Goal: Task Accomplishment & Management: Use online tool/utility

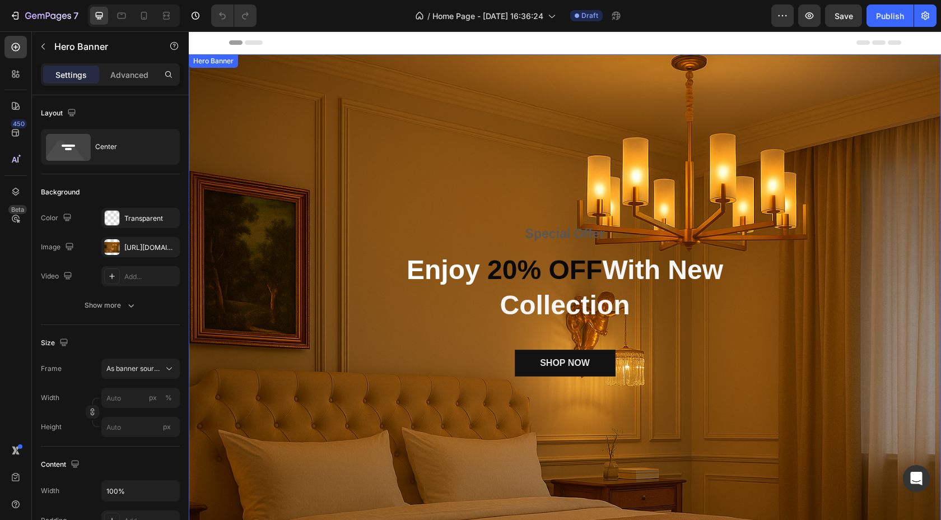
click at [393, 124] on div "Overlay" at bounding box center [565, 304] width 753 height 501
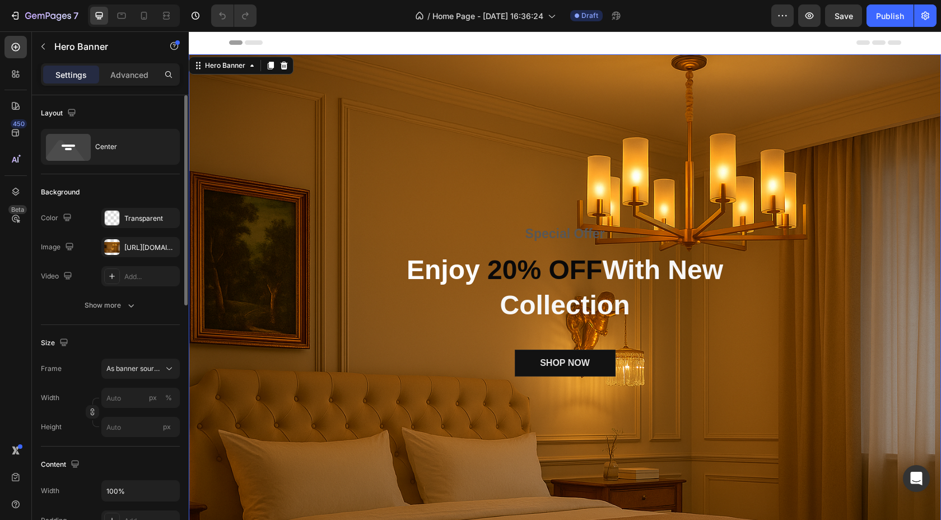
click at [355, 247] on div "Special Offer Text block Enjoy 20% OFF With New Collection Heading SHOP NOW But…" at bounding box center [565, 305] width 753 height 161
click at [123, 21] on icon at bounding box center [121, 15] width 11 height 11
type input "100"
type input "Auto"
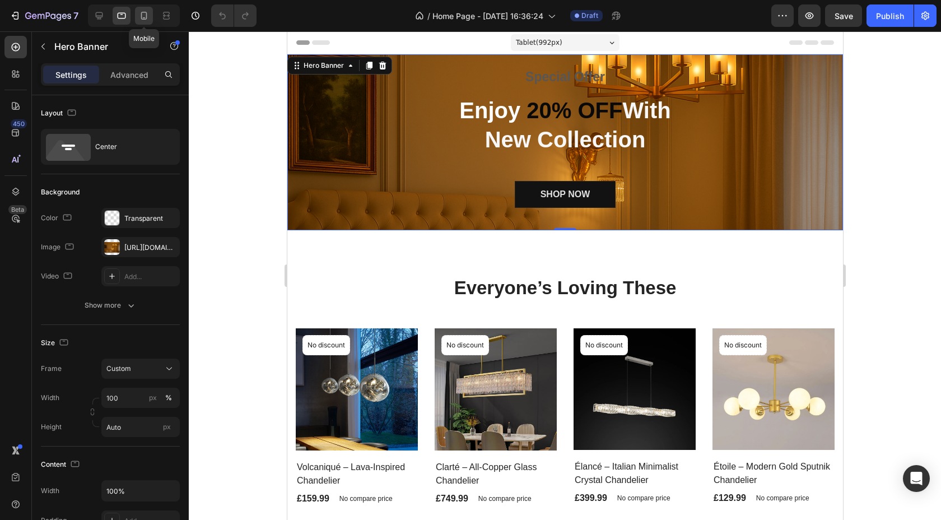
click at [145, 12] on icon at bounding box center [144, 16] width 6 height 8
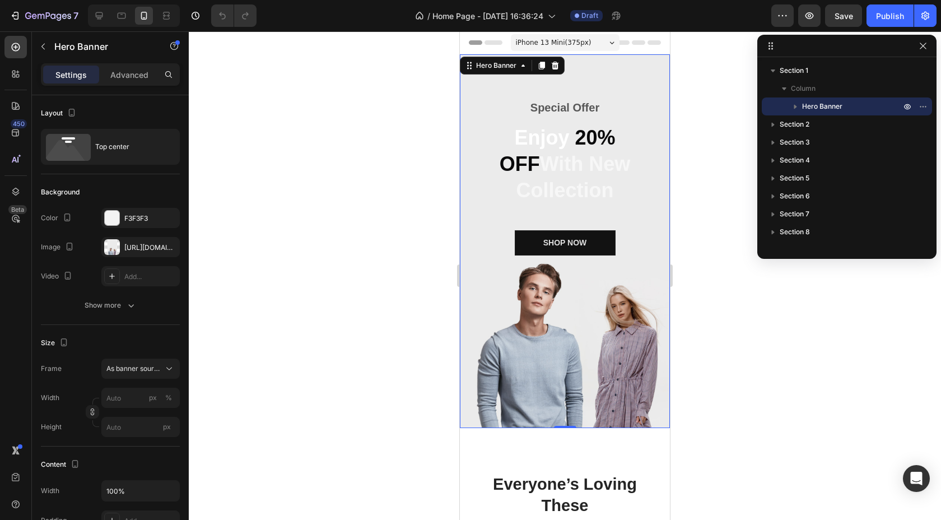
click at [493, 307] on div "Overlay" at bounding box center [565, 241] width 210 height 374
click at [312, 252] on div at bounding box center [565, 275] width 753 height 489
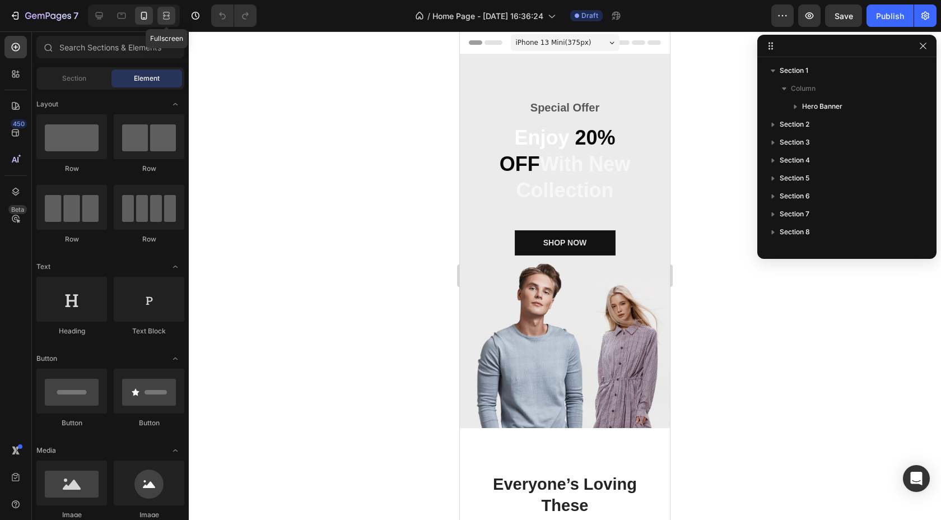
click at [165, 18] on icon at bounding box center [166, 15] width 11 height 11
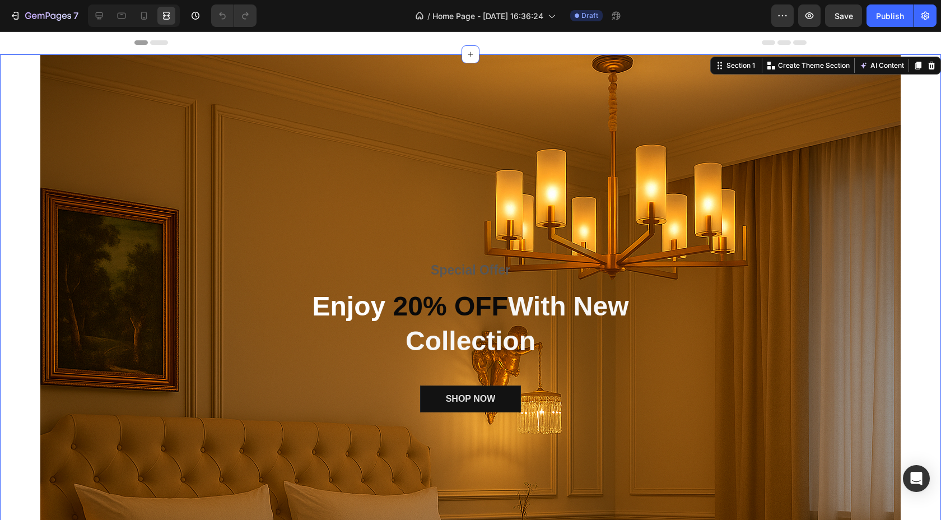
click at [15, 207] on div "Special Offer Text block Enjoy 20% OFF With New Collection Heading SHOP NOW But…" at bounding box center [470, 341] width 941 height 574
click at [15, 206] on div "Special Offer Text block Enjoy 20% OFF With New Collection Heading SHOP NOW But…" at bounding box center [470, 341] width 941 height 574
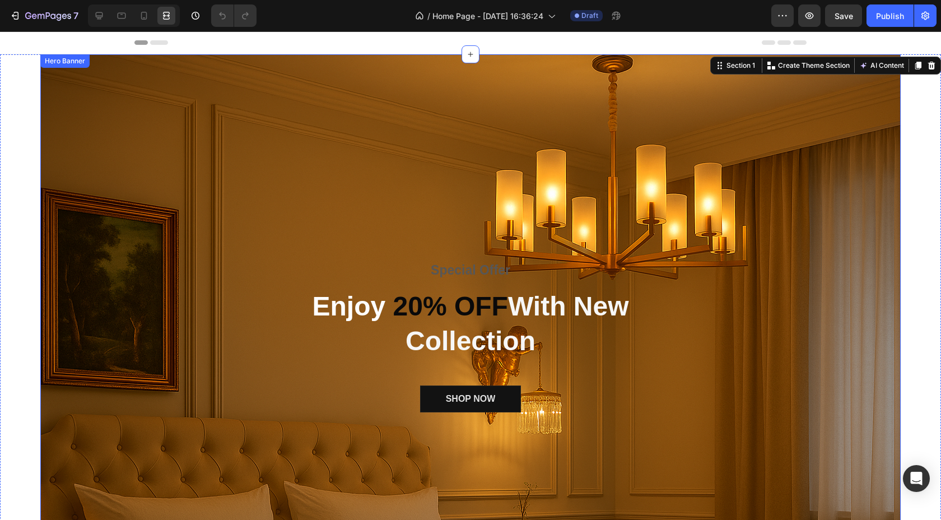
click at [199, 166] on div "Overlay" at bounding box center [470, 341] width 861 height 574
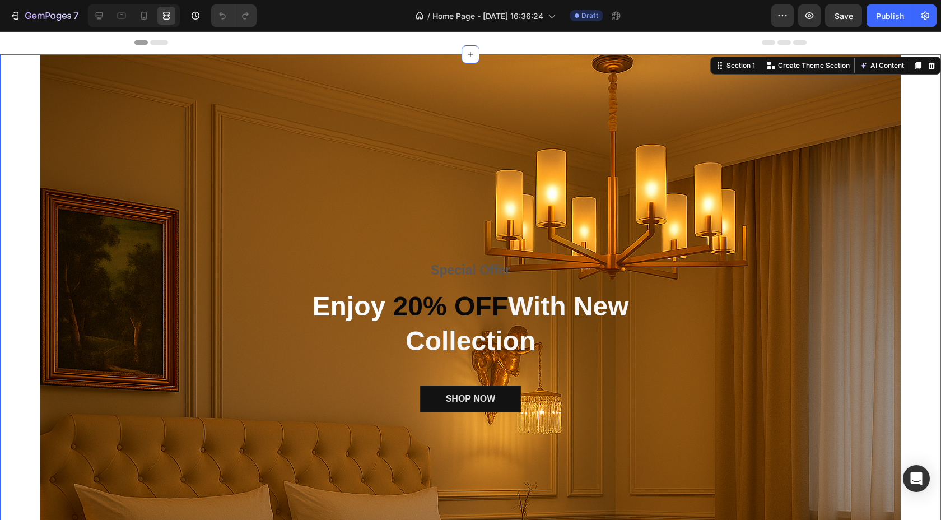
click at [29, 180] on div "Special Offer Text block Enjoy 20% OFF With New Collection Heading SHOP NOW But…" at bounding box center [470, 341] width 941 height 574
click at [141, 20] on icon at bounding box center [143, 15] width 11 height 11
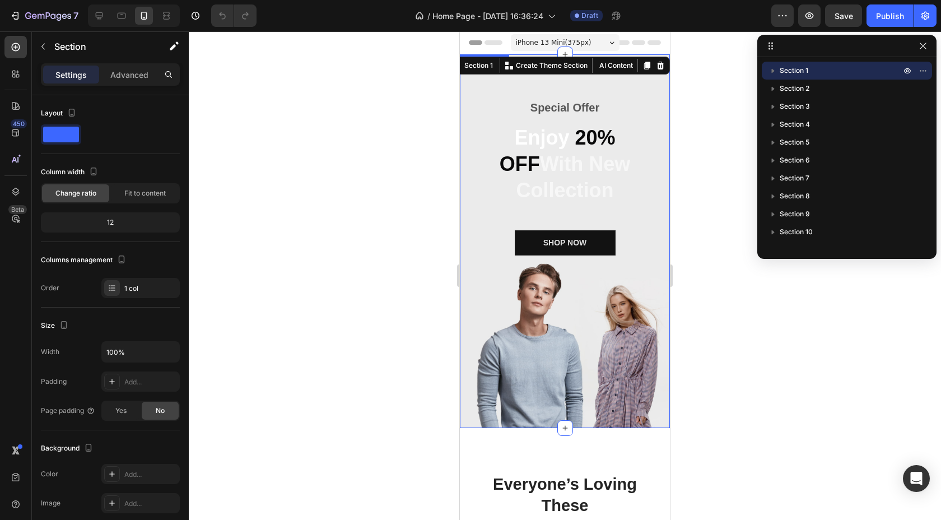
click at [502, 314] on div "Overlay" at bounding box center [565, 241] width 210 height 374
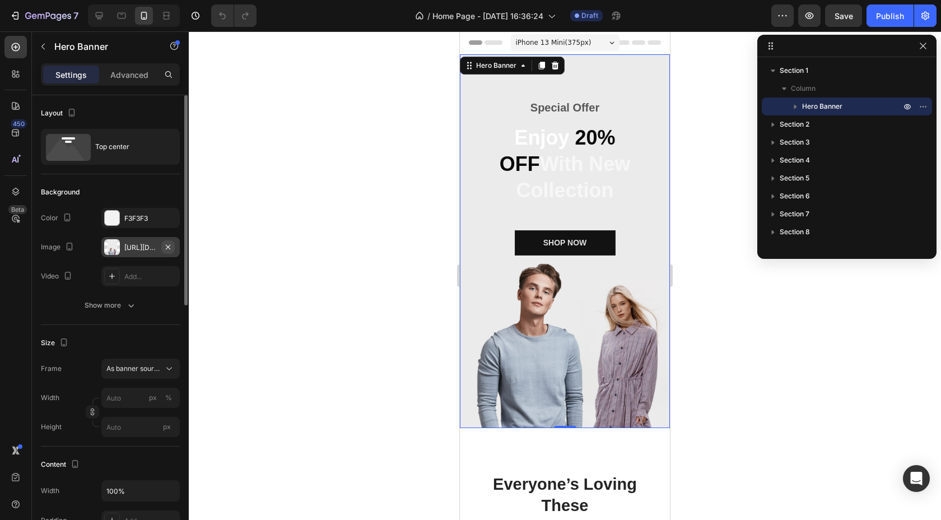
click at [166, 247] on icon "button" at bounding box center [168, 247] width 9 height 9
type input "100"
type input "Auto"
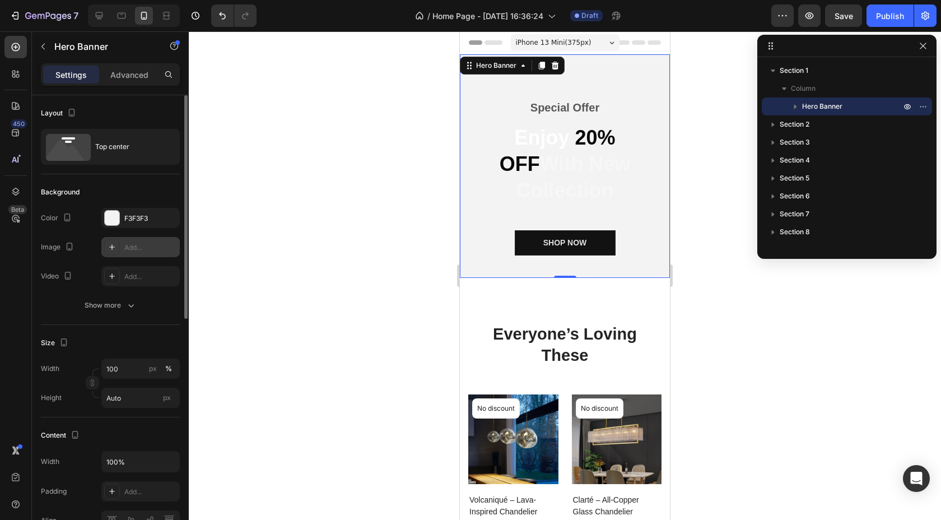
click at [141, 244] on div "Add..." at bounding box center [150, 248] width 53 height 10
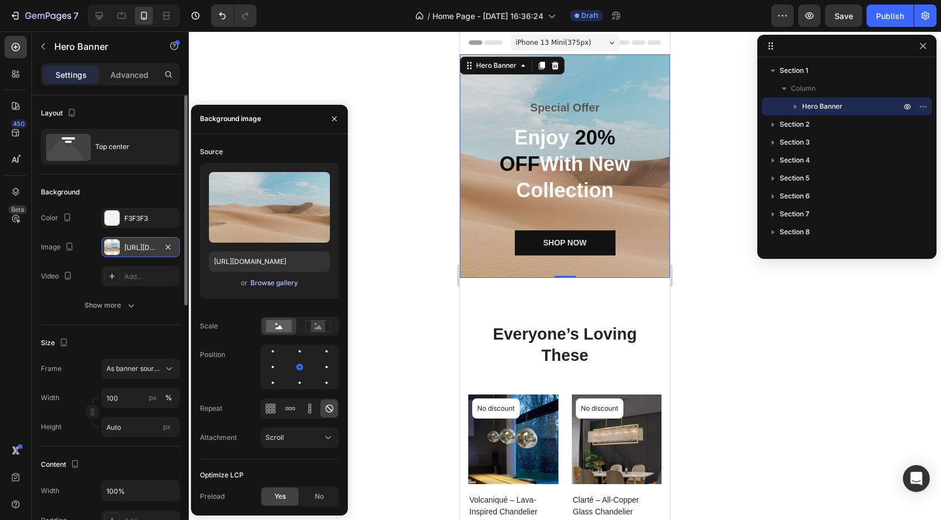
click at [266, 285] on div "Browse gallery" at bounding box center [274, 283] width 48 height 10
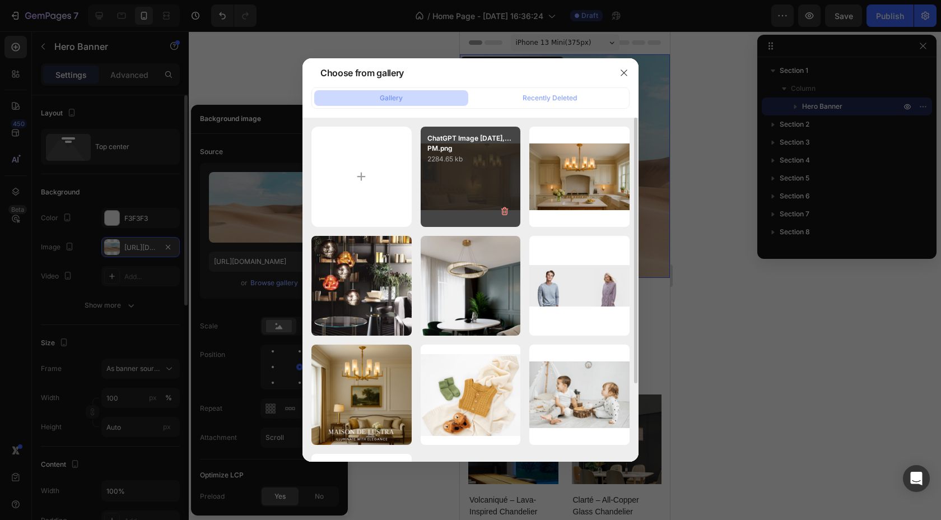
click at [495, 168] on div "ChatGPT Image Sep 28,...PM.png 2284.65 kb" at bounding box center [471, 177] width 100 height 100
type input "https://cdn.shopify.com/s/files/1/0967/2871/1499/files/gempages_585732358217401…"
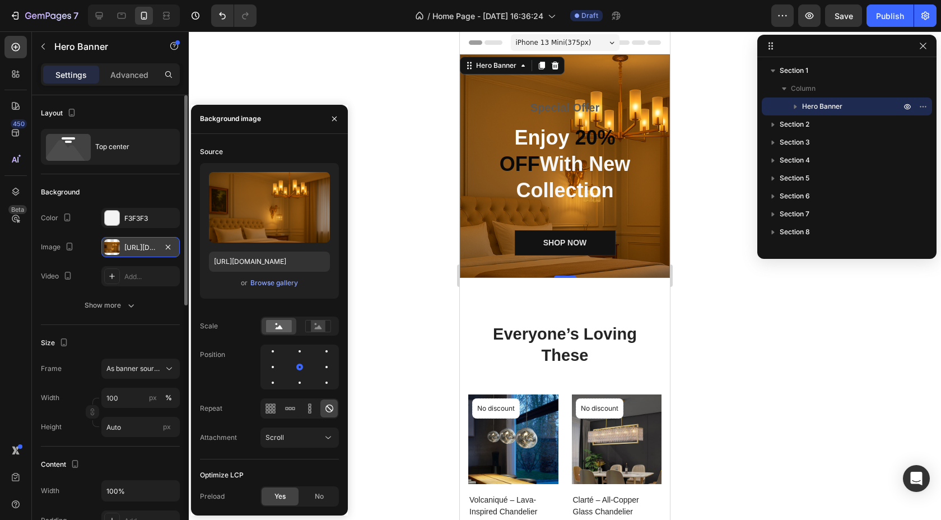
click at [753, 325] on div at bounding box center [565, 275] width 753 height 489
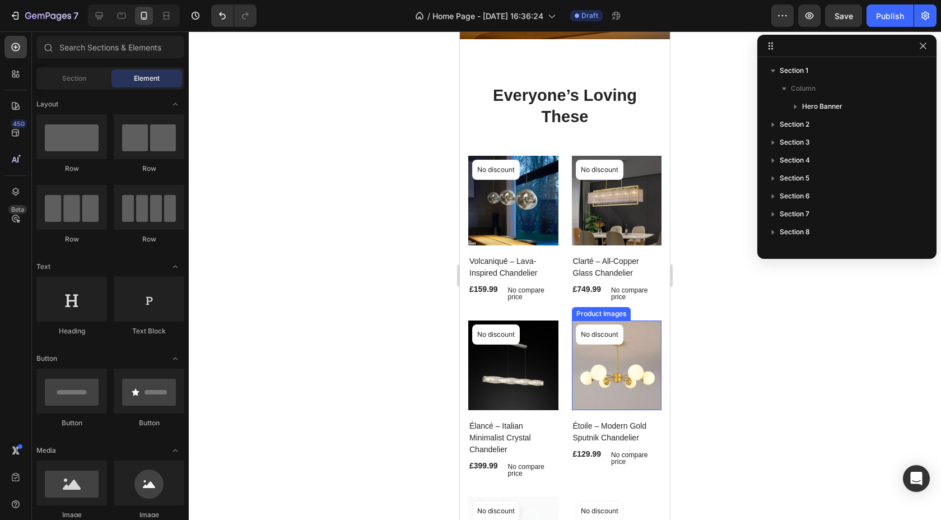
scroll to position [232, 0]
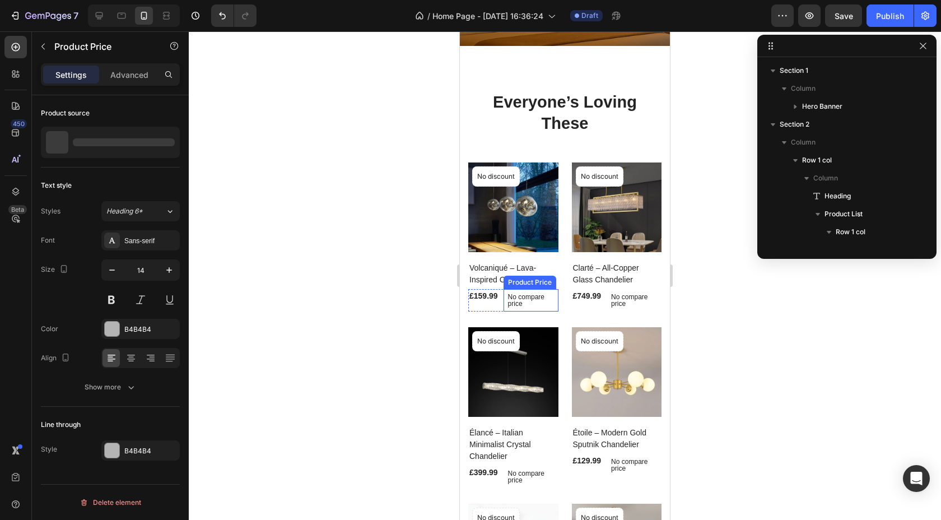
click at [519, 299] on p "No compare price" at bounding box center [531, 300] width 46 height 13
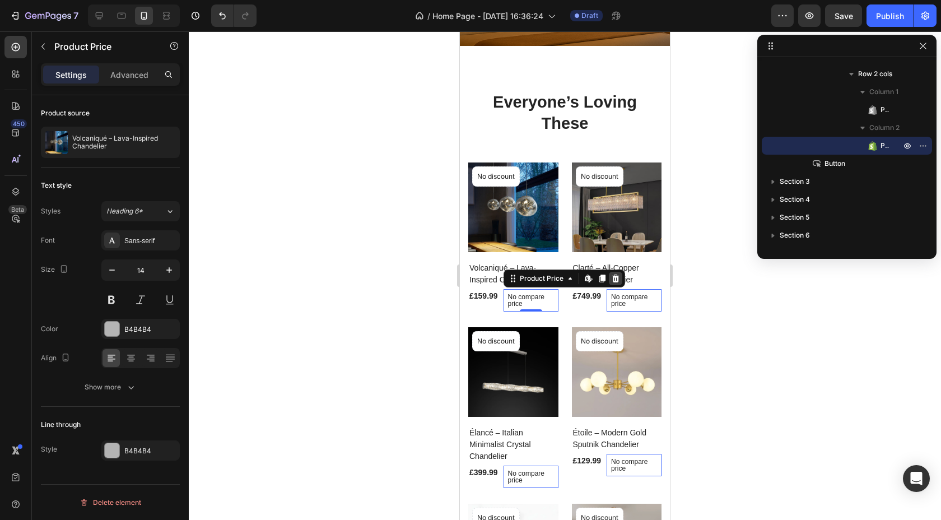
click at [620, 280] on icon at bounding box center [615, 278] width 9 height 9
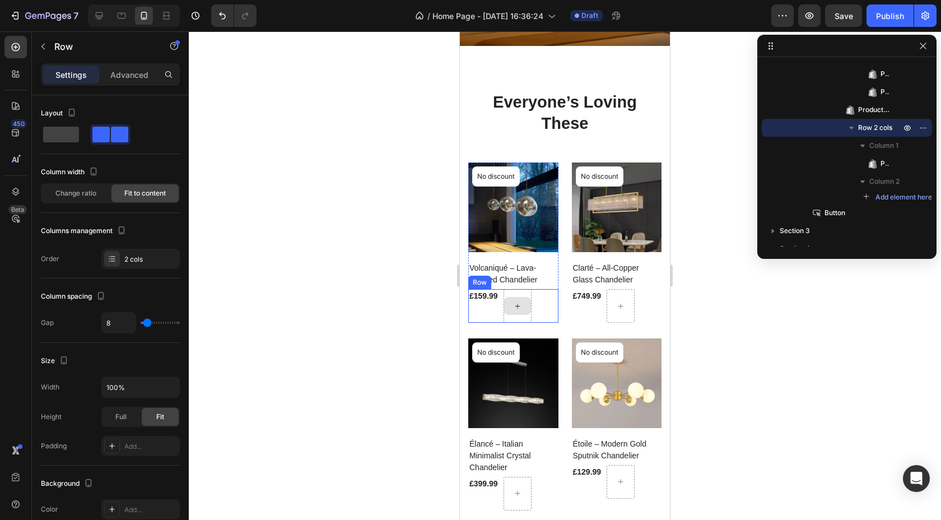
click at [531, 300] on div at bounding box center [518, 306] width 28 height 34
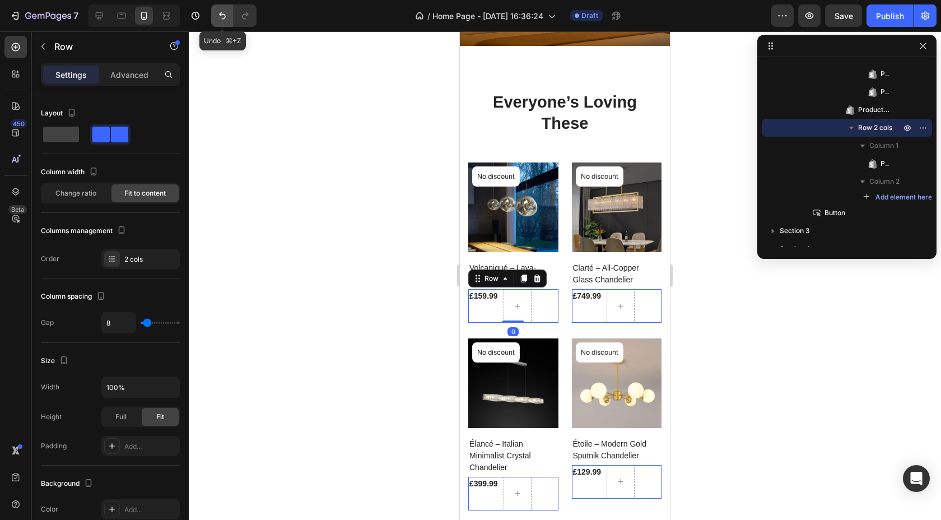
click at [222, 14] on icon "Undo/Redo" at bounding box center [222, 15] width 7 height 7
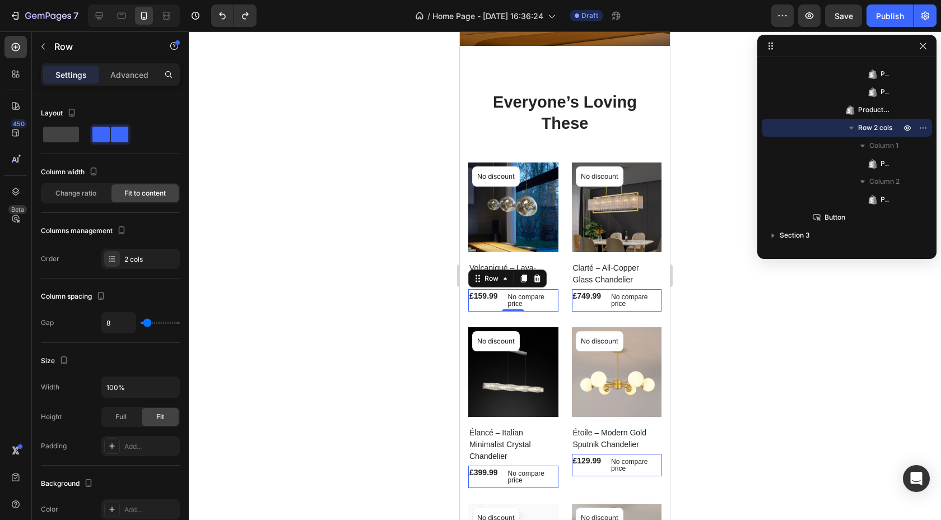
click at [404, 237] on div at bounding box center [565, 275] width 753 height 489
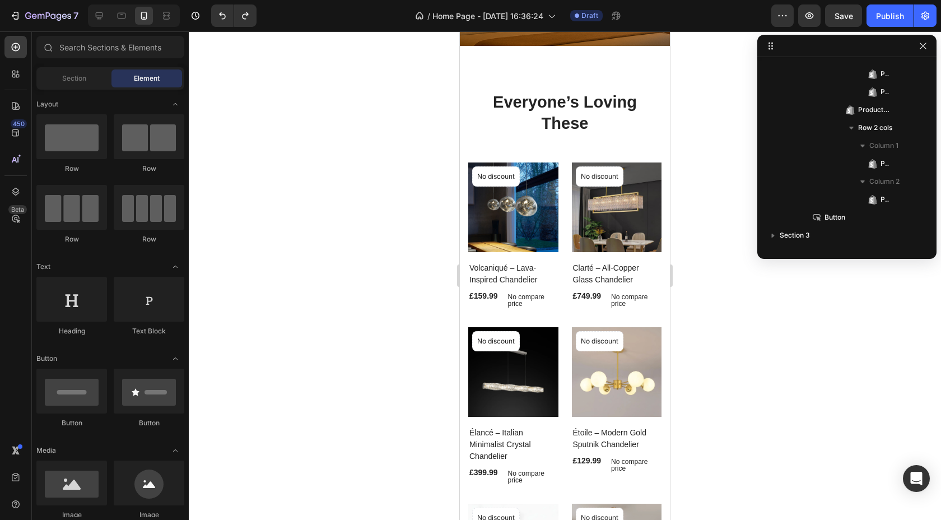
click at [875, 366] on div at bounding box center [565, 275] width 753 height 489
click at [922, 52] on button "button" at bounding box center [923, 45] width 13 height 13
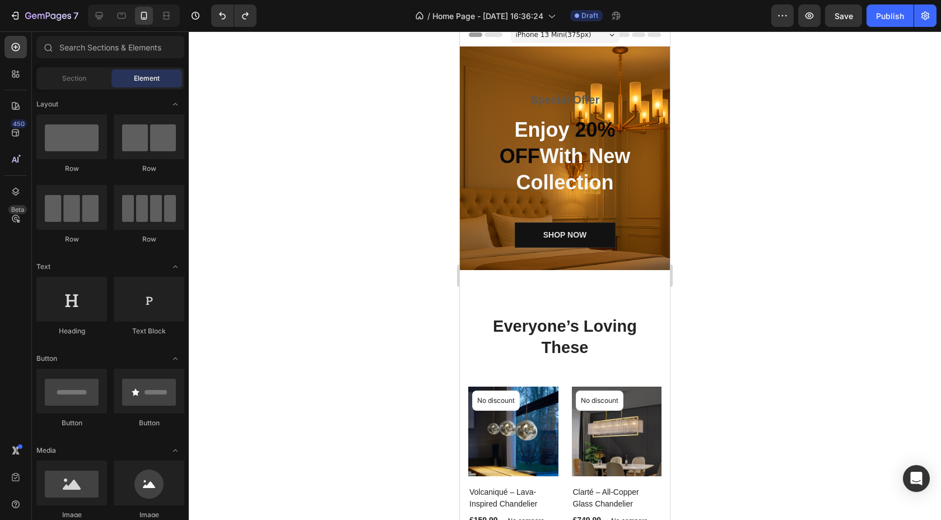
scroll to position [0, 0]
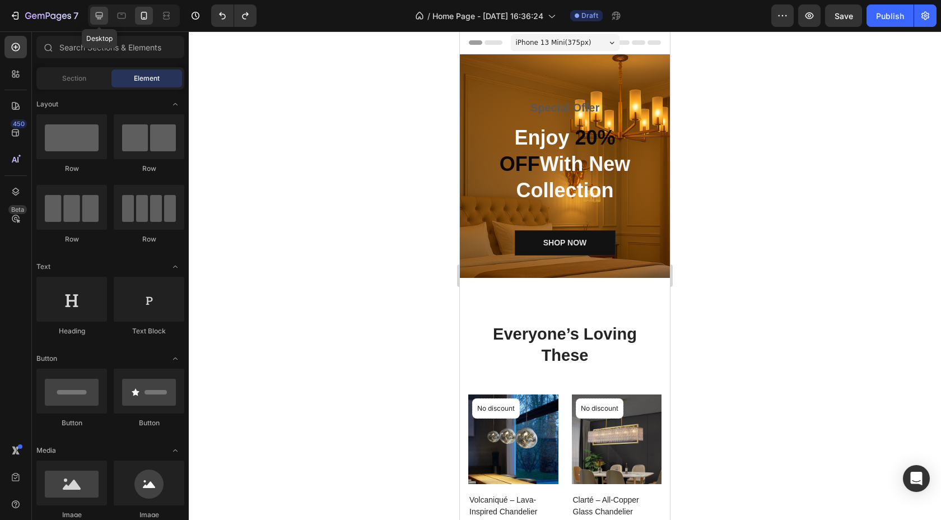
click at [104, 18] on icon at bounding box center [99, 15] width 11 height 11
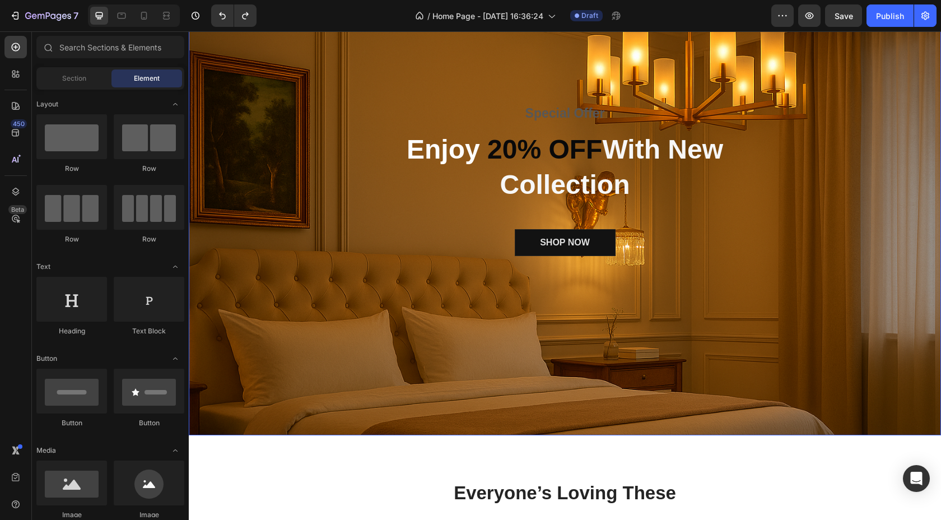
scroll to position [117, 0]
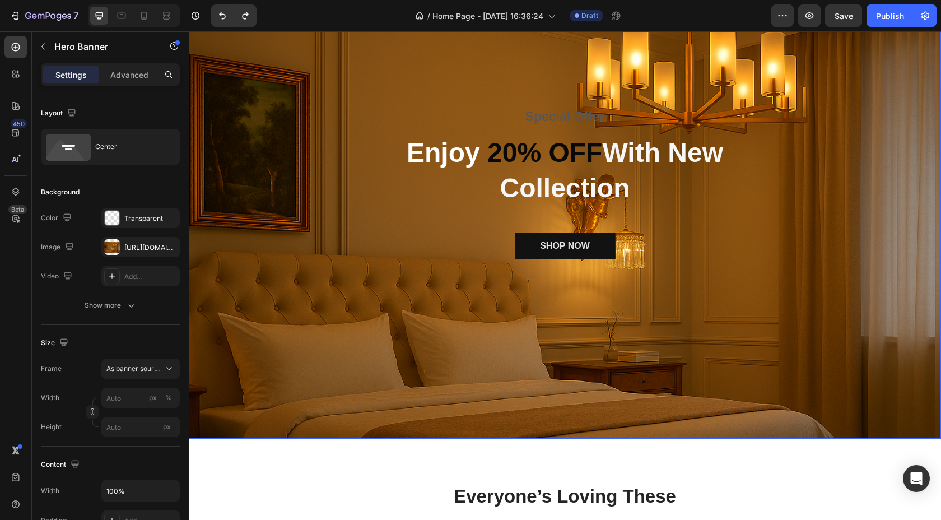
click at [301, 178] on div "Special Offer Text block Enjoy 20% OFF With New Collection Heading SHOP NOW But…" at bounding box center [565, 188] width 753 height 161
click at [142, 82] on div "Advanced" at bounding box center [129, 75] width 56 height 18
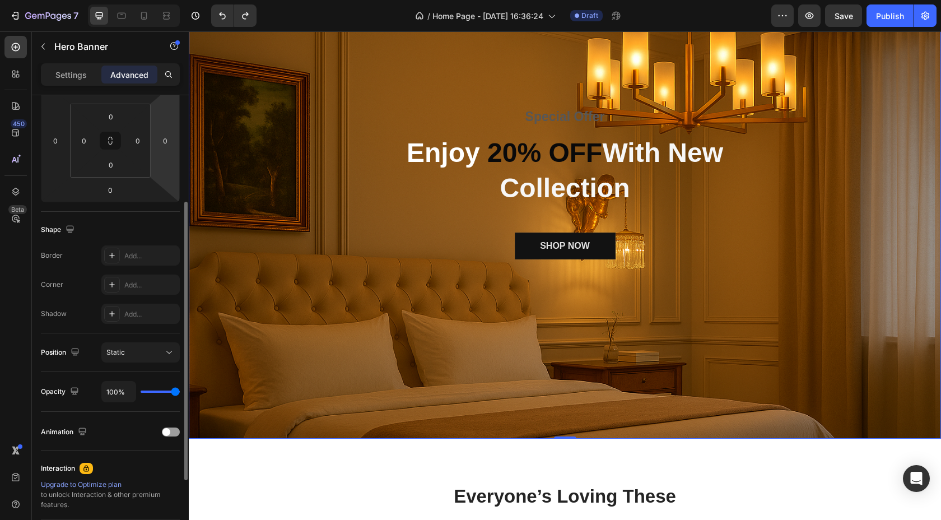
scroll to position [173, 0]
click at [144, 351] on div "Static" at bounding box center [134, 351] width 57 height 10
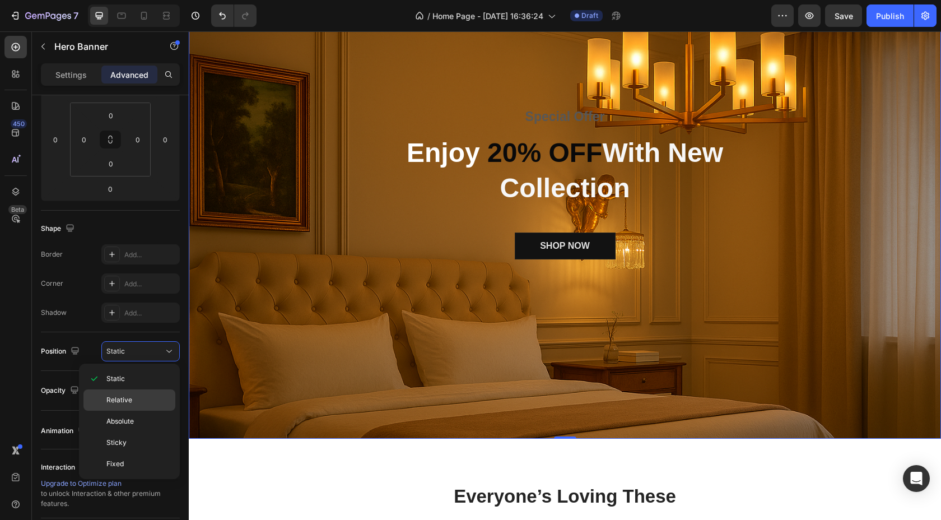
click at [138, 397] on p "Relative" at bounding box center [138, 400] width 64 height 10
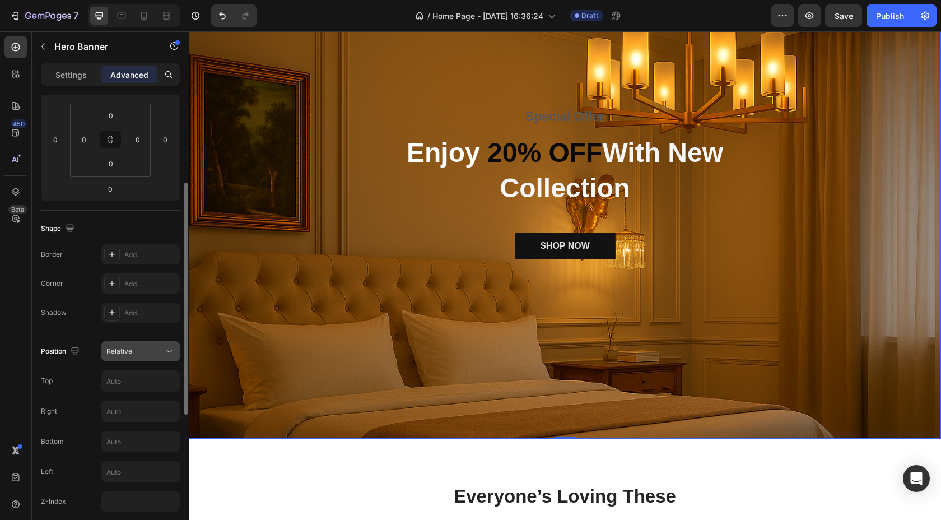
click at [147, 341] on button "Relative" at bounding box center [140, 351] width 78 height 20
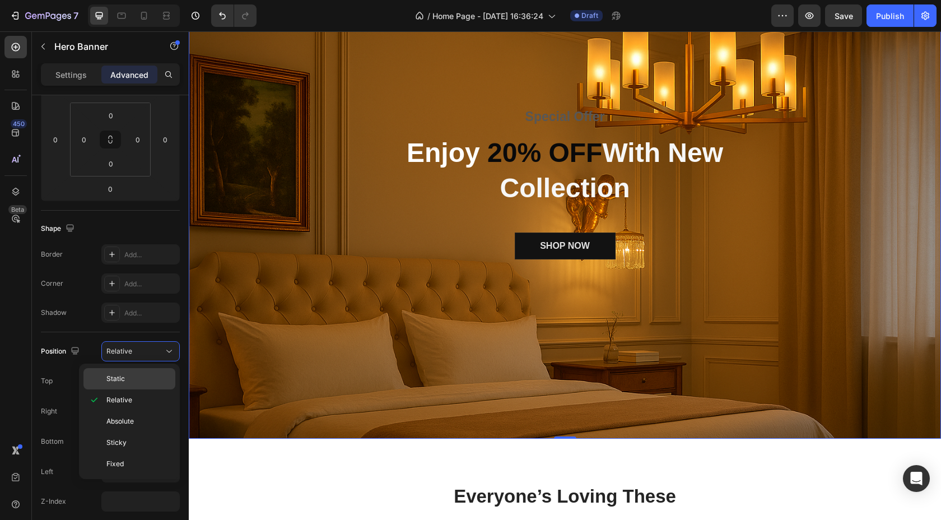
click at [132, 376] on p "Static" at bounding box center [138, 379] width 64 height 10
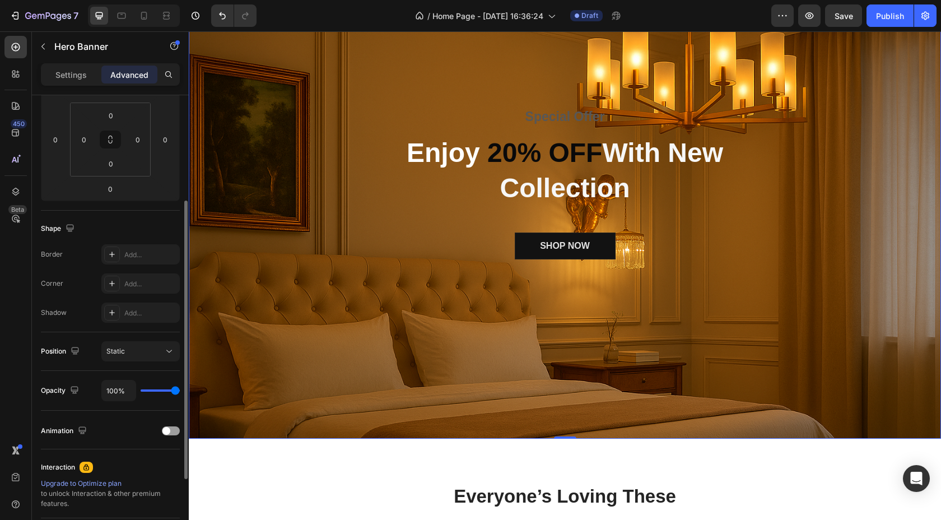
type input "99%"
type input "99"
type input "97%"
type input "97"
type input "86%"
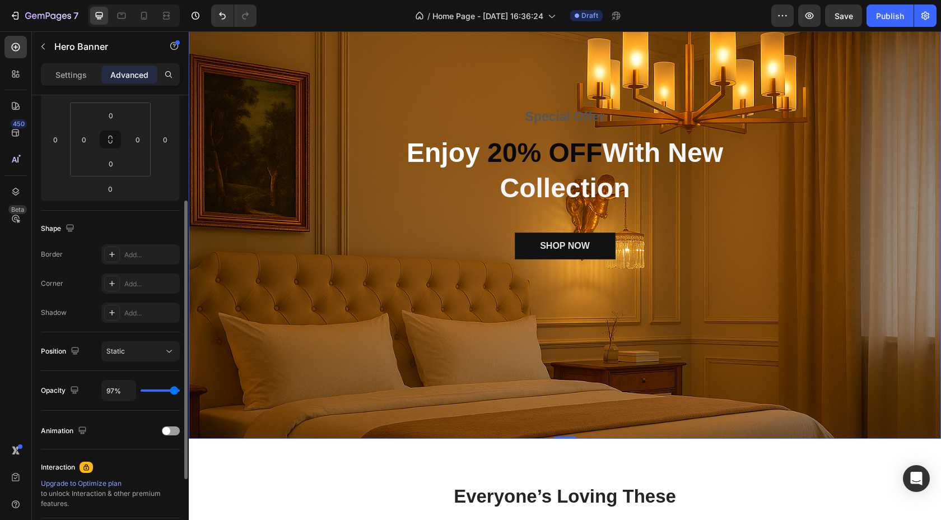
type input "86"
type input "84%"
type input "84"
type input "82%"
type input "82"
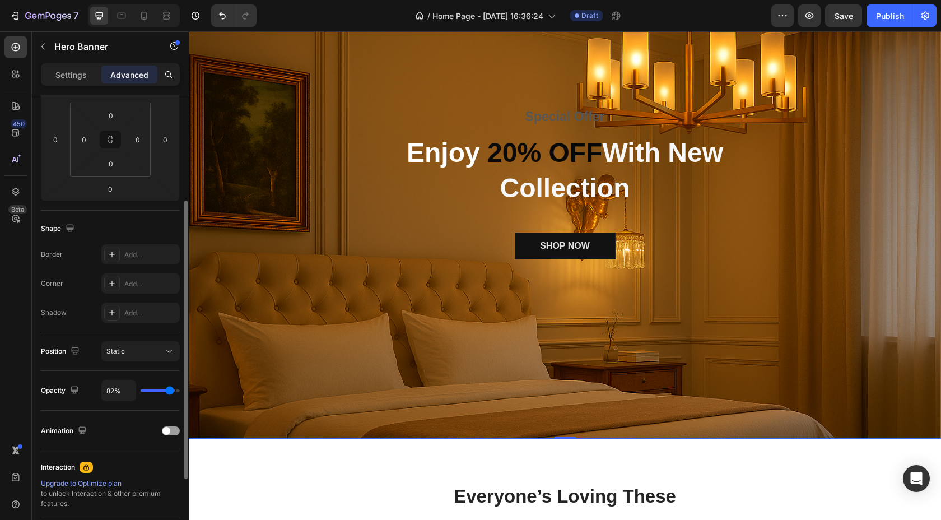
type input "80%"
type input "80"
type input "78%"
type input "78"
type input "75%"
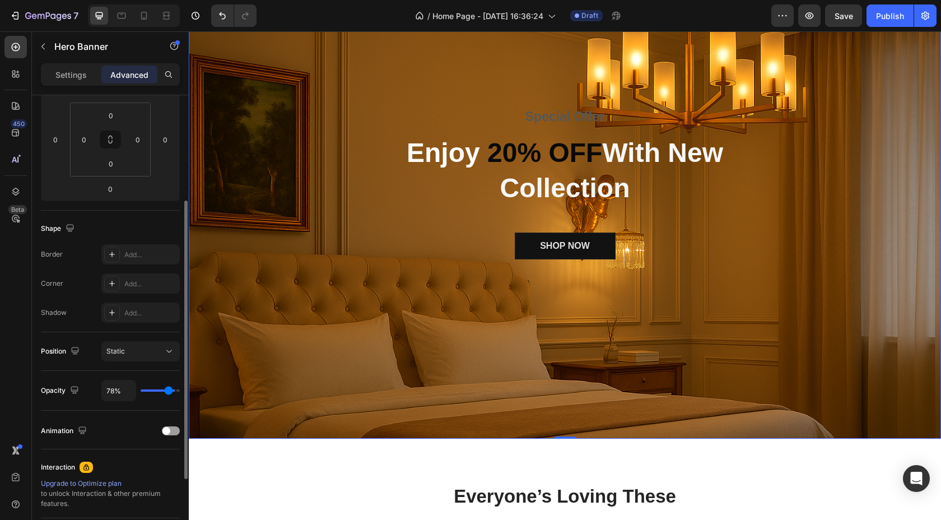
type input "75"
type input "73%"
type input "73"
type input "70%"
type input "70"
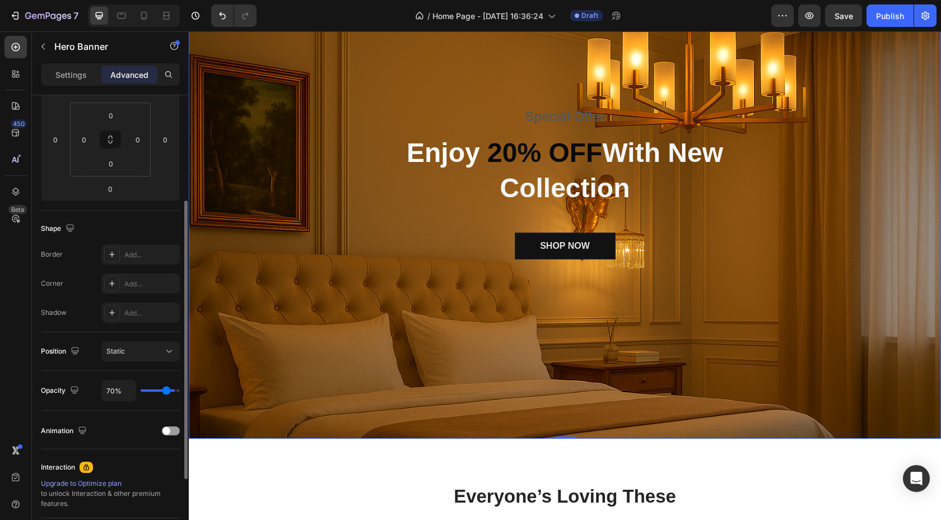
type input "67%"
type input "67"
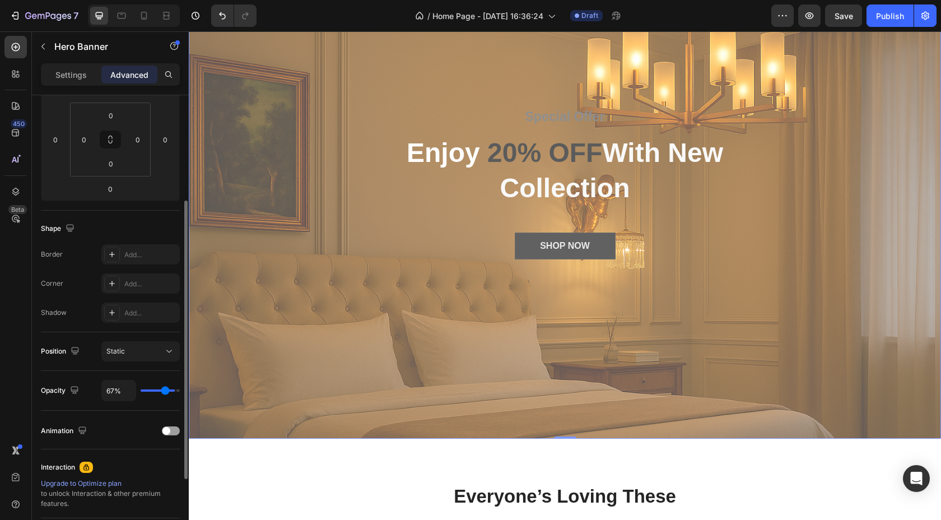
type input "64%"
type input "64"
type input "62%"
type input "62"
type input "60%"
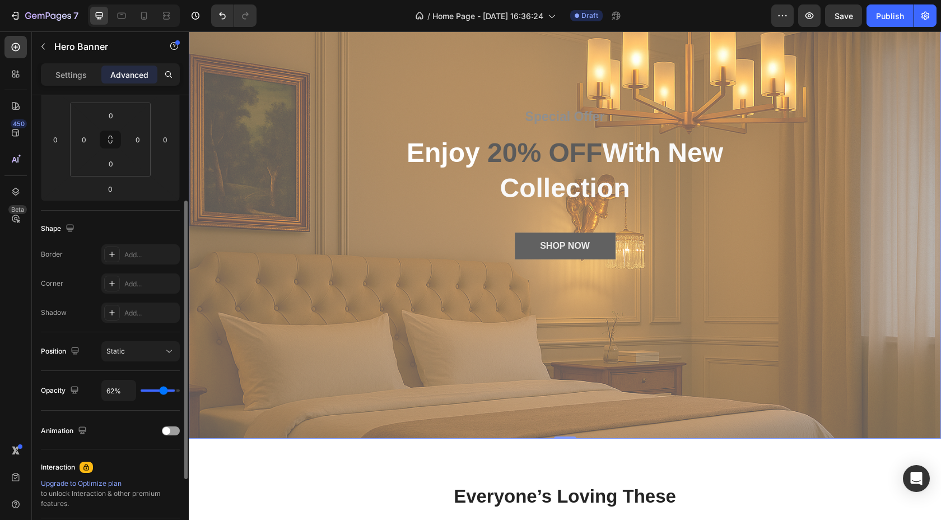
type input "60"
type input "58%"
type input "58"
type input "56%"
type input "56"
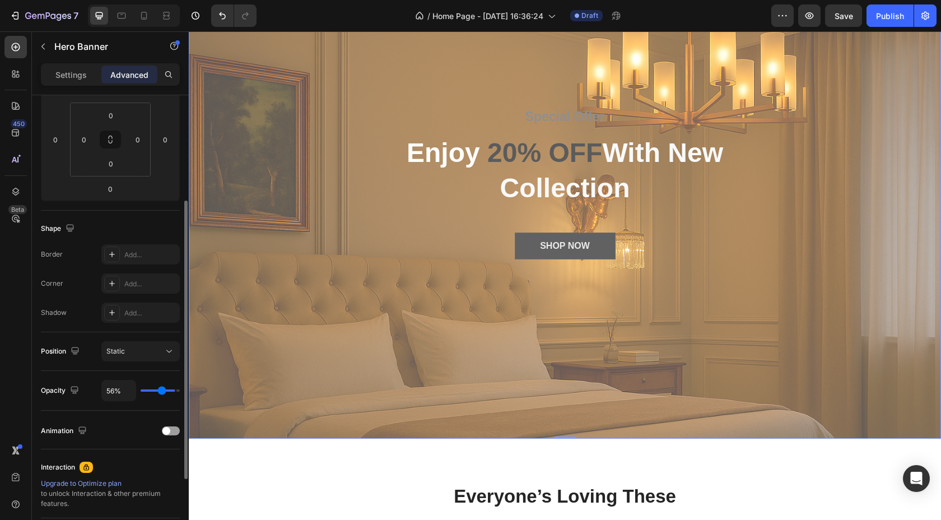
type input "55%"
type input "55"
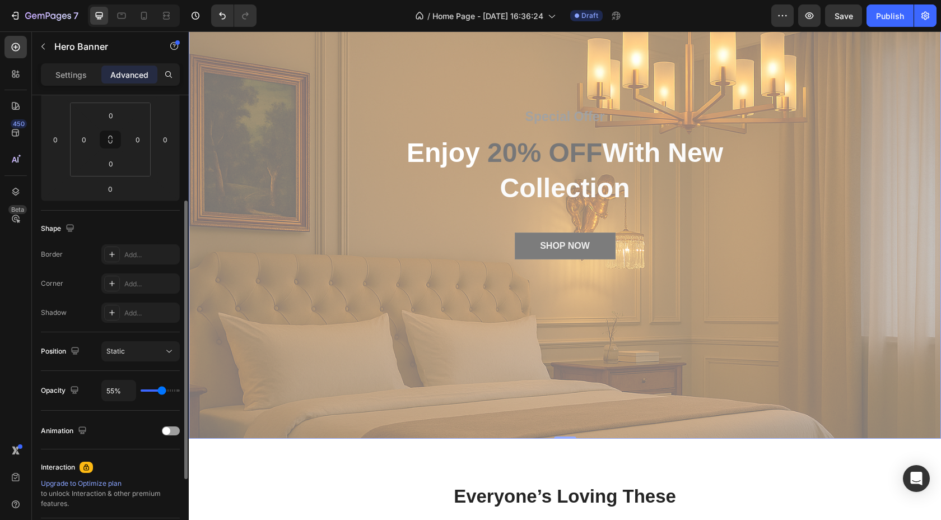
type input "56%"
type input "56"
type input "57%"
type input "57"
type input "58%"
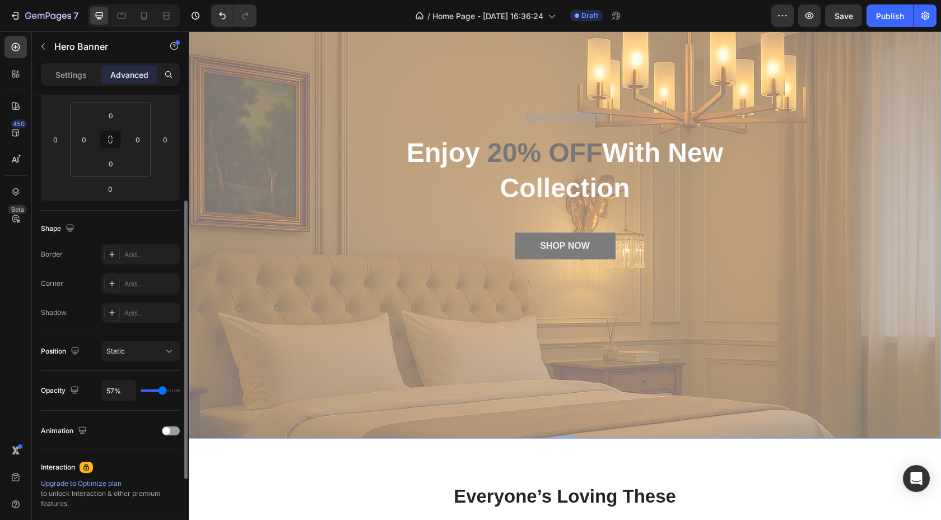
type input "58"
type input "59%"
type input "59"
type input "60%"
type input "60"
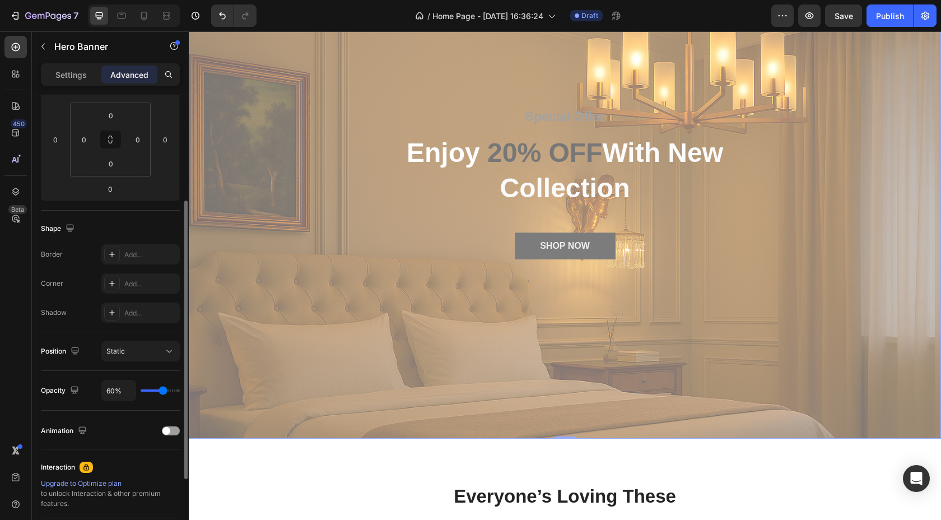
type input "61%"
type input "61"
type input "62%"
type input "62"
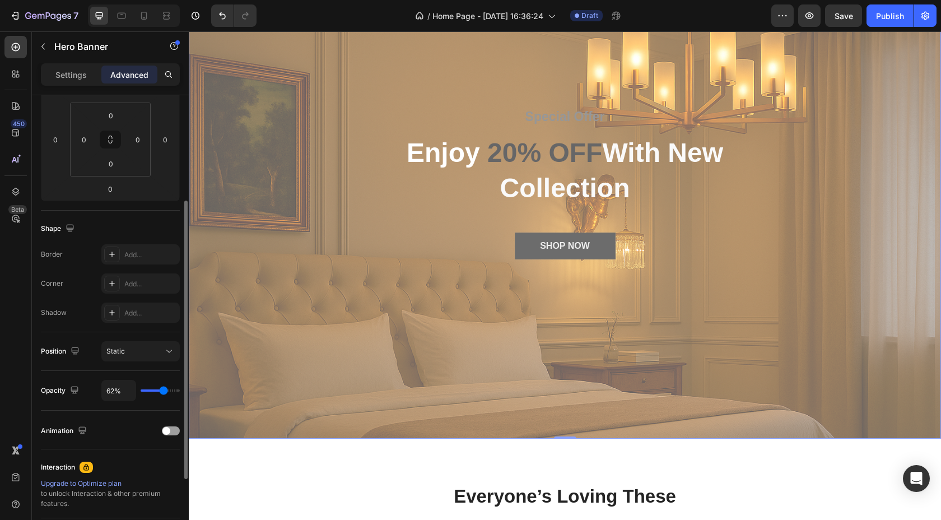
type input "63%"
type input "63"
type input "64%"
type input "64"
type input "65%"
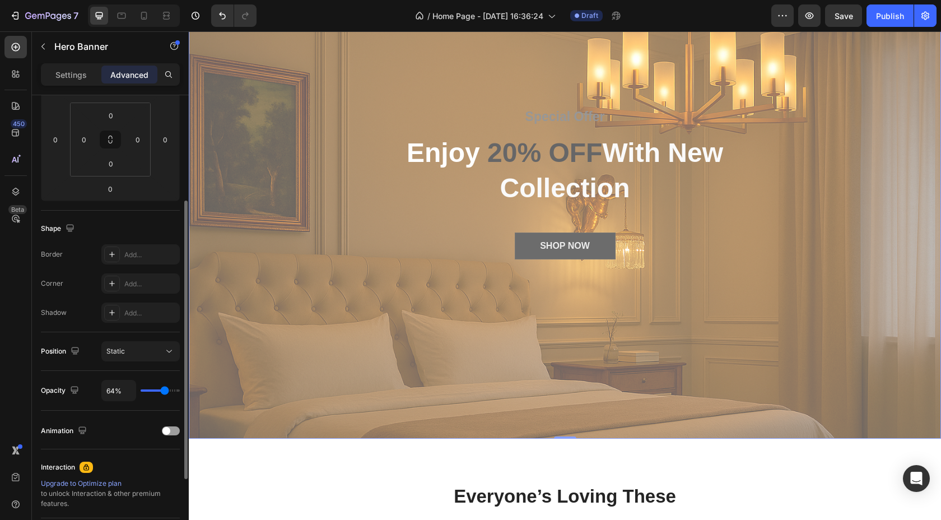
type input "65"
type input "66%"
type input "66"
type input "67%"
type input "67"
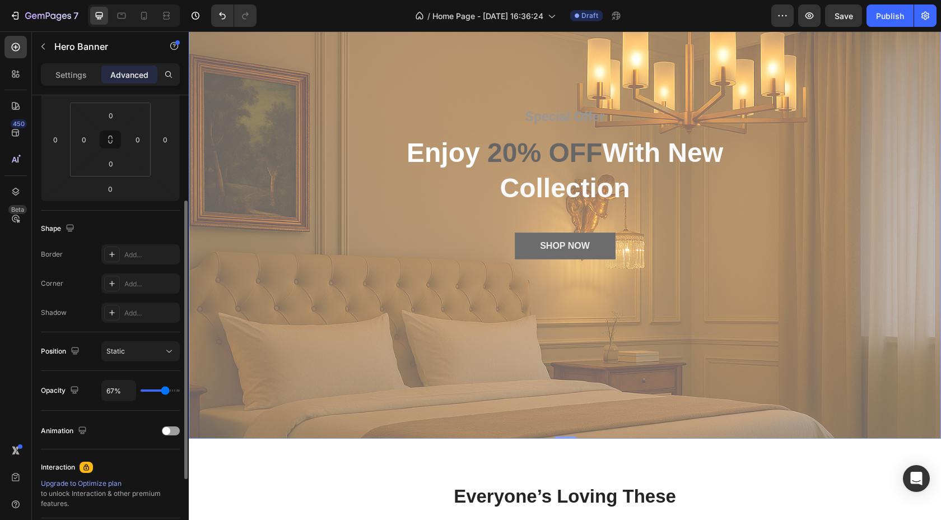
type input "68%"
type input "68"
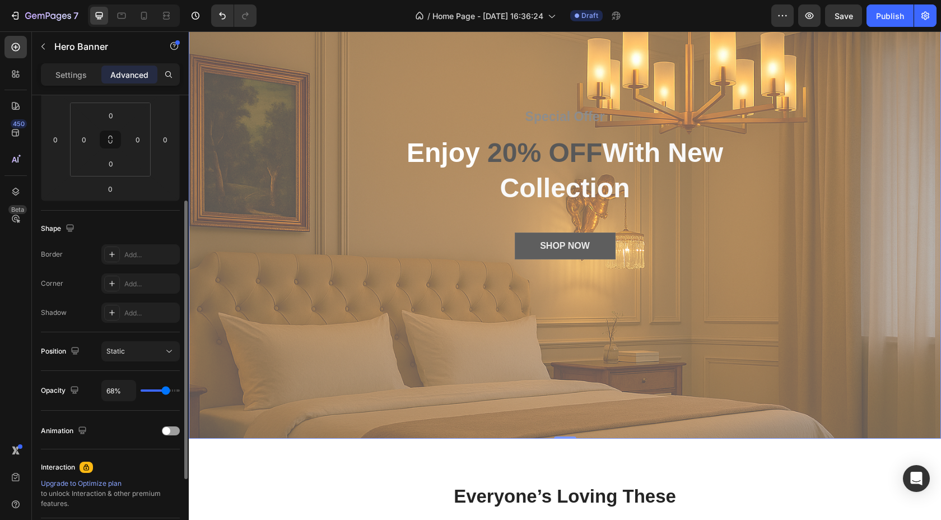
type input "69%"
type input "69"
type input "70%"
drag, startPoint x: 175, startPoint y: 388, endPoint x: 166, endPoint y: 389, distance: 9.0
type input "70"
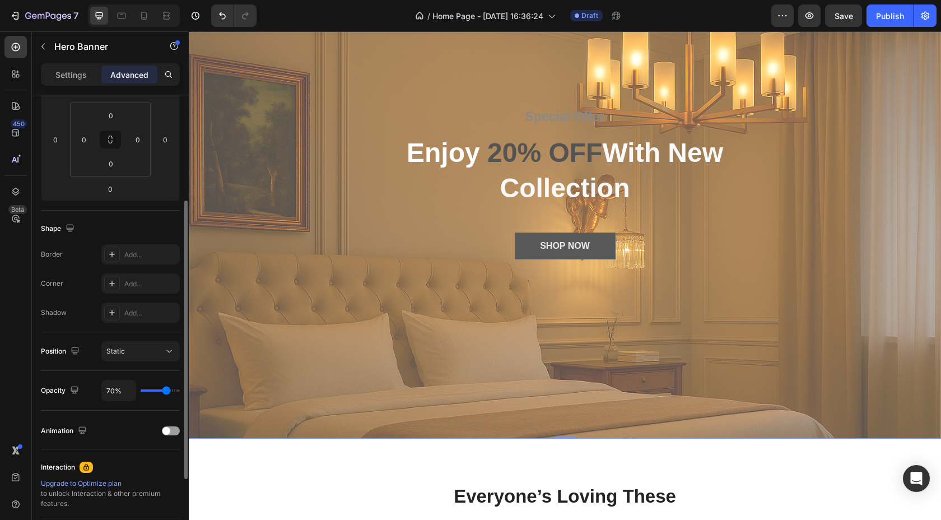
click at [166, 389] on input "range" at bounding box center [160, 390] width 39 height 2
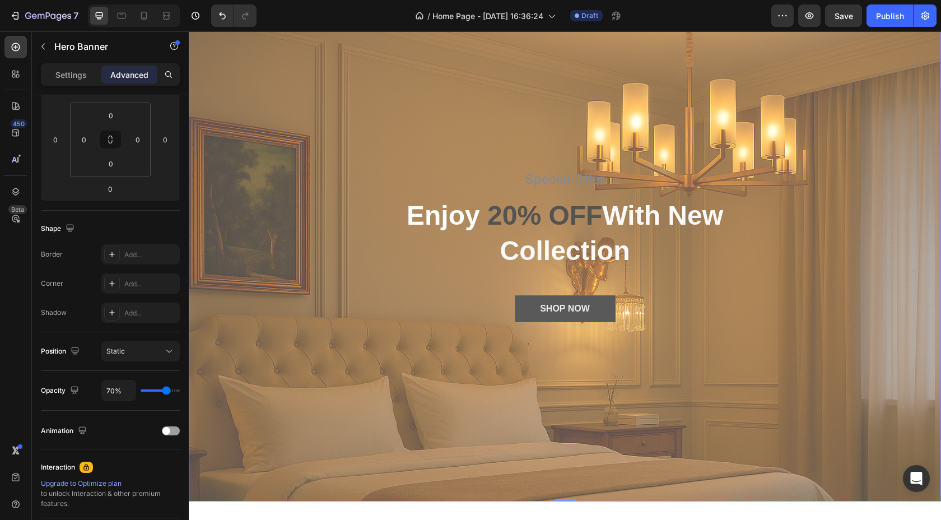
scroll to position [77, 0]
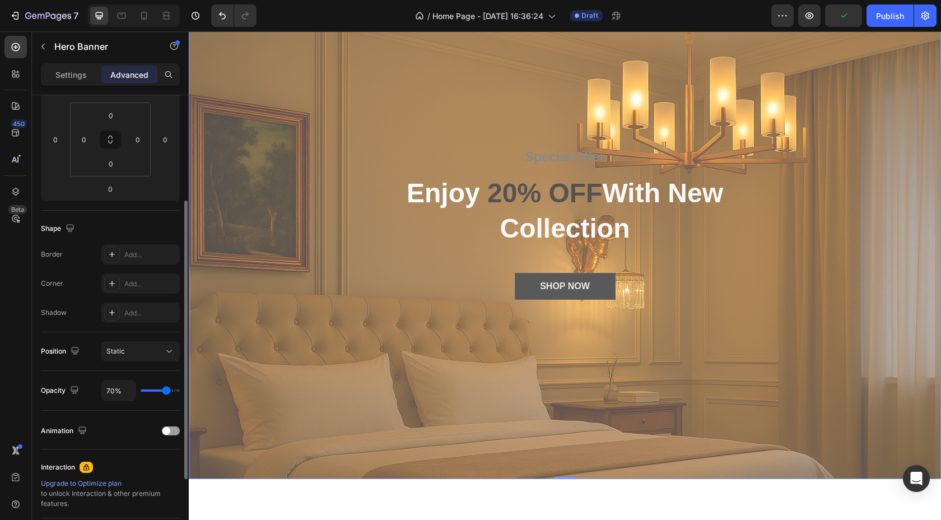
type input "61%"
type input "61"
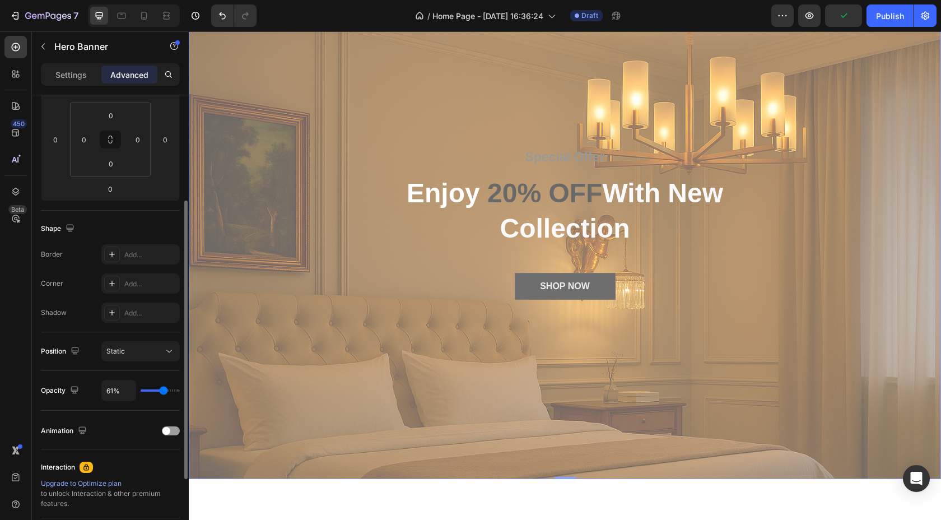
type input "62%"
type input "62"
type input "64%"
type input "64"
type input "67%"
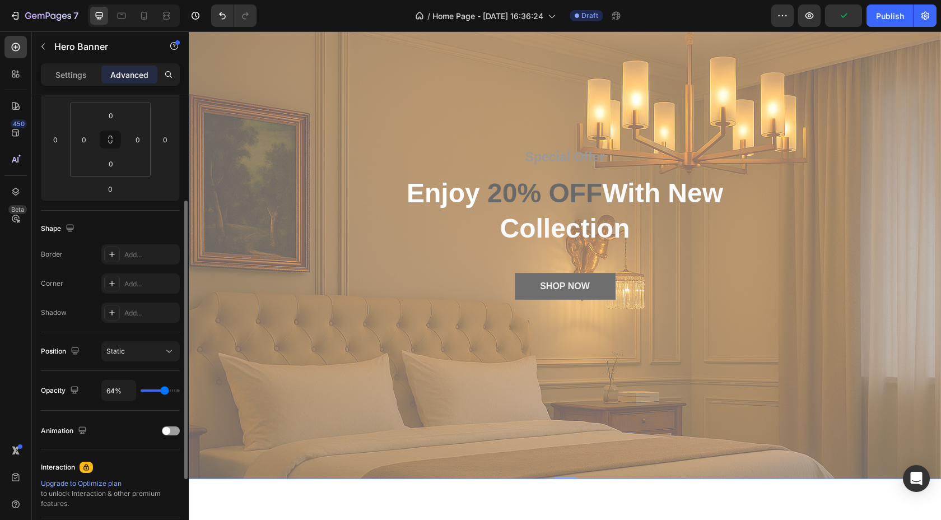
type input "67"
type input "69%"
type input "69"
type input "70%"
type input "70"
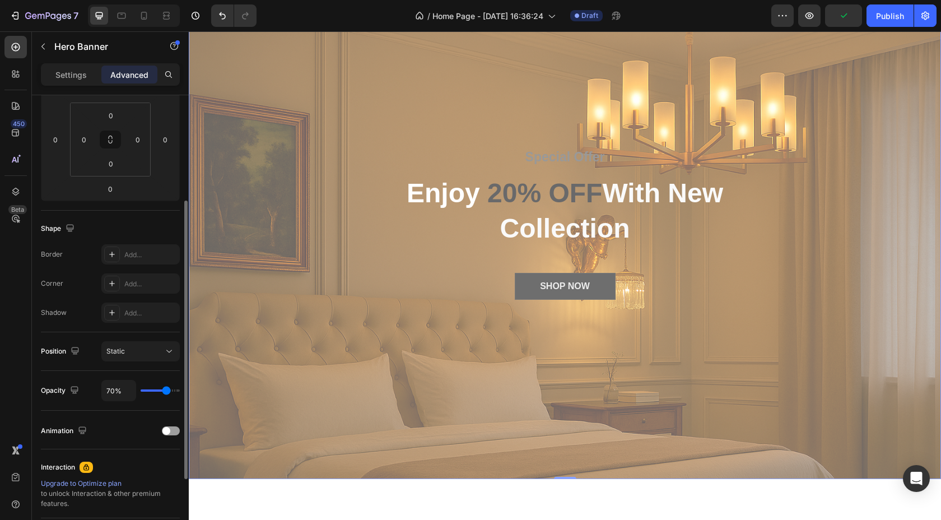
type input "71%"
type input "71"
type input "72%"
type input "72"
type input "73%"
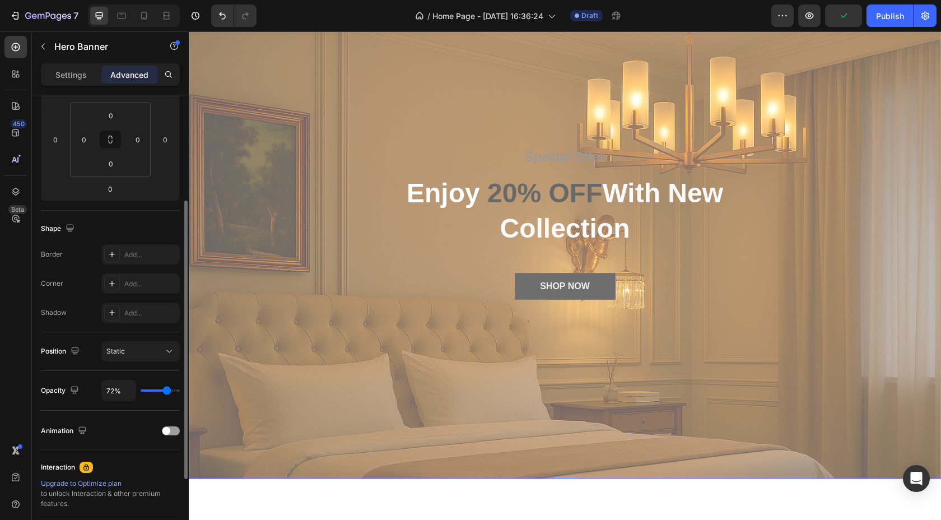
type input "73"
type input "74%"
type input "74"
type input "77%"
type input "77"
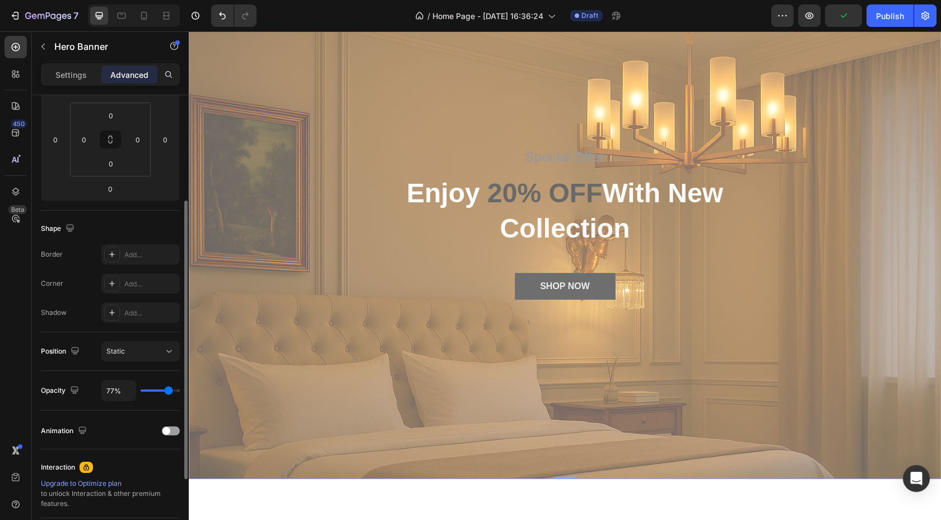
type input "79%"
type input "79"
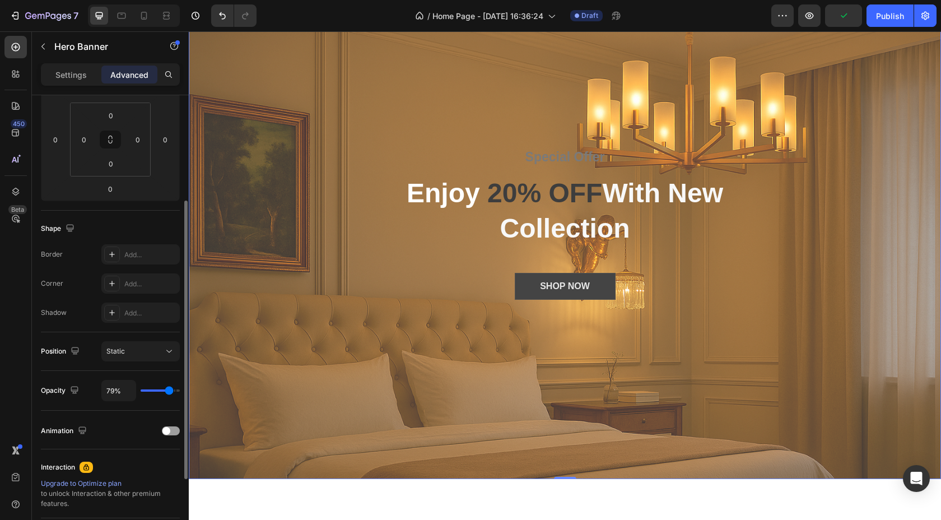
type input "81%"
type input "81"
type input "82%"
type input "82"
type input "83%"
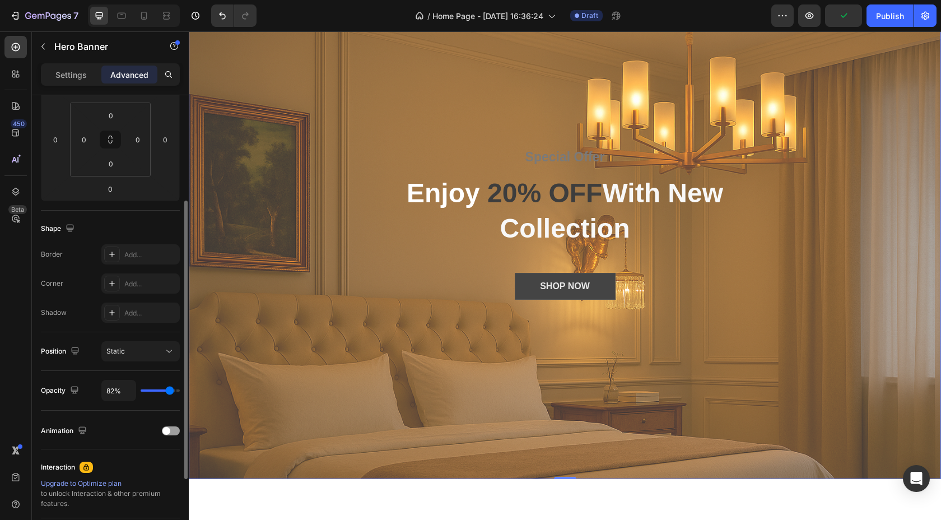
type input "83"
type input "84%"
type input "84"
type input "85%"
type input "85"
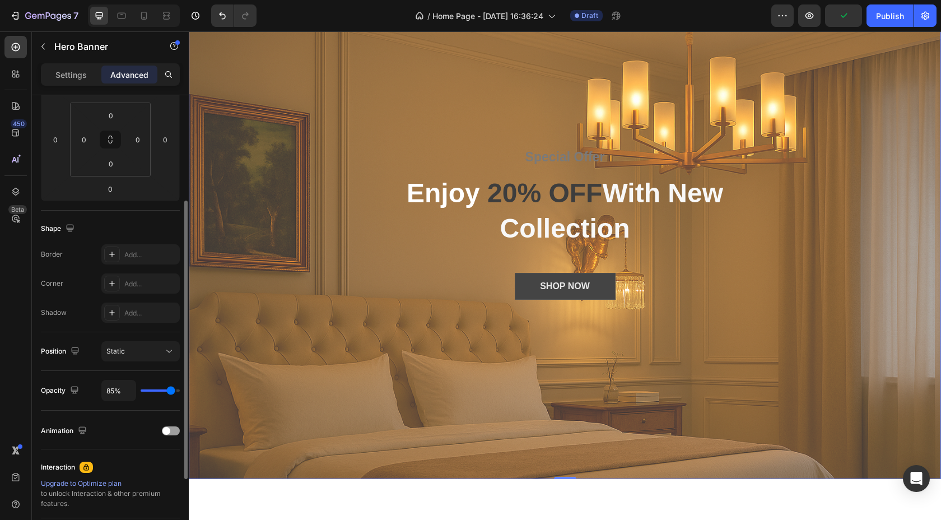
type input "87%"
type input "87"
type input "88%"
type input "88"
type input "89%"
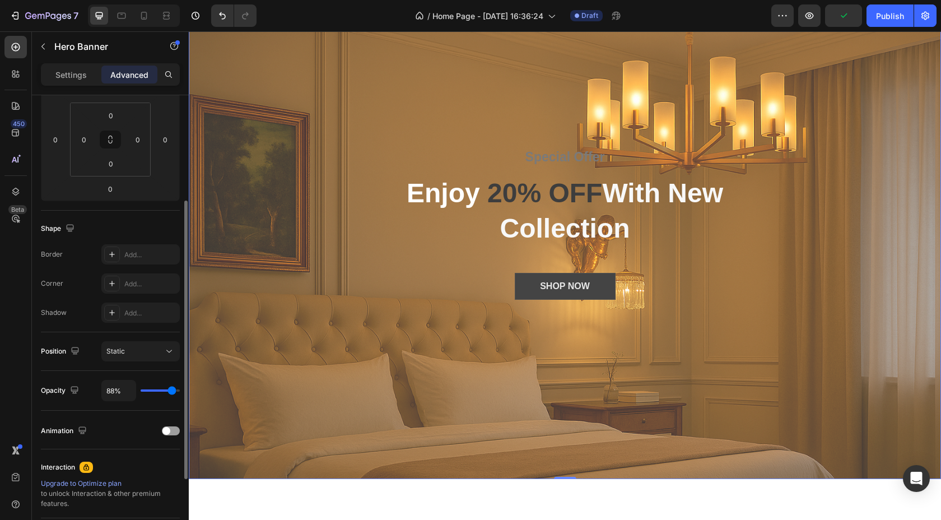
type input "89"
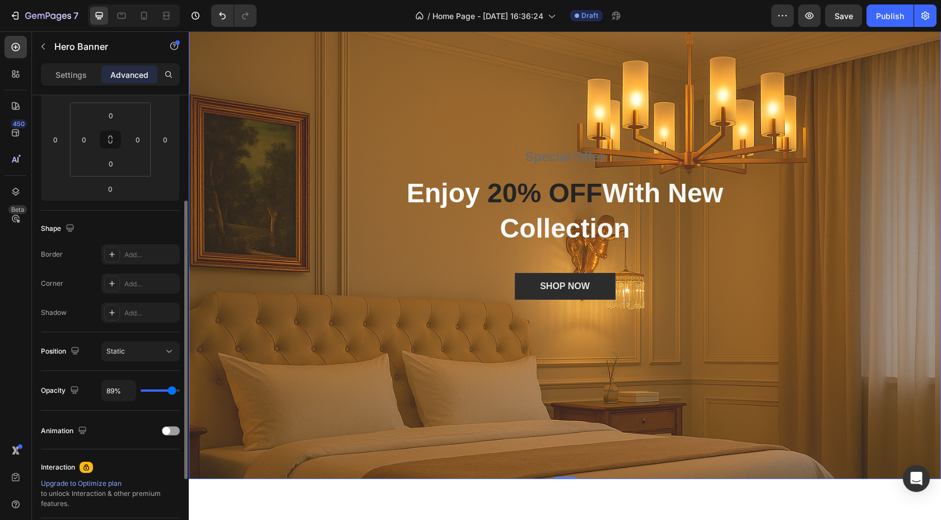
type input "88%"
type input "88"
type input "87%"
type input "87"
type input "86%"
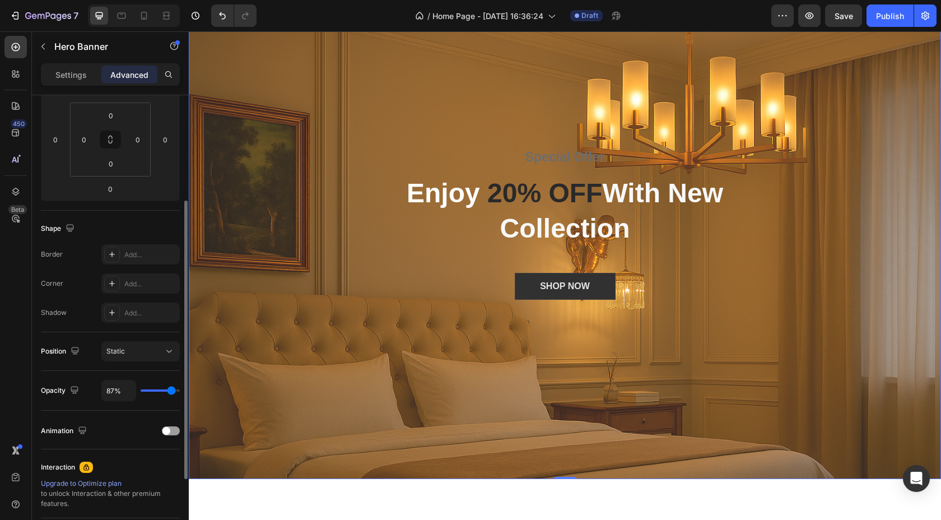
type input "86"
type input "85%"
type input "85"
type input "83%"
type input "83"
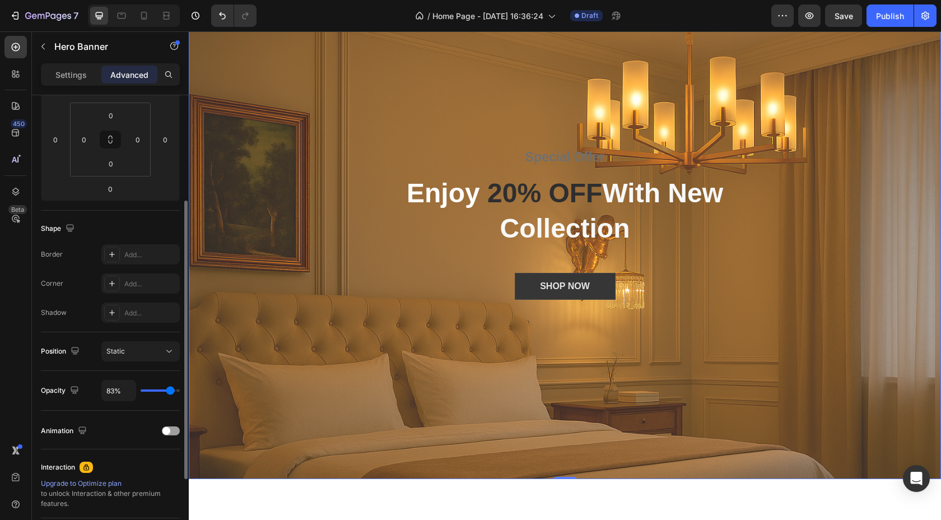
type input "82%"
type input "82"
type input "81%"
type input "81"
type input "80%"
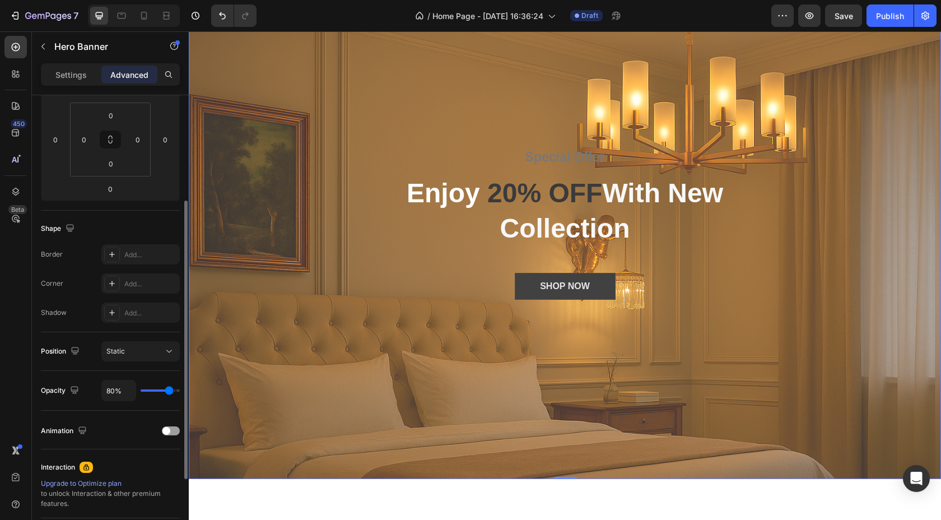
drag, startPoint x: 163, startPoint y: 393, endPoint x: 169, endPoint y: 393, distance: 6.2
type input "80"
click at [169, 392] on input "range" at bounding box center [160, 390] width 39 height 2
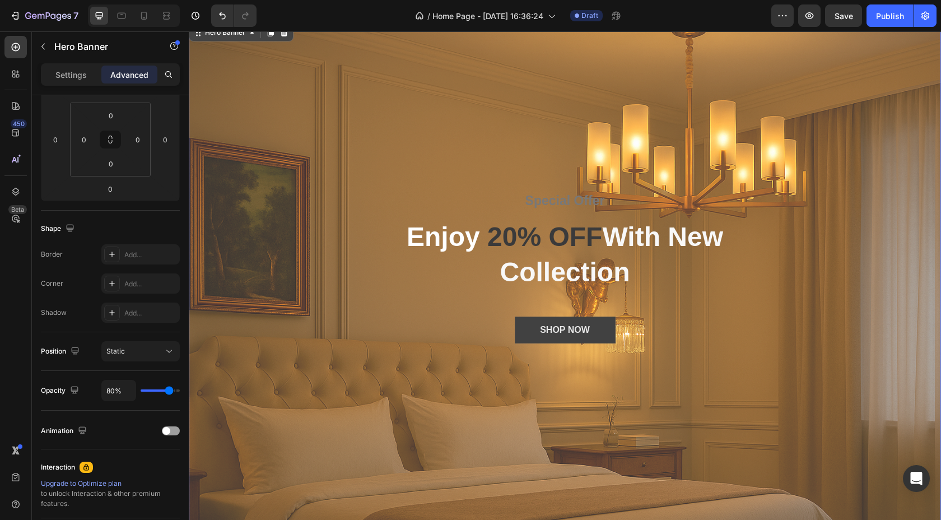
scroll to position [37, 0]
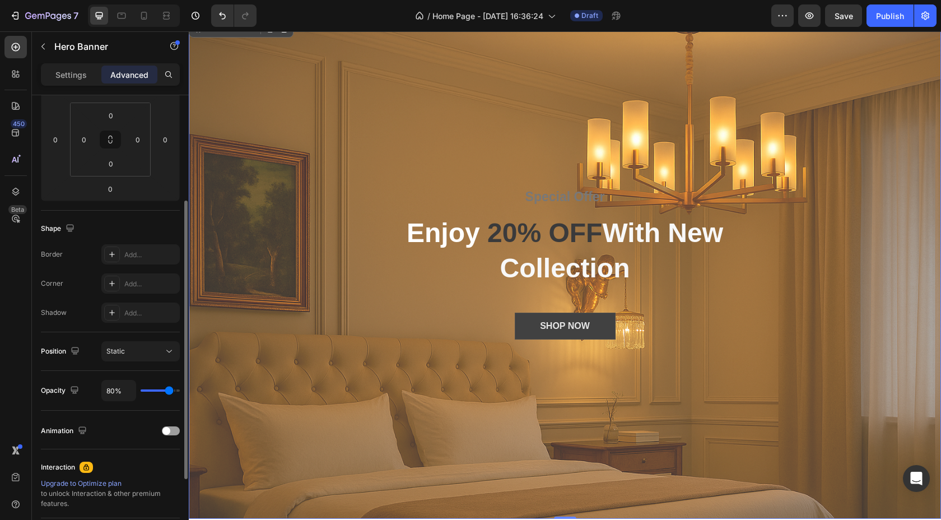
type input "89%"
type input "89"
type input "93%"
type input "93"
type input "100%"
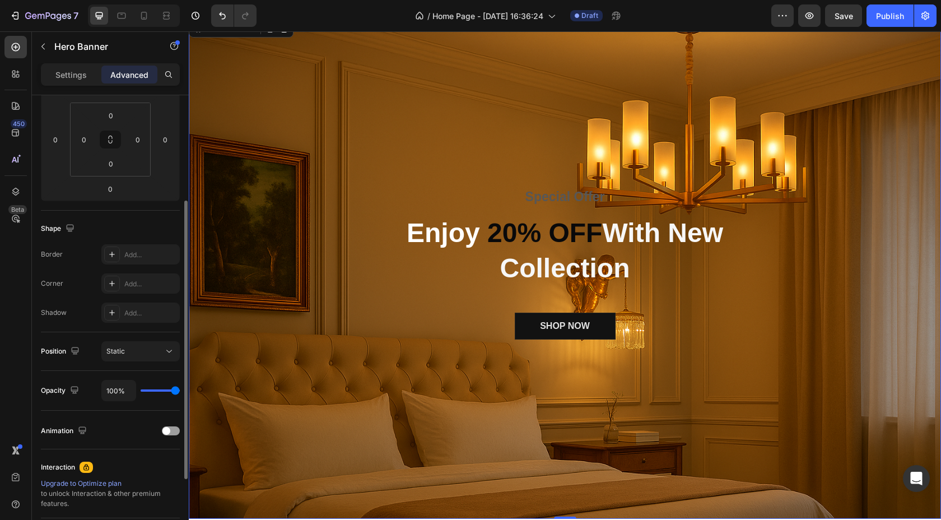
type input "100"
drag, startPoint x: 361, startPoint y: 422, endPoint x: 394, endPoint y: 412, distance: 35.1
click at [167, 431] on span at bounding box center [166, 431] width 8 height 8
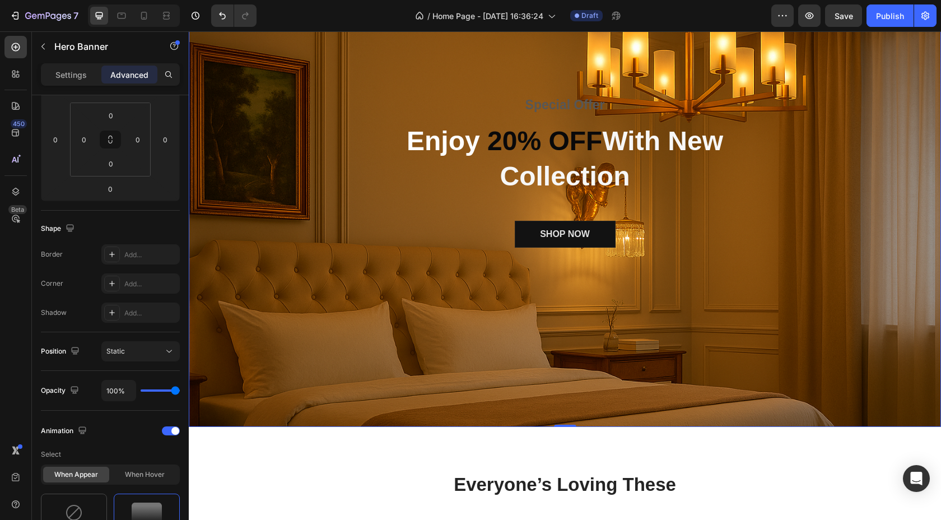
scroll to position [131, 0]
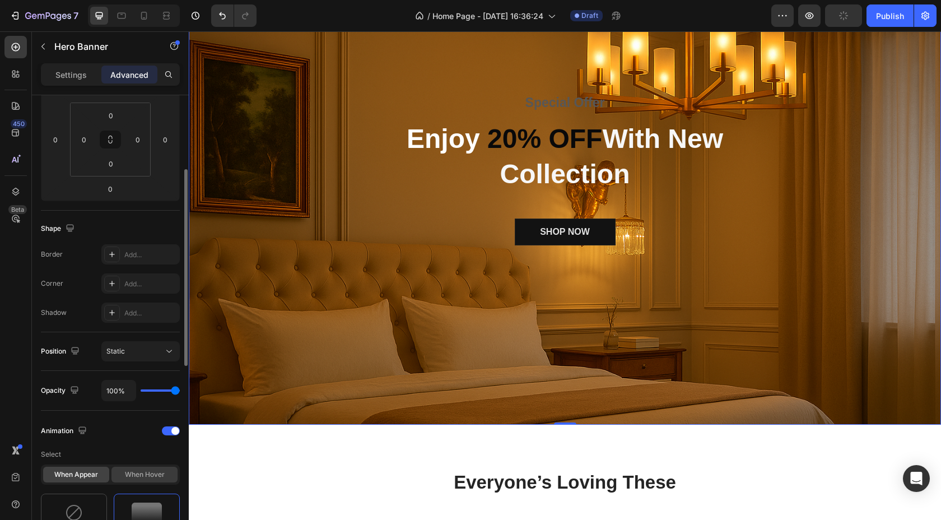
click at [147, 480] on div "When hover" at bounding box center [145, 475] width 66 height 16
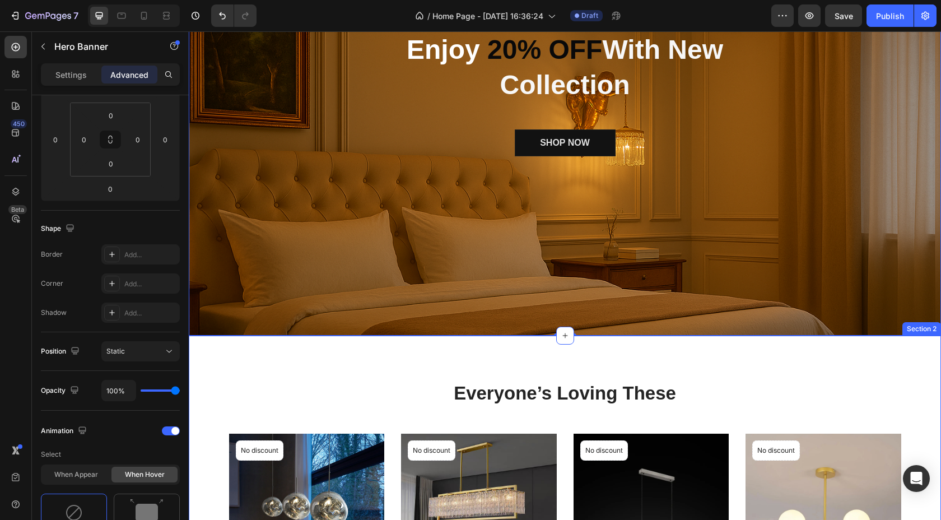
scroll to position [221, 0]
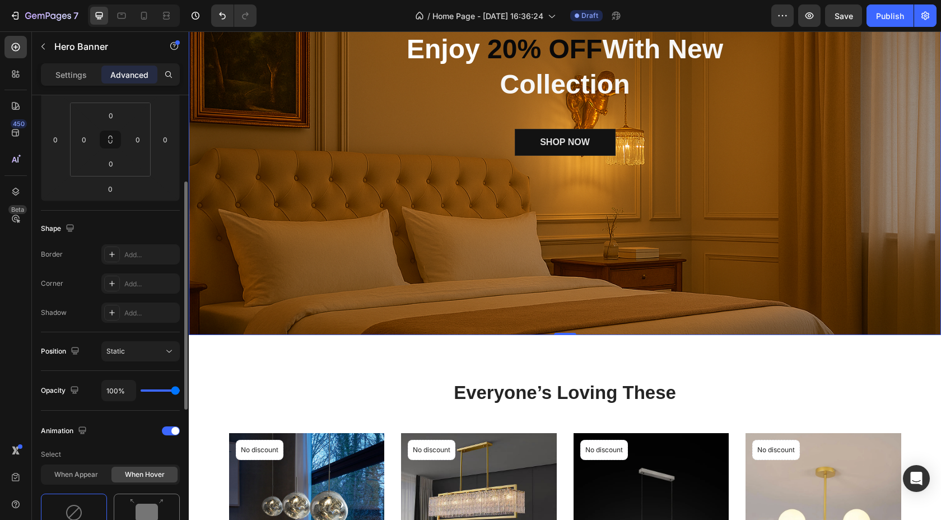
click at [160, 507] on img at bounding box center [147, 513] width 34 height 29
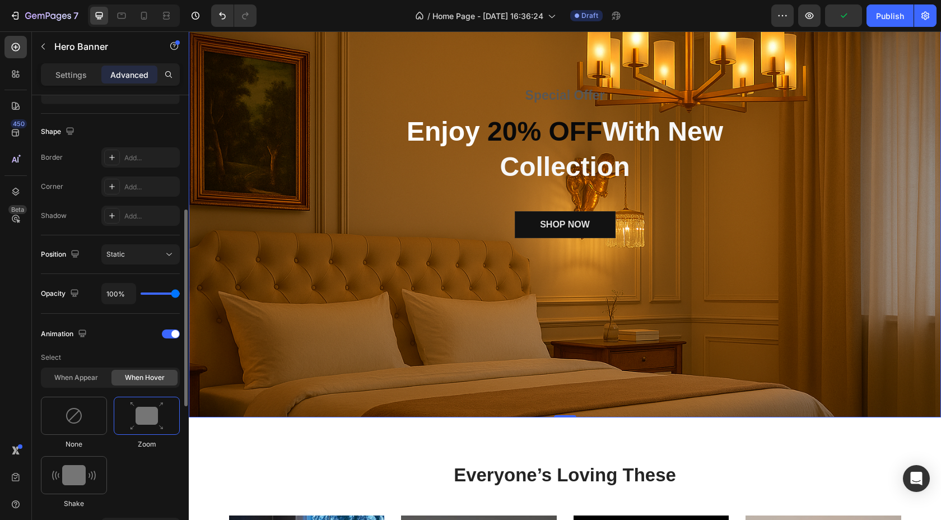
scroll to position [271, 0]
click at [69, 471] on img at bounding box center [74, 474] width 44 height 20
type input "0.7"
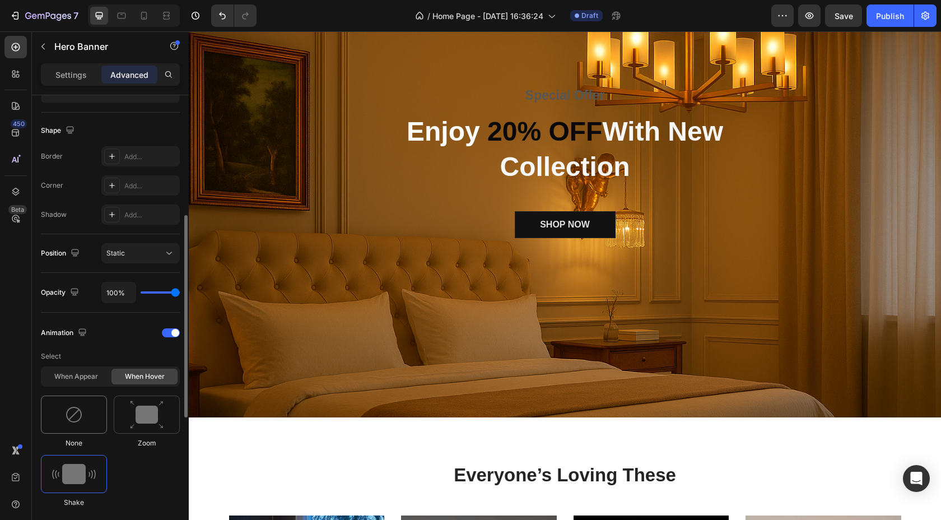
click at [90, 414] on div at bounding box center [74, 415] width 66 height 38
click at [174, 333] on span at bounding box center [175, 333] width 8 height 8
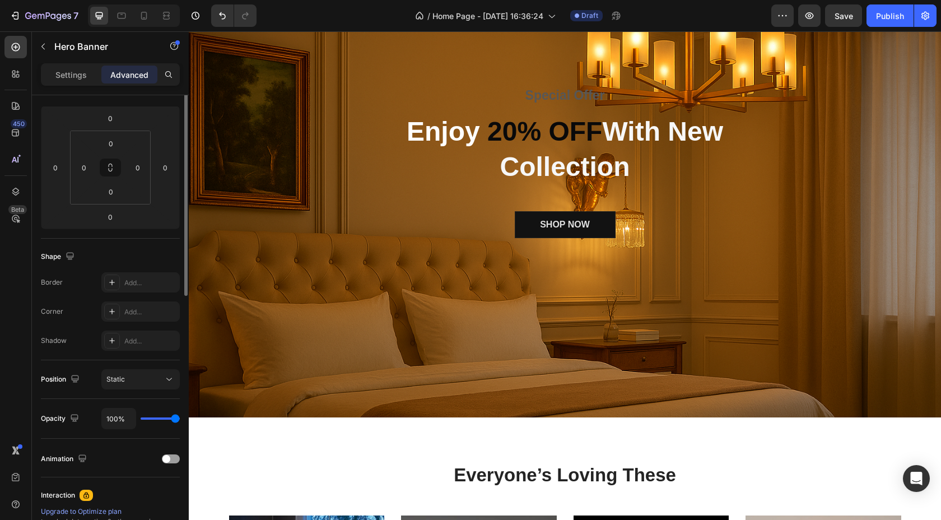
scroll to position [0, 0]
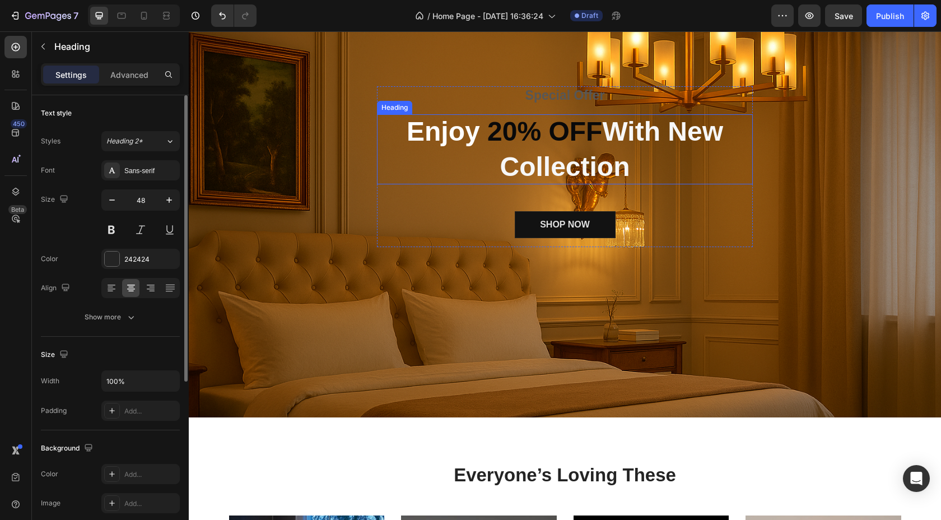
click at [503, 131] on span "20% OFF" at bounding box center [544, 132] width 115 height 30
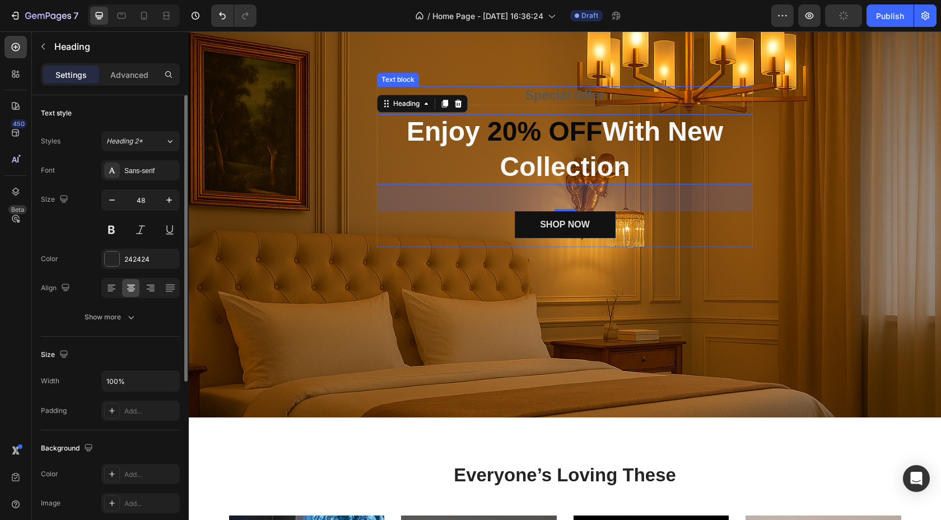
click at [596, 99] on p "Special Offer" at bounding box center [565, 95] width 374 height 17
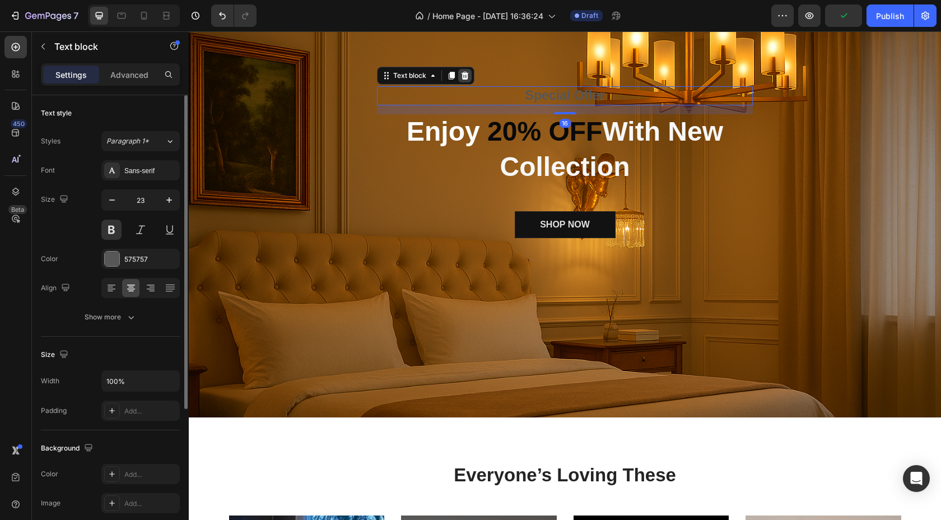
click at [469, 75] on icon at bounding box center [465, 75] width 9 height 9
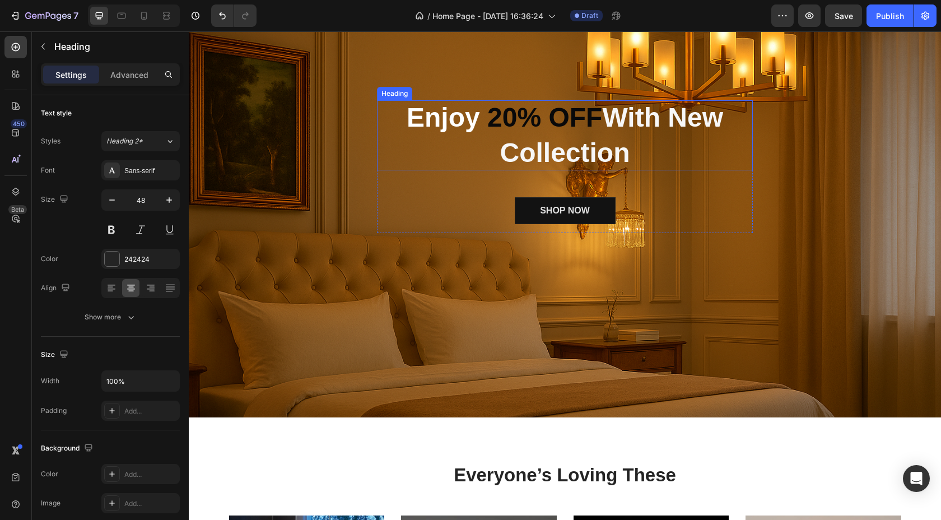
click at [620, 141] on span "With New Collection" at bounding box center [612, 135] width 224 height 64
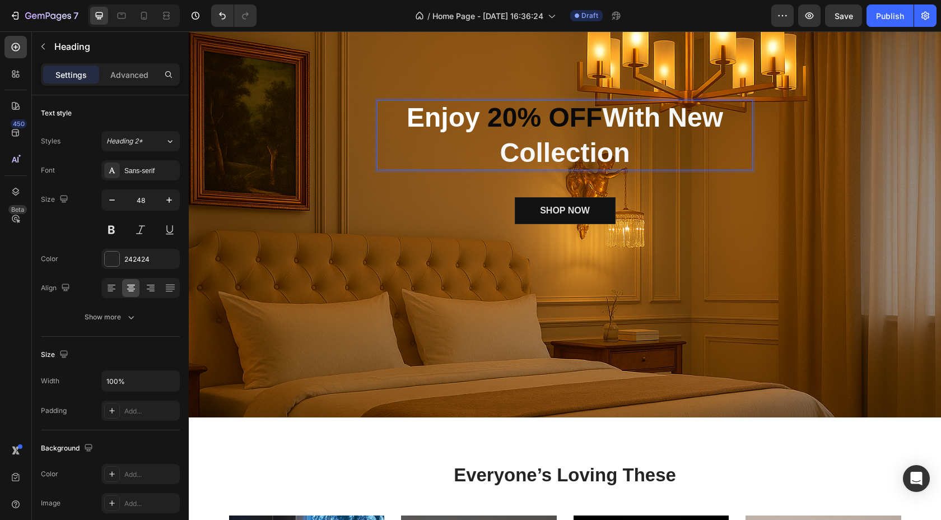
click at [647, 149] on p "Enjoy 20% OFF With New Collection" at bounding box center [565, 135] width 359 height 70
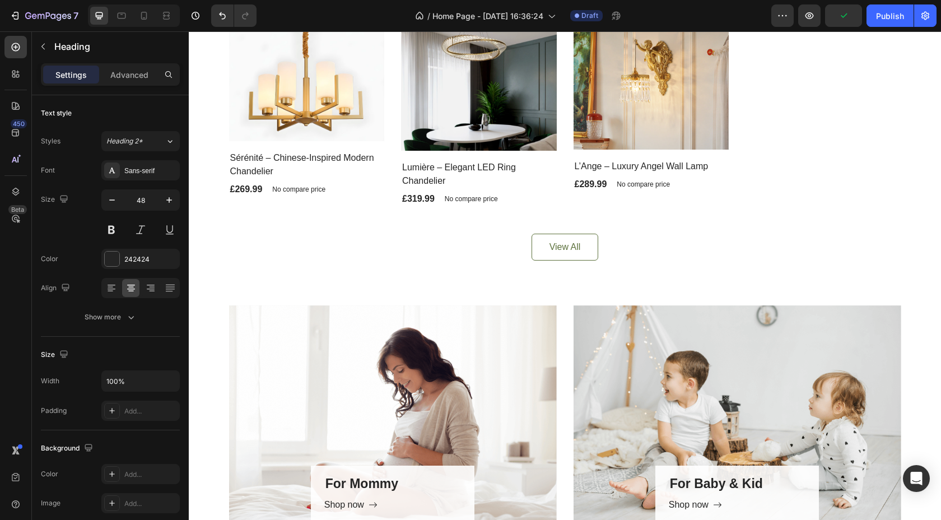
scroll to position [891, 0]
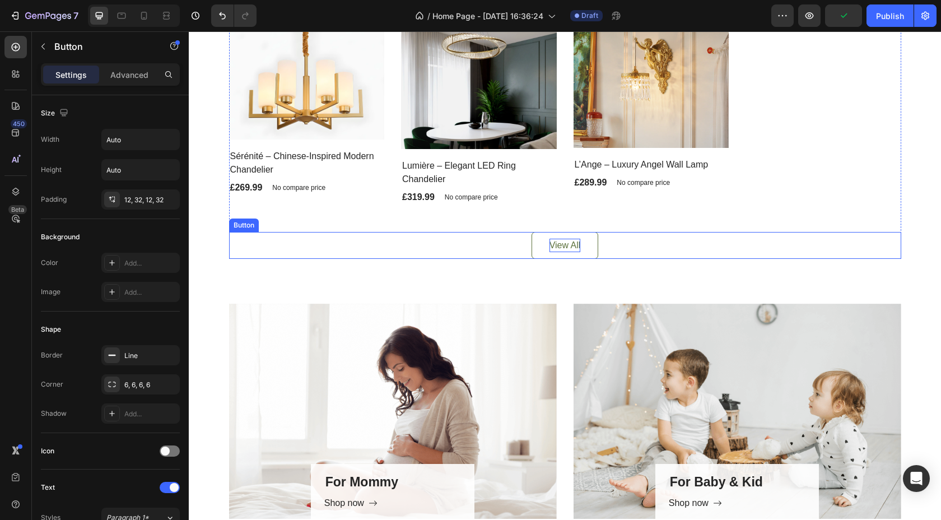
click at [577, 241] on div "View All" at bounding box center [565, 245] width 31 height 13
click at [594, 241] on button "View All" at bounding box center [565, 245] width 67 height 27
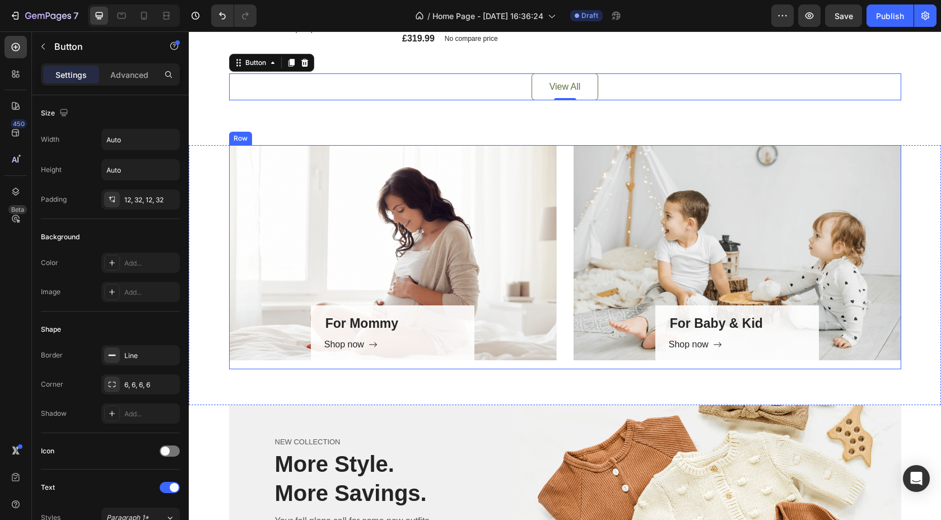
scroll to position [1049, 0]
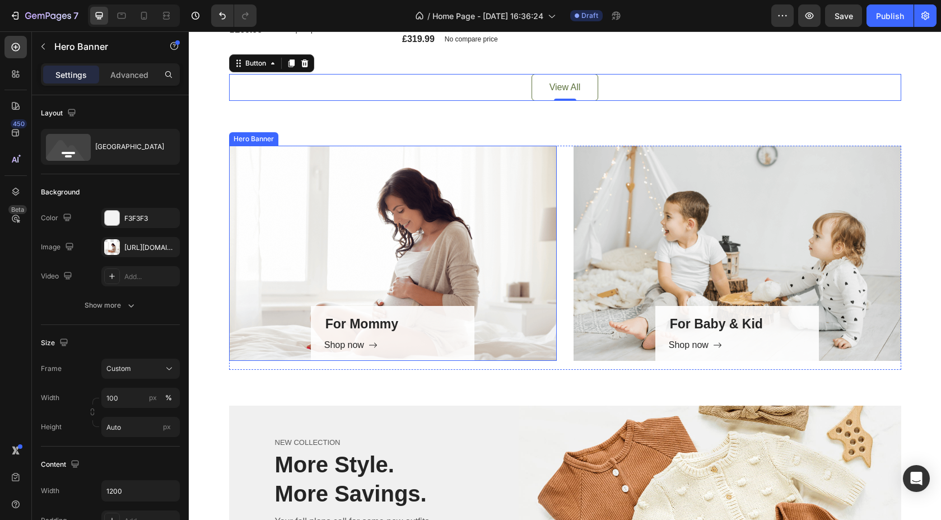
click at [434, 206] on div "For Mommy Heading Shop now Button Row" at bounding box center [393, 253] width 328 height 215
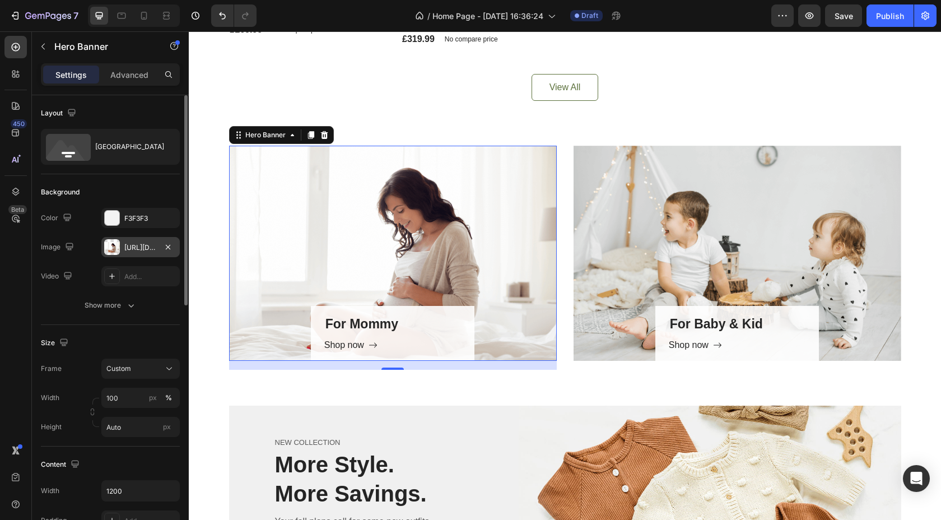
click at [136, 243] on div "https://ucarecdn.com/bd55d705-164b-4512-9c1f-505123322941/-/format/auto/" at bounding box center [140, 248] width 32 height 10
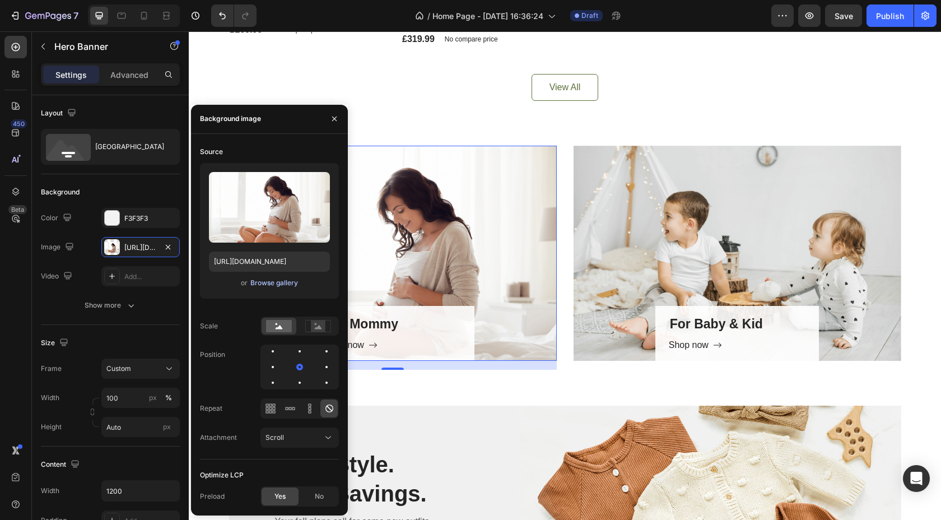
click at [276, 284] on div "Browse gallery" at bounding box center [274, 283] width 48 height 10
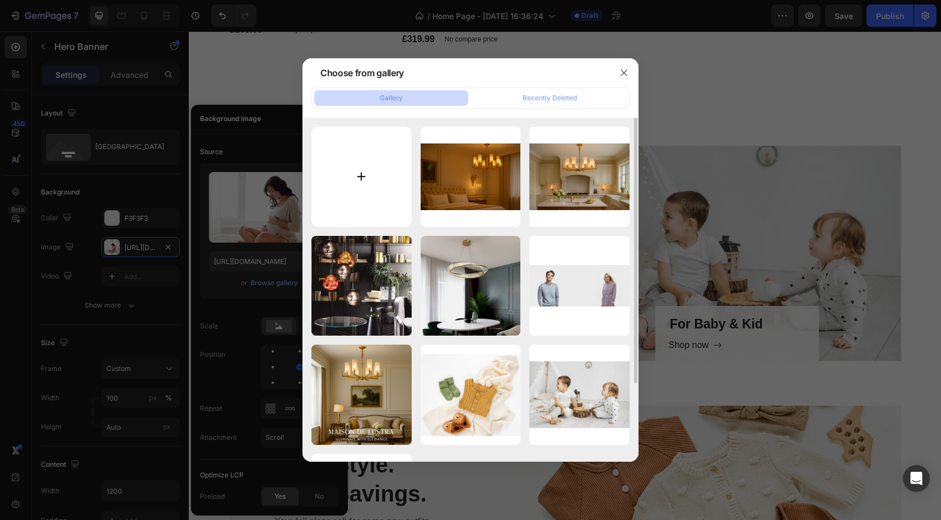
click at [359, 185] on input "file" at bounding box center [362, 177] width 100 height 100
type input "C:\fakepath\ChatGPT Image Sep 21, 2025, 05_53_19 PM.png"
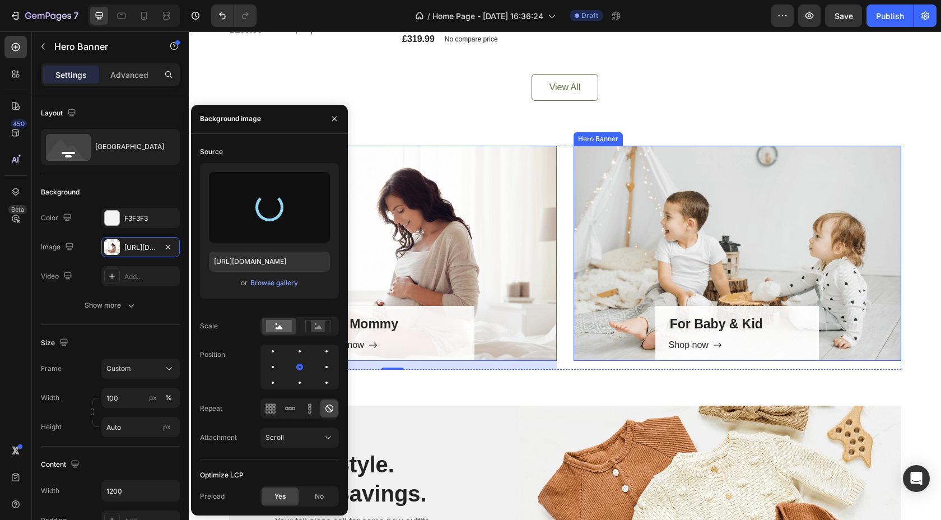
type input "https://cdn.shopify.com/s/files/1/0967/2871/1499/files/gempages_585732358217401…"
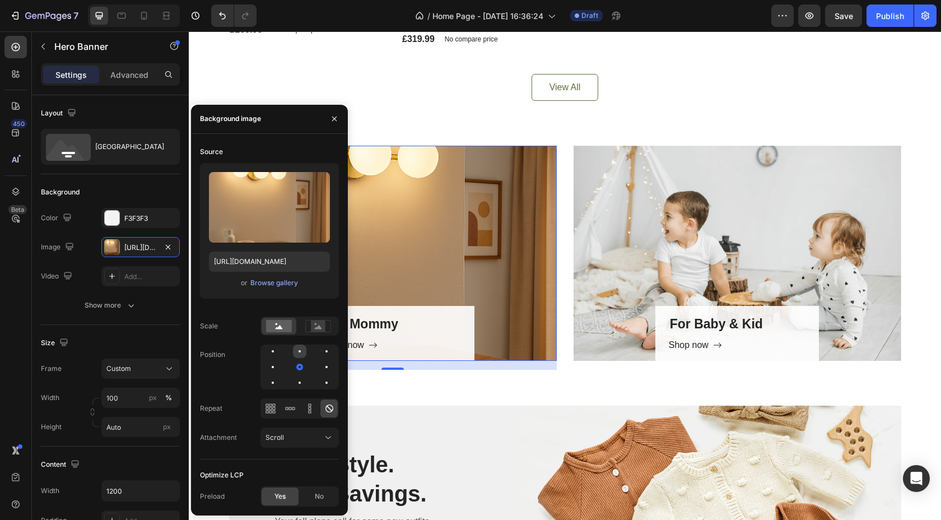
click at [303, 348] on div at bounding box center [299, 351] width 13 height 13
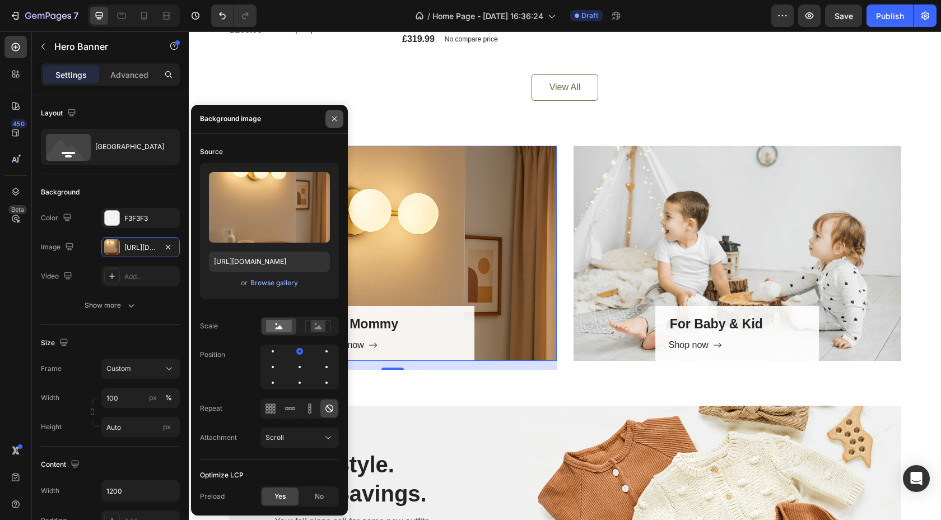
click at [339, 118] on button "button" at bounding box center [335, 119] width 18 height 18
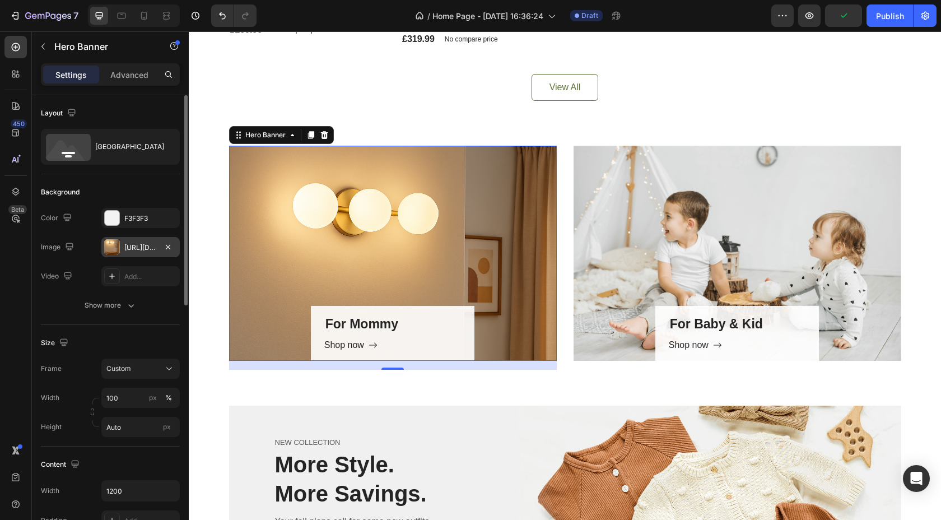
click at [151, 253] on div "https://cdn.shopify.com/s/files/1/0967/2871/1499/files/gempages_585732358217401…" at bounding box center [140, 247] width 78 height 20
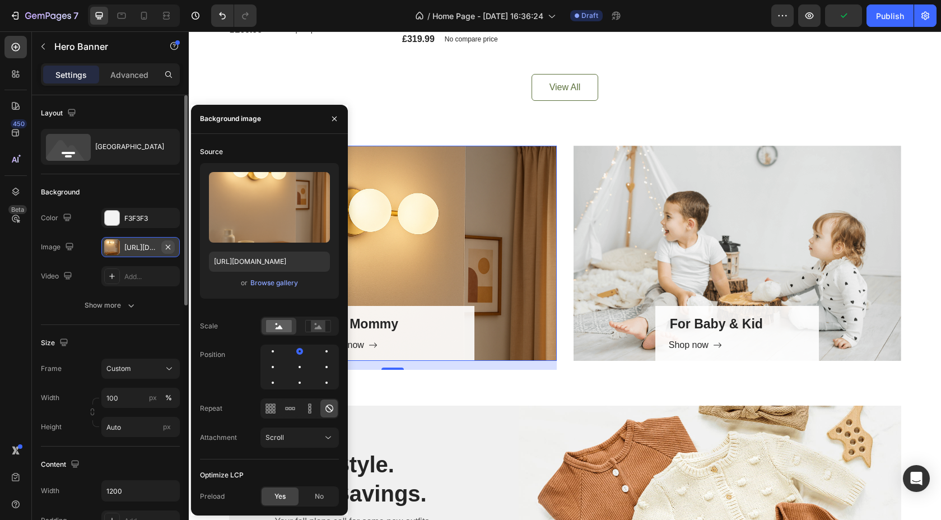
click at [170, 248] on icon "button" at bounding box center [168, 247] width 9 height 9
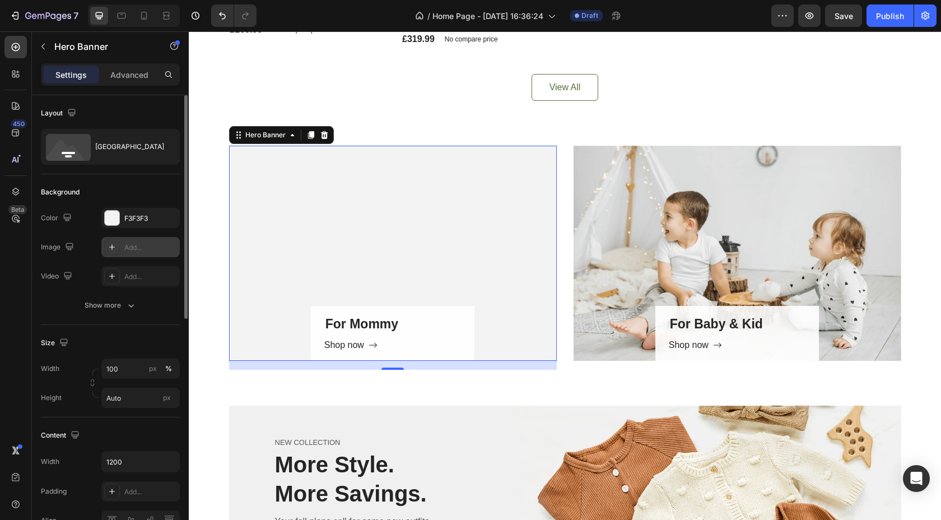
click at [140, 249] on div "Add..." at bounding box center [150, 248] width 53 height 10
type input "https://cdn.shopify.com/s/files/1/2005/9307/files/background_settings.jpg"
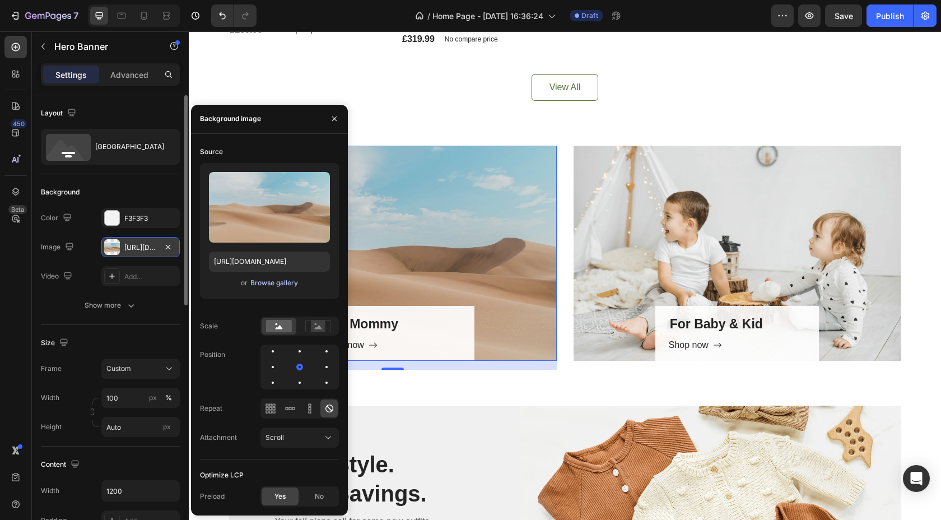
click at [273, 282] on div "Browse gallery" at bounding box center [274, 283] width 48 height 10
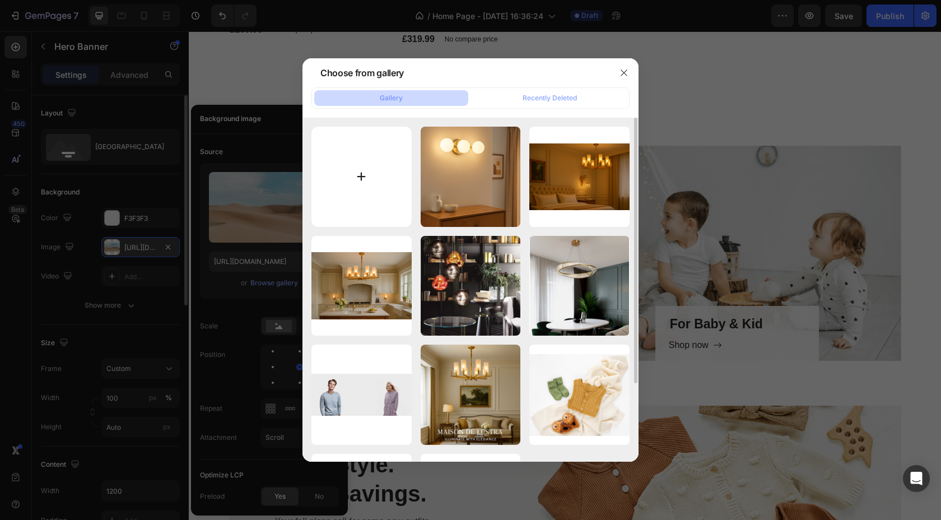
click at [349, 172] on input "file" at bounding box center [362, 177] width 100 height 100
type input "C:\fakepath\Screenshot 2025-09-27 at 18.45.35.png"
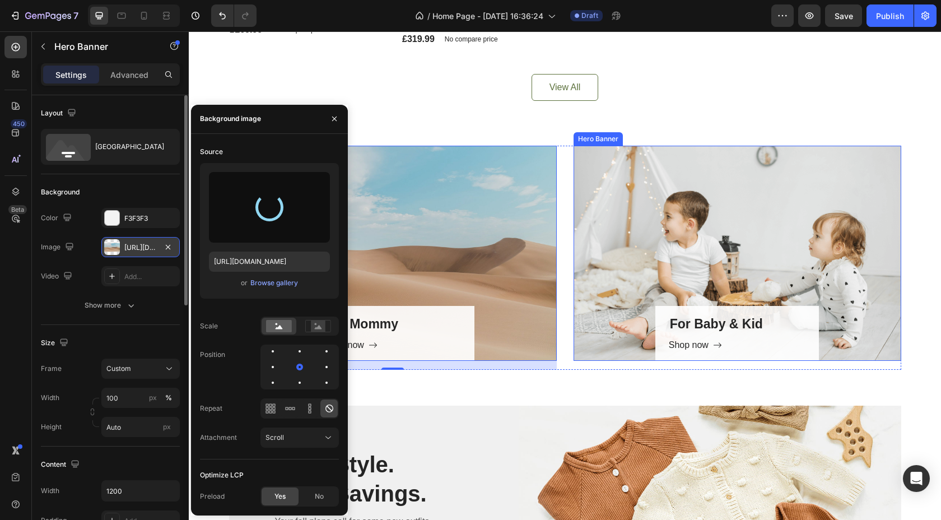
type input "https://cdn.shopify.com/s/files/1/0967/2871/1499/files/gempages_585732358217401…"
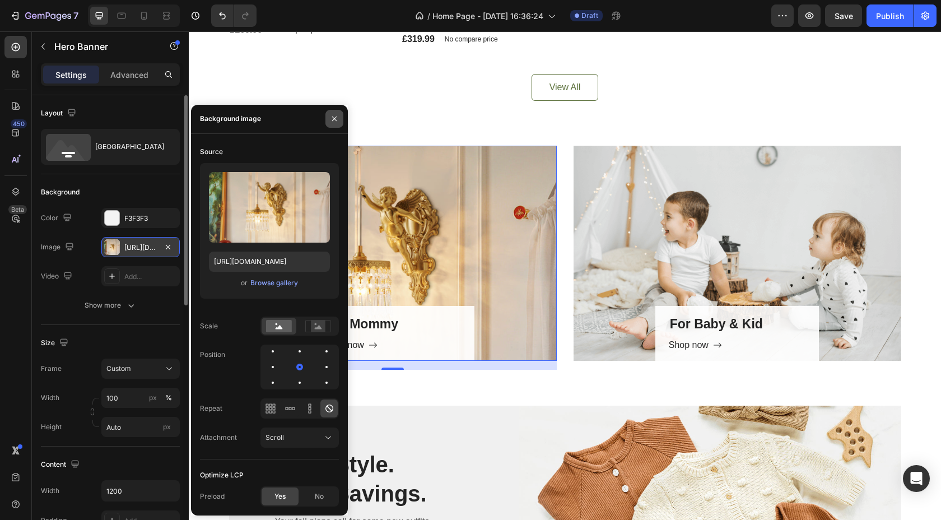
click at [333, 124] on button "button" at bounding box center [335, 119] width 18 height 18
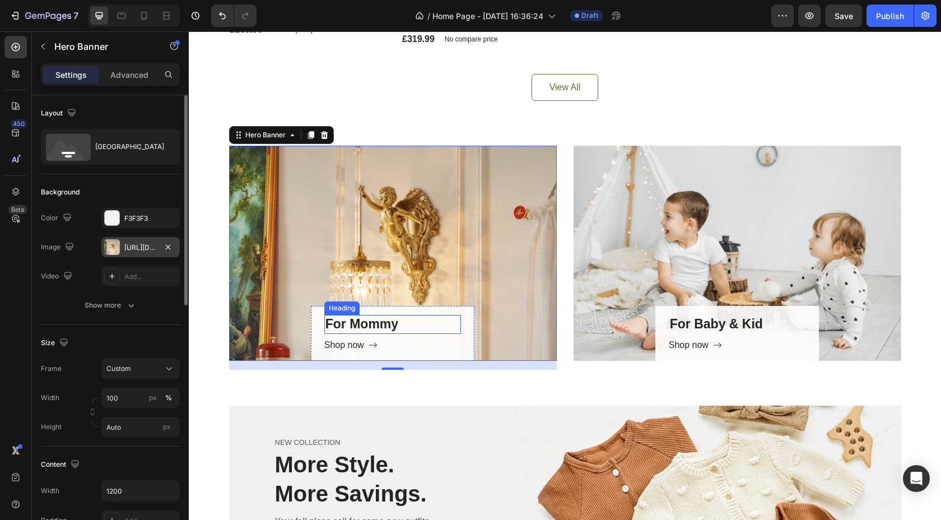
click at [434, 316] on p "For Mommy" at bounding box center [393, 324] width 135 height 17
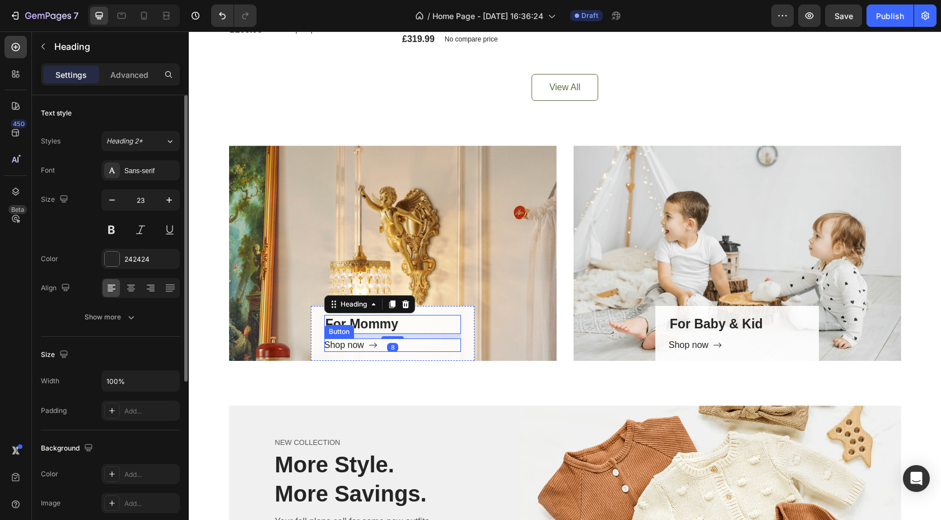
click at [441, 340] on div "Shop now Button" at bounding box center [392, 344] width 137 height 13
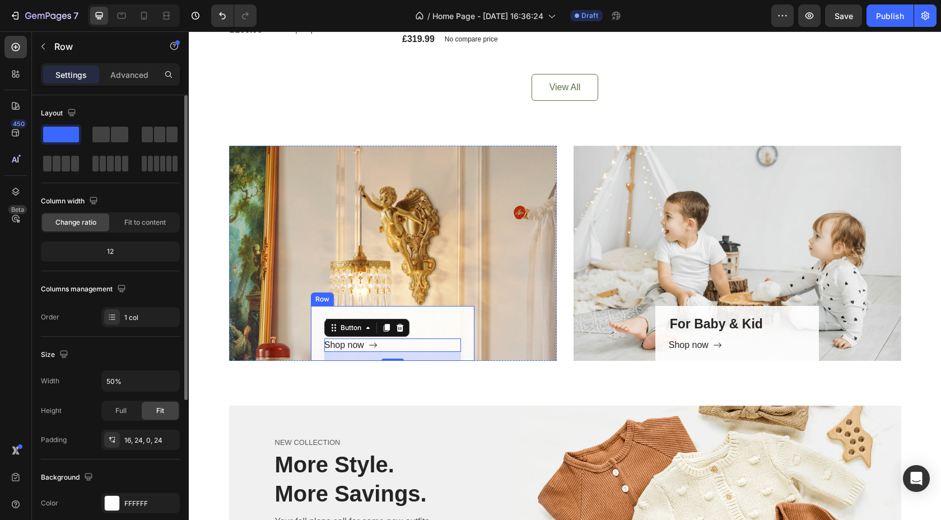
click at [461, 313] on div "For Mommy Heading Shop now Button 16 Row" at bounding box center [393, 333] width 164 height 55
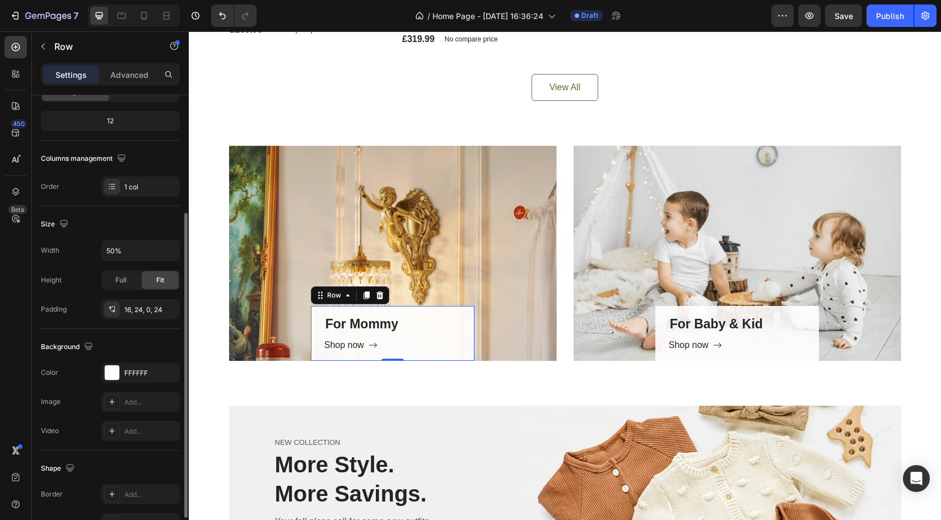
scroll to position [152, 0]
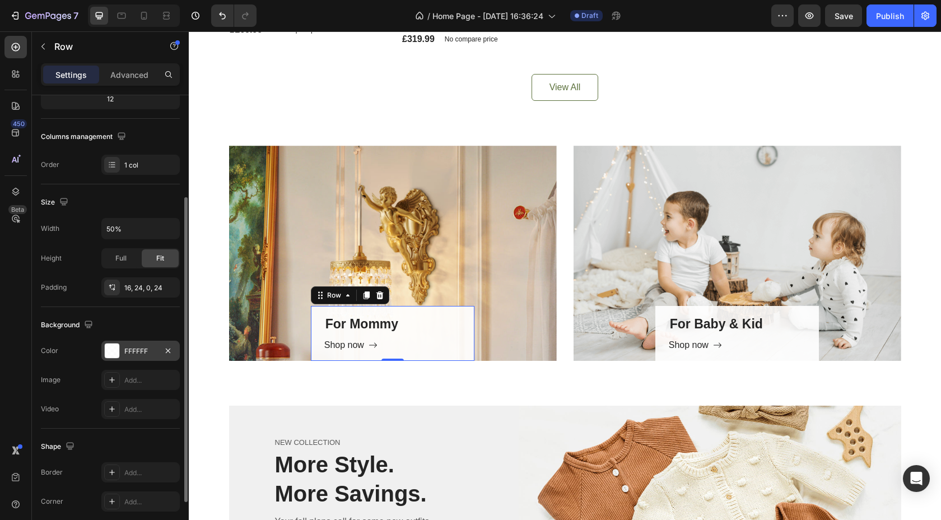
click at [131, 343] on div "FFFFFF" at bounding box center [140, 351] width 78 height 20
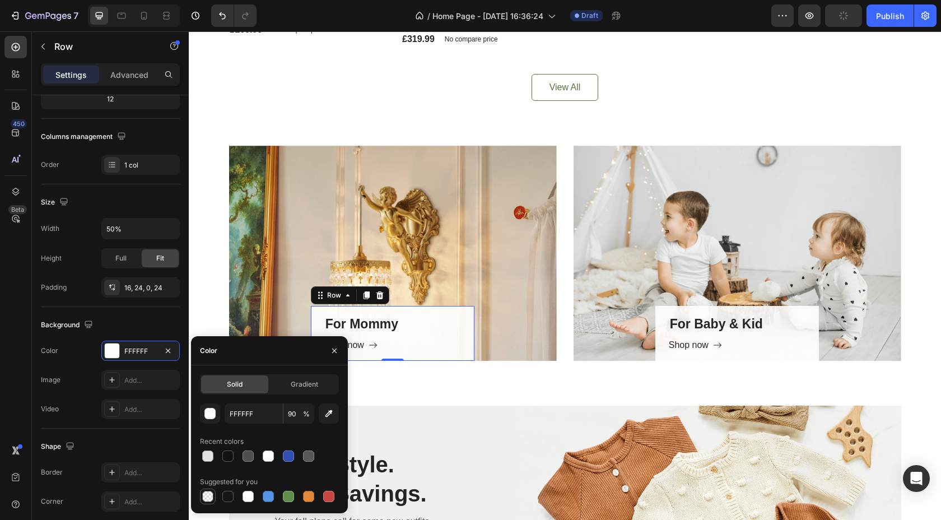
click at [206, 496] on div at bounding box center [207, 496] width 11 height 11
type input "000000"
type input "0"
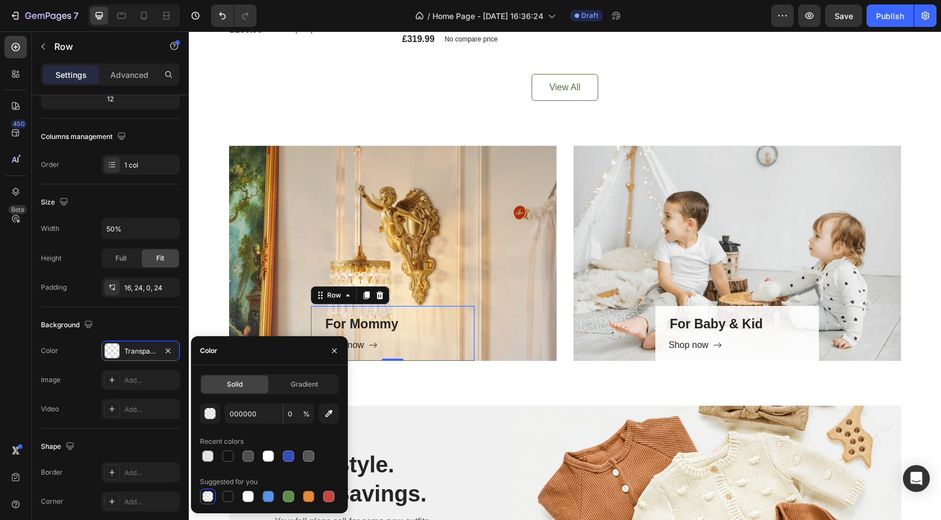
click at [410, 312] on div "For Mommy Heading Shop now Button Row 0" at bounding box center [393, 333] width 164 height 55
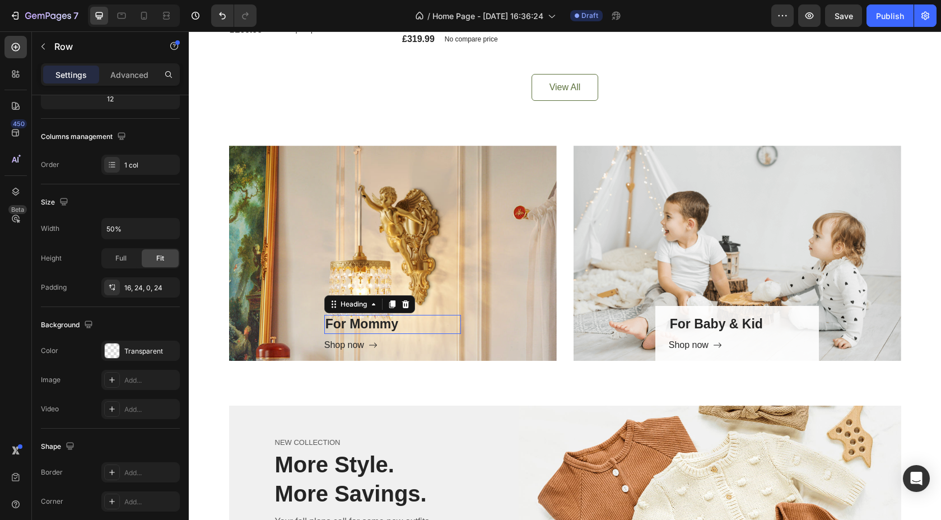
click at [370, 323] on p "For Mommy" at bounding box center [393, 324] width 135 height 17
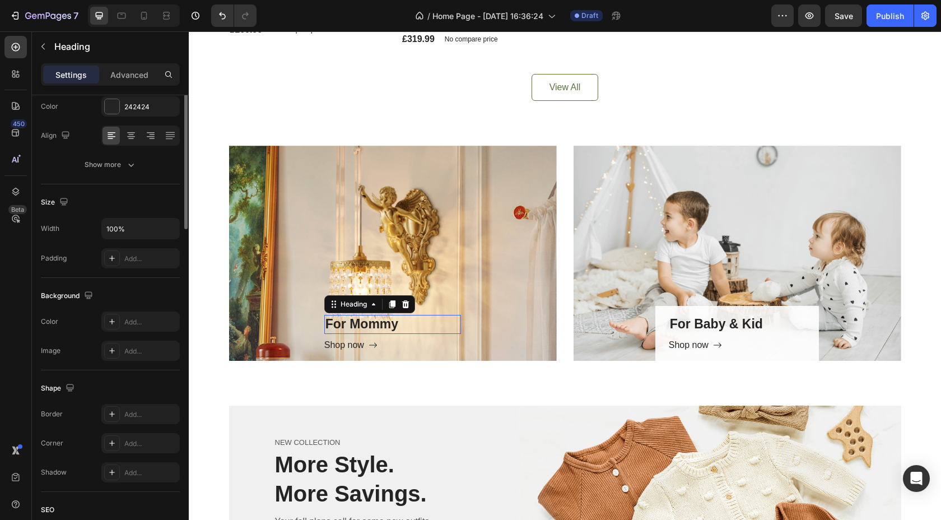
scroll to position [0, 0]
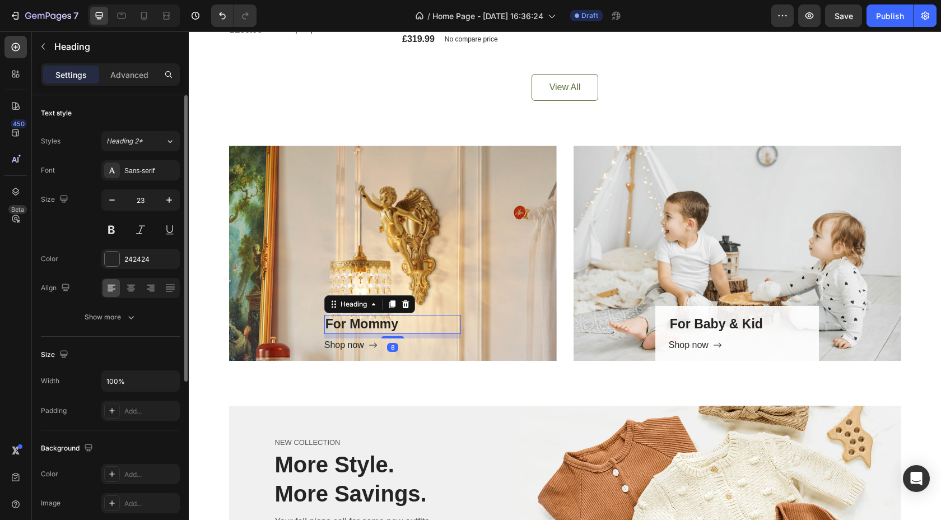
click at [396, 328] on p "For Mommy" at bounding box center [393, 324] width 135 height 17
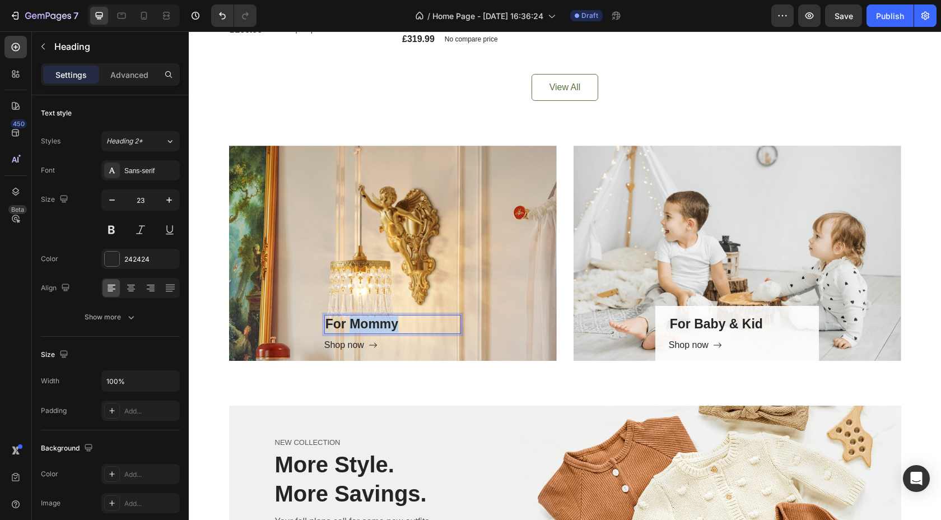
drag, startPoint x: 400, startPoint y: 327, endPoint x: 355, endPoint y: 326, distance: 44.9
click at [355, 326] on p "For Mommy" at bounding box center [393, 324] width 135 height 17
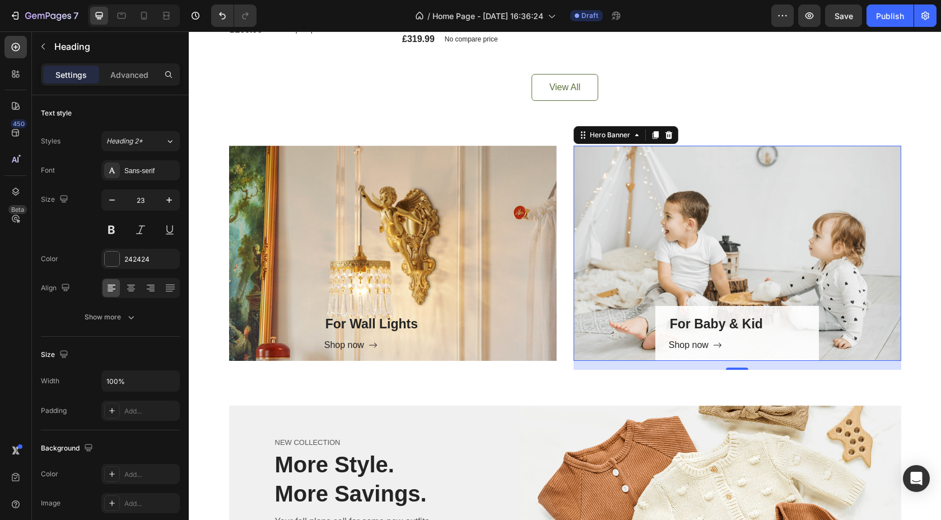
click at [741, 222] on div "For Baby & Kid Heading Shop now Button Row" at bounding box center [738, 253] width 328 height 215
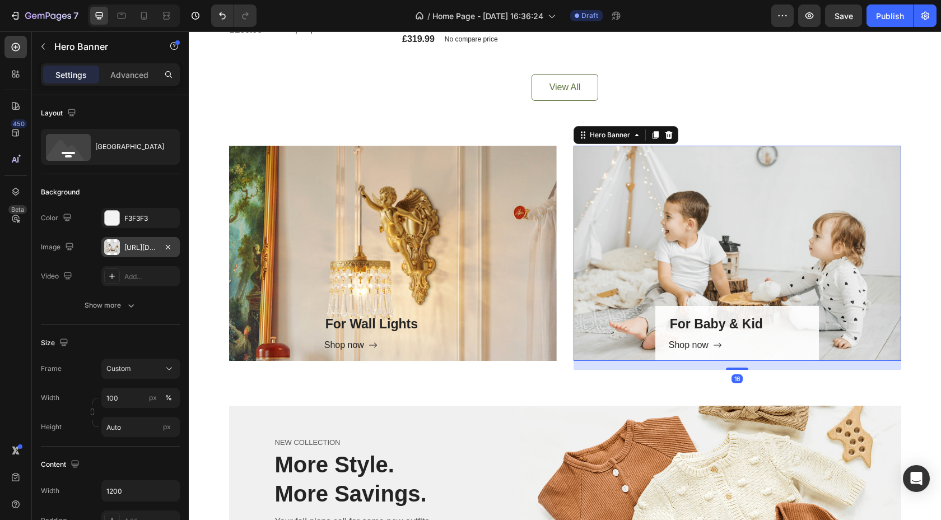
click at [134, 247] on div "https://ucarecdn.com/5fe1cc39-68f4-43b8-8c58-963e04977656/-/format/auto/" at bounding box center [140, 248] width 32 height 10
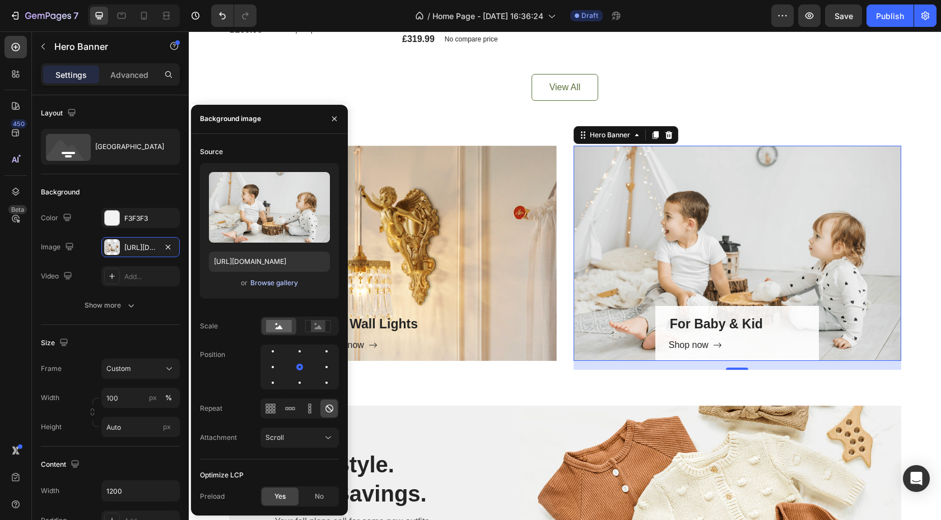
click at [294, 281] on div "Browse gallery" at bounding box center [274, 283] width 48 height 10
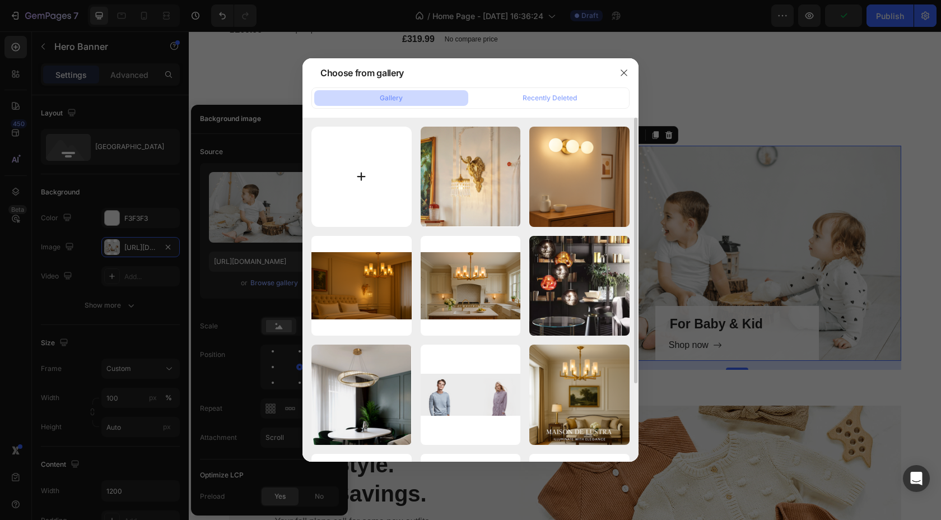
click at [376, 171] on input "file" at bounding box center [362, 177] width 100 height 100
type input "C:\fakepath\Screenshot 2025-09-23 at 21.13.44.png"
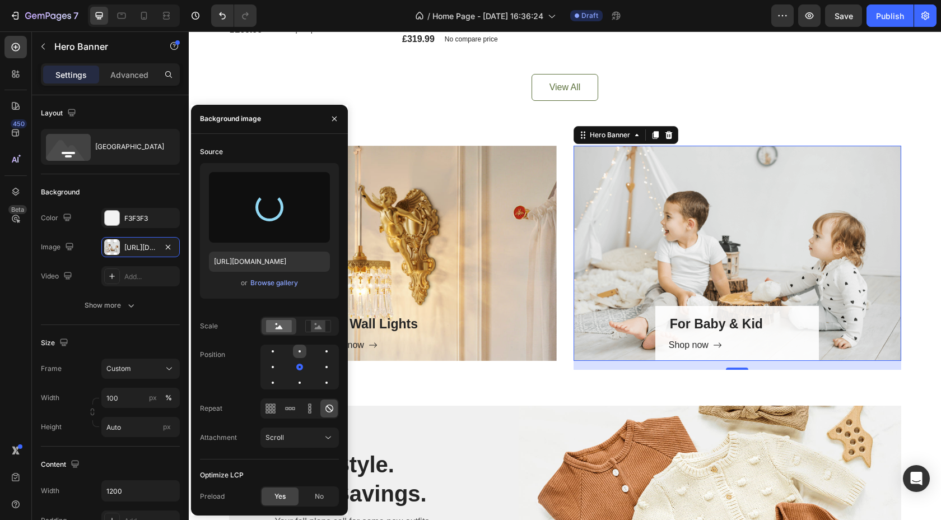
type input "https://cdn.shopify.com/s/files/1/0967/2871/1499/files/gempages_585732358217401…"
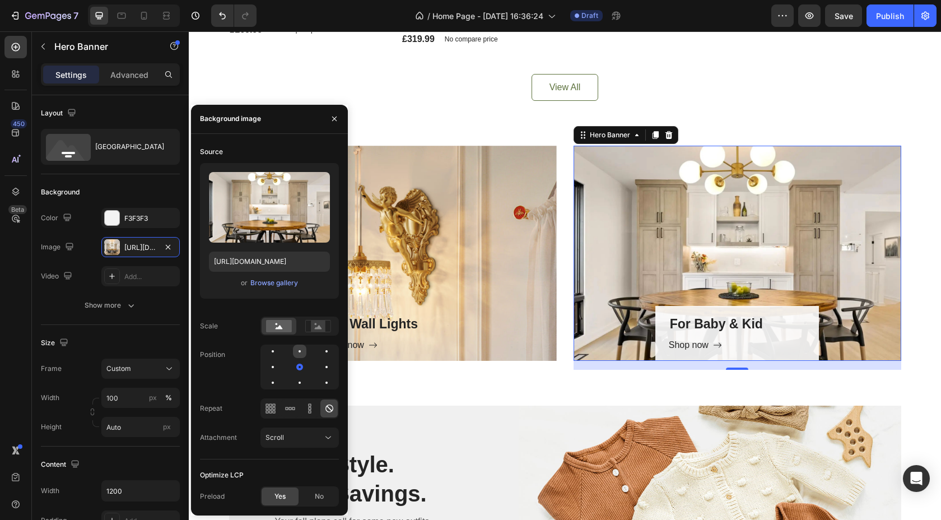
click at [304, 347] on div at bounding box center [299, 351] width 13 height 13
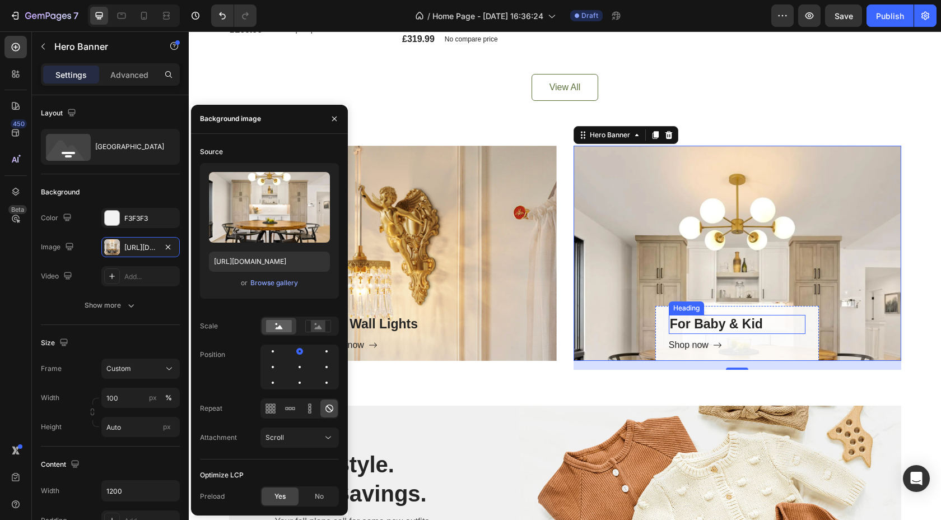
click at [747, 322] on p "For Baby & Kid" at bounding box center [737, 324] width 135 height 17
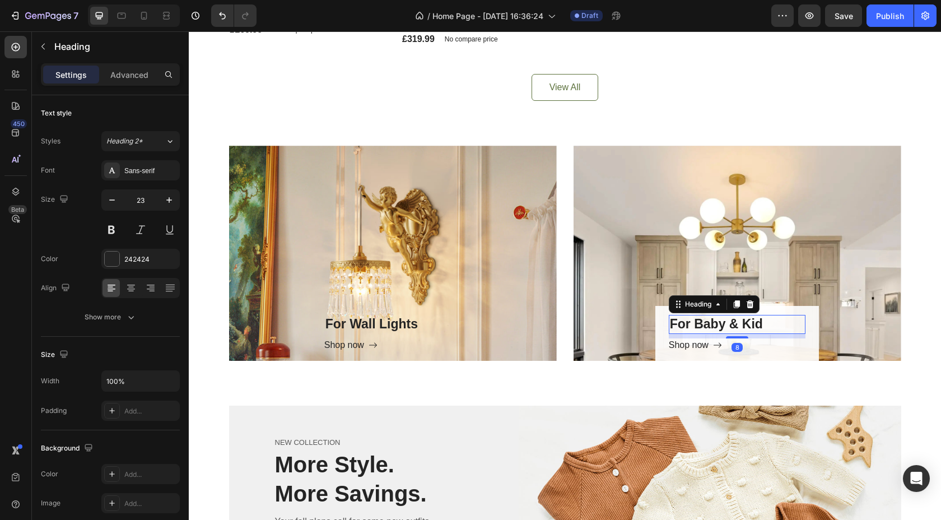
click at [769, 319] on p "For Baby & Kid" at bounding box center [737, 324] width 135 height 17
drag, startPoint x: 769, startPoint y: 319, endPoint x: 698, endPoint y: 326, distance: 72.1
click at [698, 326] on p "For Baby & Kid" at bounding box center [737, 324] width 135 height 17
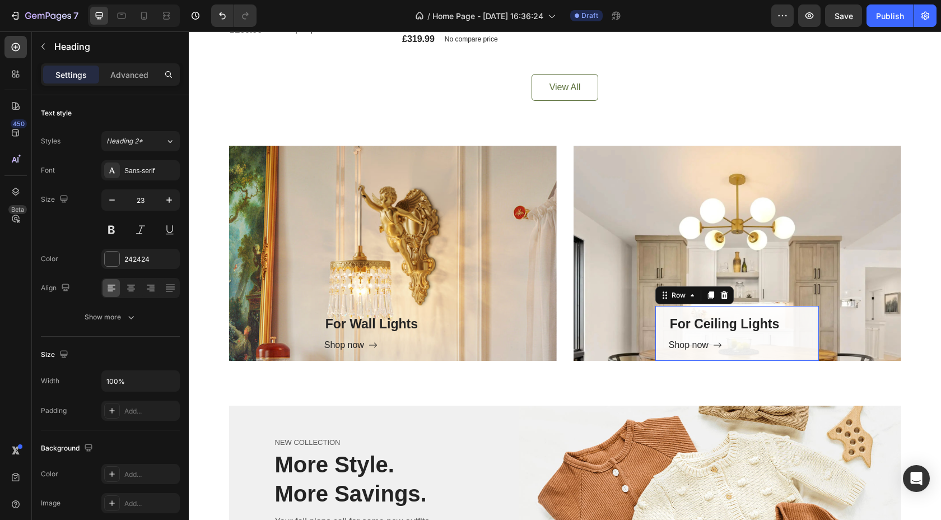
click at [815, 335] on div "For Ceiling Lights Heading Shop now Button Row 0" at bounding box center [738, 333] width 164 height 55
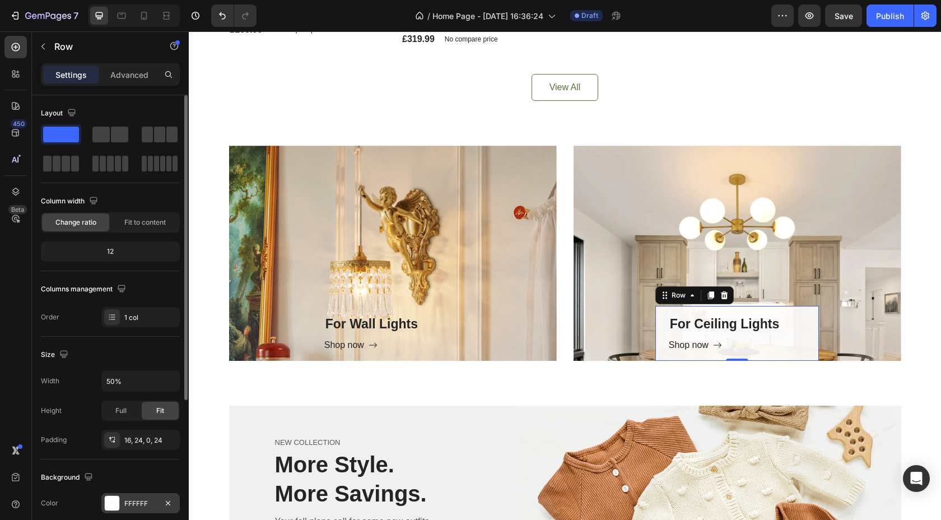
click at [119, 498] on div at bounding box center [112, 503] width 15 height 15
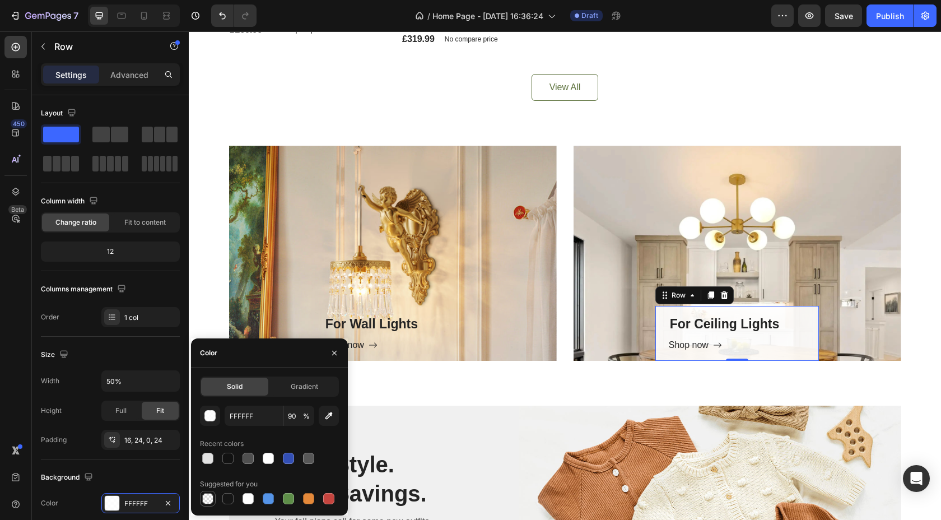
click at [205, 495] on div at bounding box center [207, 498] width 11 height 11
type input "000000"
type input "0"
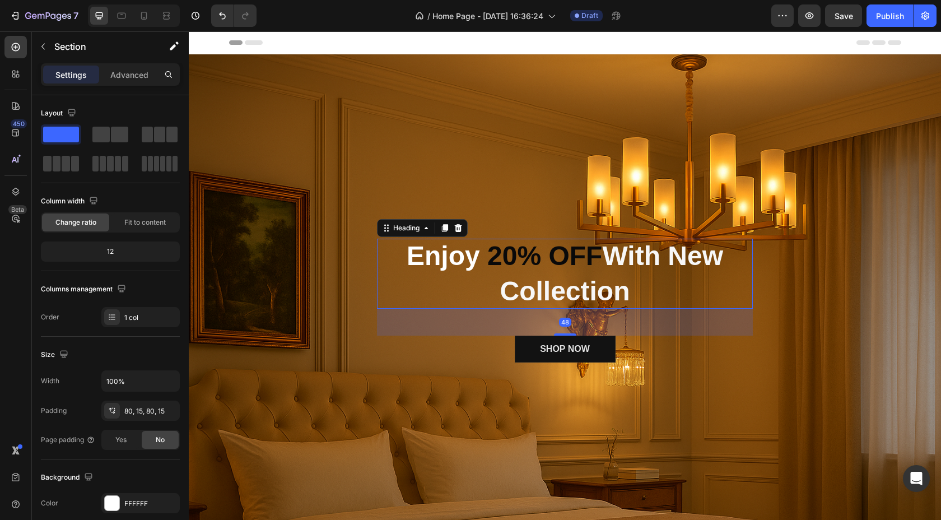
click at [619, 284] on span "With New Collection" at bounding box center [612, 273] width 224 height 64
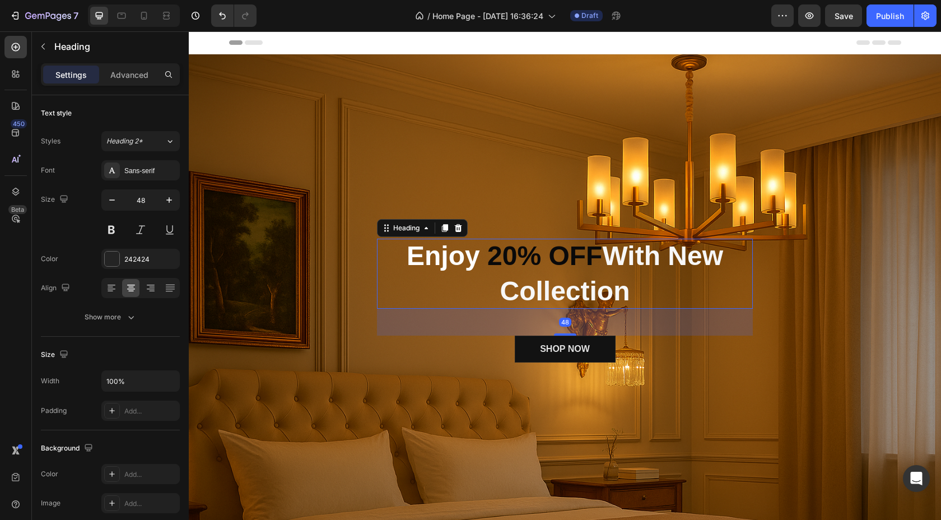
click at [644, 294] on h2 "Enjoy 20% OFF With New Collection" at bounding box center [565, 274] width 359 height 70
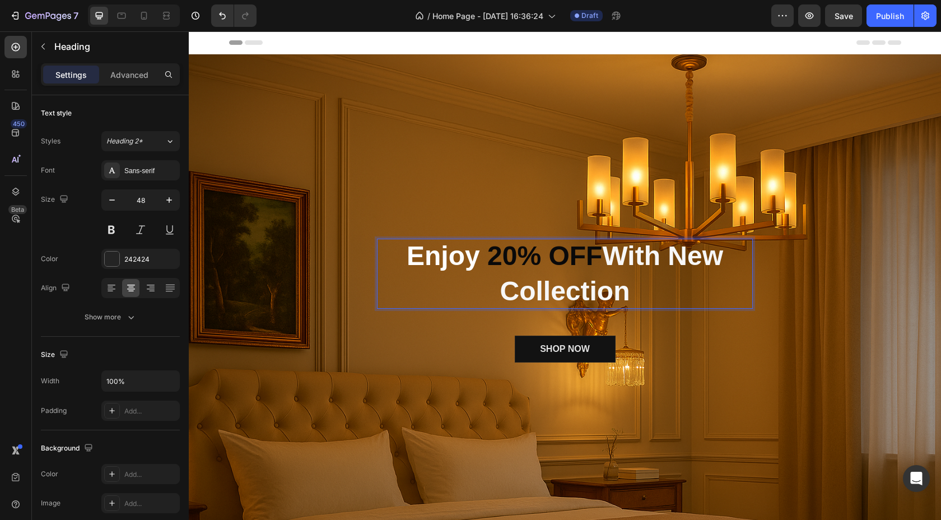
click at [731, 259] on p "Enjoy 20% OFF With New Collection" at bounding box center [565, 274] width 359 height 70
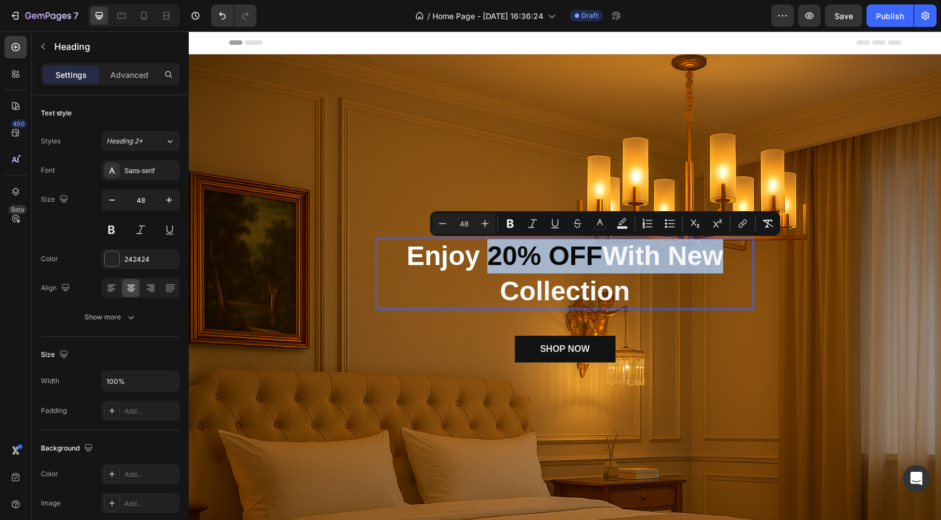
drag, startPoint x: 731, startPoint y: 259, endPoint x: 481, endPoint y: 248, distance: 250.2
click at [481, 248] on p "Enjoy 20% OFF With New Collection" at bounding box center [565, 274] width 359 height 70
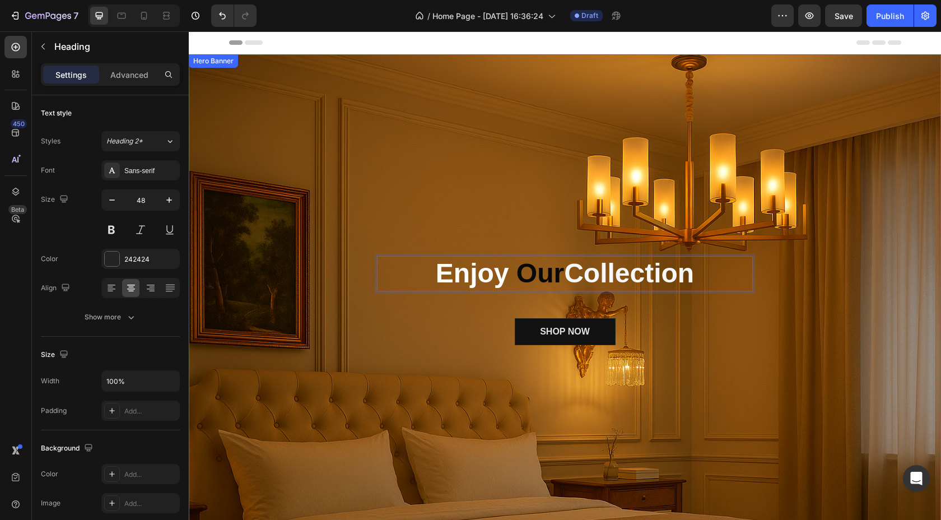
click at [786, 315] on div "Enjoy Our Collection Heading 48 SHOP NOW Button Row Row" at bounding box center [565, 304] width 753 height 97
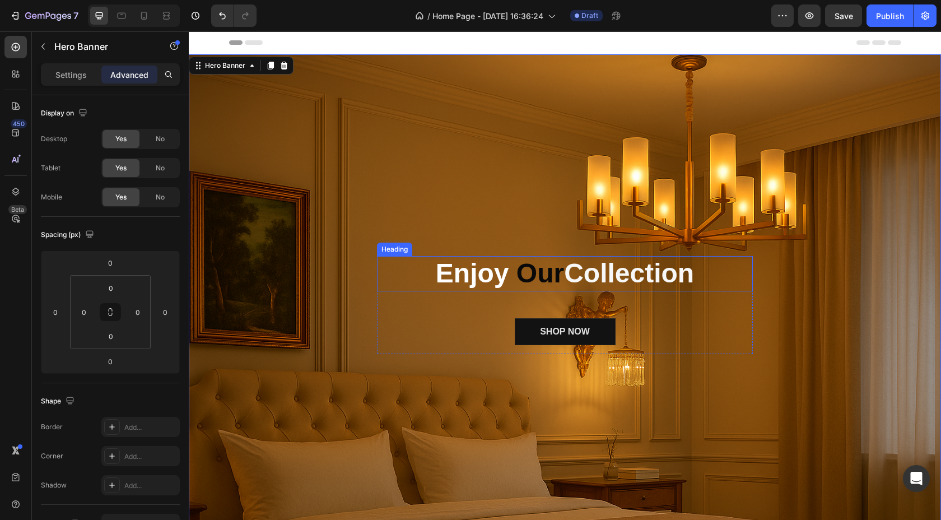
click at [541, 277] on span "Our" at bounding box center [541, 273] width 48 height 30
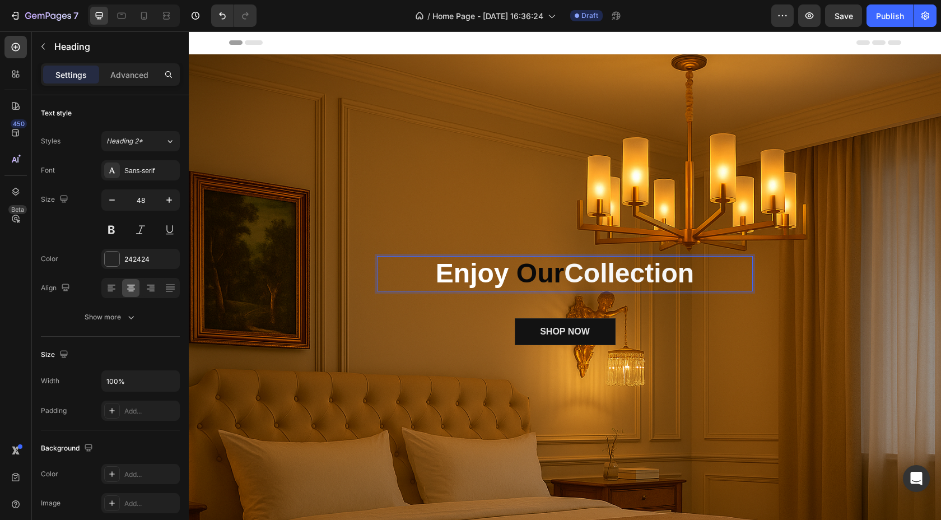
click at [702, 276] on p "Enjoy Our Collection" at bounding box center [565, 273] width 359 height 35
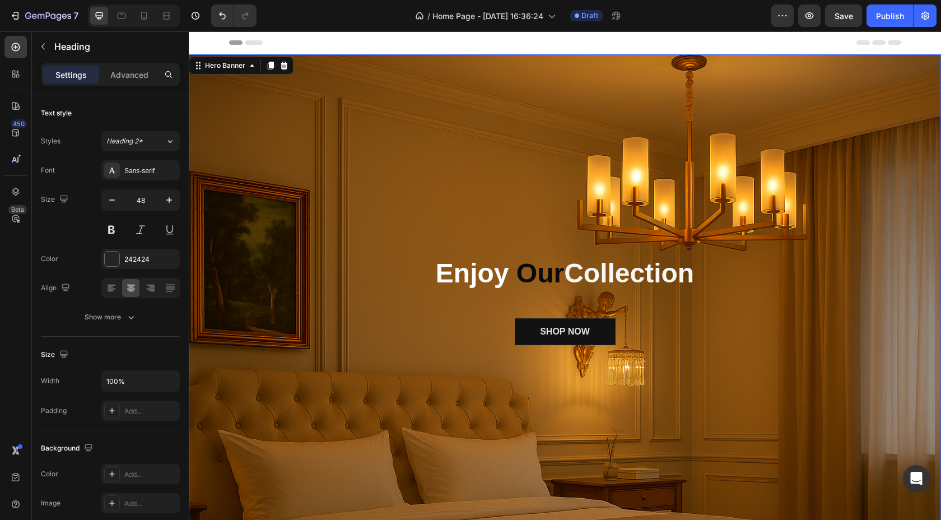
click at [826, 286] on div "⁠⁠⁠⁠⁠⁠⁠ Enjoy Our Collection Heading SHOP NOW Button Row Row" at bounding box center [565, 304] width 753 height 97
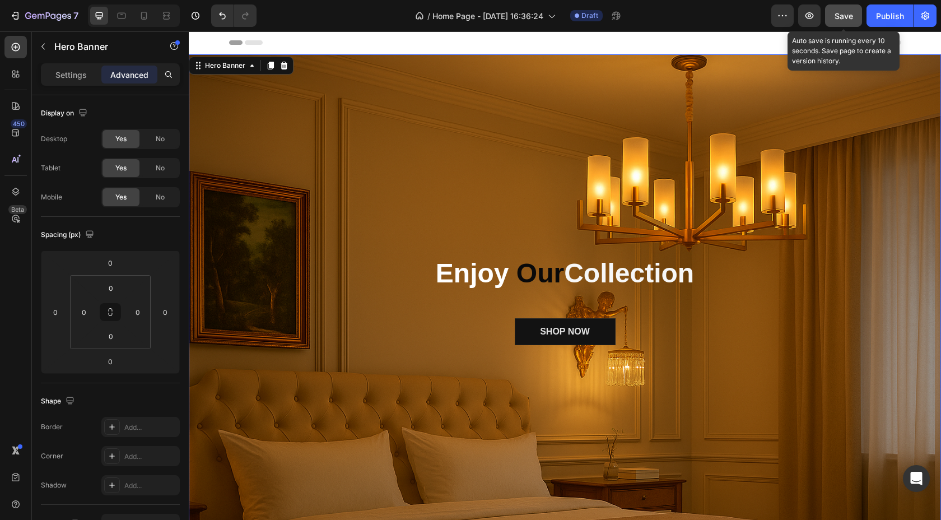
click at [845, 15] on span "Save" at bounding box center [844, 16] width 18 height 10
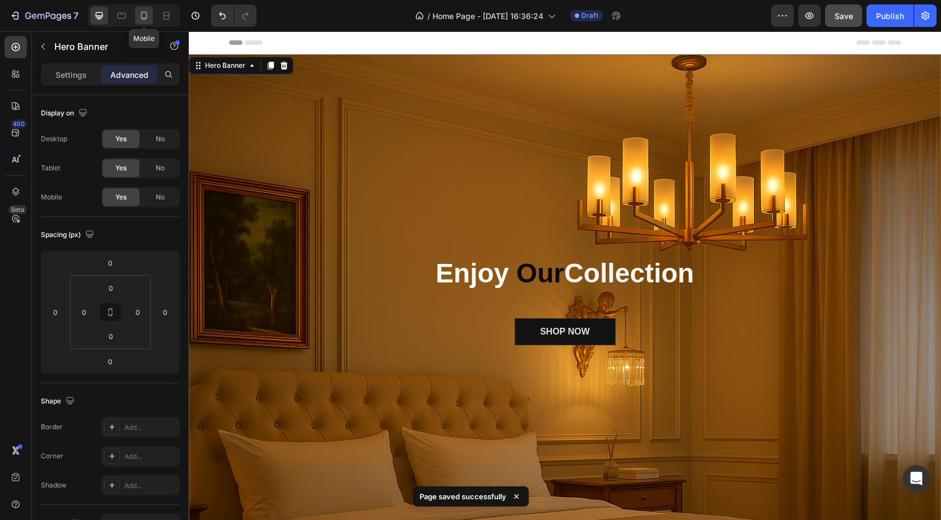
click at [148, 19] on icon at bounding box center [143, 15] width 11 height 11
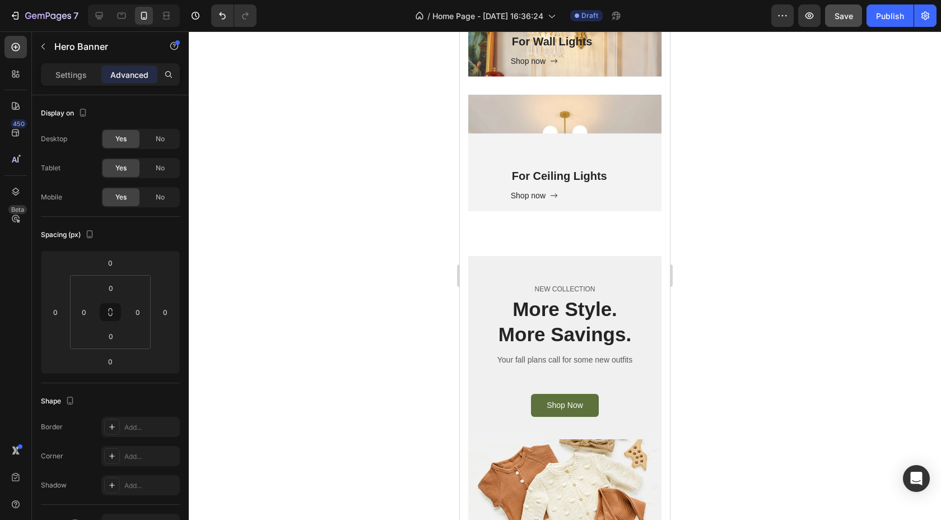
scroll to position [1146, 0]
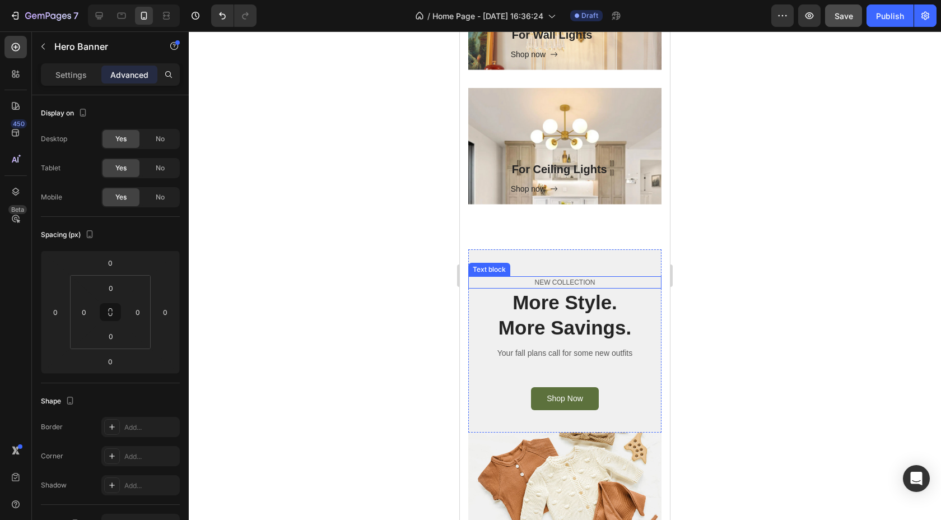
click at [579, 279] on p "NEW COLLECTION" at bounding box center [565, 282] width 191 height 10
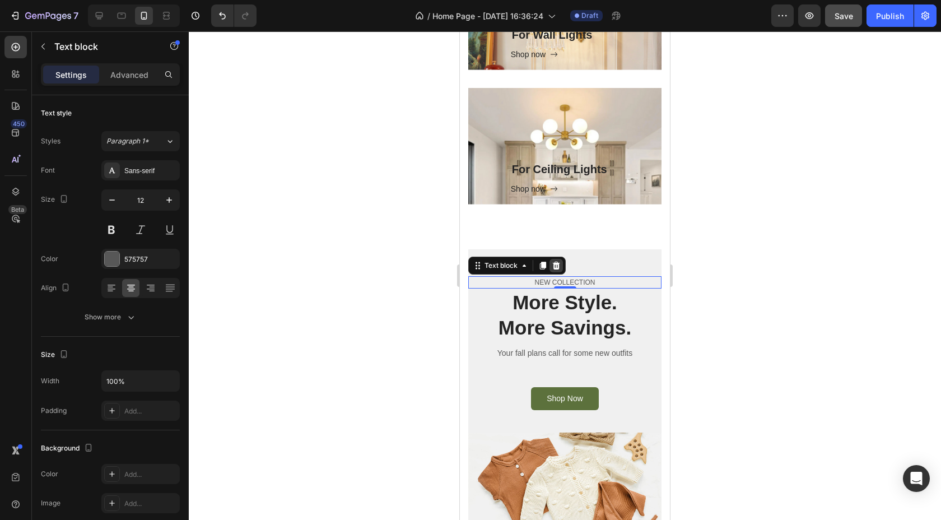
click at [559, 262] on icon at bounding box center [556, 265] width 9 height 9
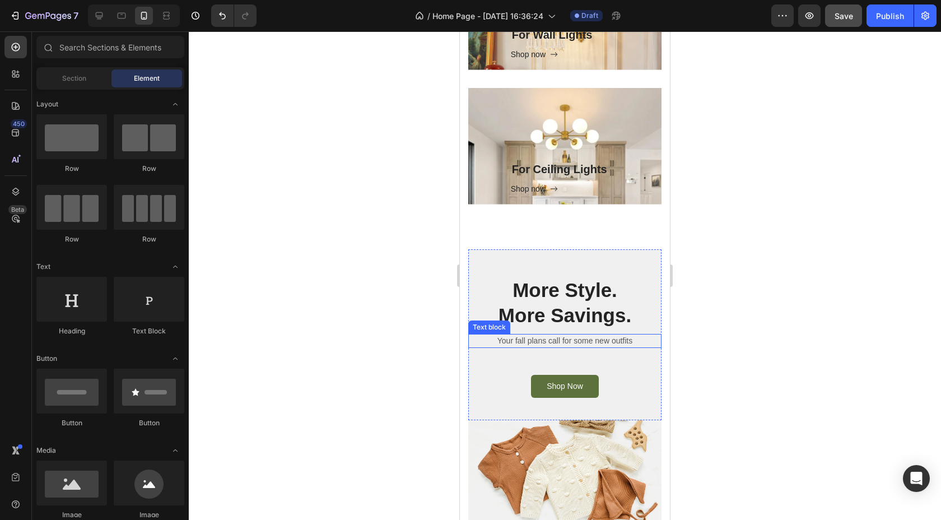
click at [588, 341] on p "Your fall plans call for some new outfits" at bounding box center [565, 341] width 191 height 12
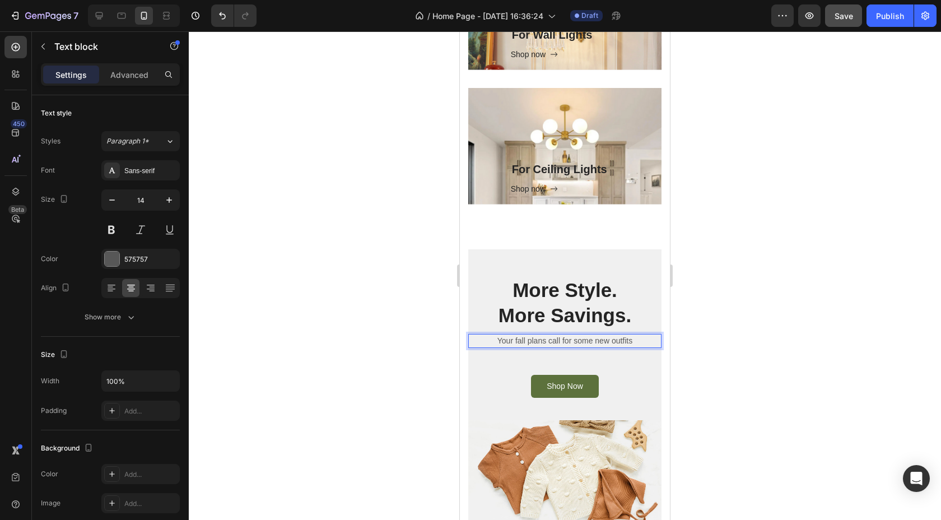
click at [588, 341] on p "Your fall plans call for some new outfits" at bounding box center [565, 341] width 191 height 12
drag, startPoint x: 633, startPoint y: 339, endPoint x: 499, endPoint y: 342, distance: 133.4
click at [499, 341] on p "Your fall plans call for some new outfits" at bounding box center [565, 341] width 191 height 12
click at [708, 361] on div at bounding box center [565, 275] width 753 height 489
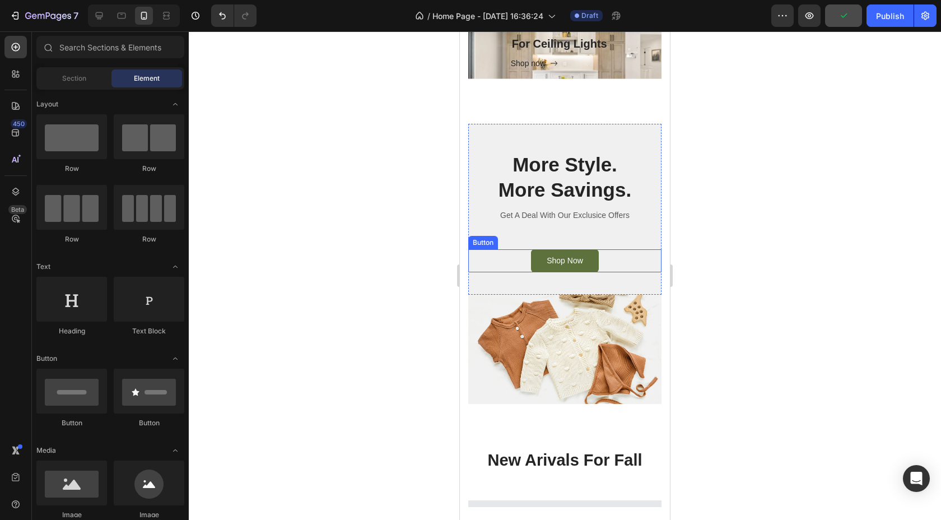
scroll to position [1281, 0]
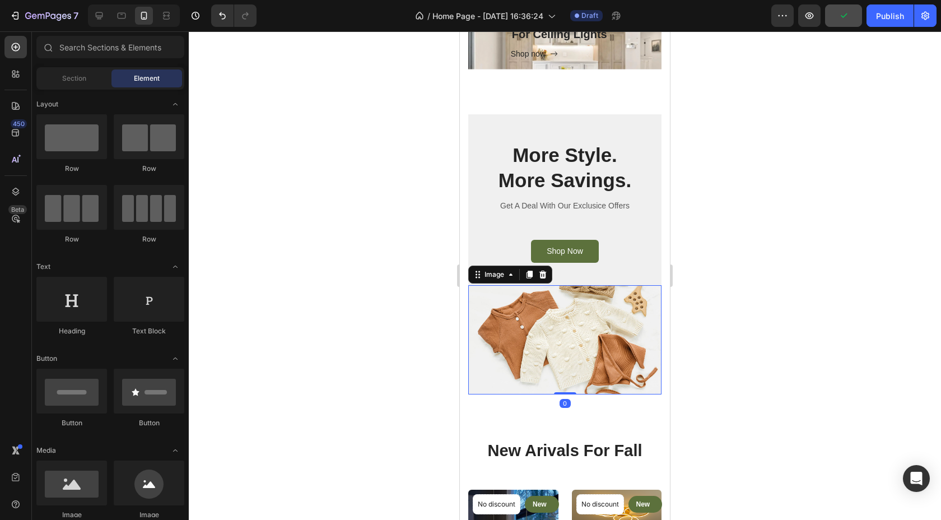
click at [588, 337] on img at bounding box center [564, 340] width 193 height 110
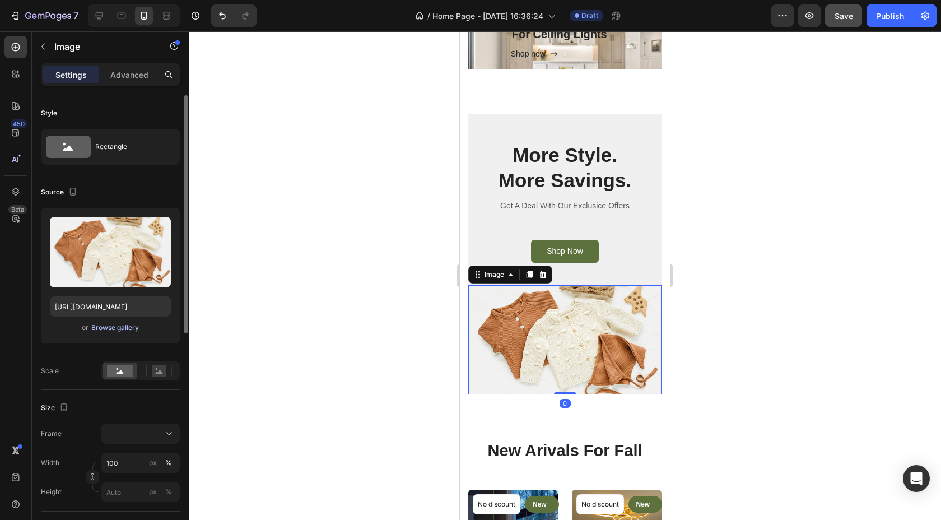
click at [126, 326] on div "Browse gallery" at bounding box center [115, 328] width 48 height 10
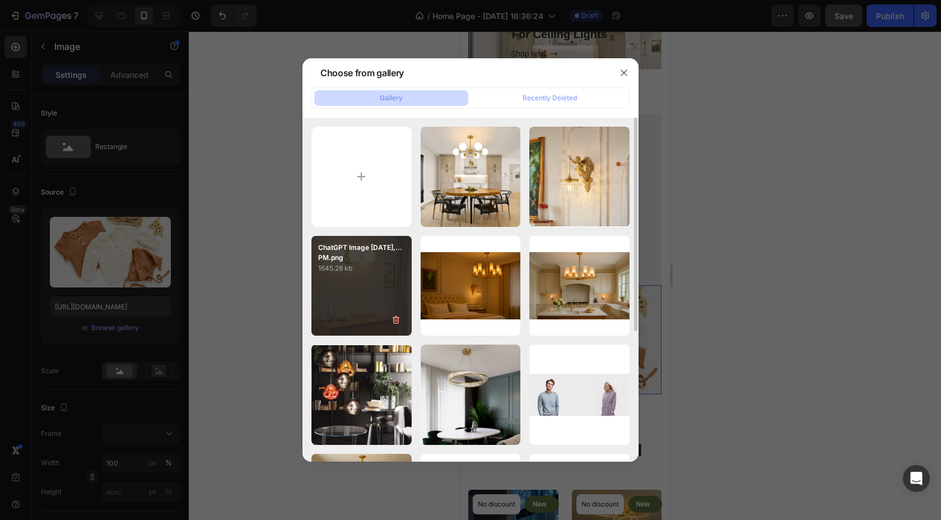
click at [365, 288] on div "ChatGPT Image Sep 21,...PM.png 1645.28 kb" at bounding box center [362, 286] width 100 height 100
type input "https://cdn.shopify.com/s/files/1/0967/2871/1499/files/gempages_585732358217401…"
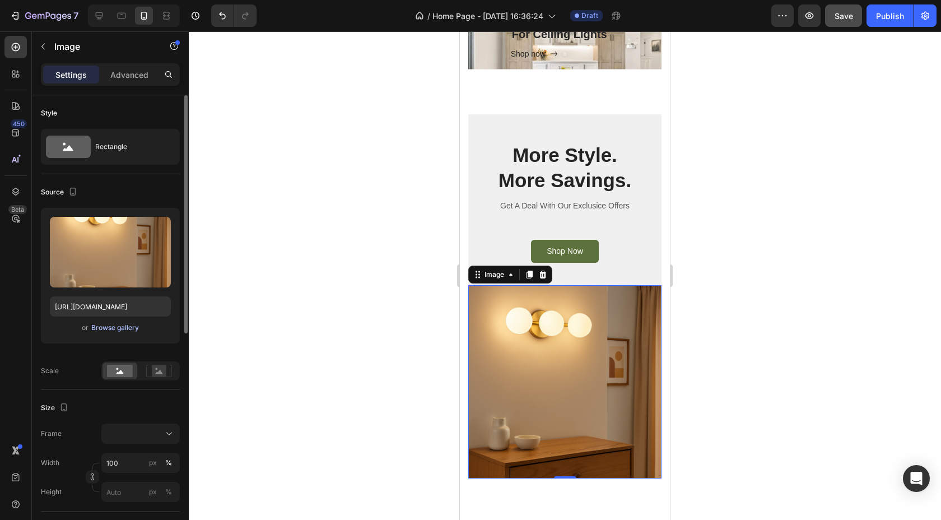
click at [124, 330] on div "Browse gallery" at bounding box center [115, 328] width 48 height 10
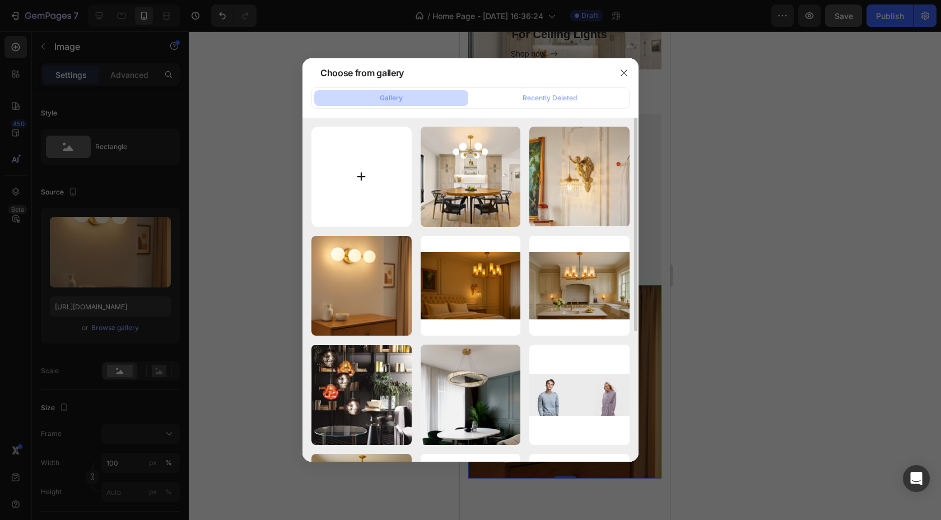
click at [366, 187] on input "file" at bounding box center [362, 177] width 100 height 100
type input "C:\fakepath\Screenshot 2025-09-27 at 18.11.23.png"
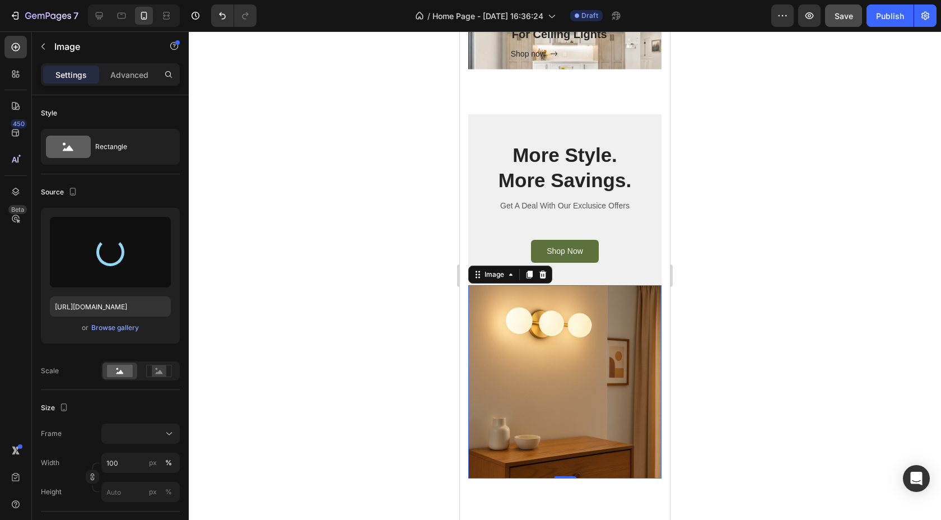
type input "https://cdn.shopify.com/s/files/1/0967/2871/1499/files/gempages_585732358217401…"
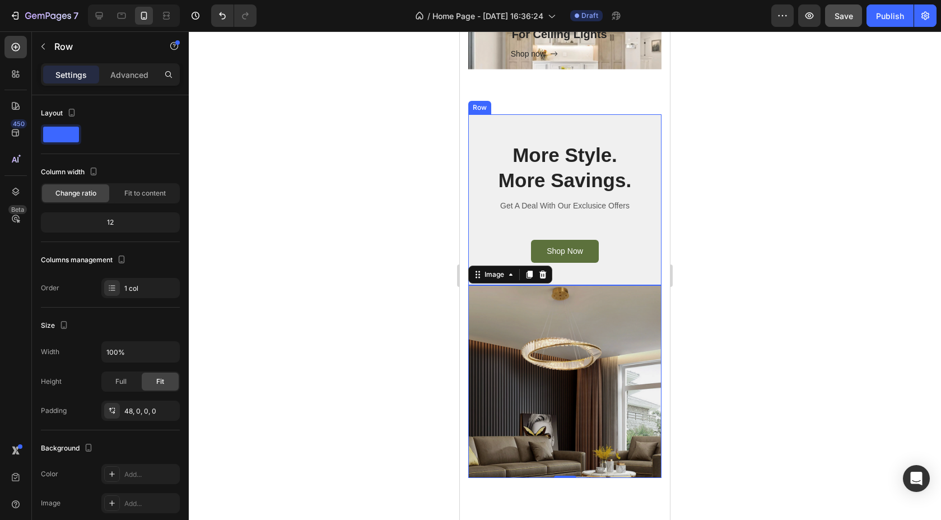
click at [492, 126] on div "More Style. More Savings. Heading Get A Deal With Our Exclusice Offers Text blo…" at bounding box center [564, 199] width 193 height 171
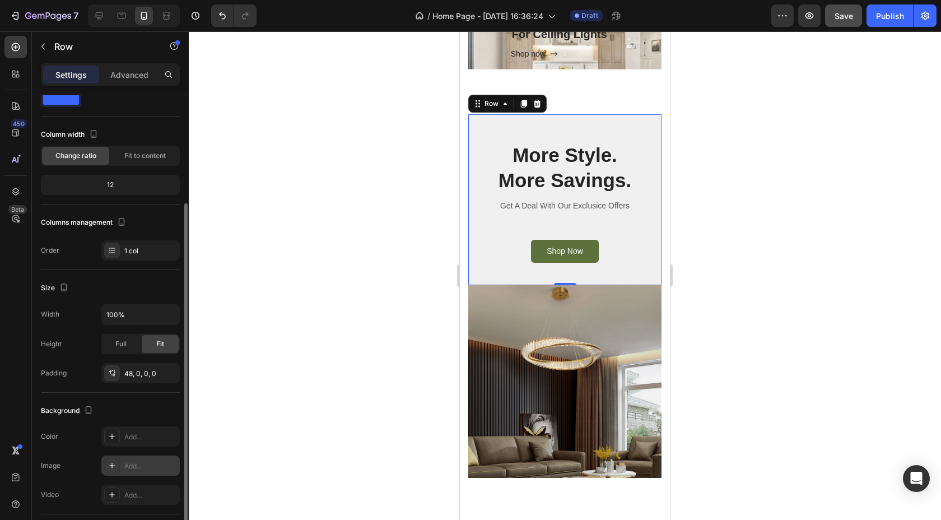
scroll to position [0, 0]
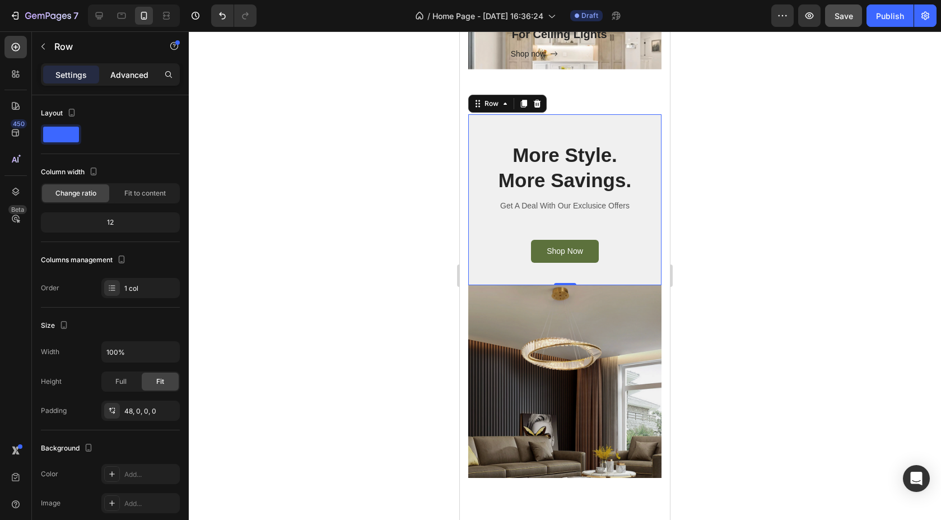
click at [133, 79] on p "Advanced" at bounding box center [129, 75] width 38 height 12
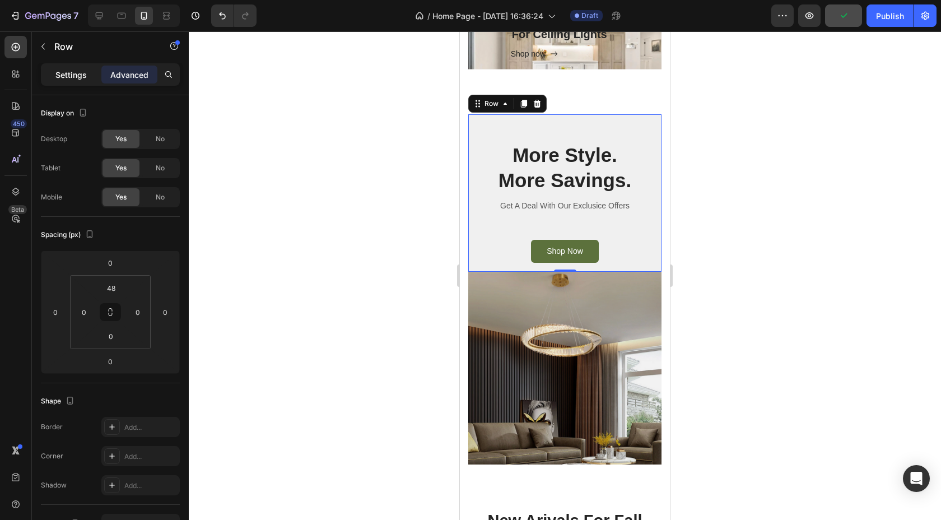
click at [84, 67] on div "Settings" at bounding box center [71, 75] width 56 height 18
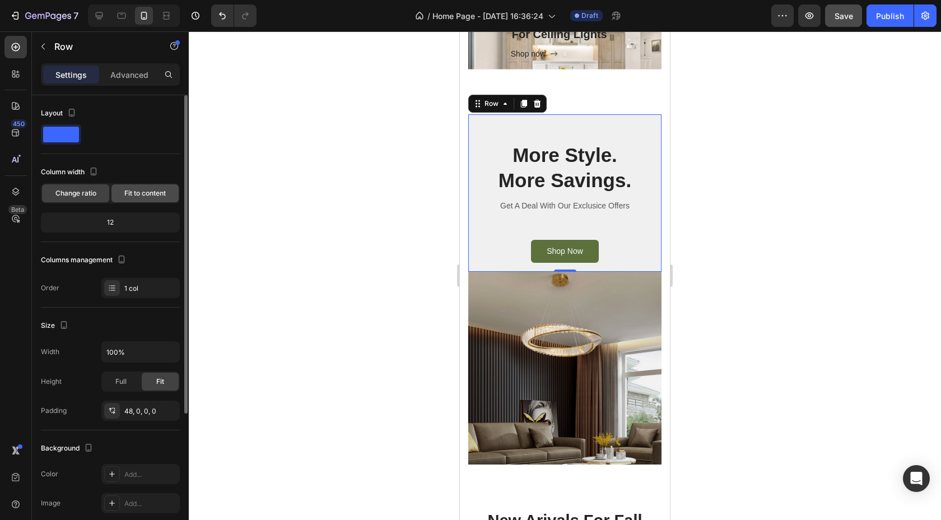
click at [141, 194] on span "Fit to content" at bounding box center [144, 193] width 41 height 10
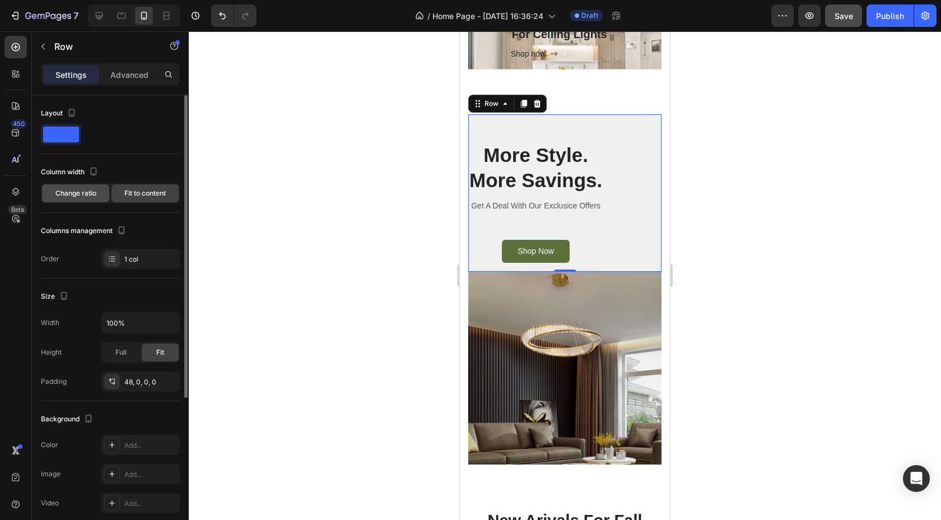
click at [96, 199] on div "Change ratio" at bounding box center [75, 193] width 67 height 18
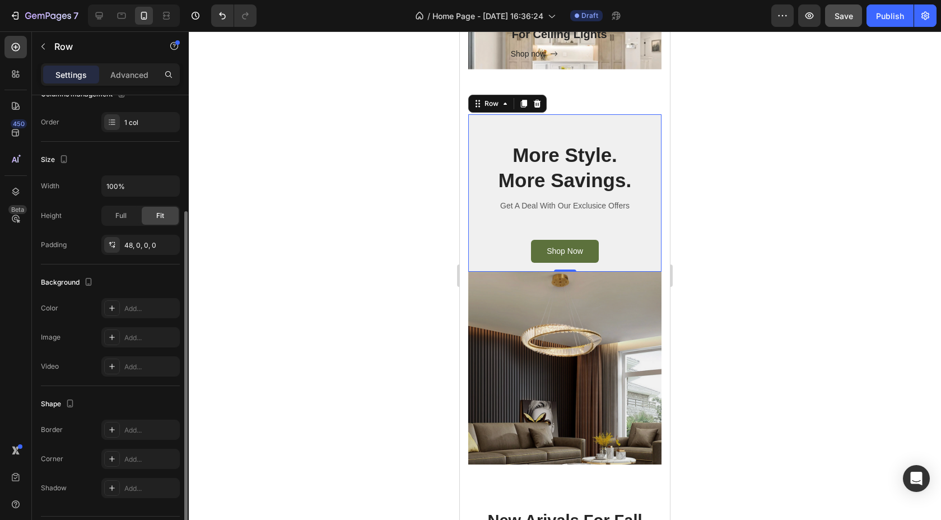
scroll to position [198, 0]
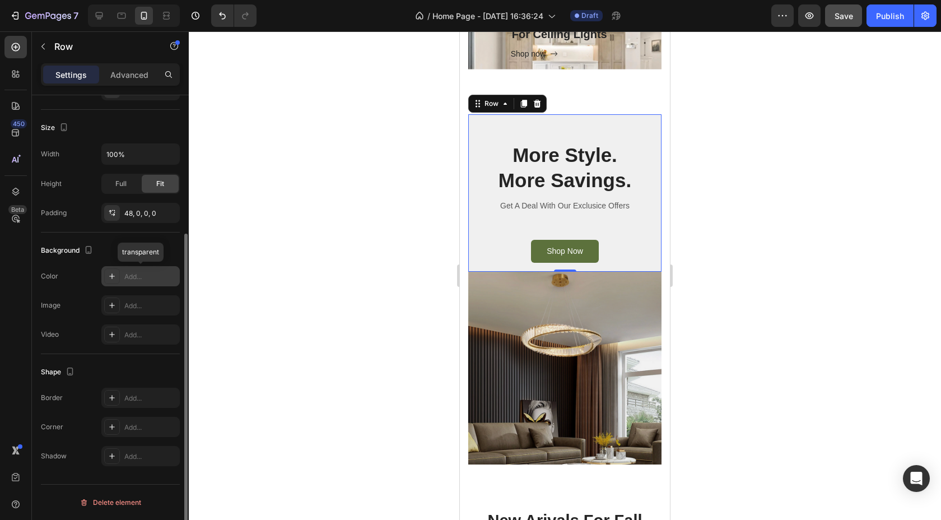
click at [138, 275] on div "Add..." at bounding box center [150, 277] width 53 height 10
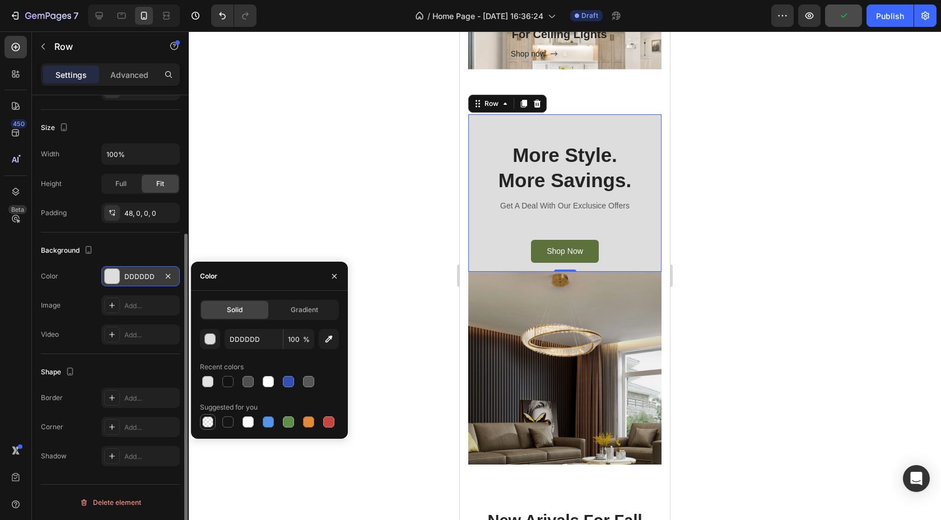
click at [212, 425] on div at bounding box center [207, 421] width 11 height 11
type input "000000"
type input "0"
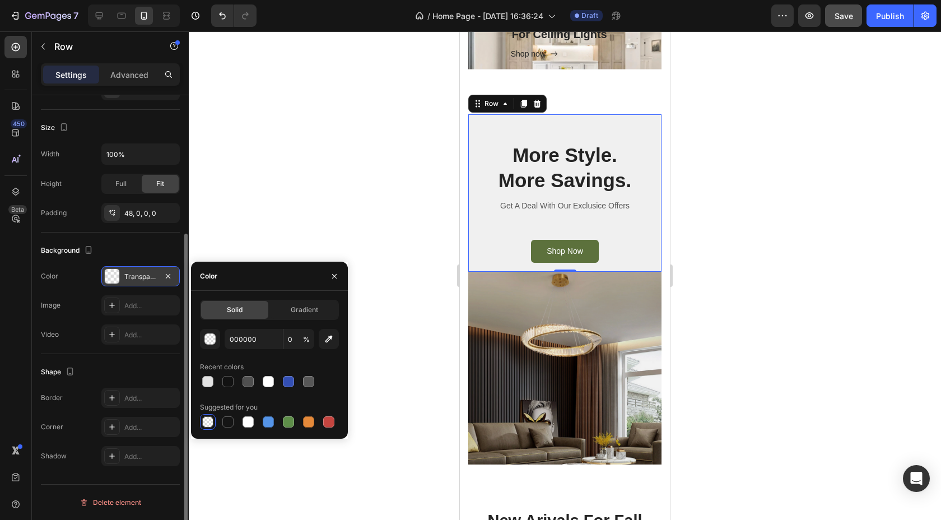
click at [349, 222] on div at bounding box center [565, 275] width 753 height 489
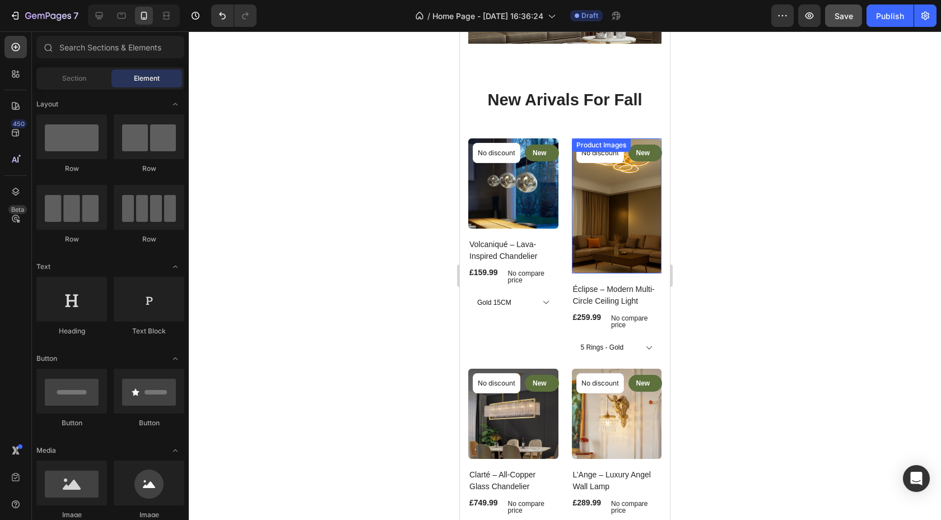
scroll to position [1697, 0]
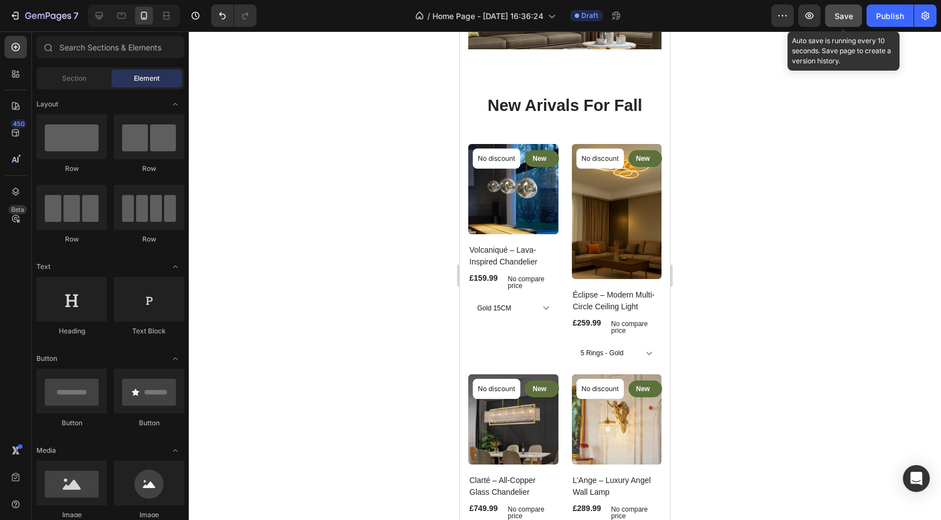
click at [840, 23] on button "Save" at bounding box center [843, 15] width 37 height 22
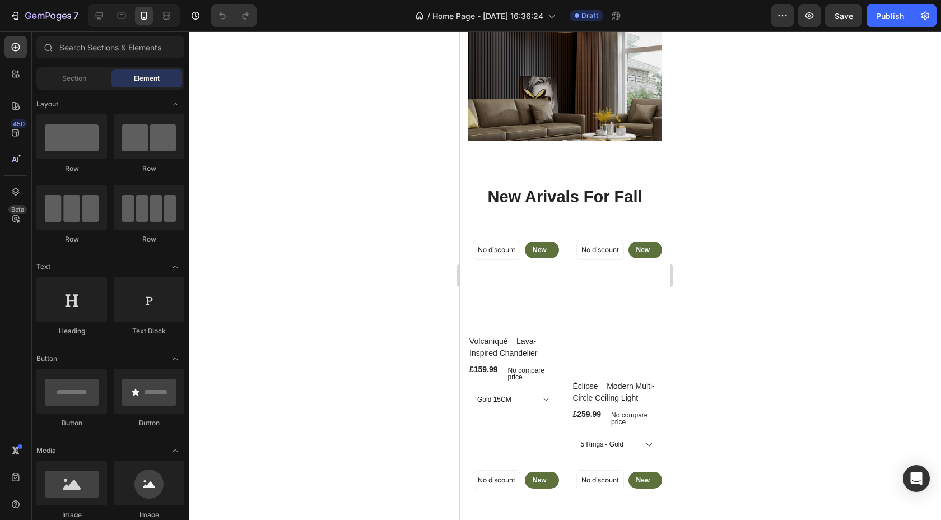
scroll to position [1608, 0]
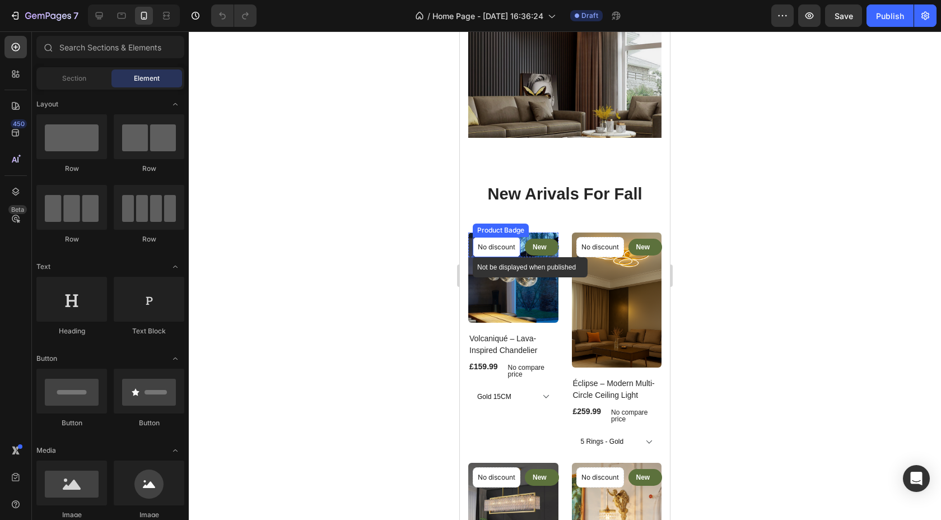
click at [497, 252] on div "No discount" at bounding box center [496, 247] width 47 height 19
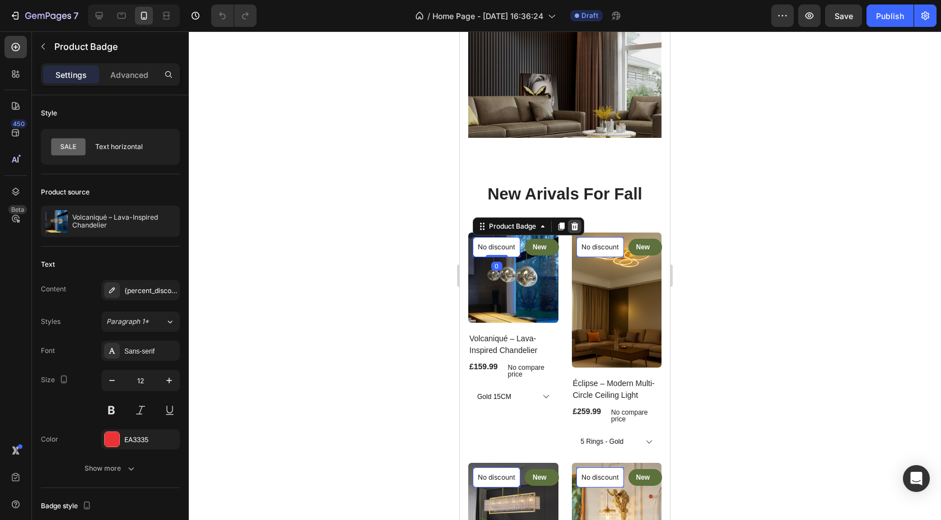
click at [575, 227] on icon at bounding box center [575, 226] width 7 height 8
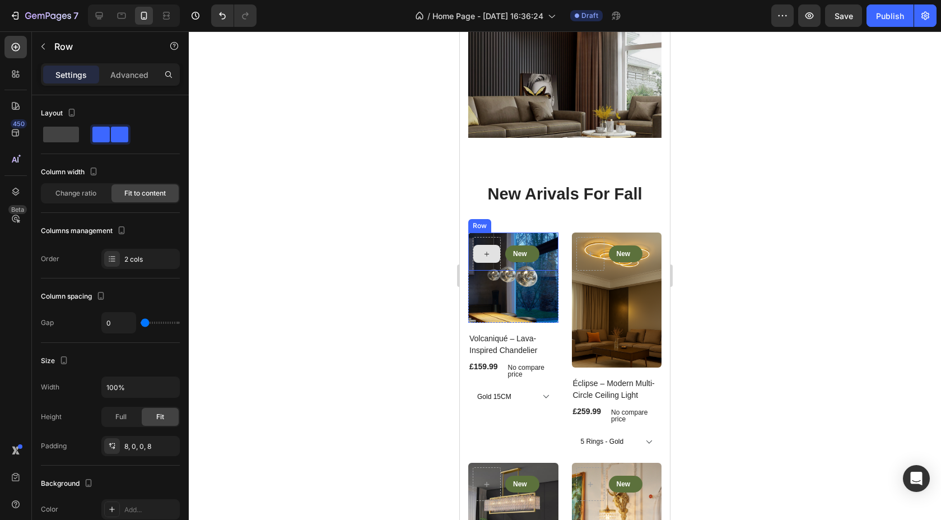
click at [484, 264] on div at bounding box center [487, 254] width 28 height 34
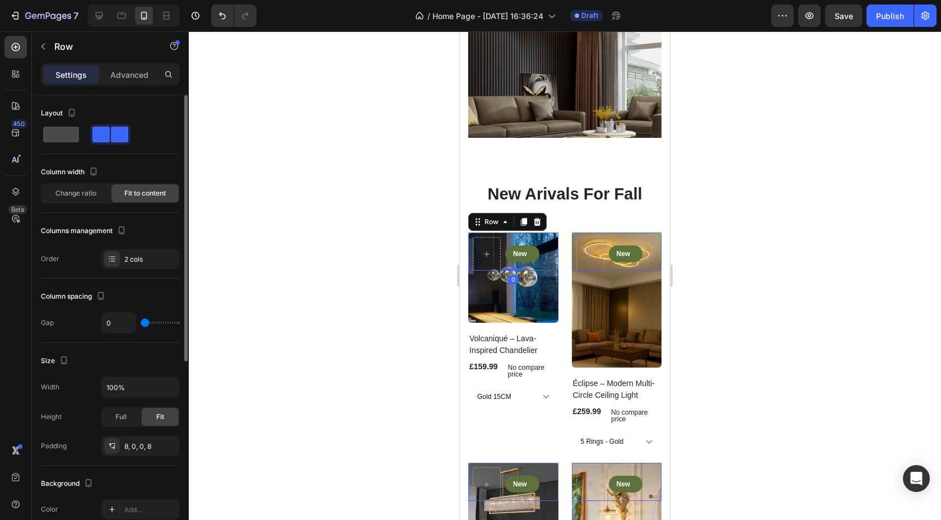
click at [70, 136] on span at bounding box center [61, 135] width 36 height 16
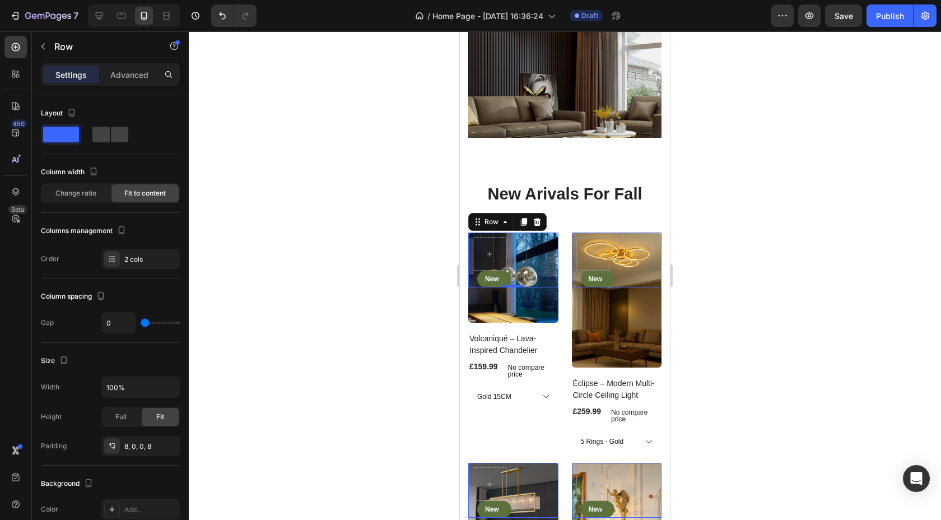
click at [769, 267] on div at bounding box center [565, 275] width 753 height 489
click at [508, 259] on div "New Text block Row Row" at bounding box center [513, 260] width 90 height 55
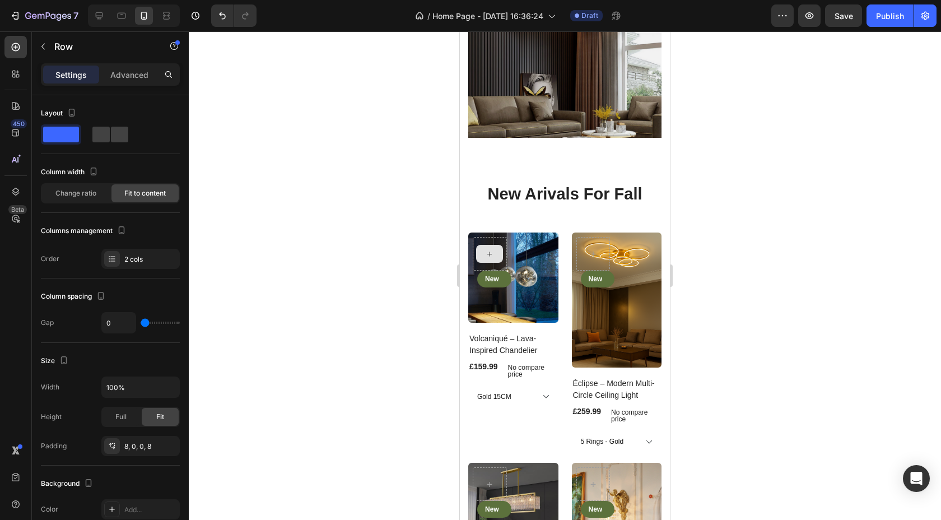
click at [498, 250] on div at bounding box center [489, 254] width 27 height 18
click at [504, 244] on div at bounding box center [490, 254] width 34 height 34
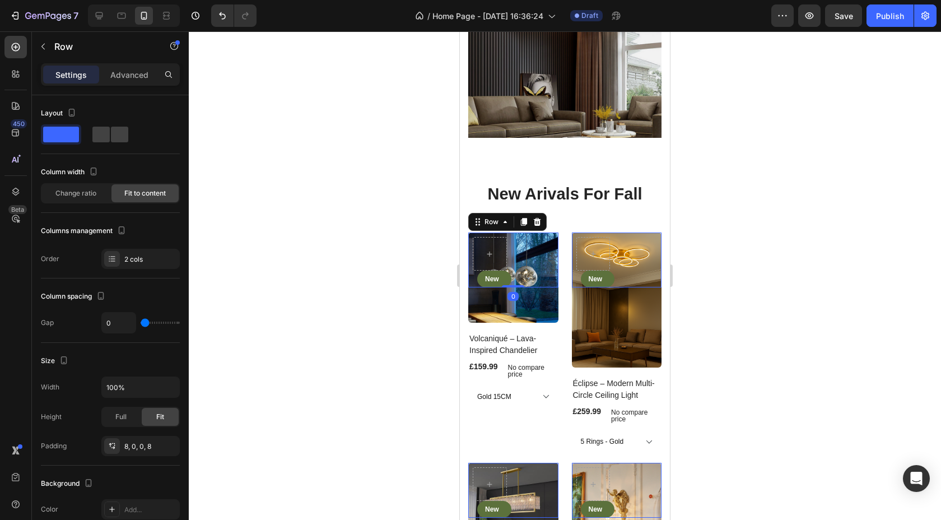
click at [508, 245] on div "New Text block Row Row 0" at bounding box center [513, 260] width 90 height 55
click at [537, 222] on icon at bounding box center [537, 222] width 7 height 8
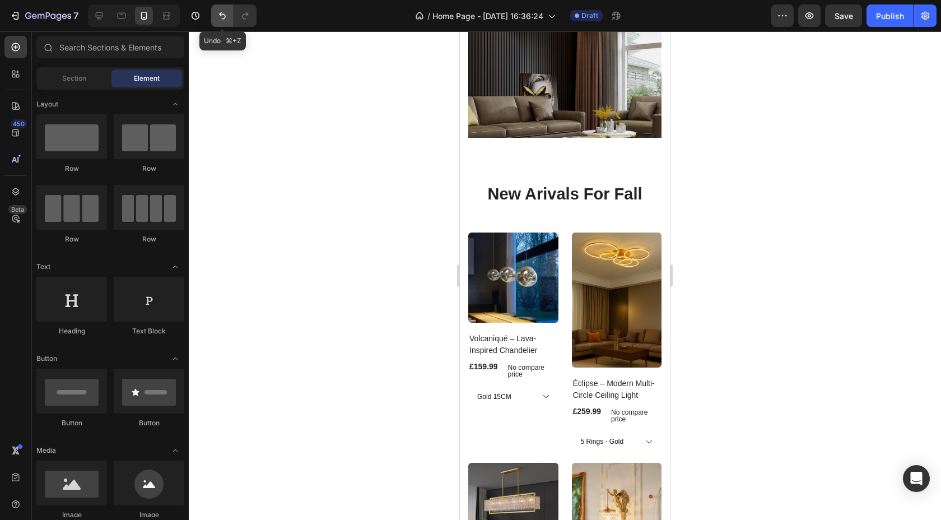
click at [220, 18] on icon "Undo/Redo" at bounding box center [222, 15] width 11 height 11
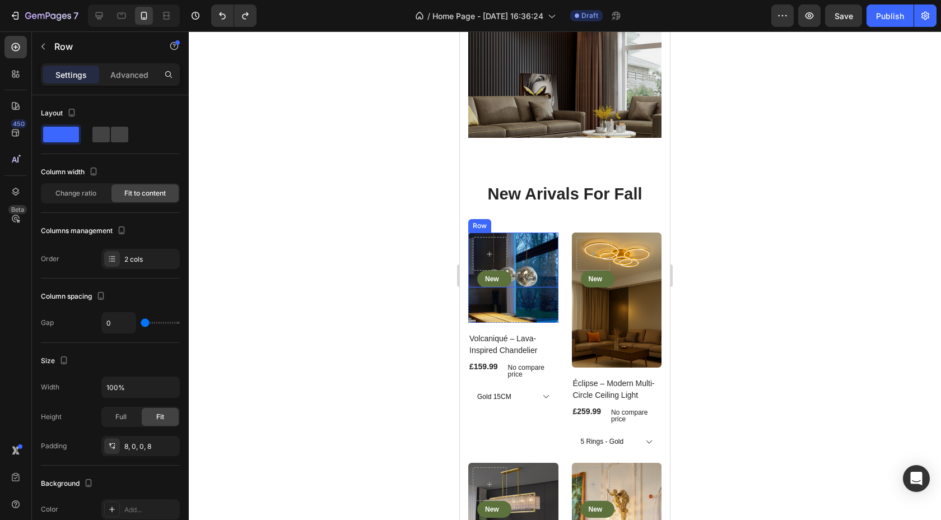
click at [528, 280] on div "New Text block Row Row" at bounding box center [513, 260] width 90 height 55
click at [508, 264] on div "New Text block Row Row 0" at bounding box center [513, 260] width 90 height 55
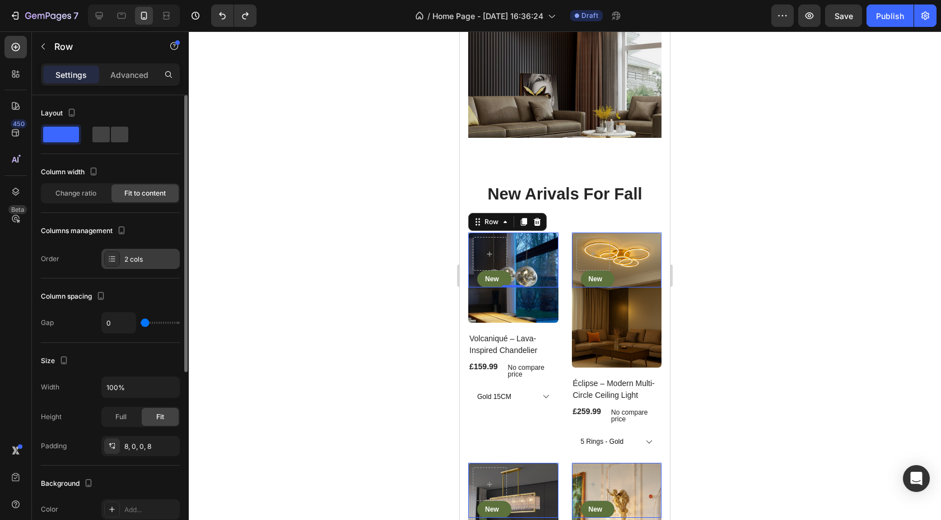
click at [138, 261] on div "2 cols" at bounding box center [150, 259] width 53 height 10
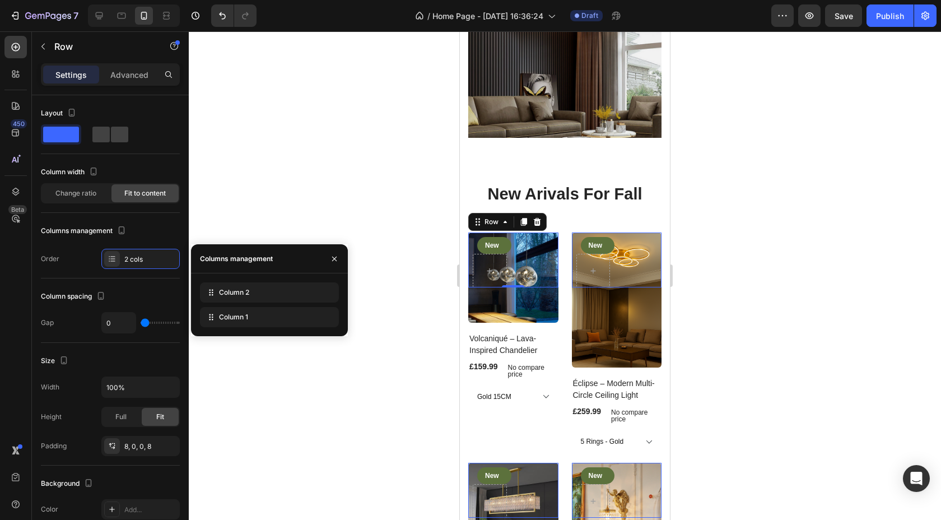
click at [315, 401] on div at bounding box center [565, 275] width 753 height 489
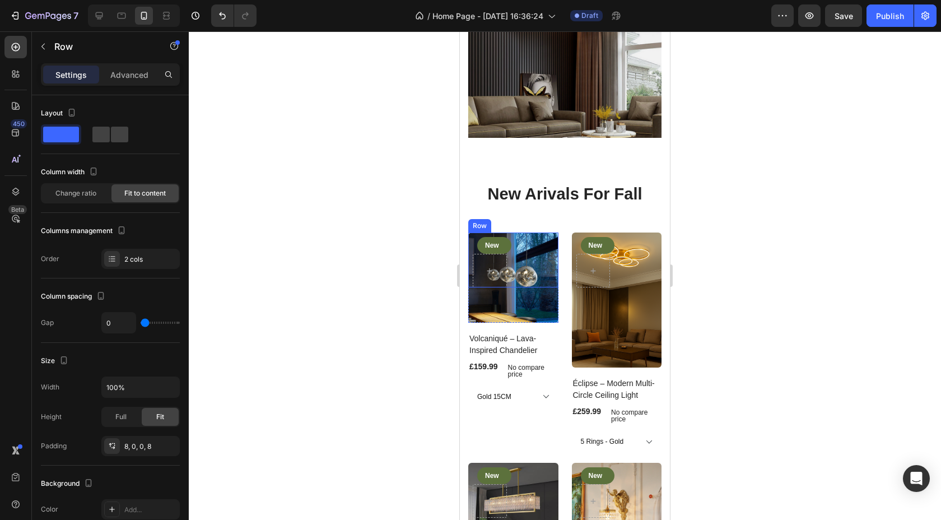
click at [511, 268] on div "New Text block Row Row" at bounding box center [513, 260] width 90 height 55
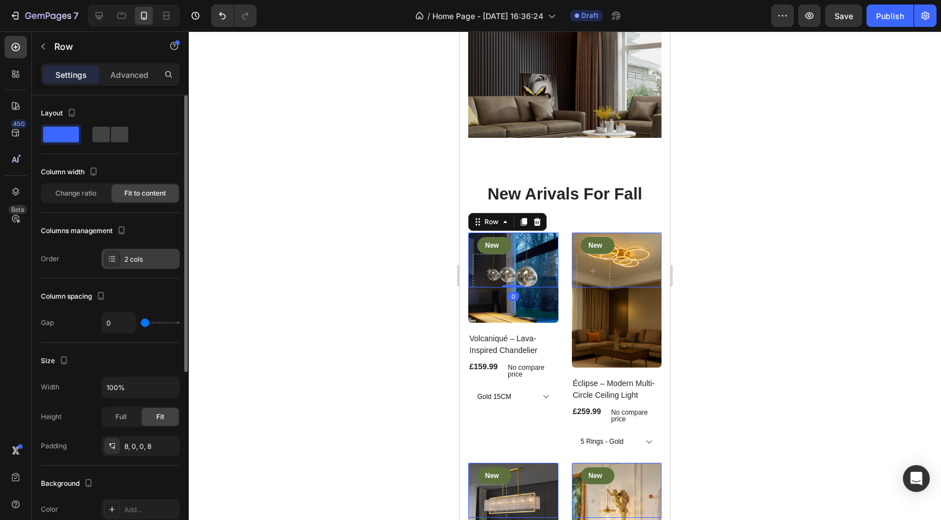
click at [143, 263] on div "2 cols" at bounding box center [150, 259] width 53 height 10
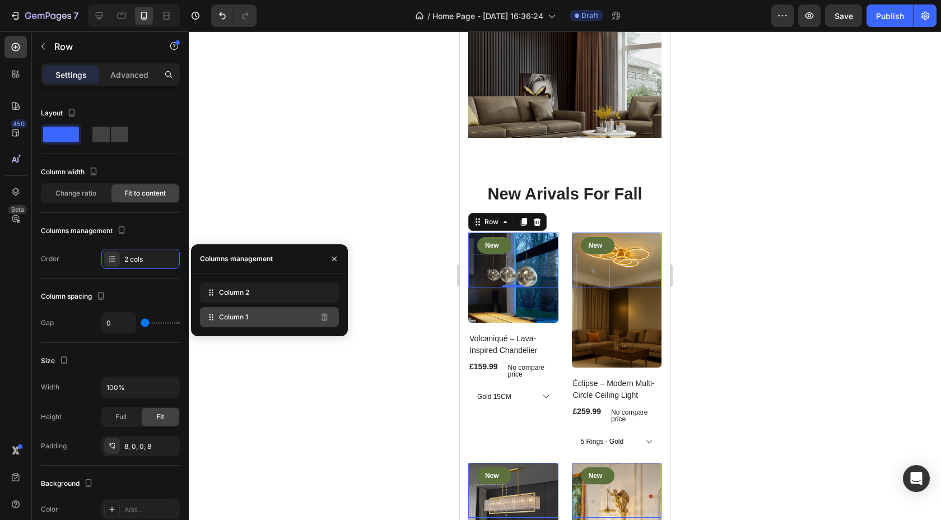
click at [212, 318] on icon at bounding box center [211, 317] width 11 height 11
drag, startPoint x: 295, startPoint y: 318, endPoint x: 295, endPoint y: 291, distance: 27.5
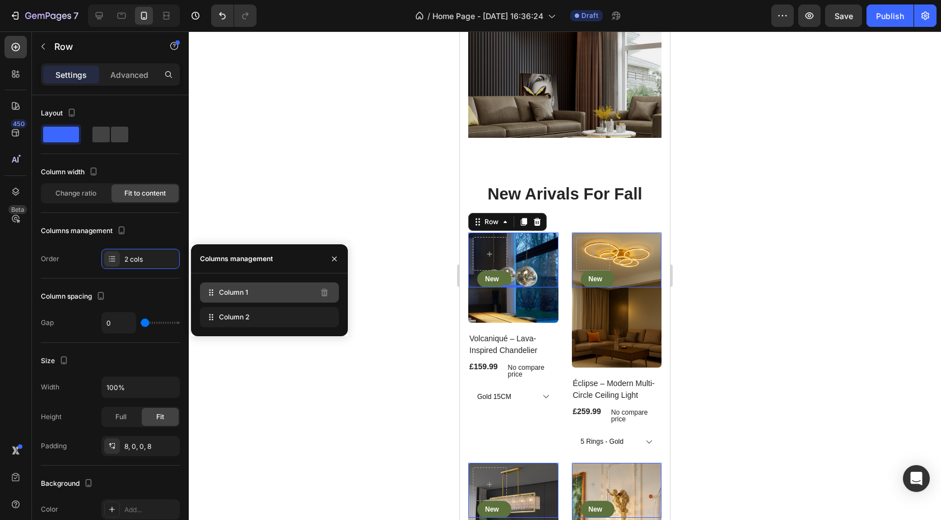
click at [310, 295] on div "Column 1" at bounding box center [269, 292] width 139 height 20
drag, startPoint x: 310, startPoint y: 295, endPoint x: 279, endPoint y: 287, distance: 31.8
click at [279, 287] on div "Column 1" at bounding box center [269, 292] width 139 height 20
click at [337, 256] on icon "button" at bounding box center [334, 258] width 9 height 9
click at [335, 261] on icon "button" at bounding box center [334, 258] width 9 height 9
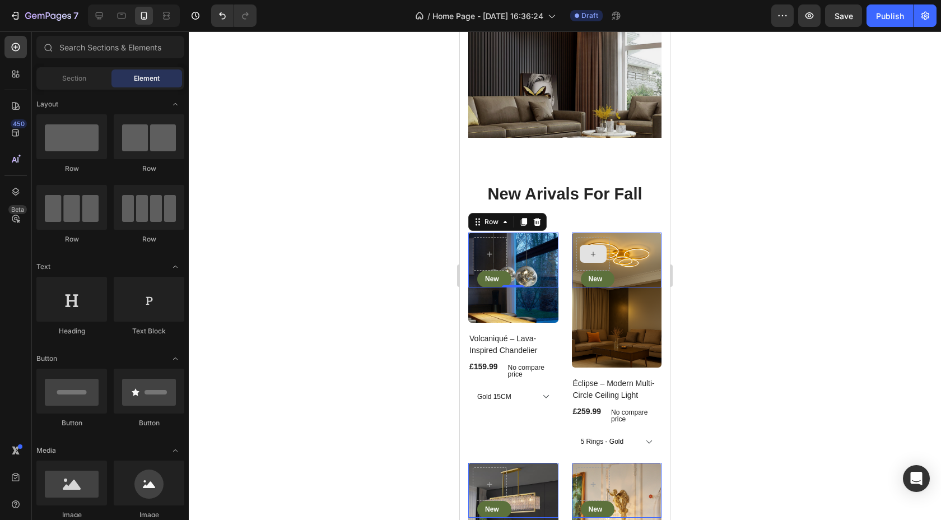
click at [599, 252] on div at bounding box center [593, 254] width 27 height 18
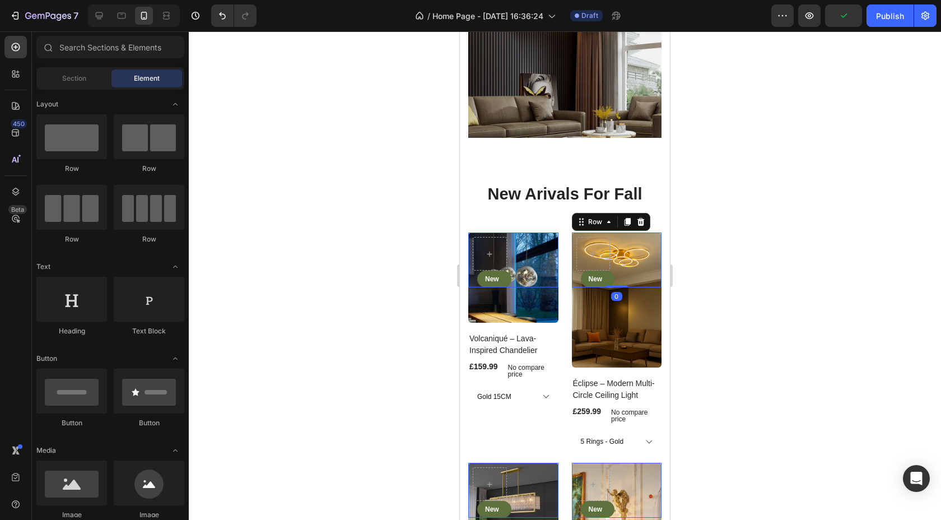
click at [614, 256] on div "New Text block Row Row 0" at bounding box center [617, 260] width 90 height 55
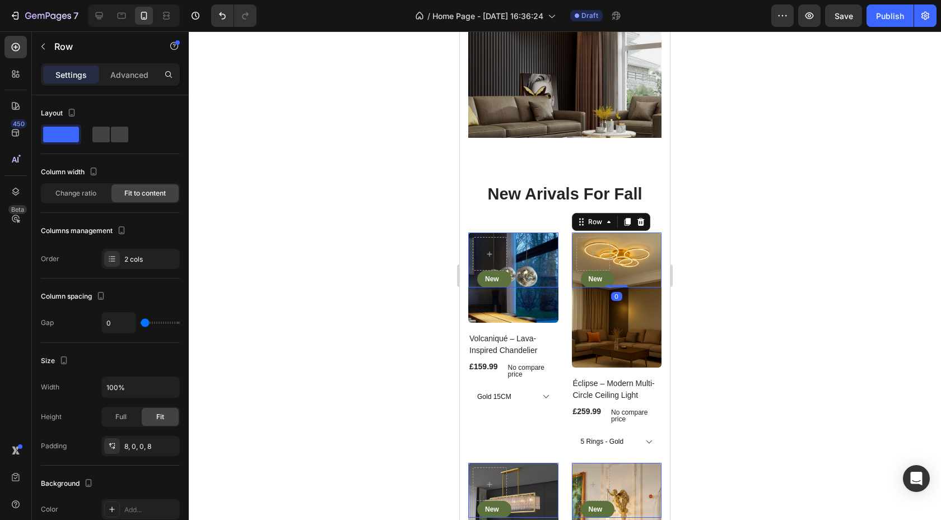
click at [613, 268] on div "New Text block Row Row 0" at bounding box center [617, 260] width 90 height 55
click at [577, 266] on div at bounding box center [594, 254] width 34 height 34
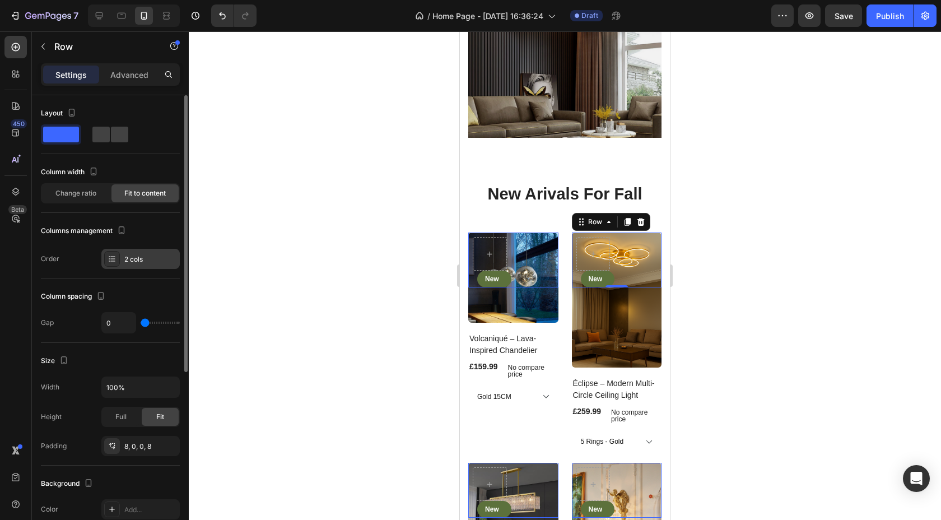
click at [133, 254] on div "2 cols" at bounding box center [150, 259] width 53 height 10
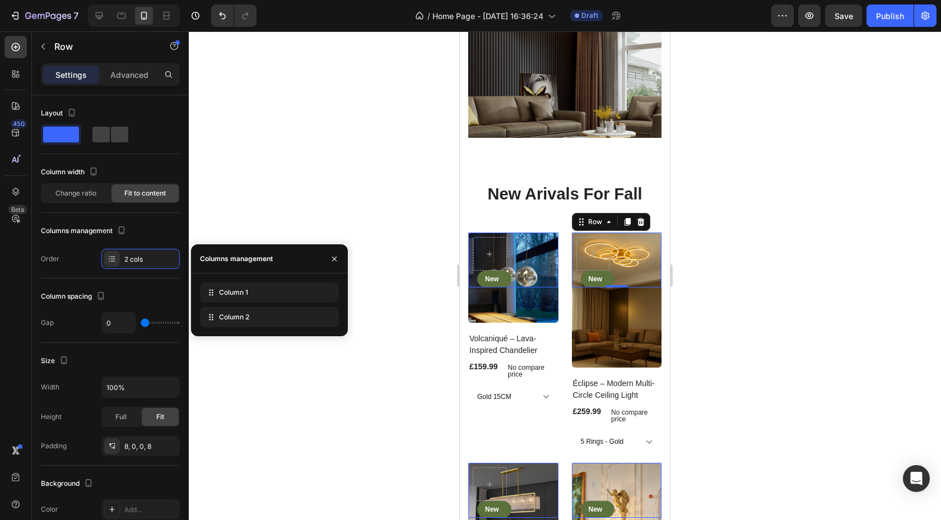
click at [411, 391] on div at bounding box center [565, 275] width 753 height 489
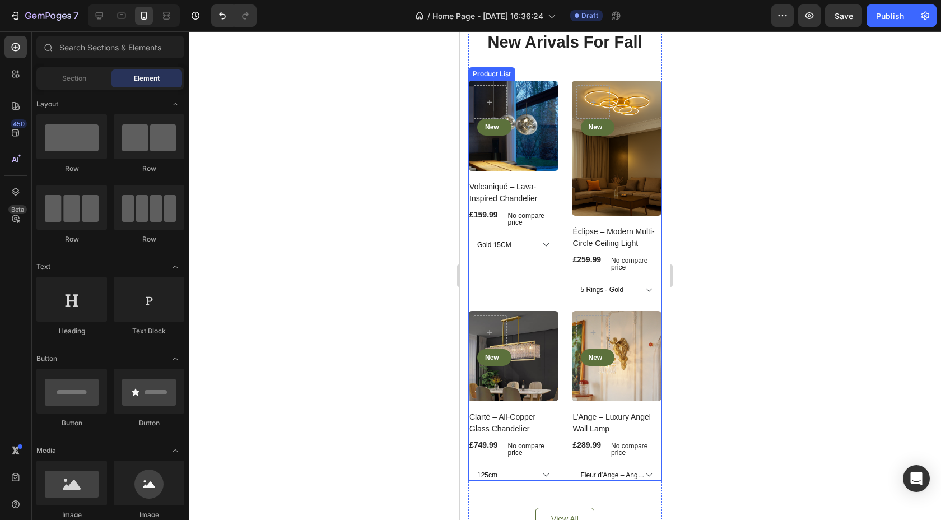
scroll to position [1947, 0]
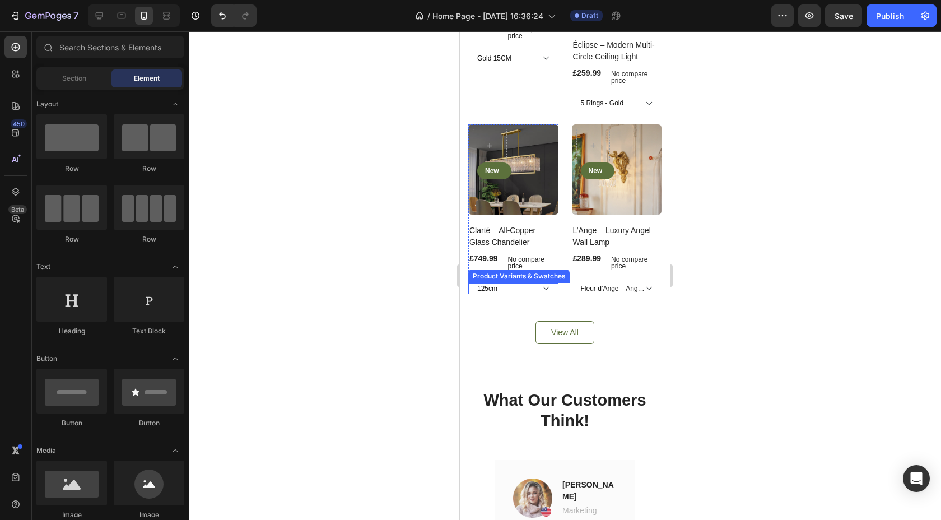
click at [519, 289] on select "125cm 95cm" at bounding box center [513, 288] width 90 height 11
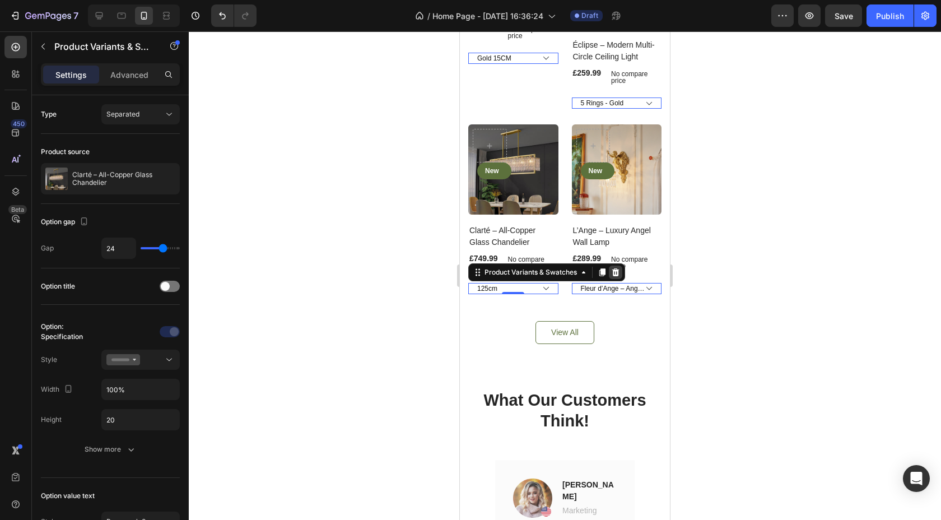
click at [615, 273] on icon at bounding box center [615, 272] width 7 height 8
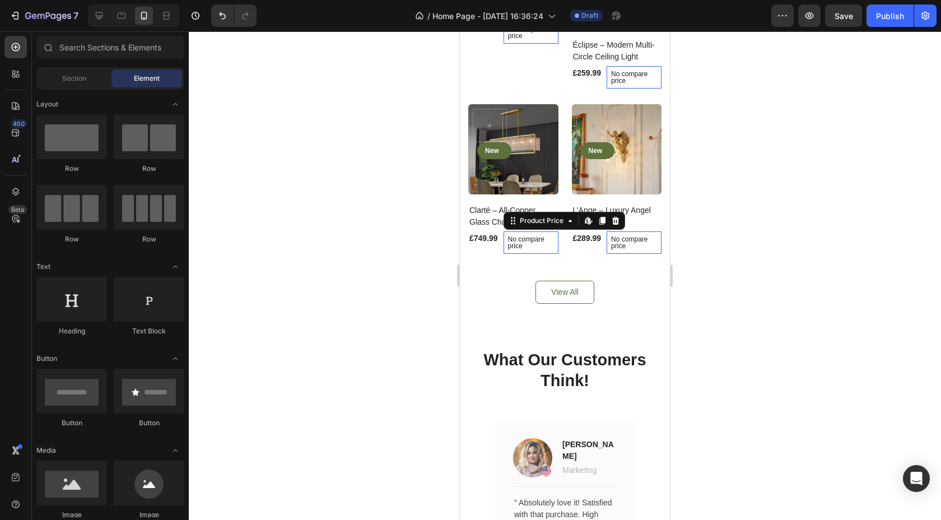
click at [532, 241] on p "No compare price" at bounding box center [531, 242] width 46 height 13
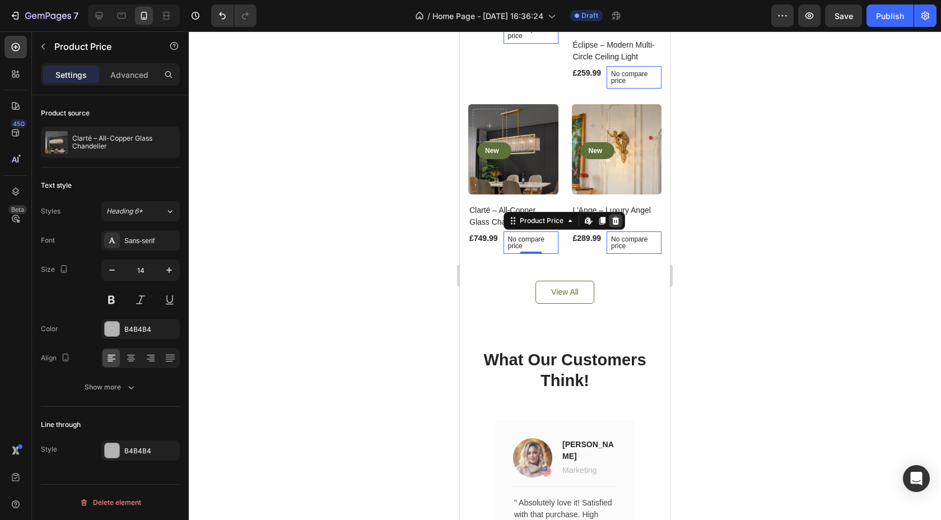
click at [620, 220] on div at bounding box center [615, 220] width 13 height 13
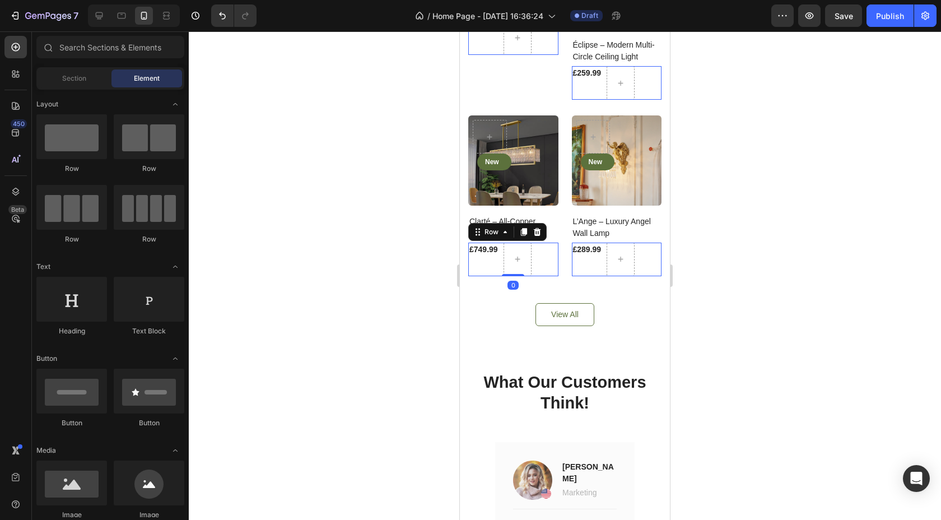
click at [542, 257] on div "£749.99 Product Price Product Price Row 0" at bounding box center [513, 260] width 90 height 34
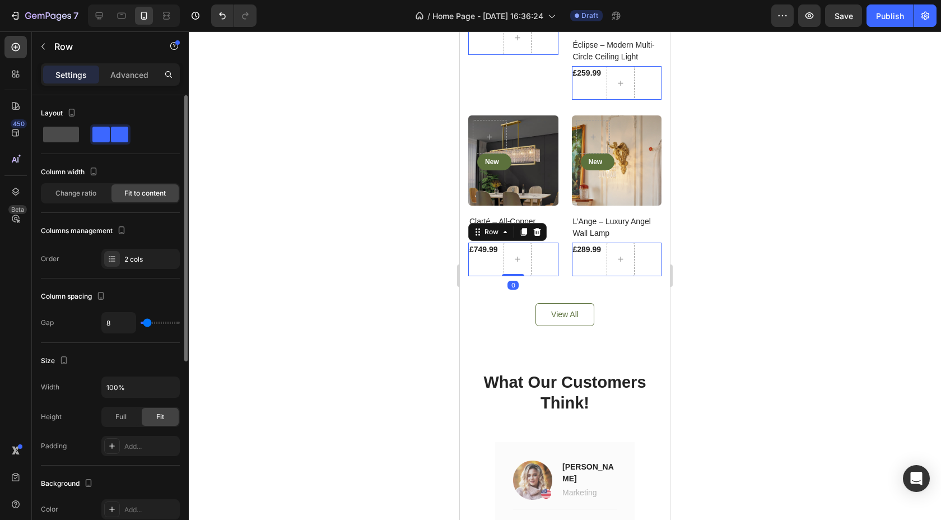
click at [72, 131] on span at bounding box center [61, 135] width 36 height 16
type input "0"
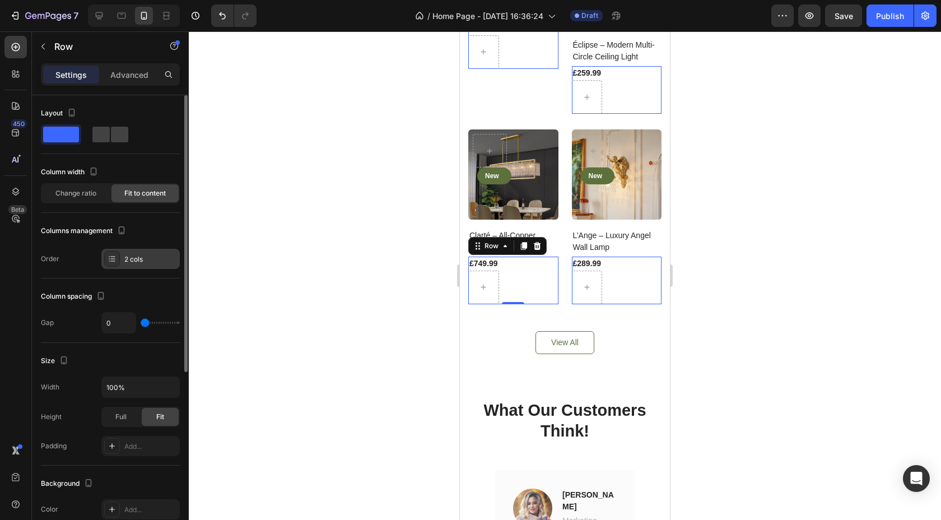
click at [131, 259] on div "2 cols" at bounding box center [150, 259] width 53 height 10
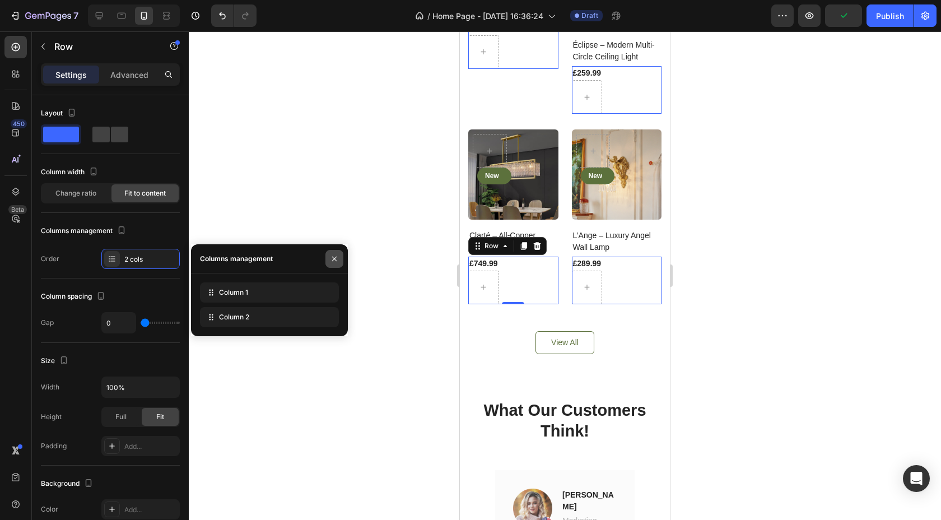
click at [337, 256] on icon "button" at bounding box center [334, 258] width 9 height 9
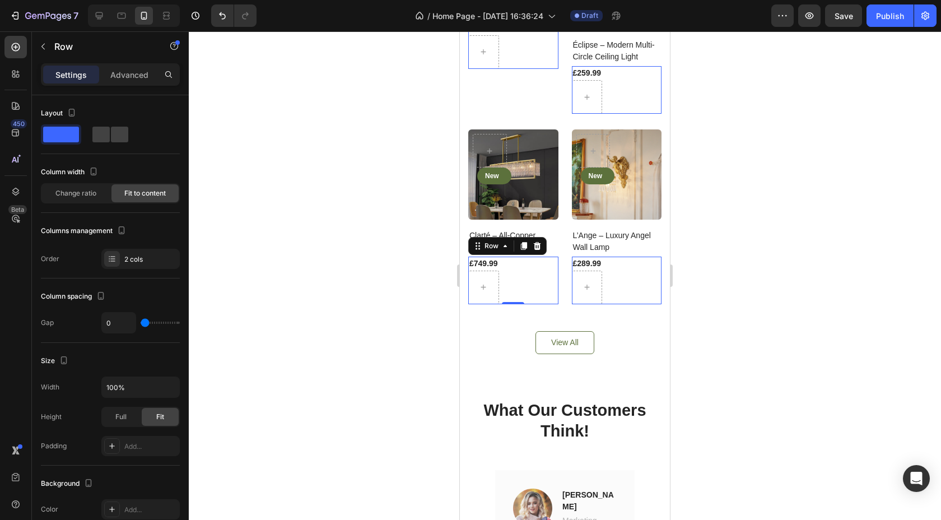
click at [508, 284] on div "£749.99 Product Price Product Price Row 0" at bounding box center [513, 281] width 90 height 48
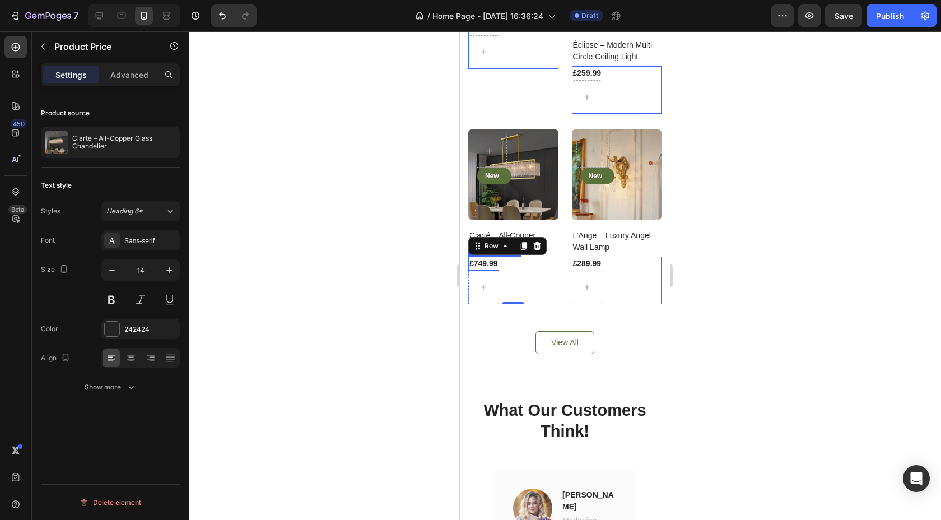
click at [490, 262] on div "£749.99" at bounding box center [483, 264] width 31 height 14
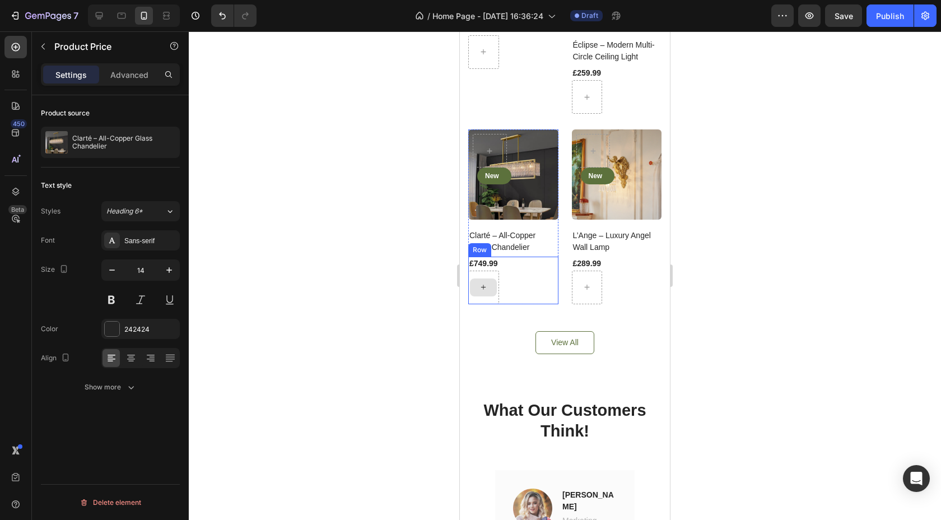
click at [494, 290] on div at bounding box center [483, 287] width 27 height 18
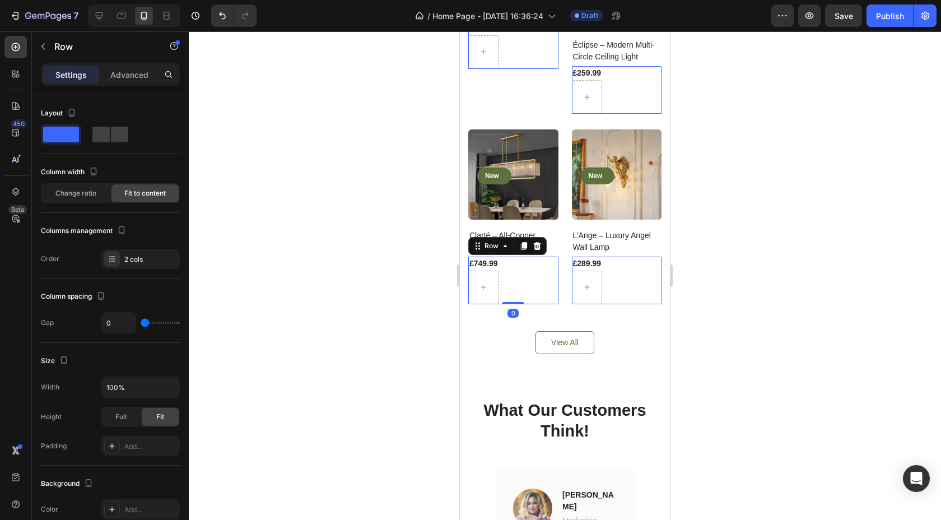
click at [508, 295] on div "£749.99 Product Price Product Price Row 0" at bounding box center [513, 281] width 90 height 48
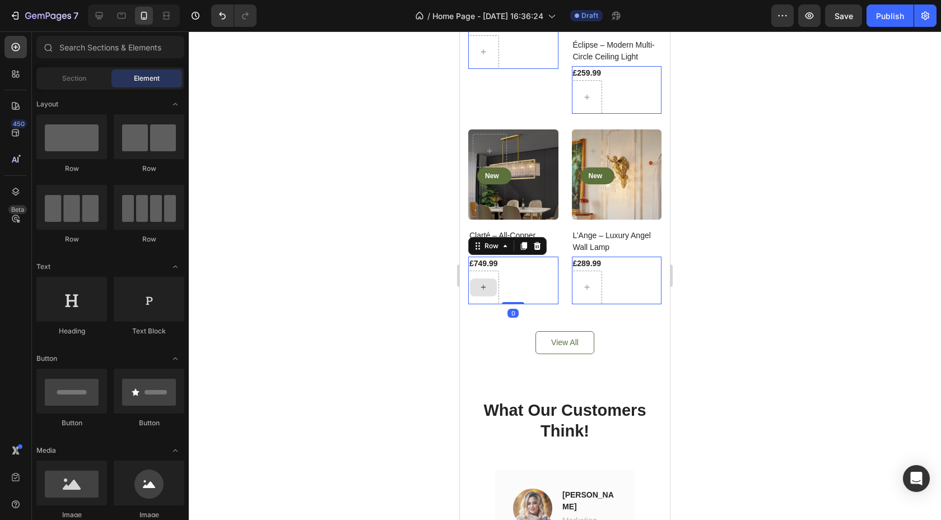
click at [495, 278] on div at bounding box center [483, 287] width 27 height 18
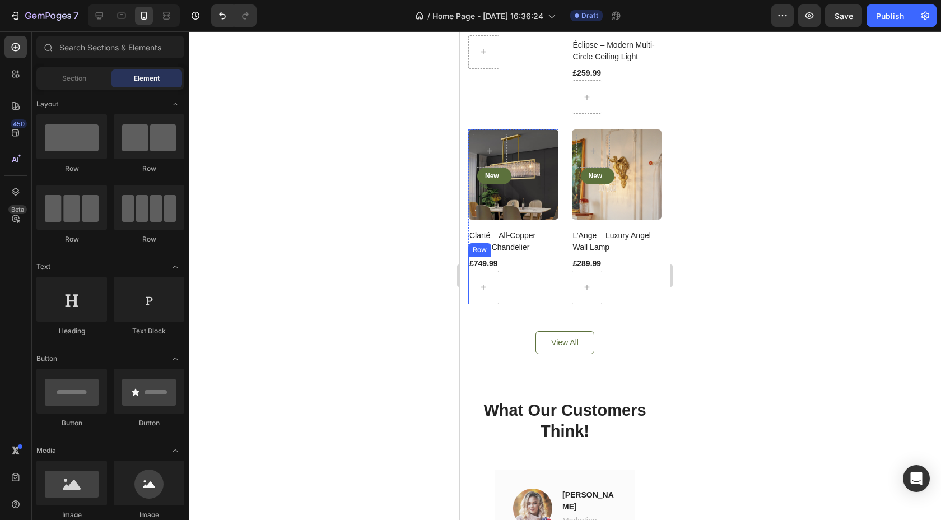
click at [500, 273] on div "£749.99 Product Price Product Price Row" at bounding box center [513, 281] width 90 height 48
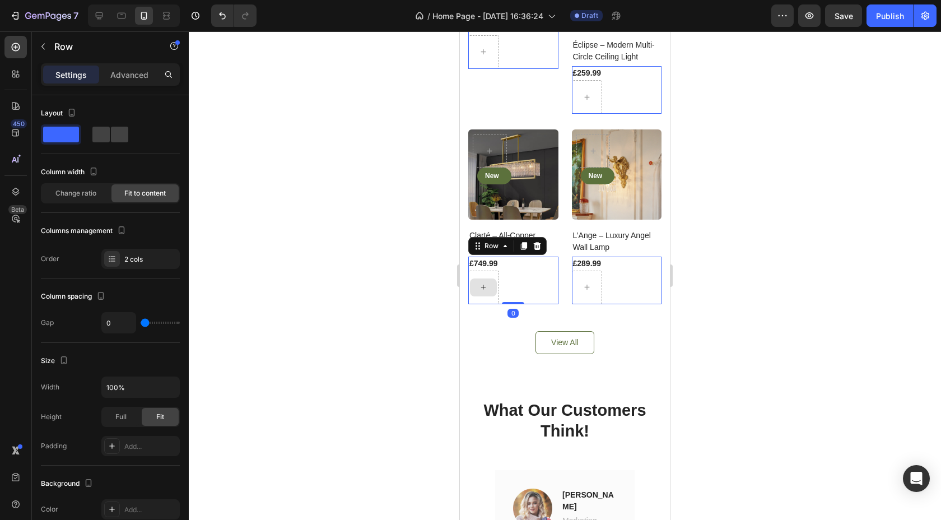
click at [495, 273] on div at bounding box center [483, 288] width 31 height 34
click at [534, 246] on icon at bounding box center [537, 245] width 9 height 9
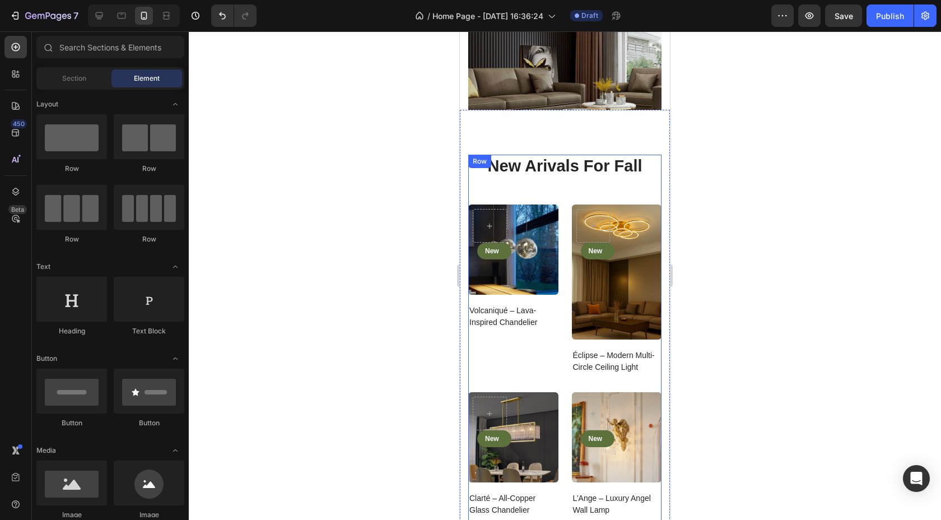
scroll to position [1634, 0]
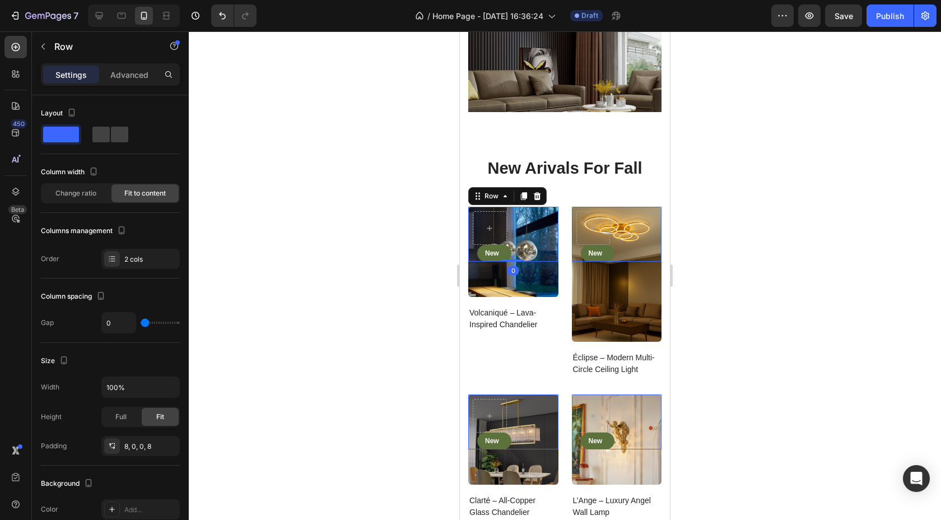
click at [511, 223] on div "New Text block Row Row 0" at bounding box center [513, 234] width 90 height 55
click at [538, 195] on icon at bounding box center [537, 196] width 7 height 8
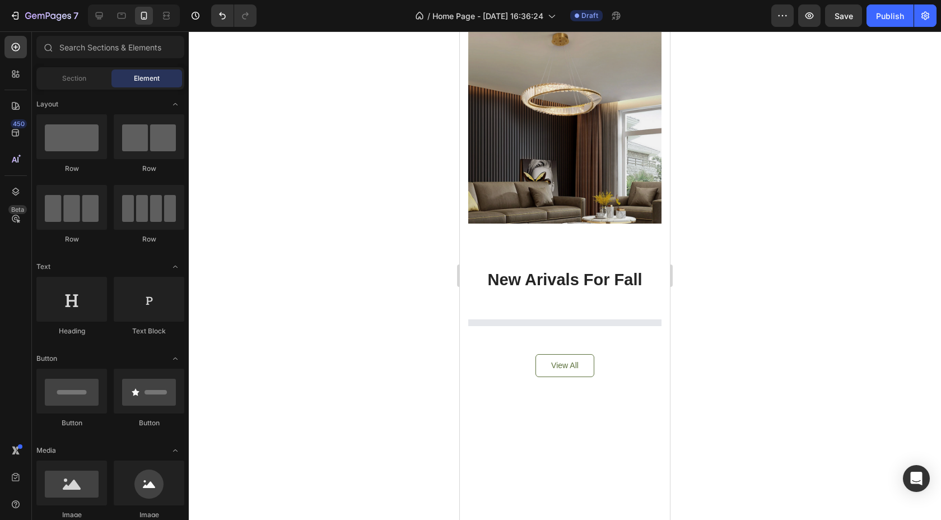
scroll to position [1726, 0]
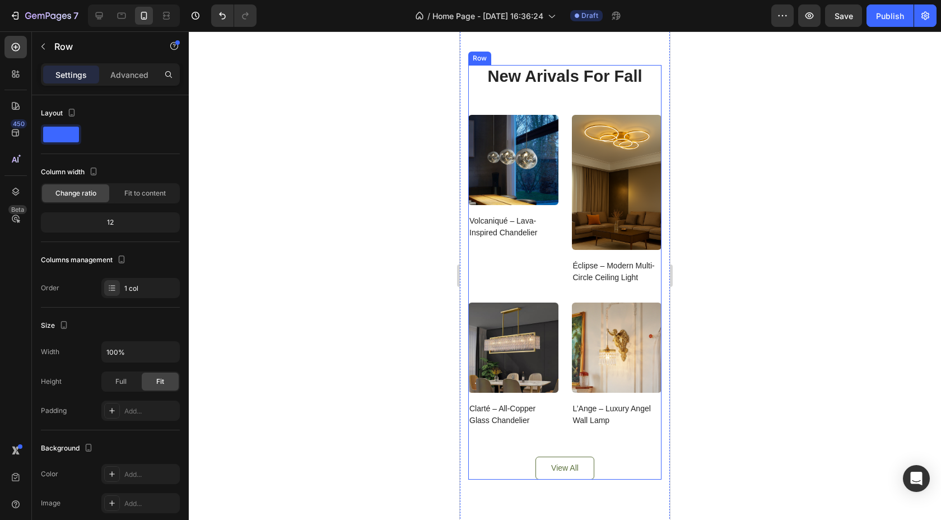
click at [579, 101] on div "New Arivals For Fall Heading Product Images Row Volcaniqué – Lava-Inspired Chan…" at bounding box center [564, 272] width 193 height 415
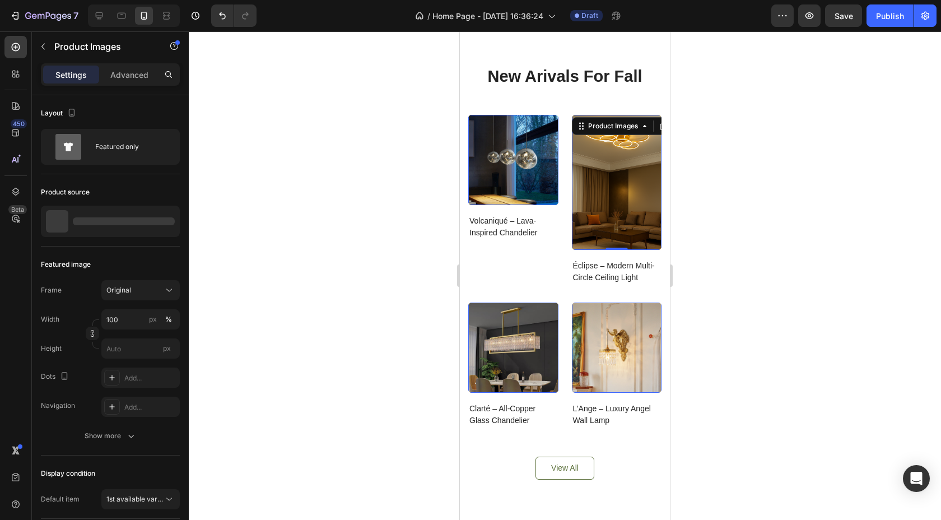
click at [610, 187] on img at bounding box center [617, 182] width 90 height 135
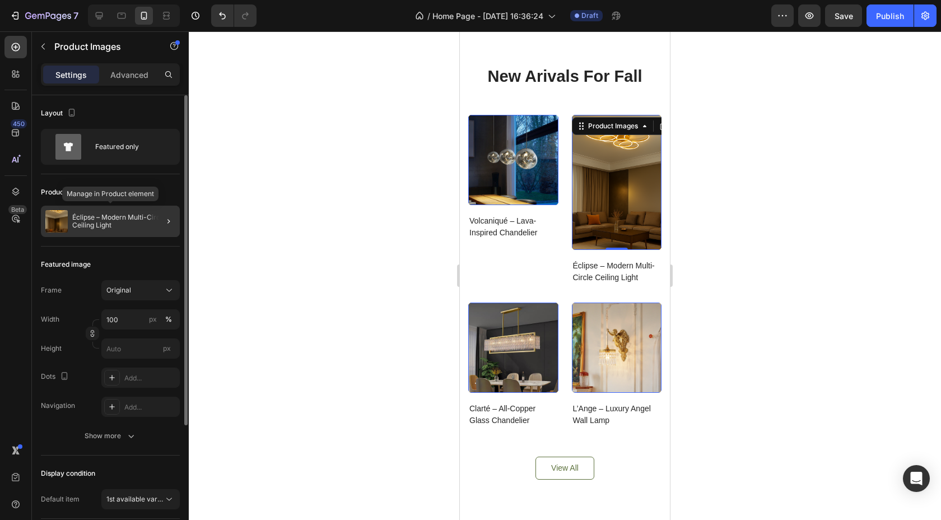
click at [105, 214] on p "Éclipse – Modern Multi-Circle Ceiling Light" at bounding box center [123, 221] width 103 height 16
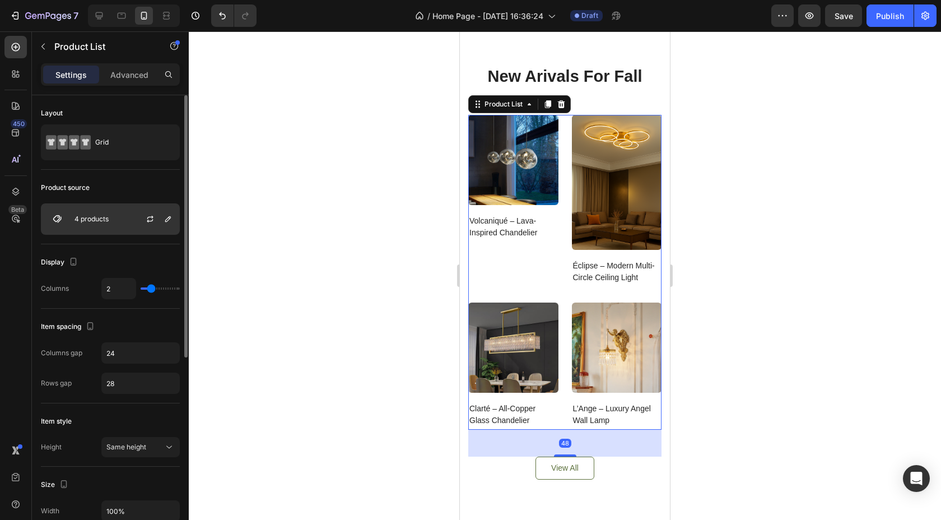
click at [96, 225] on div "4 products" at bounding box center [110, 218] width 139 height 31
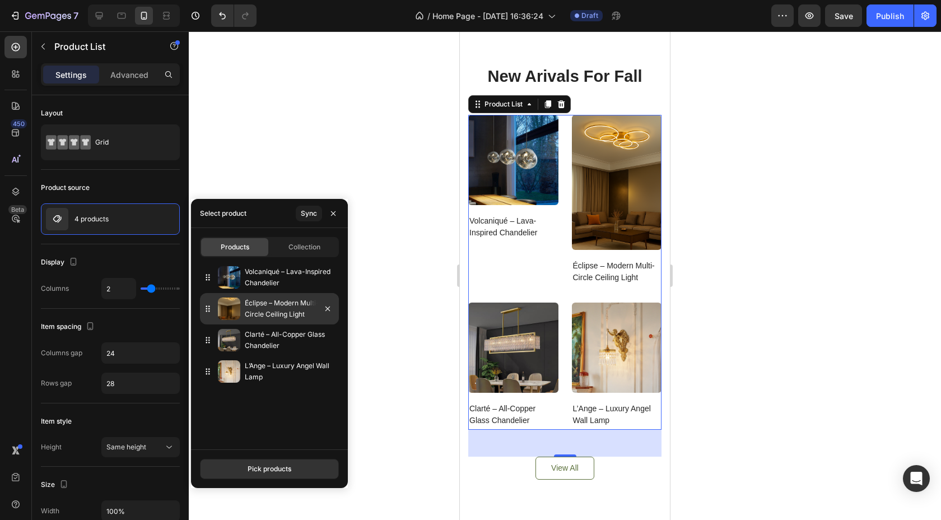
click at [235, 310] on img at bounding box center [229, 309] width 22 height 22
click at [308, 213] on div "Sync" at bounding box center [309, 213] width 16 height 10
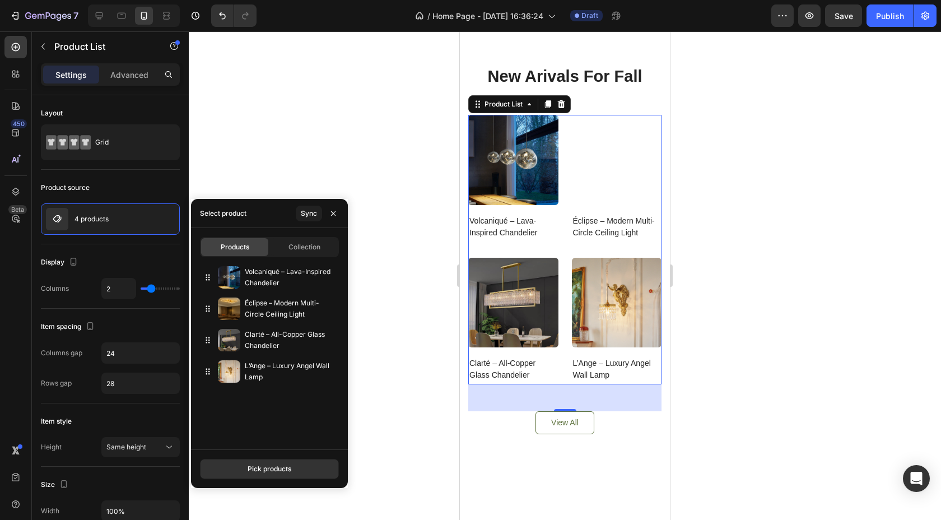
click at [767, 231] on div at bounding box center [565, 275] width 753 height 489
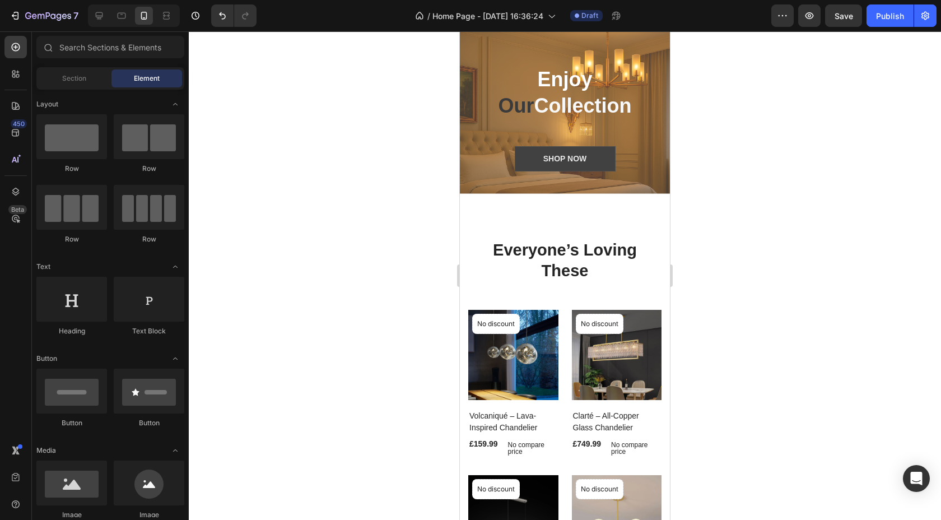
scroll to position [35, 0]
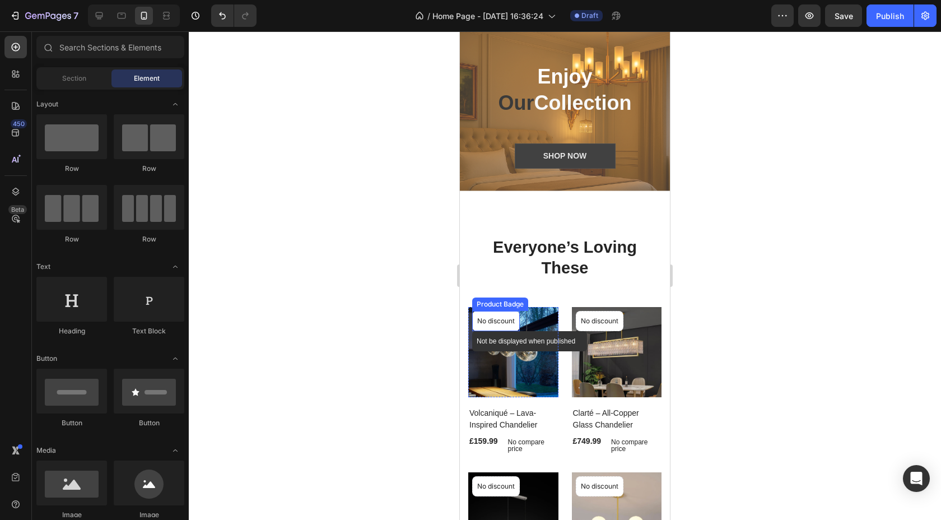
click at [519, 322] on div "No discount" at bounding box center [496, 321] width 47 height 19
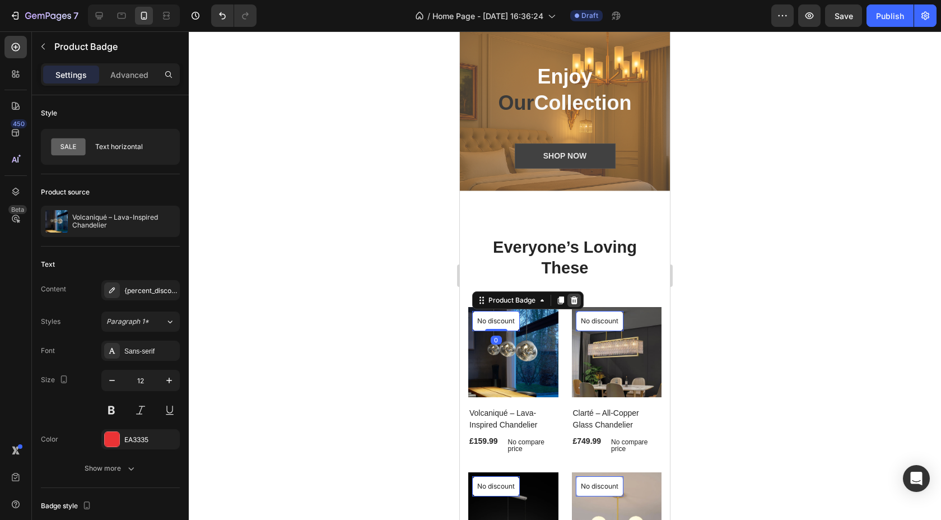
click at [575, 303] on icon at bounding box center [574, 300] width 7 height 8
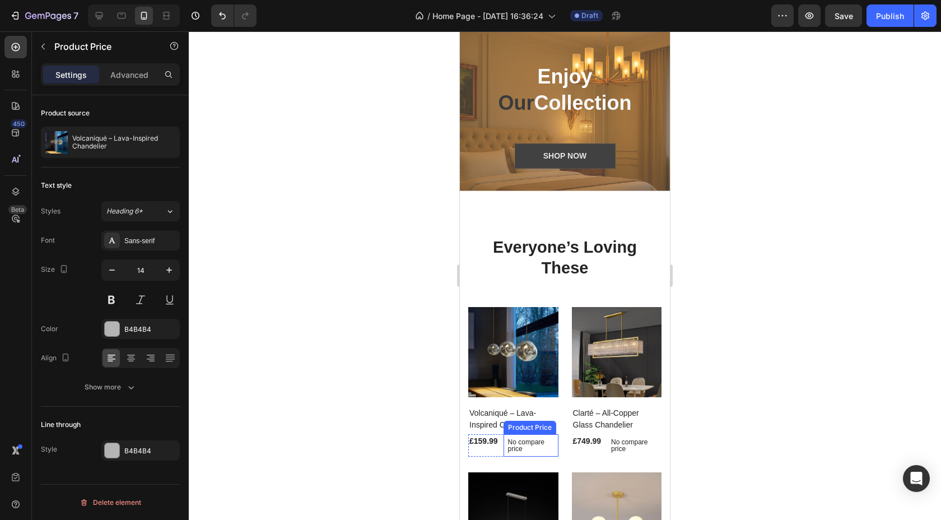
click at [547, 445] on p "No compare price" at bounding box center [531, 445] width 46 height 13
click at [617, 426] on icon at bounding box center [615, 423] width 7 height 8
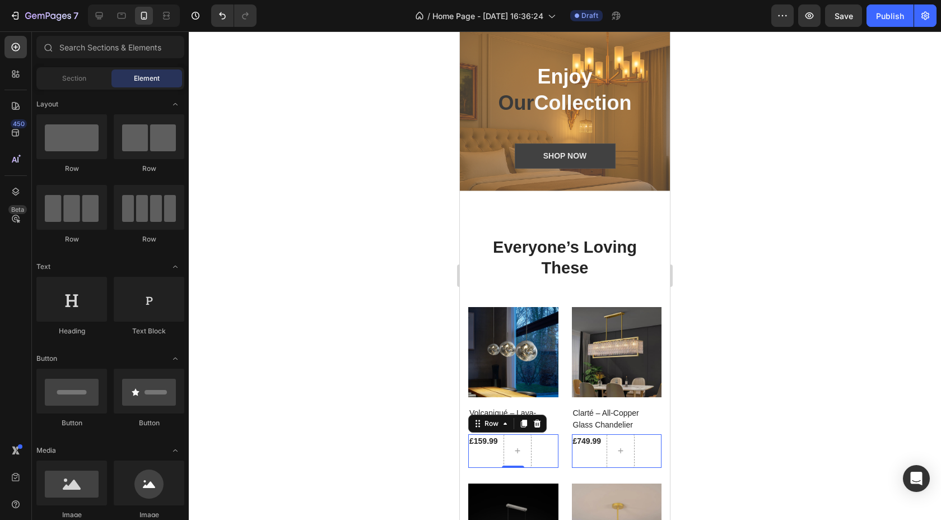
click at [541, 449] on div "£159.99 Product Price Product Price Row 0" at bounding box center [513, 451] width 90 height 34
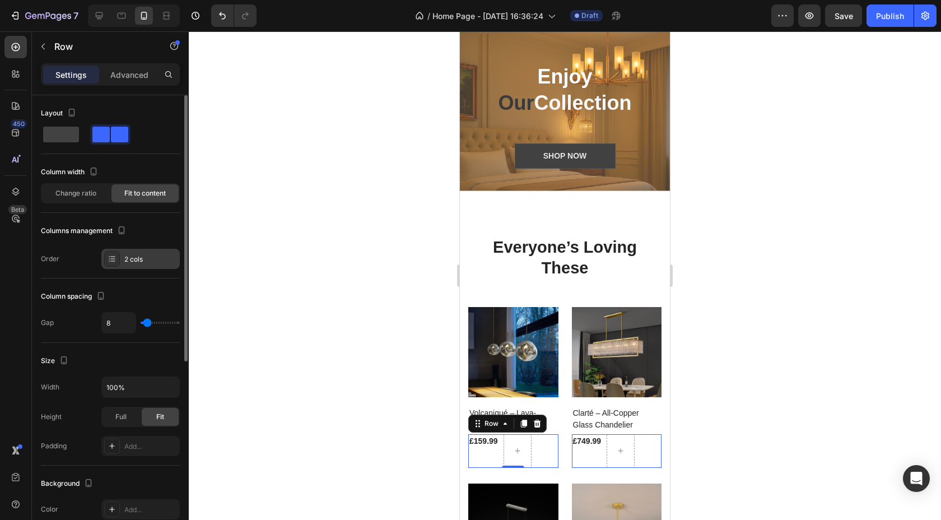
click at [130, 264] on div "2 cols" at bounding box center [140, 259] width 78 height 20
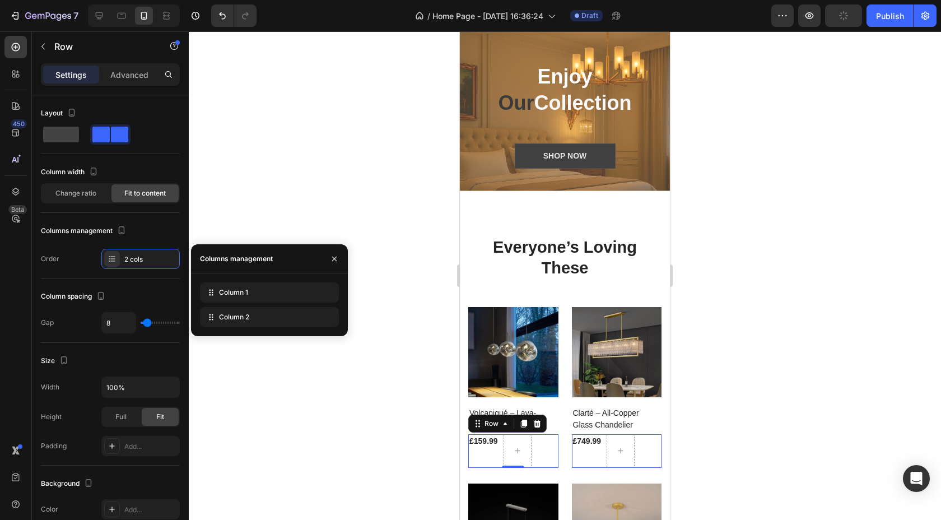
click at [407, 448] on div at bounding box center [565, 275] width 753 height 489
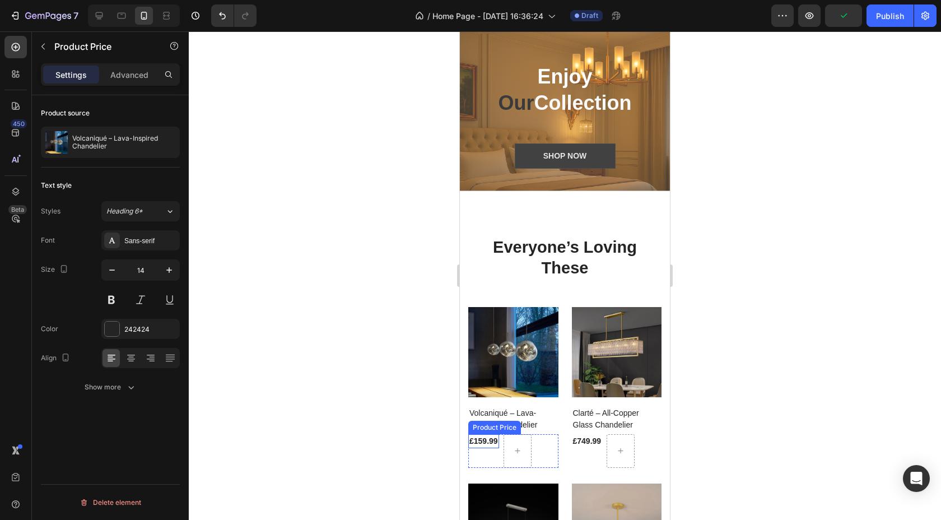
click at [493, 440] on div "£159.99" at bounding box center [483, 441] width 31 height 14
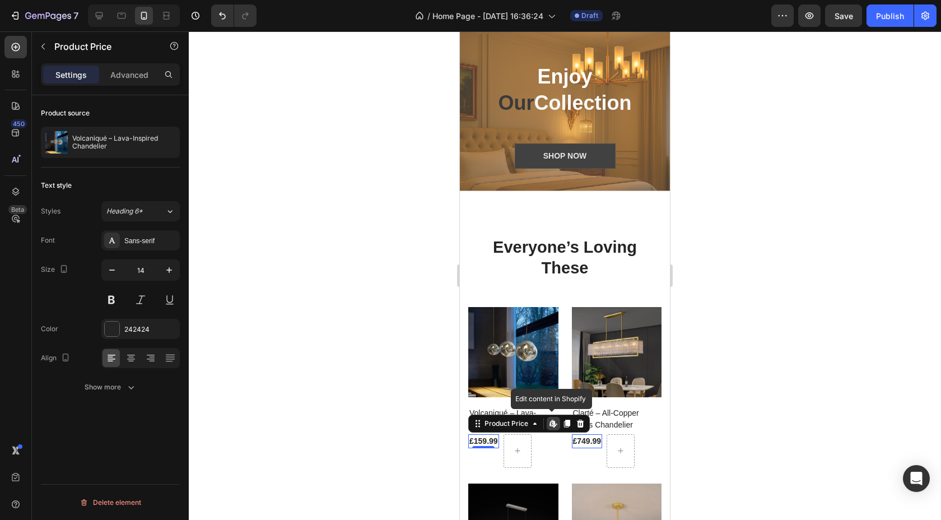
click at [554, 425] on icon at bounding box center [555, 425] width 3 height 3
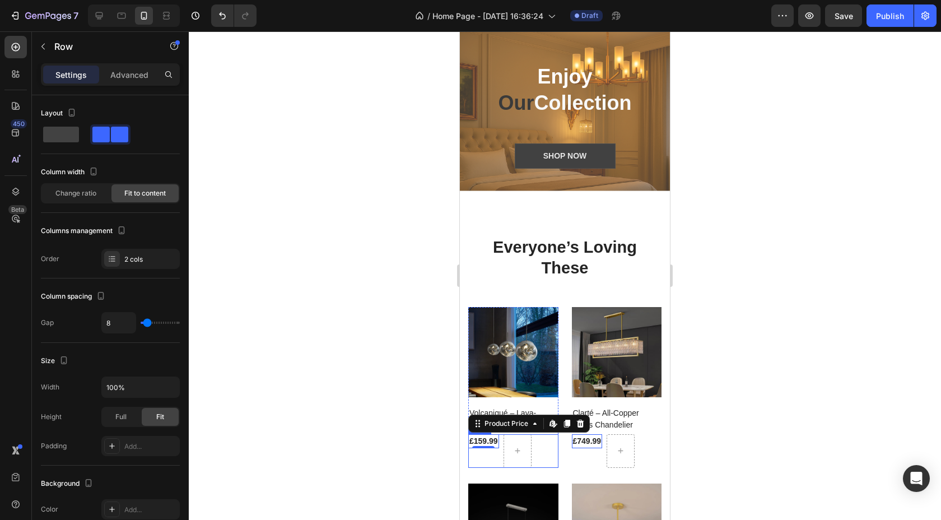
click at [543, 459] on div "£159.99 Product Price Edit content in Shopify 0 Product Price Edit content in S…" at bounding box center [513, 451] width 90 height 34
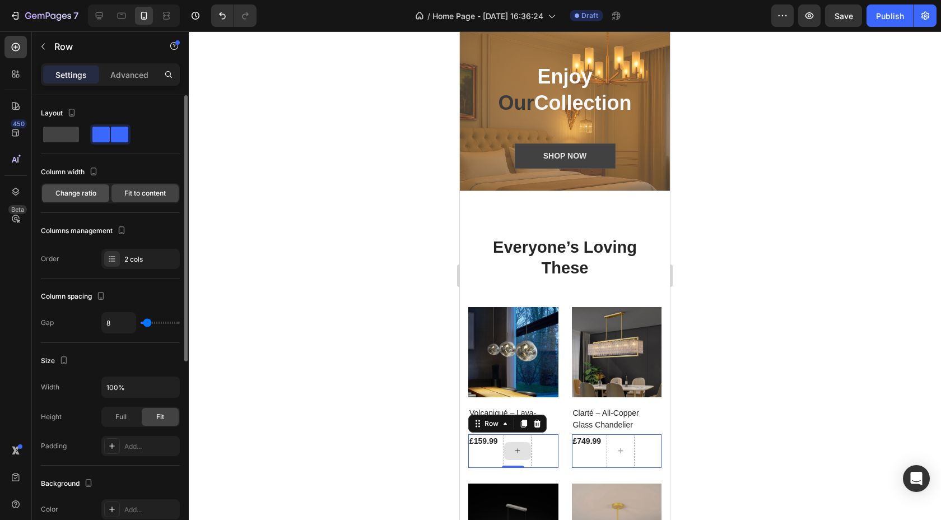
click at [95, 197] on span "Change ratio" at bounding box center [75, 193] width 41 height 10
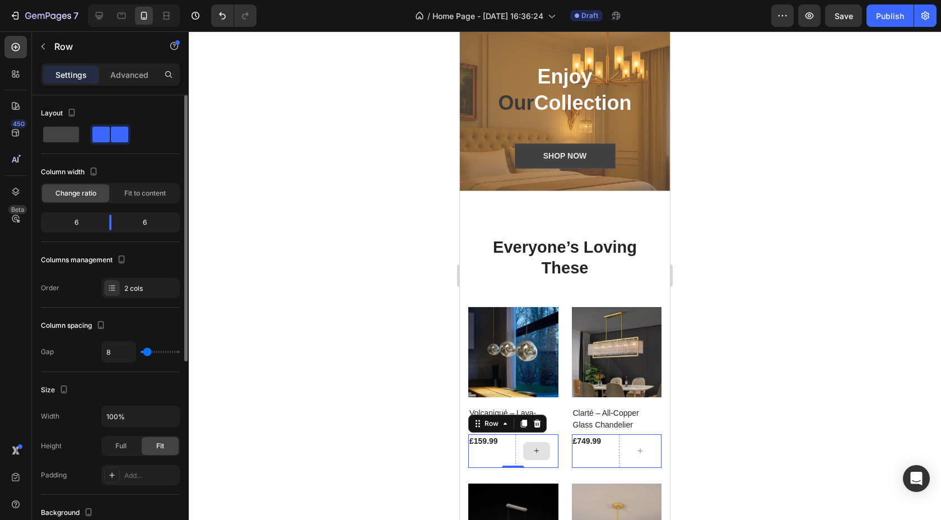
click at [55, 123] on div "Layout" at bounding box center [110, 124] width 139 height 40
click at [67, 132] on span at bounding box center [61, 135] width 36 height 16
type input "0"
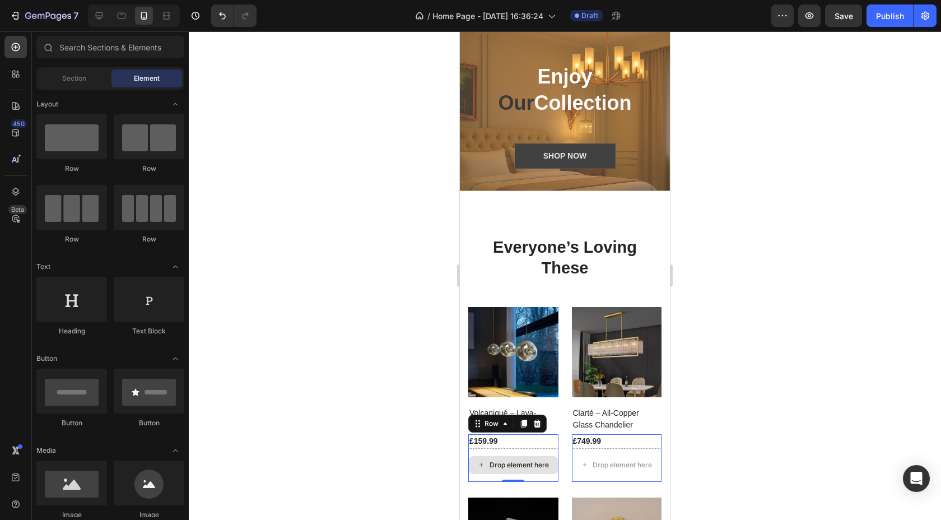
click at [486, 473] on div "Drop element here" at bounding box center [513, 465] width 89 height 18
click at [549, 453] on div "Drop element here" at bounding box center [513, 465] width 90 height 34
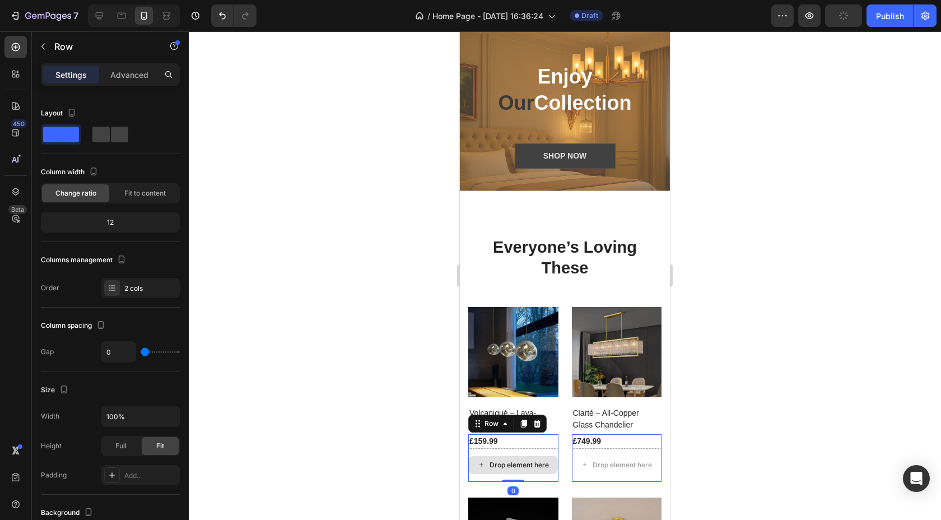
click at [541, 453] on div "Drop element here" at bounding box center [513, 465] width 90 height 34
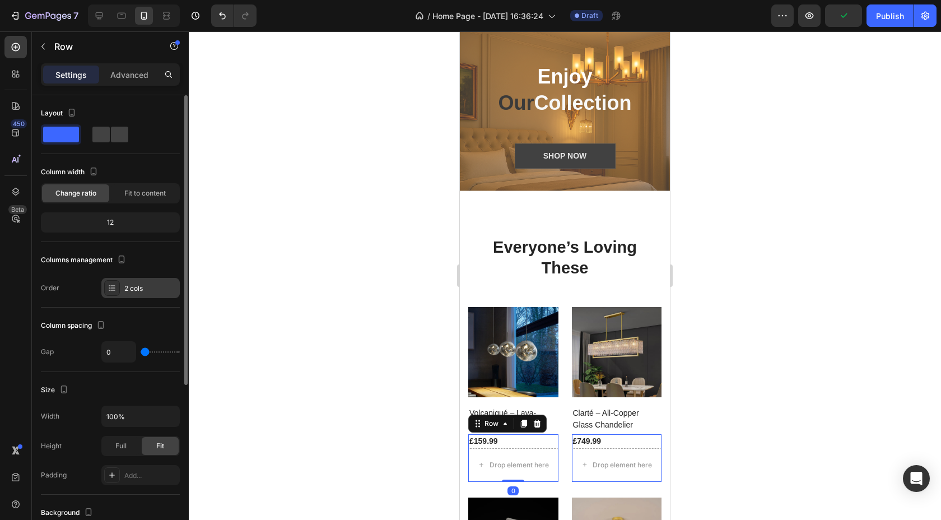
click at [142, 287] on div "2 cols" at bounding box center [150, 289] width 53 height 10
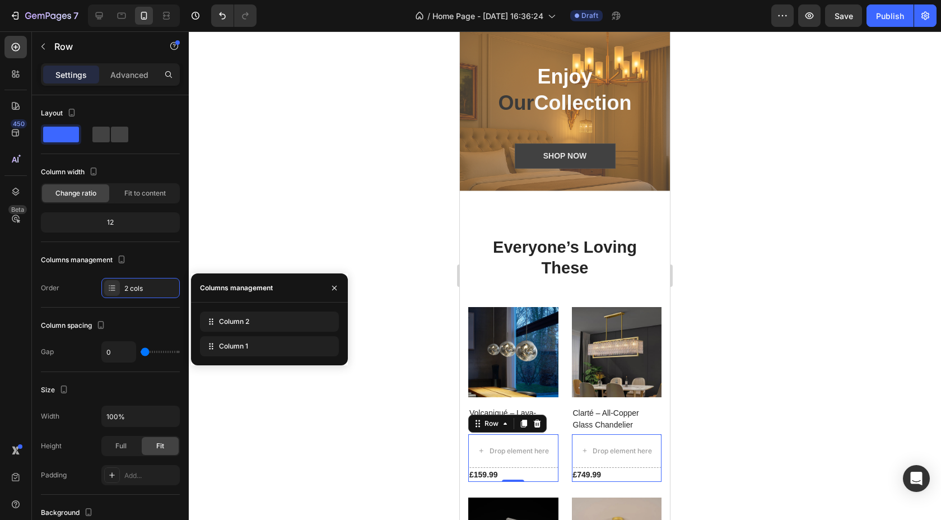
click at [352, 249] on div at bounding box center [565, 275] width 753 height 489
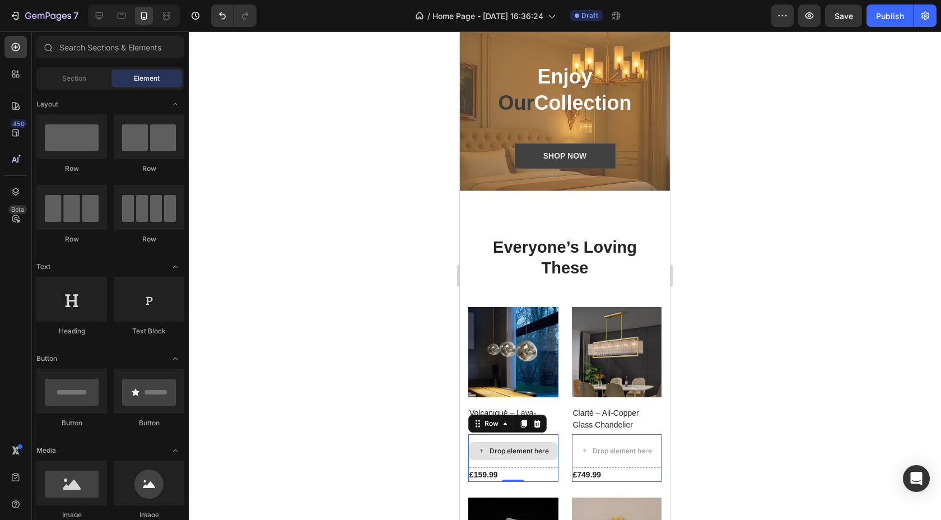
click at [494, 436] on div "Drop element here" at bounding box center [513, 451] width 90 height 34
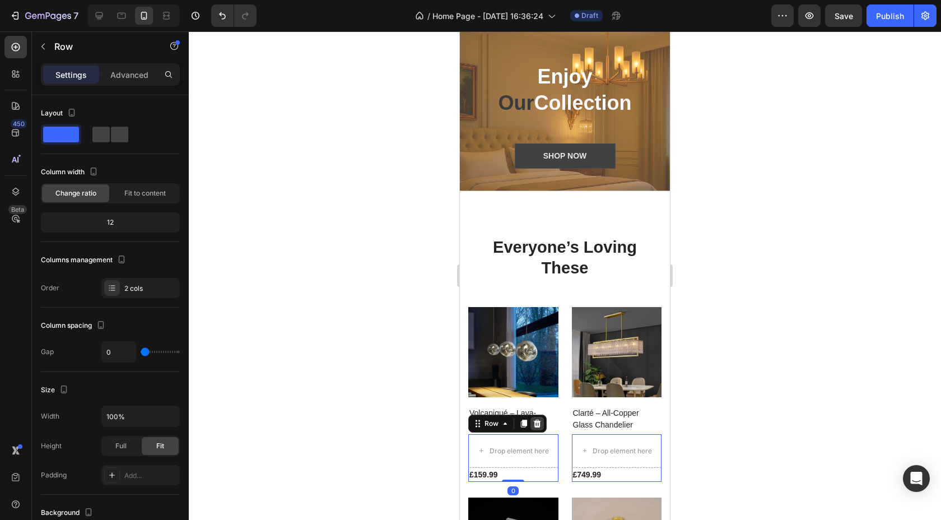
click at [536, 424] on icon at bounding box center [537, 423] width 9 height 9
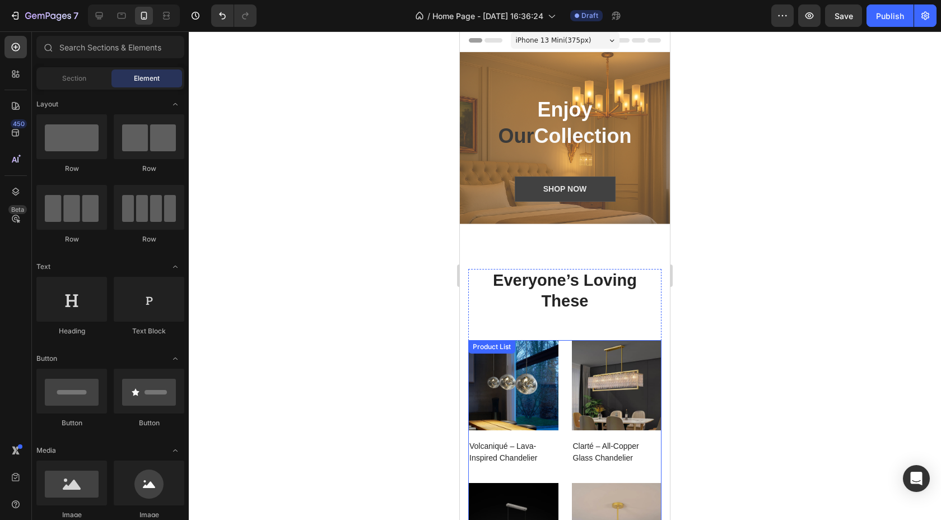
scroll to position [0, 0]
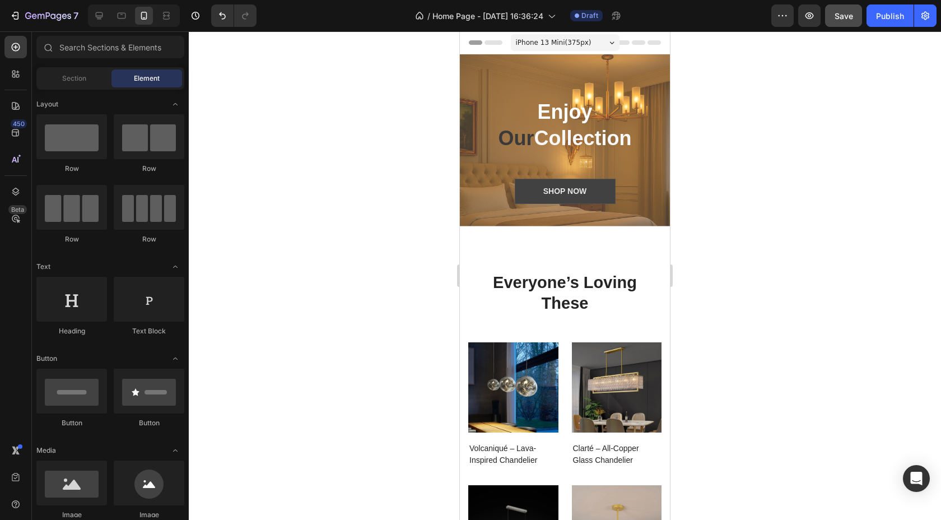
click at [843, 22] on button "Save" at bounding box center [843, 15] width 37 height 22
click at [808, 10] on icon "button" at bounding box center [809, 15] width 11 height 11
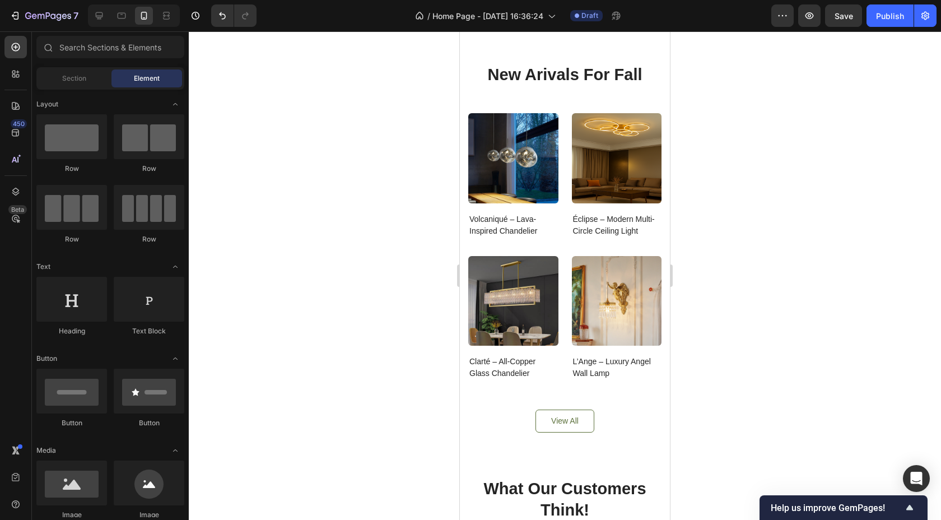
scroll to position [1625, 0]
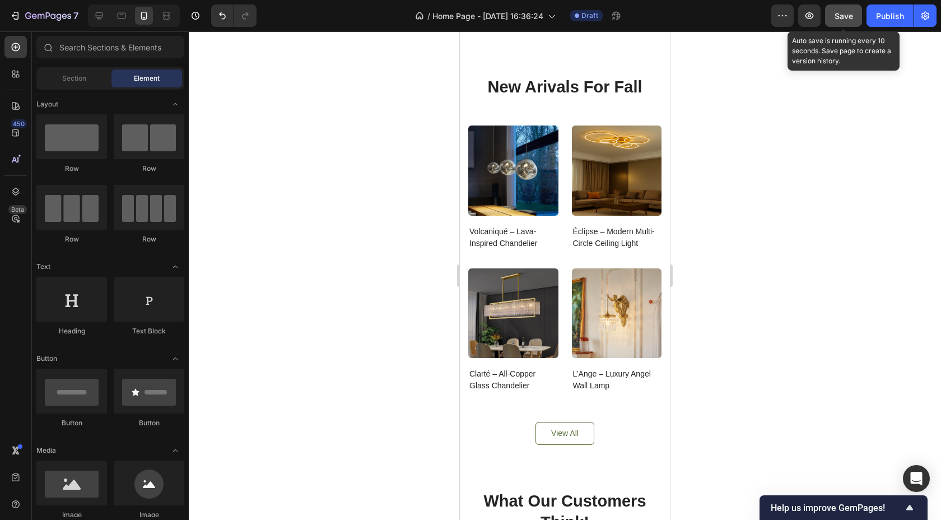
click at [854, 17] on button "Save" at bounding box center [843, 15] width 37 height 22
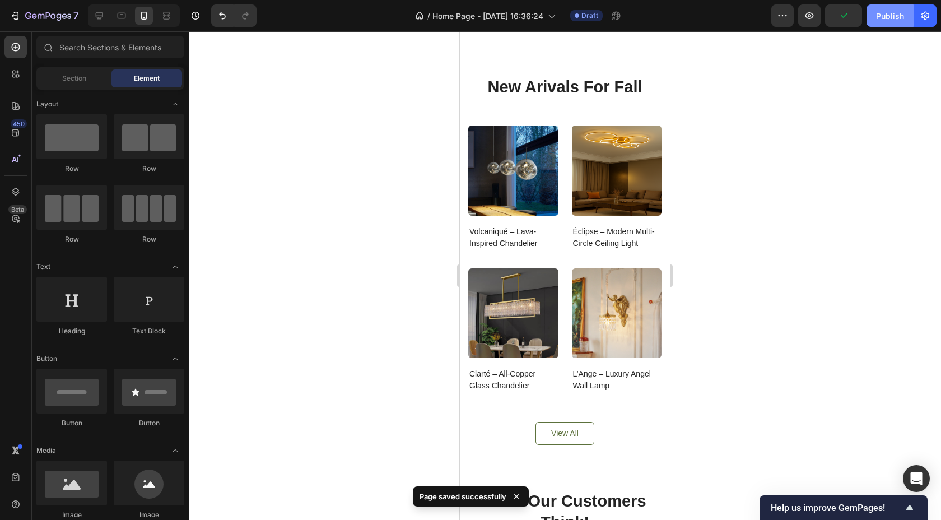
click at [901, 16] on div "Publish" at bounding box center [890, 16] width 28 height 12
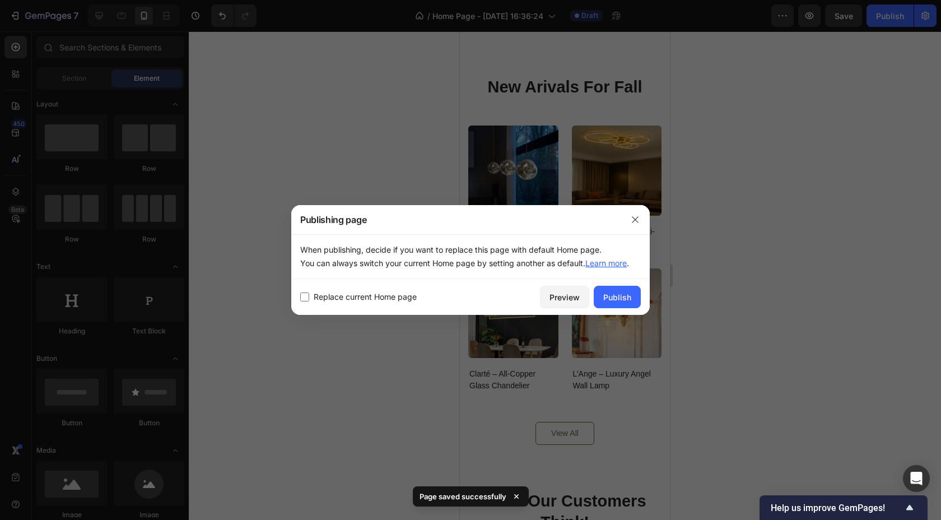
click at [389, 299] on span "Replace current Home page" at bounding box center [365, 296] width 103 height 13
checkbox input "true"
click at [621, 292] on div "Publish" at bounding box center [617, 297] width 28 height 12
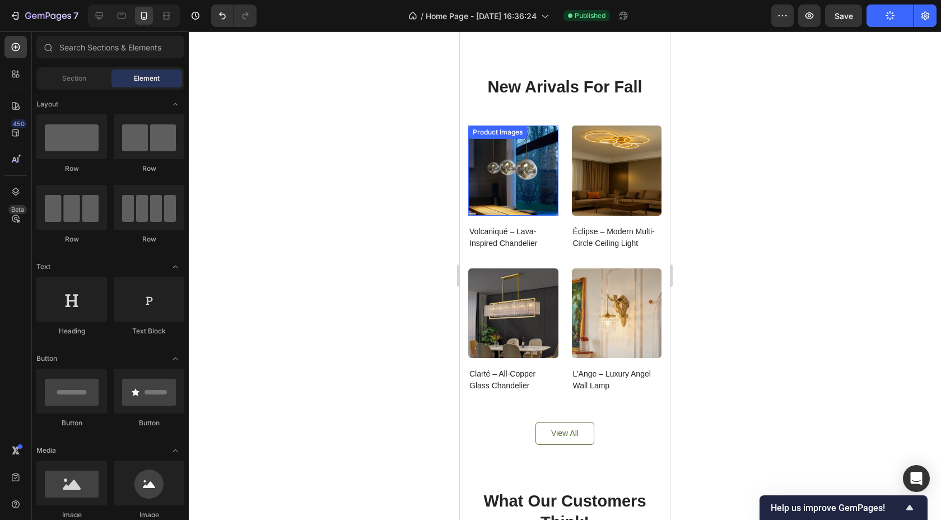
click at [517, 158] on img at bounding box center [513, 171] width 90 height 90
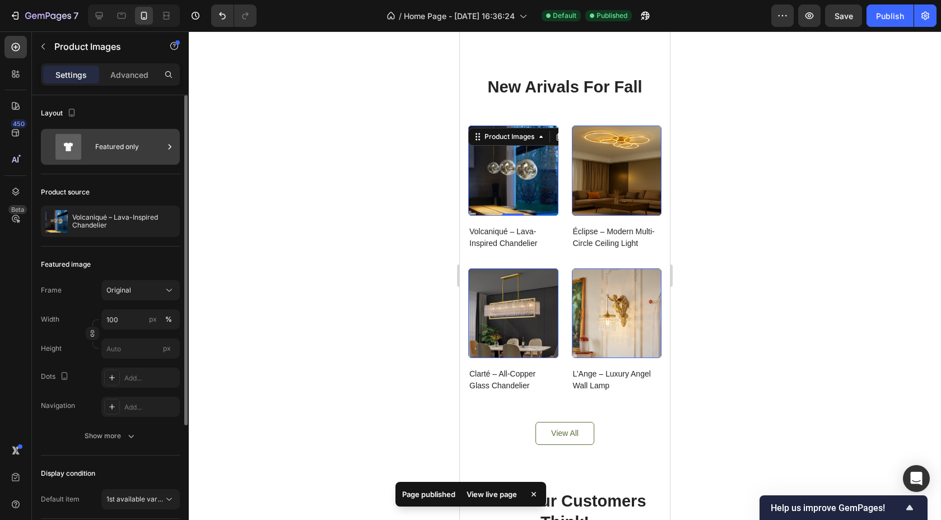
click at [94, 142] on div "Featured only" at bounding box center [110, 147] width 139 height 36
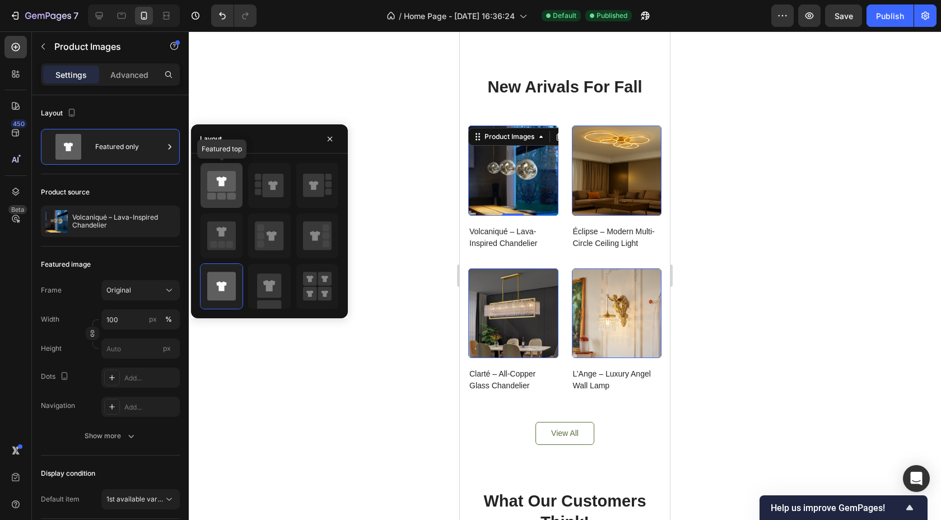
click at [229, 197] on rect at bounding box center [231, 196] width 9 height 7
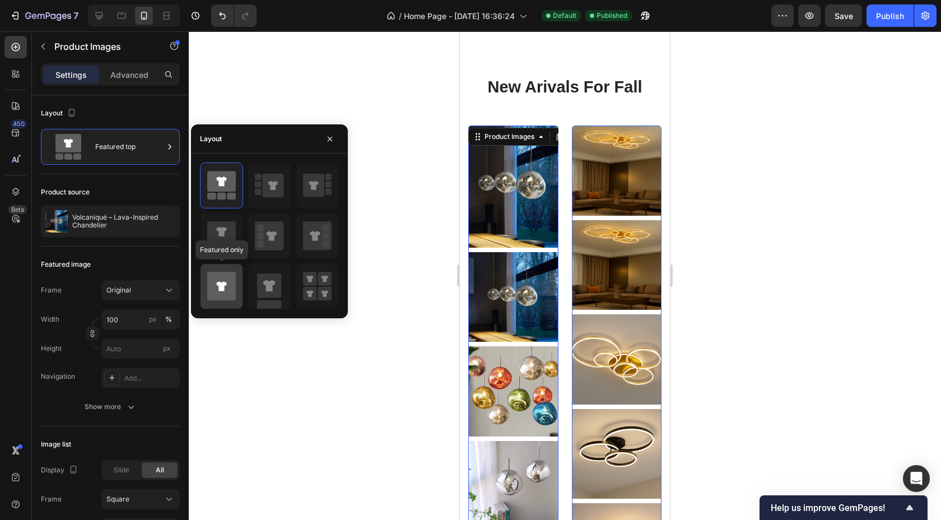
click at [225, 273] on icon at bounding box center [221, 286] width 29 height 29
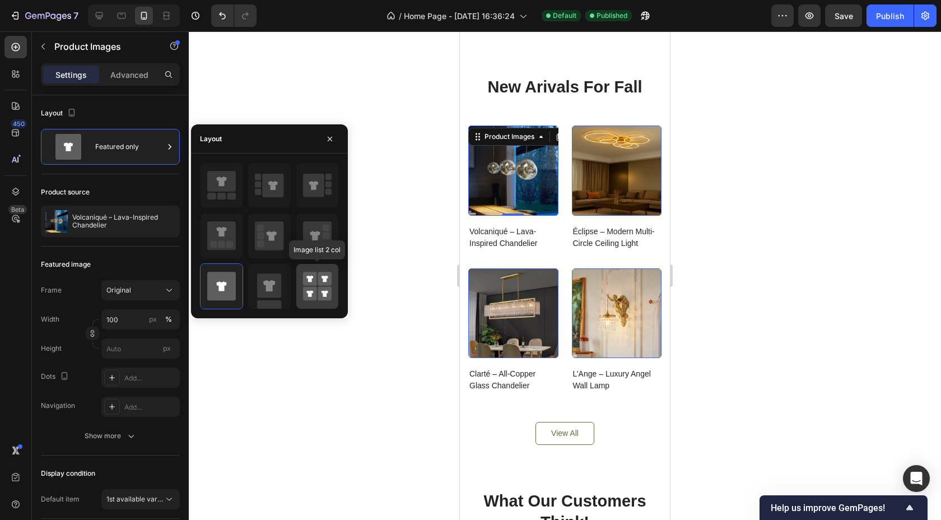
click at [317, 287] on icon at bounding box center [317, 286] width 29 height 31
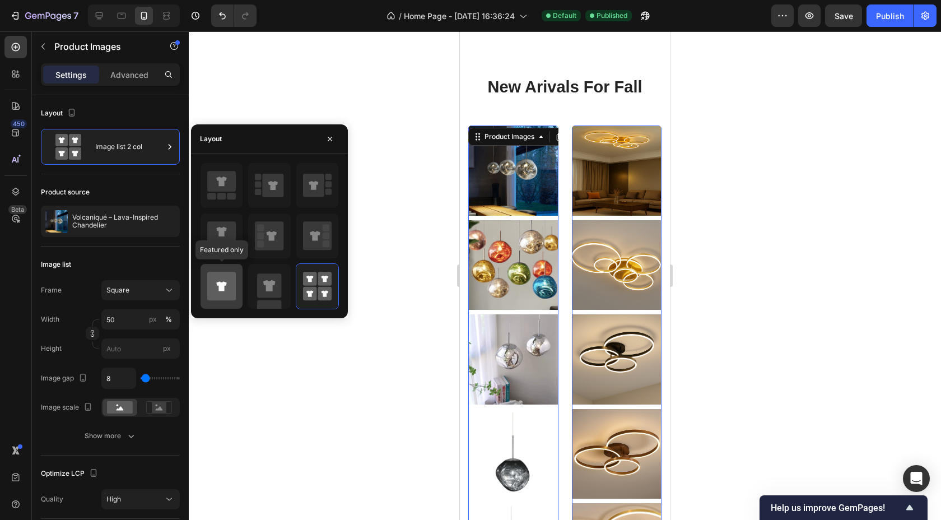
click at [225, 294] on icon at bounding box center [221, 286] width 29 height 29
type input "100"
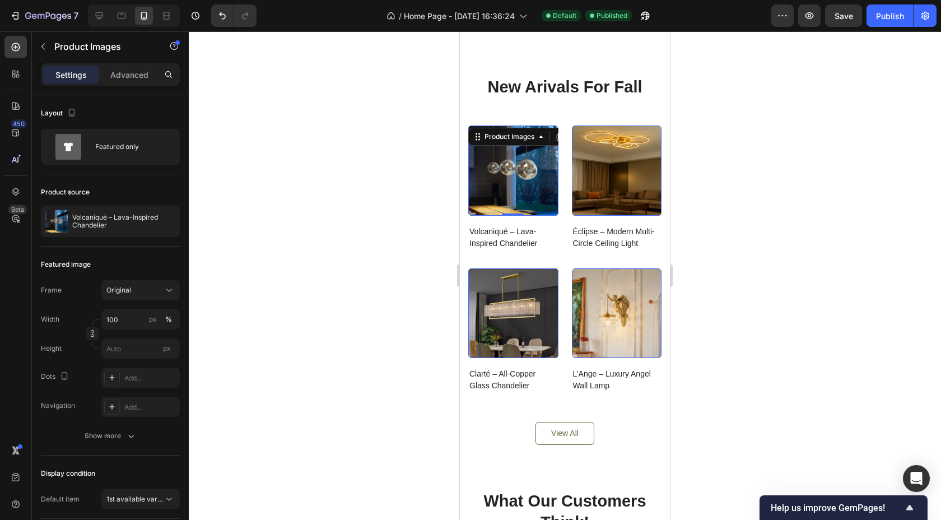
click at [280, 368] on div at bounding box center [565, 275] width 753 height 489
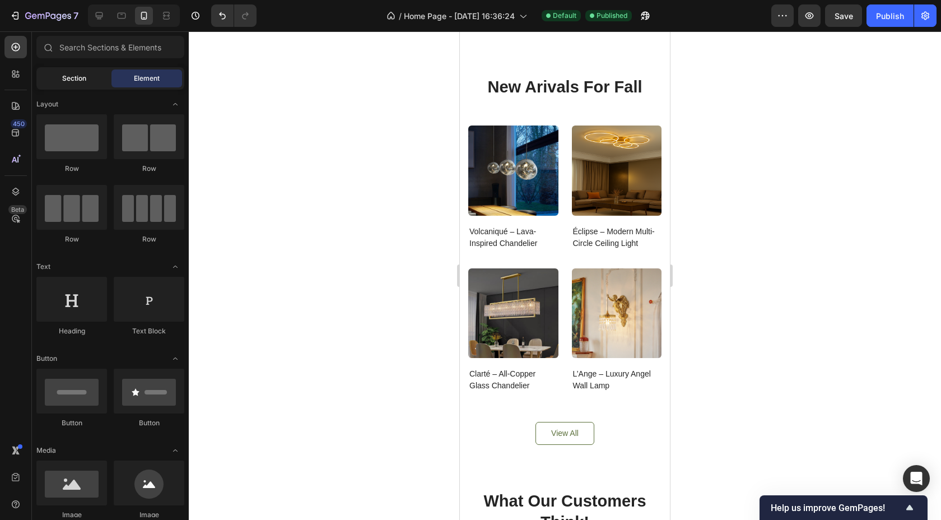
click at [94, 75] on div "Section" at bounding box center [74, 78] width 71 height 18
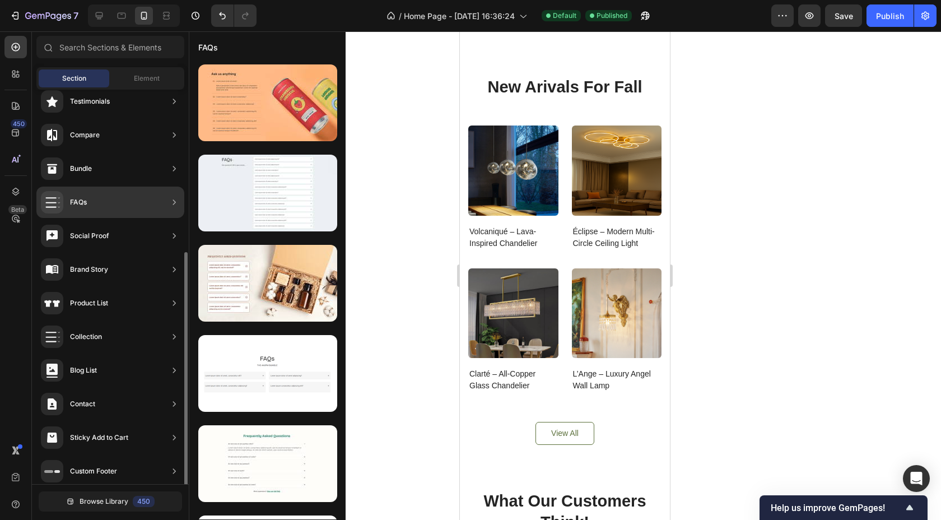
scroll to position [256, 0]
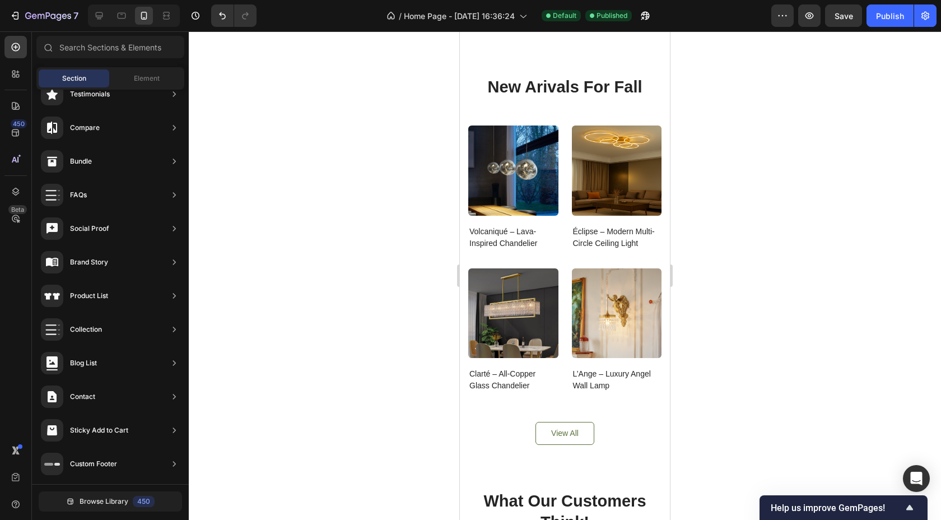
click at [360, 128] on div at bounding box center [565, 275] width 753 height 489
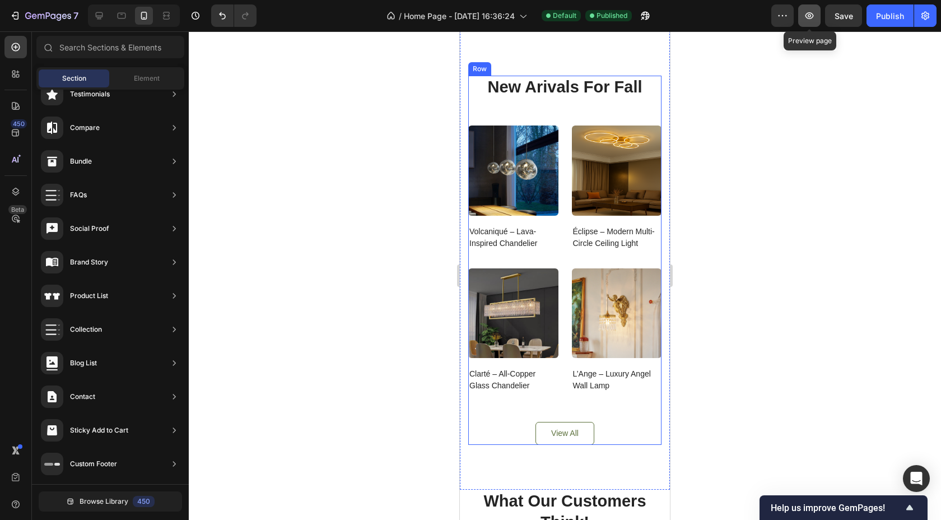
click at [805, 23] on button "button" at bounding box center [809, 15] width 22 height 22
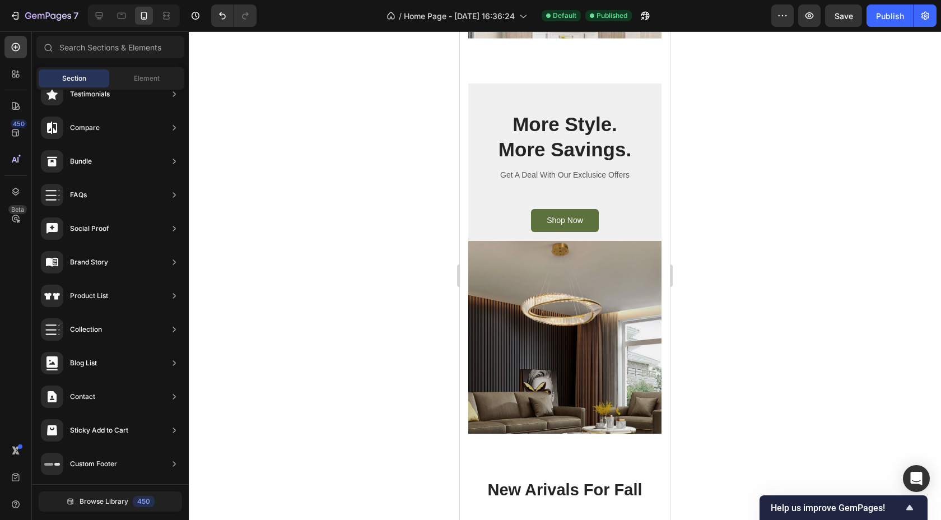
scroll to position [1199, 0]
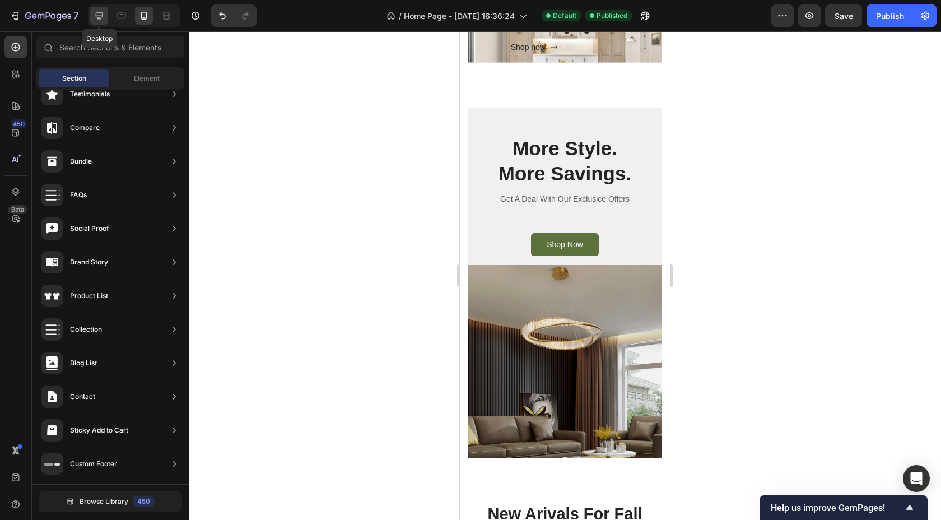
click at [96, 22] on div at bounding box center [99, 16] width 18 height 18
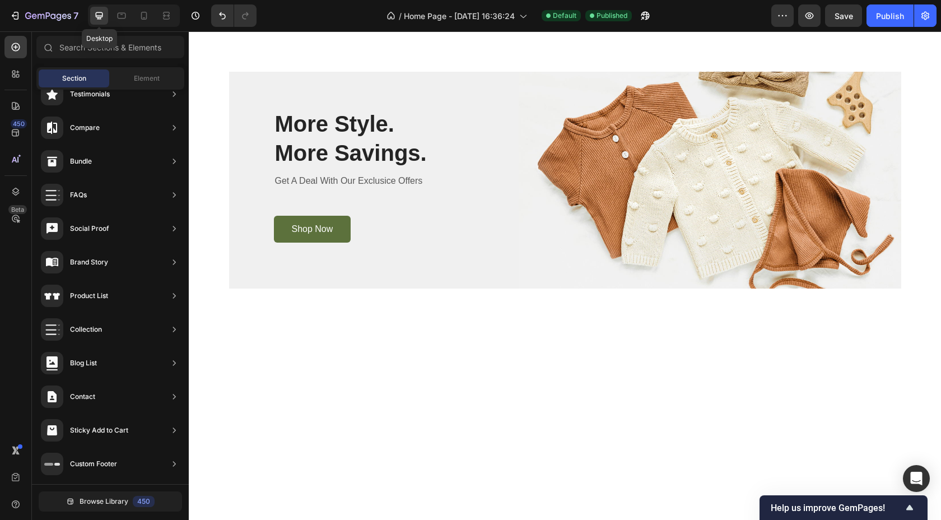
scroll to position [1064, 0]
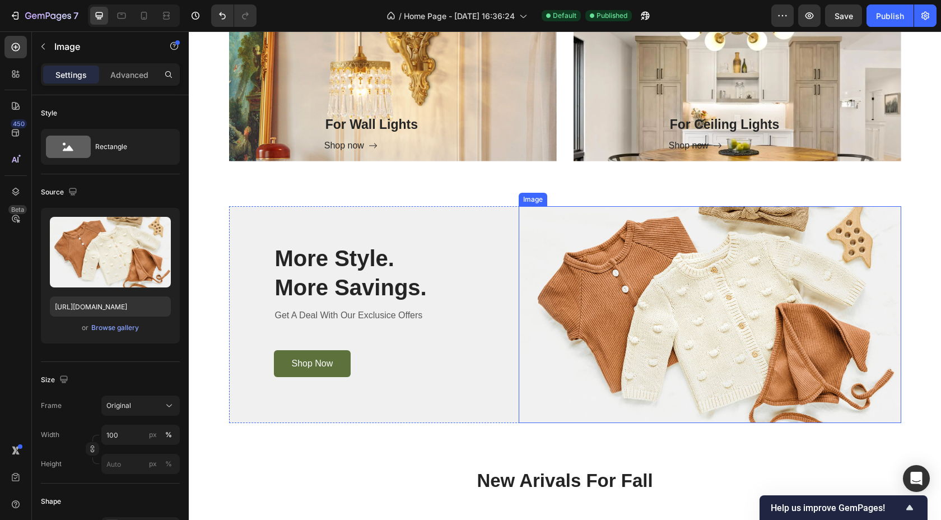
click at [676, 292] on img at bounding box center [710, 314] width 383 height 217
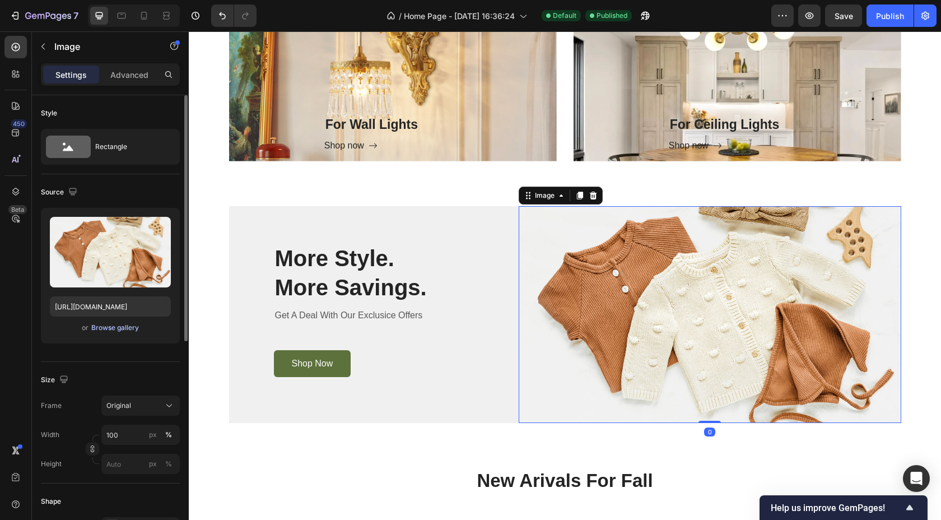
click at [124, 331] on div "Browse gallery" at bounding box center [115, 328] width 48 height 10
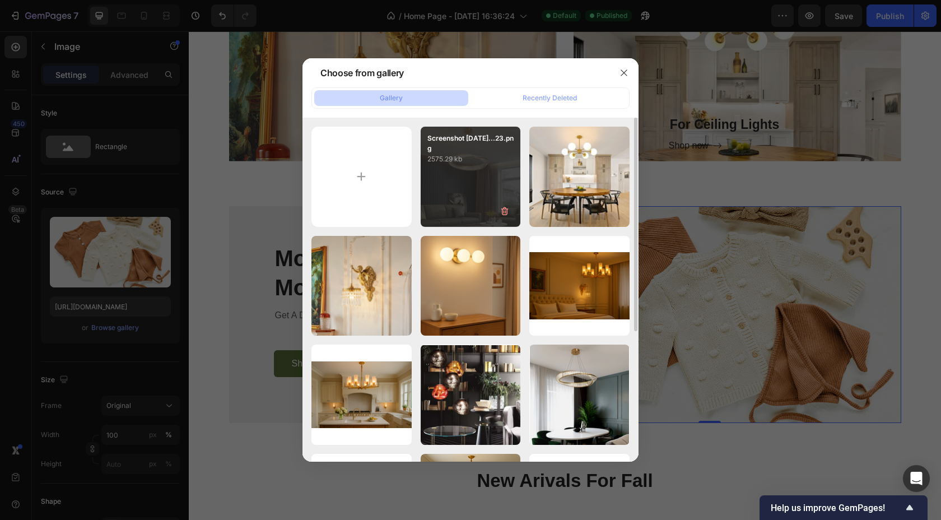
click at [445, 185] on div "Screenshot 2025-09-27...23.png 2575.29 kb" at bounding box center [471, 177] width 100 height 100
type input "https://cdn.shopify.com/s/files/1/0967/2871/1499/files/gempages_585732358217401…"
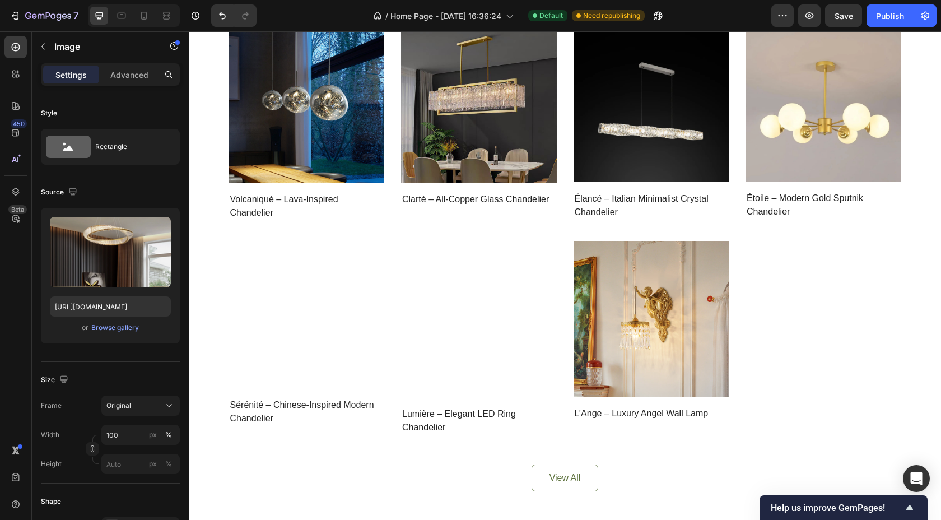
scroll to position [244, 0]
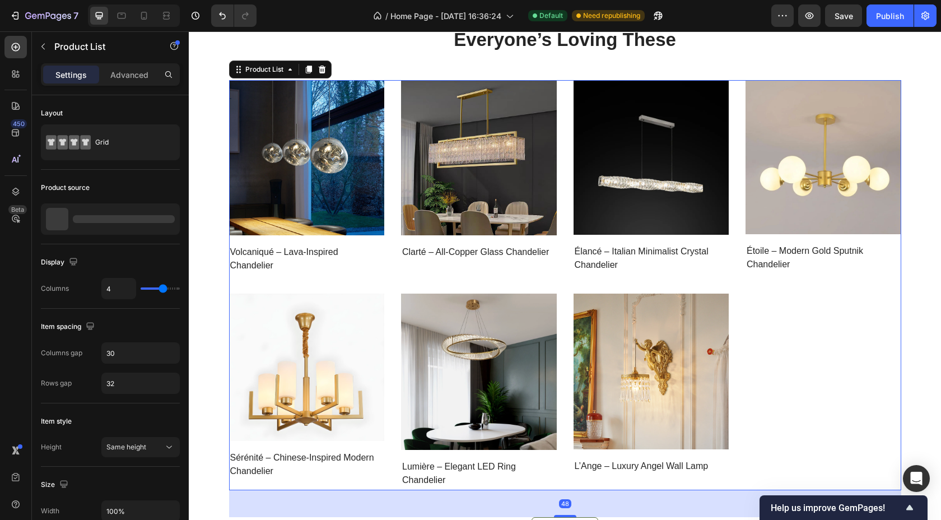
click at [796, 355] on div "Product Images Row Volcaniqué – Lava-Inspired Chandelier Product Title Row Prod…" at bounding box center [565, 285] width 672 height 411
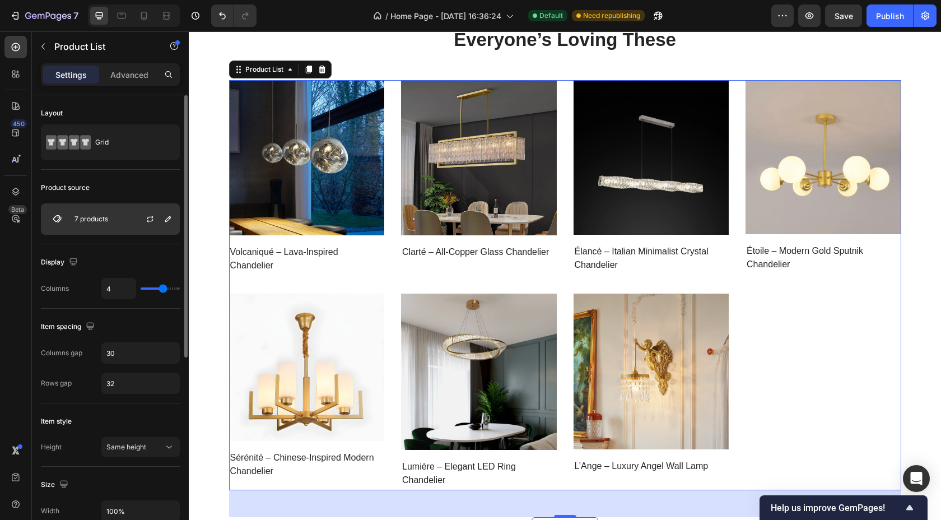
click at [119, 211] on div "7 products" at bounding box center [110, 218] width 139 height 31
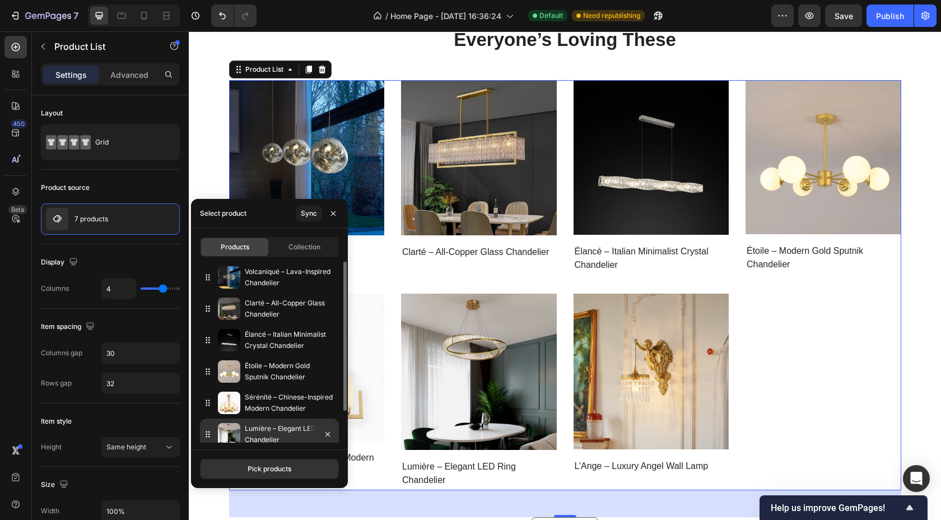
scroll to position [39, 0]
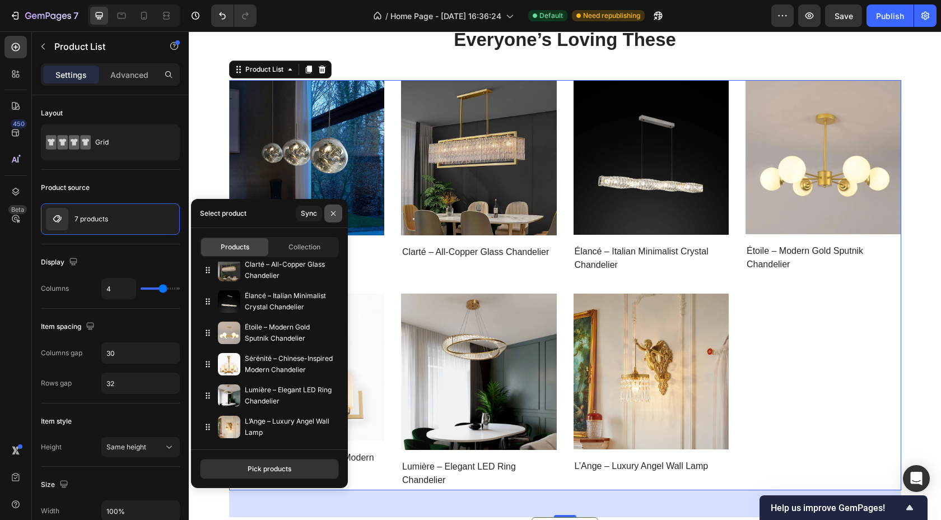
click at [331, 211] on icon "button" at bounding box center [333, 213] width 4 height 4
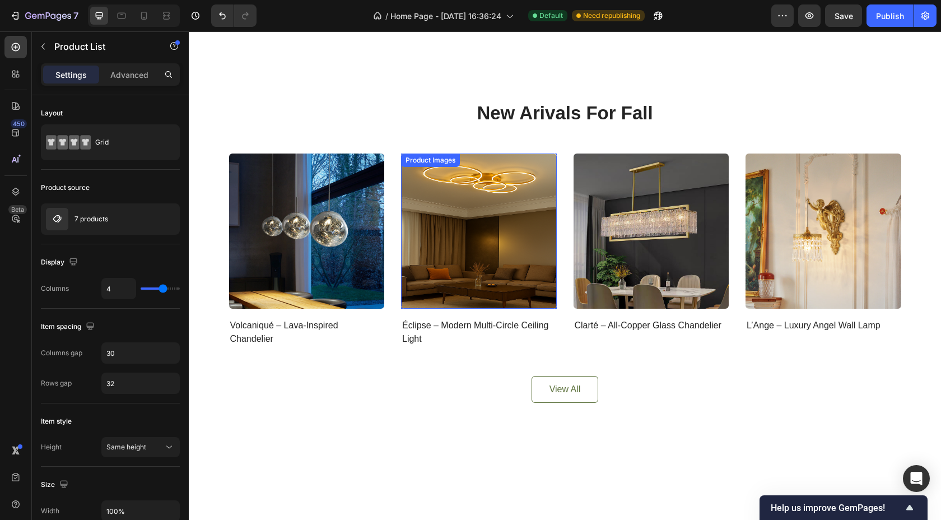
scroll to position [1313, 0]
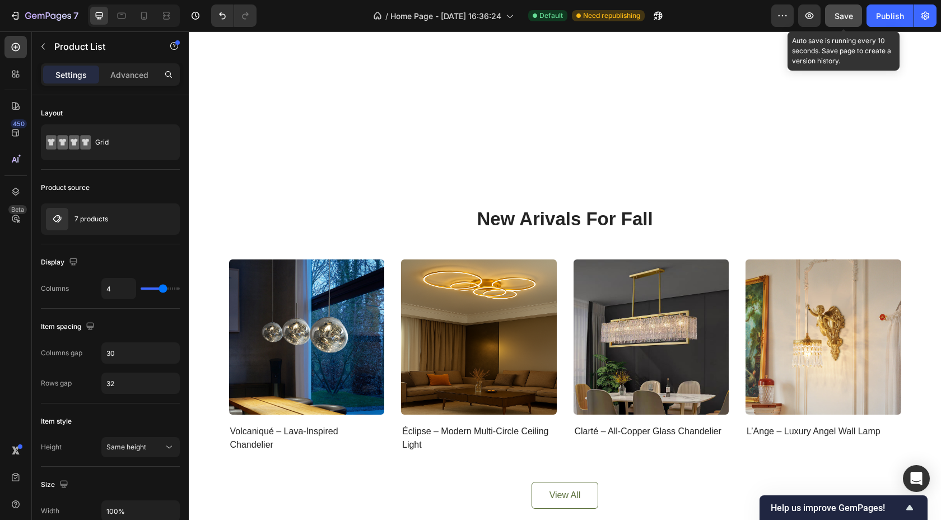
click at [849, 13] on span "Save" at bounding box center [844, 16] width 18 height 10
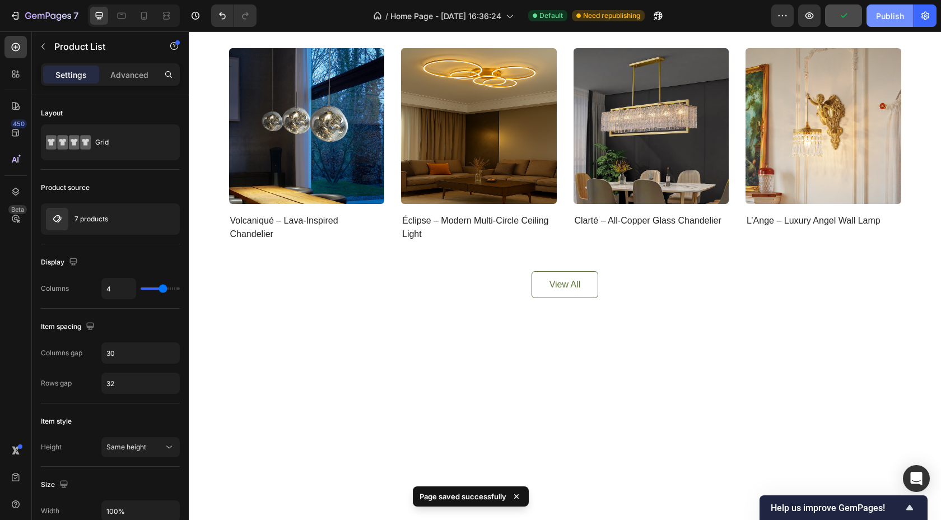
click at [877, 21] on div "Publish" at bounding box center [890, 16] width 28 height 12
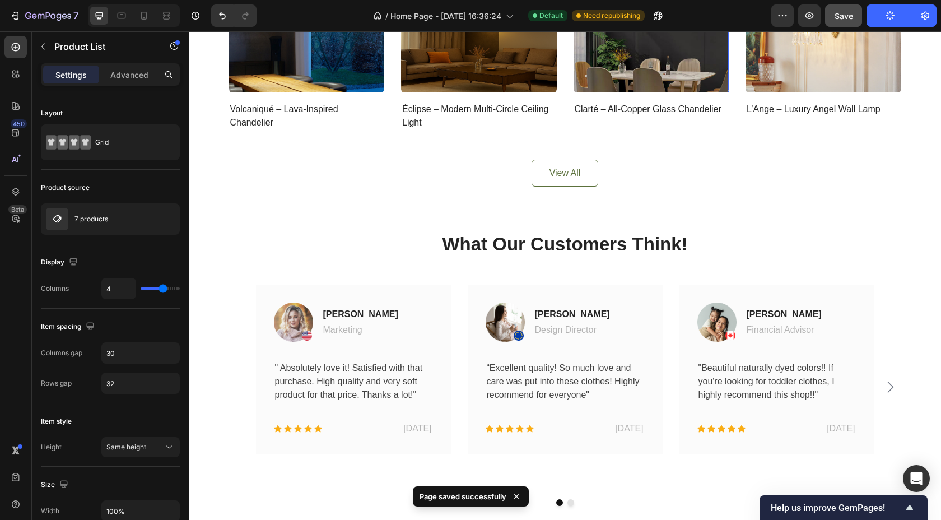
scroll to position [1424, 0]
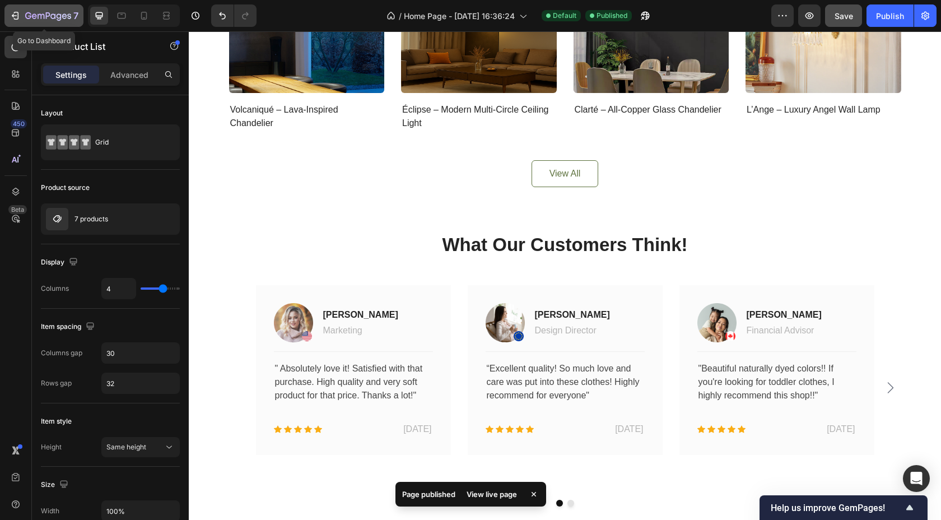
click at [15, 12] on icon "button" at bounding box center [16, 16] width 5 height 8
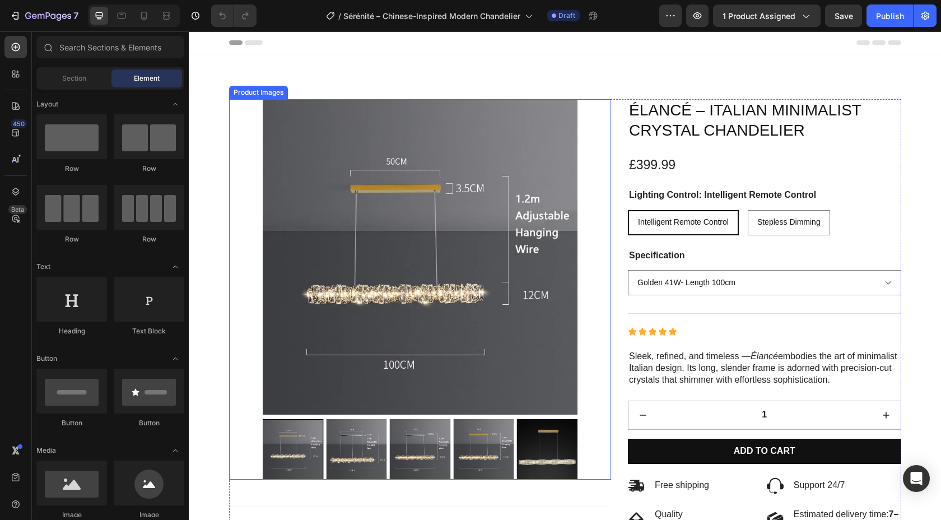
click at [413, 184] on img at bounding box center [420, 256] width 315 height 315
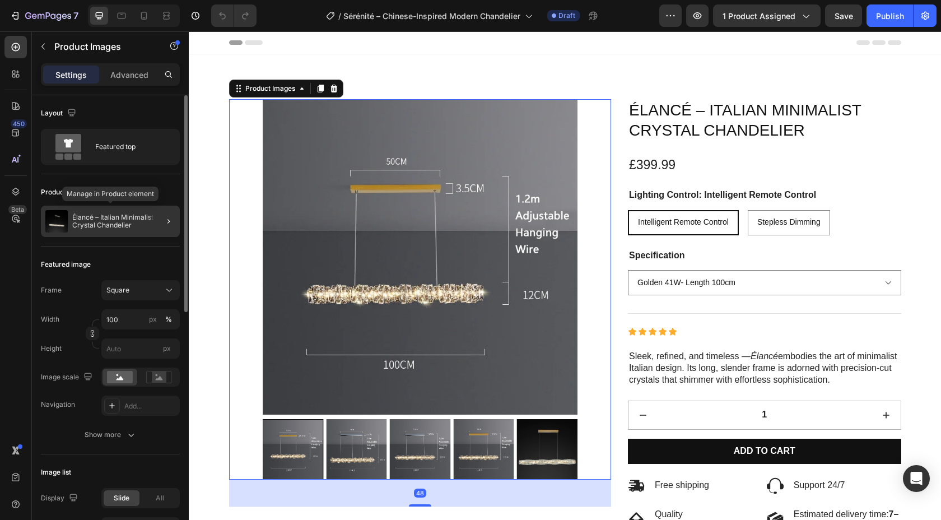
click at [114, 220] on p "Élancé – Italian Minimalist Crystal Chandelier" at bounding box center [123, 221] width 103 height 16
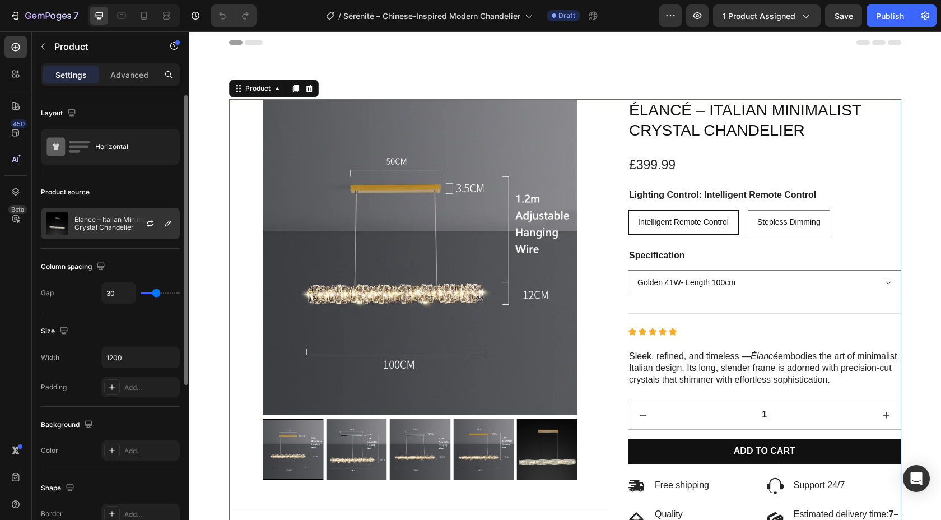
click at [119, 224] on p "Élancé – Italian Minimalist Crystal Chandelier" at bounding box center [125, 224] width 100 height 16
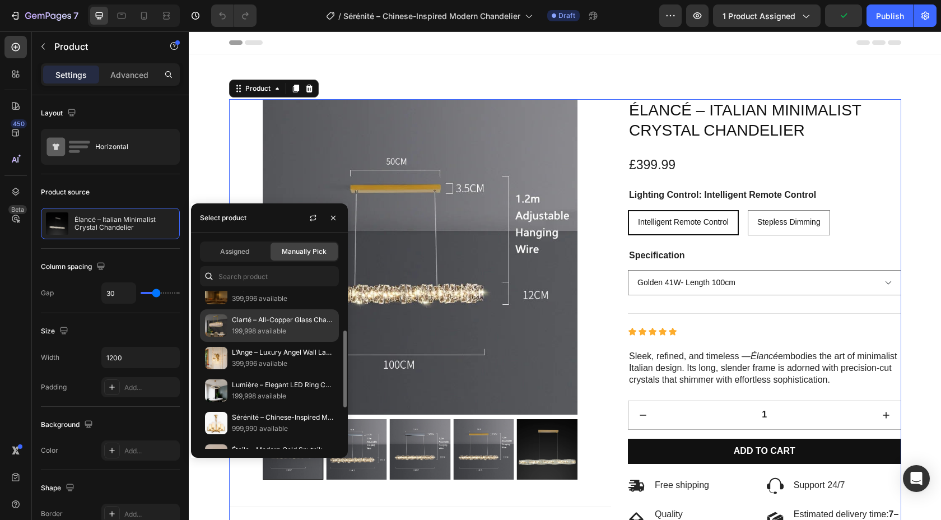
scroll to position [89, 0]
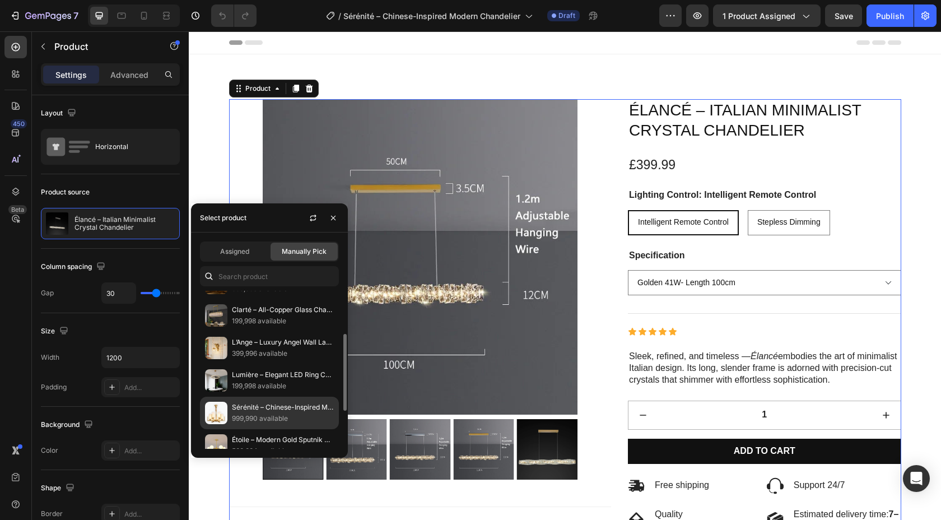
click at [287, 412] on p "Sérénité – Chinese-Inspired Modern Chandelier" at bounding box center [283, 407] width 102 height 11
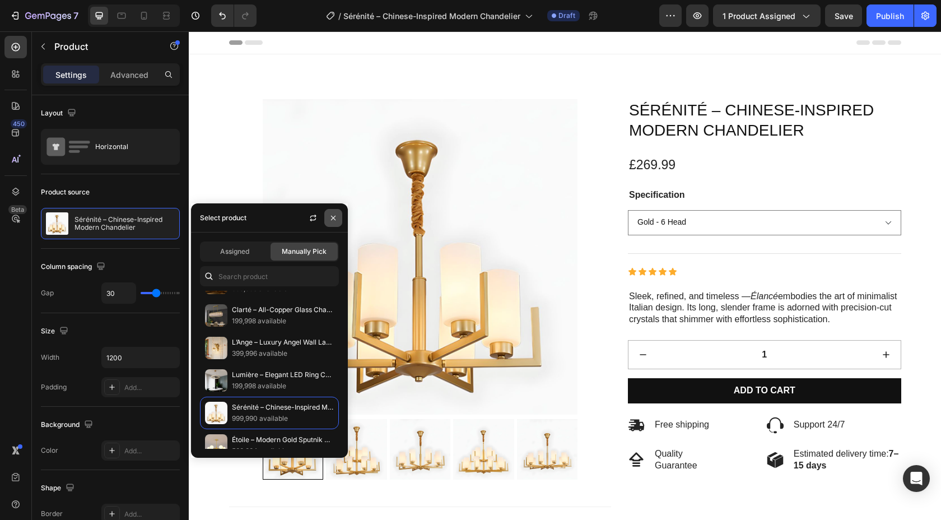
click at [339, 219] on button "button" at bounding box center [333, 218] width 18 height 18
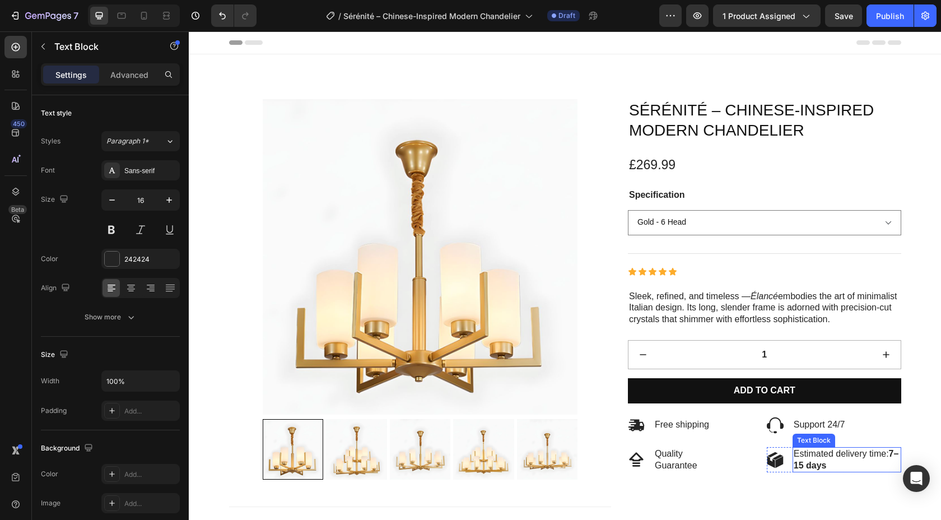
click at [802, 467] on strong "7–15 days" at bounding box center [846, 459] width 105 height 21
click at [800, 463] on strong "7–15 days" at bounding box center [846, 459] width 105 height 21
click at [811, 465] on strong "7–15 days" at bounding box center [846, 459] width 105 height 21
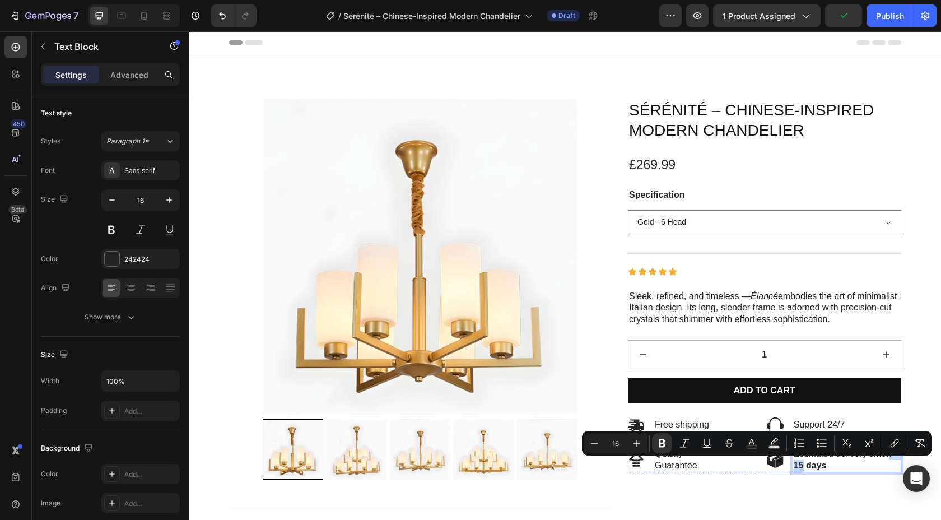
drag, startPoint x: 813, startPoint y: 466, endPoint x: 792, endPoint y: 466, distance: 21.3
click at [792, 466] on div "Icon Estimated delivery time: 7–15 days Text Block 0 Row" at bounding box center [834, 460] width 134 height 26
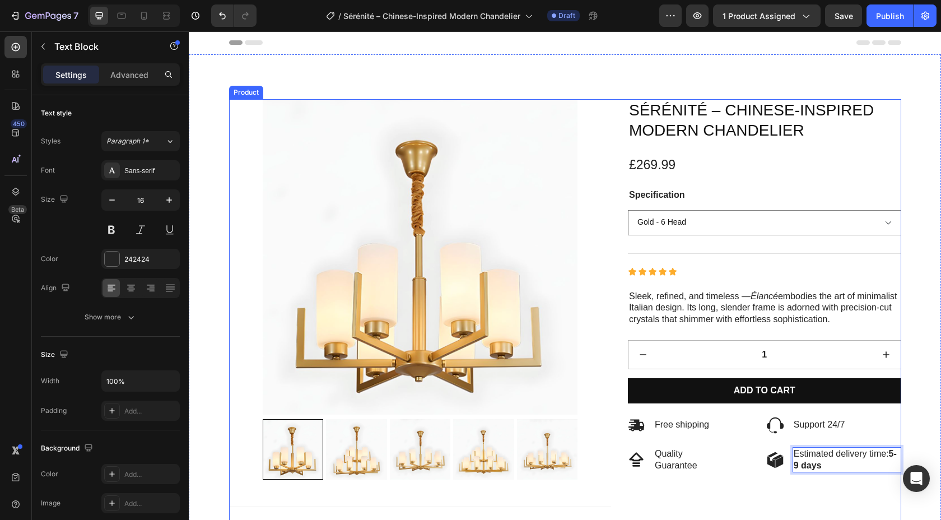
click at [837, 514] on div "Icon Icon Icon Icon Icon Icon List (1 total reviews) Text Block Row Sérénité – …" at bounding box center [764, 413] width 273 height 629
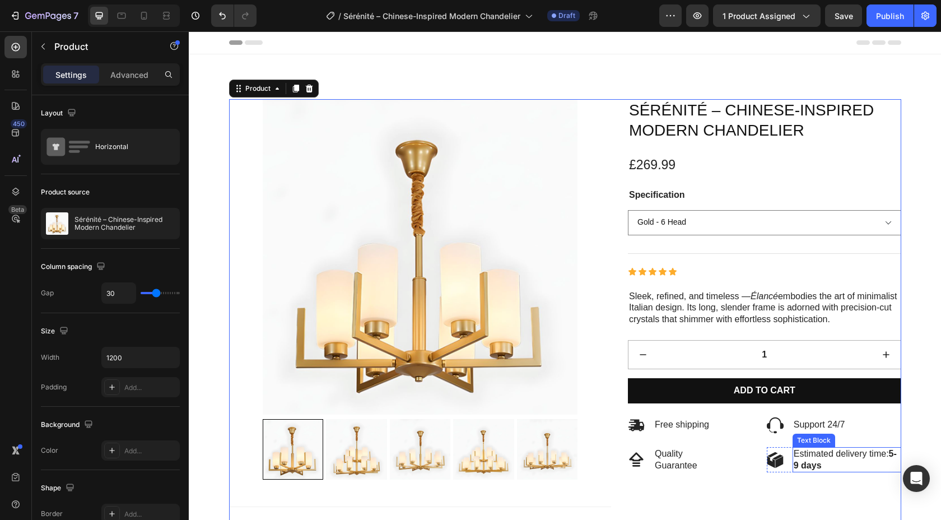
click at [822, 465] on p "Estimated delivery time: 5-9 days" at bounding box center [847, 460] width 106 height 24
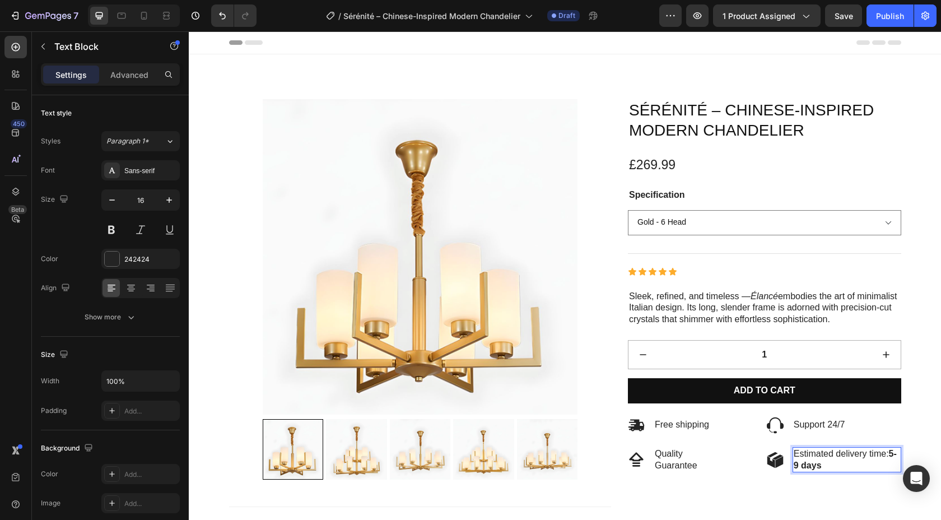
click at [897, 454] on strong "5-9 days" at bounding box center [845, 459] width 103 height 21
click at [893, 452] on strong "5 -9 days" at bounding box center [844, 459] width 100 height 21
click at [806, 466] on strong "5 -9 days" at bounding box center [844, 459] width 100 height 21
click at [800, 463] on strong "5-9 days" at bounding box center [845, 459] width 103 height 21
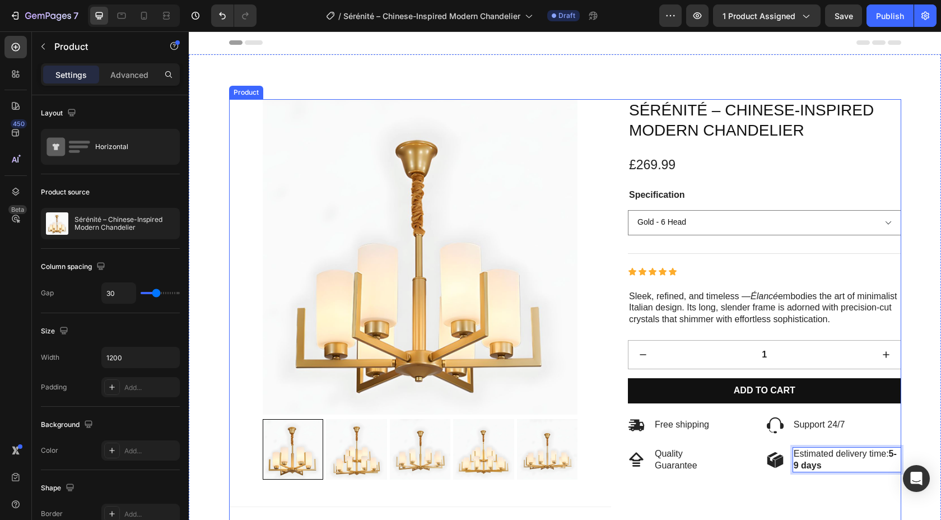
click at [812, 502] on div "Icon Icon Icon Icon Icon Icon List (1 total reviews) Text Block Row Sérénité – …" at bounding box center [764, 413] width 273 height 629
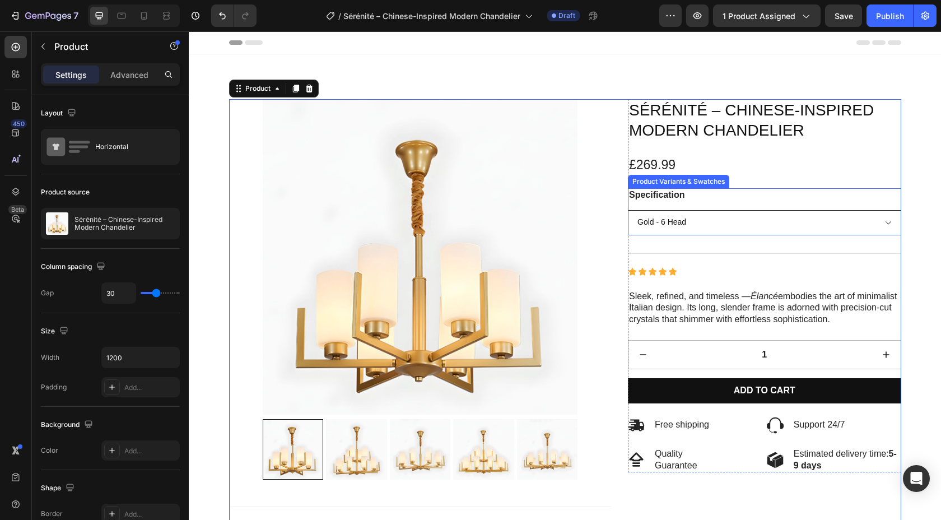
click at [884, 224] on select "Gold - 6 Head Black - 6 Head Gold - 8 Head Black - 8 Head Gold - 10 Head Black …" at bounding box center [764, 222] width 273 height 25
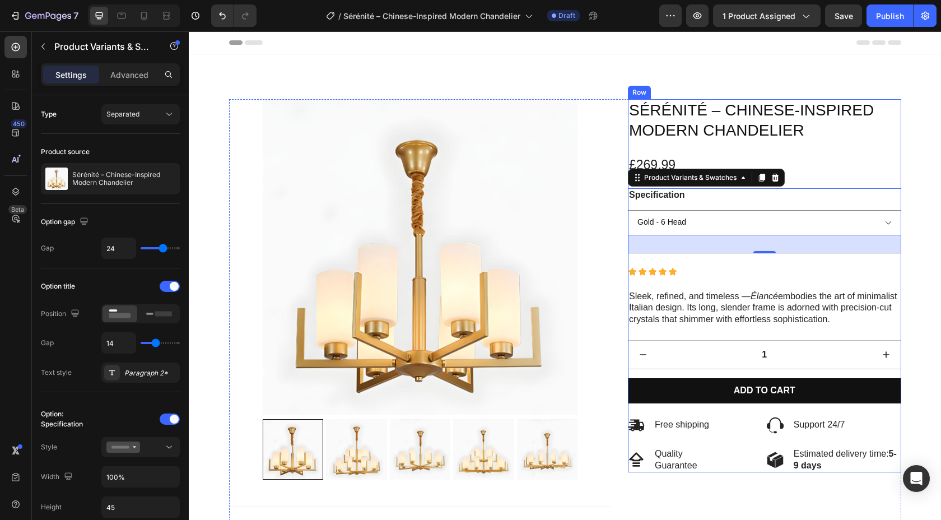
click at [900, 155] on div "Icon Icon Icon Icon Icon Icon List (1 total reviews) Text Block Row Sérénité – …" at bounding box center [764, 285] width 273 height 373
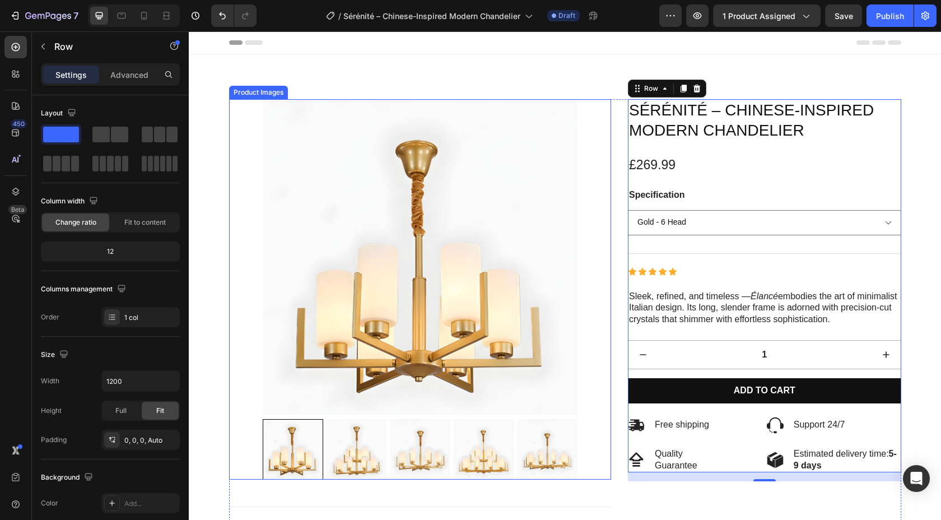
click at [361, 455] on img at bounding box center [356, 449] width 61 height 61
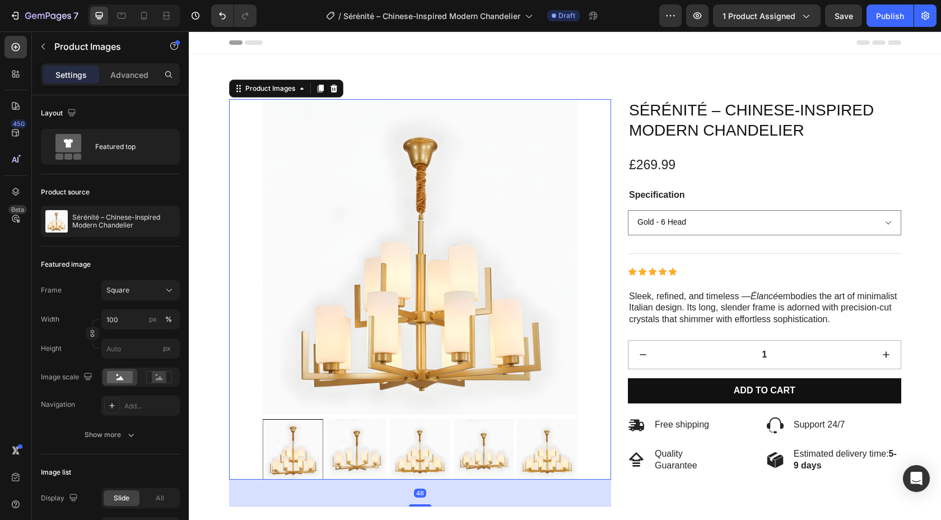
click at [396, 453] on img at bounding box center [419, 449] width 61 height 61
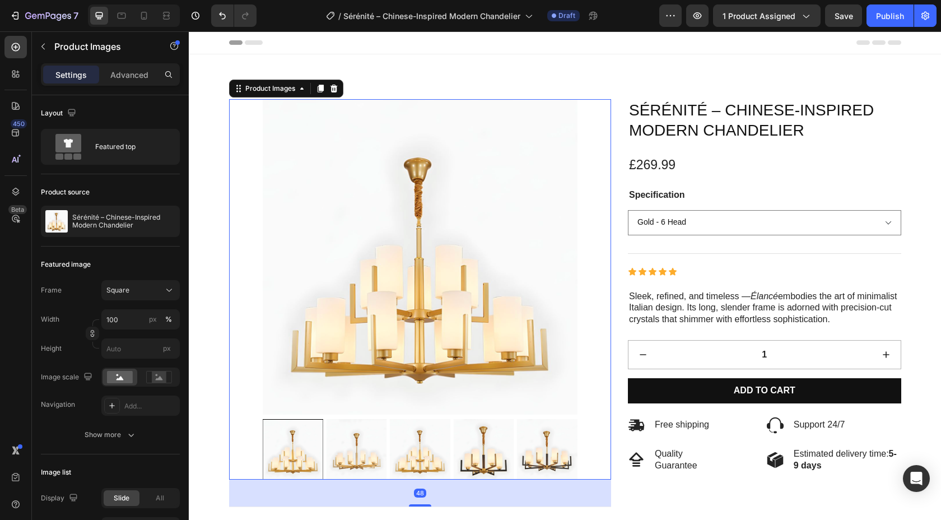
click at [417, 450] on img at bounding box center [420, 449] width 61 height 61
click at [454, 450] on img at bounding box center [483, 449] width 61 height 61
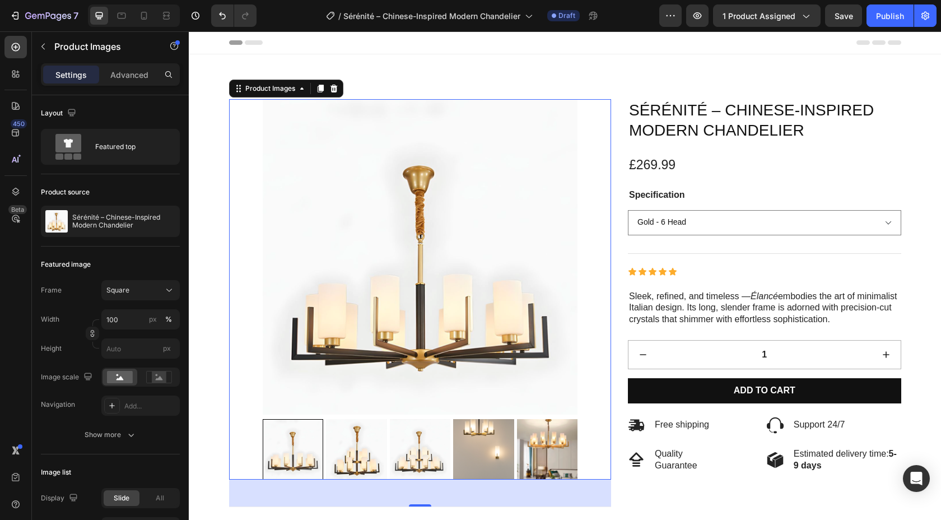
click at [487, 449] on img at bounding box center [483, 449] width 61 height 61
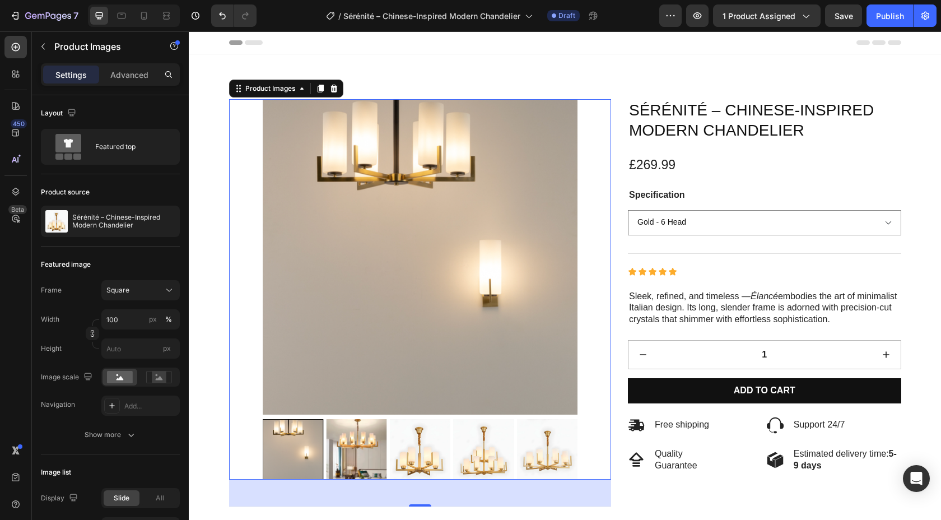
click at [370, 444] on img at bounding box center [356, 449] width 61 height 61
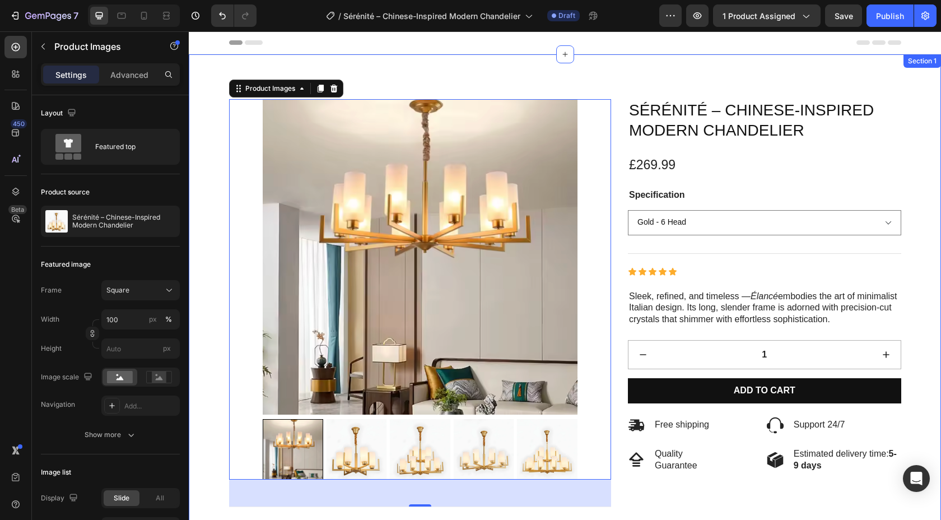
click at [514, 64] on div "Product Images 48 Specifications Free Shipping 100% Guarantee Secure Ordering C…" at bounding box center [565, 409] width 753 height 710
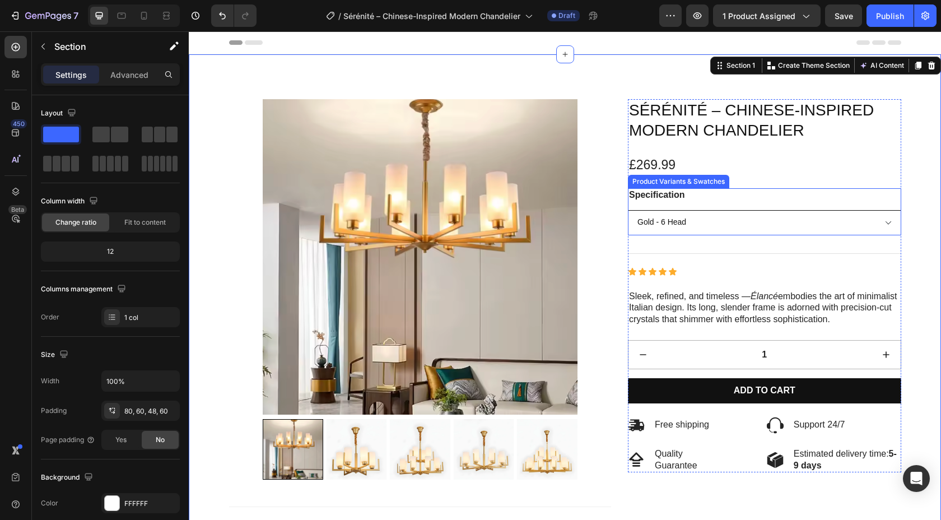
click at [750, 217] on select "Gold - 6 Head Black - 6 Head Gold - 8 Head Black - 8 Head Gold - 10 Head Black …" at bounding box center [764, 222] width 273 height 25
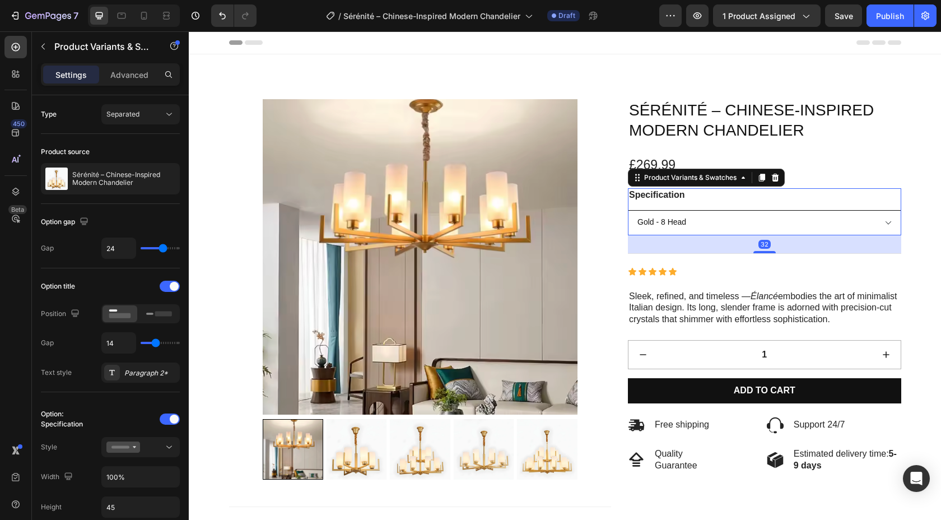
click at [628, 210] on select "Gold - 6 Head Black - 6 Head Gold - 8 Head Black - 8 Head Gold - 10 Head Black …" at bounding box center [764, 222] width 273 height 25
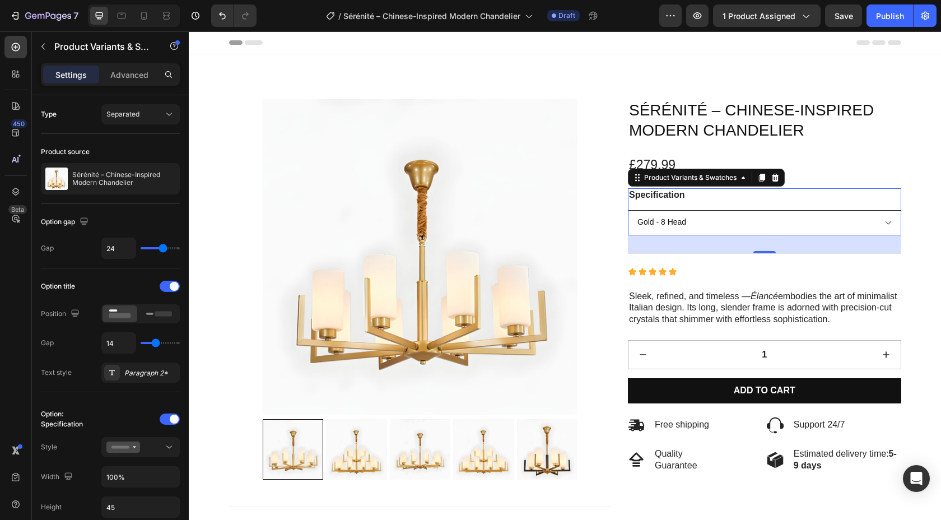
click at [721, 217] on select "Gold - 6 Head Black - 6 Head Gold - 8 Head Black - 8 Head Gold - 10 Head Black …" at bounding box center [764, 222] width 273 height 25
click at [628, 210] on select "Gold - 6 Head Black - 6 Head Gold - 8 Head Black - 8 Head Gold - 10 Head Black …" at bounding box center [764, 222] width 273 height 25
select select "Gold - 6 Head"
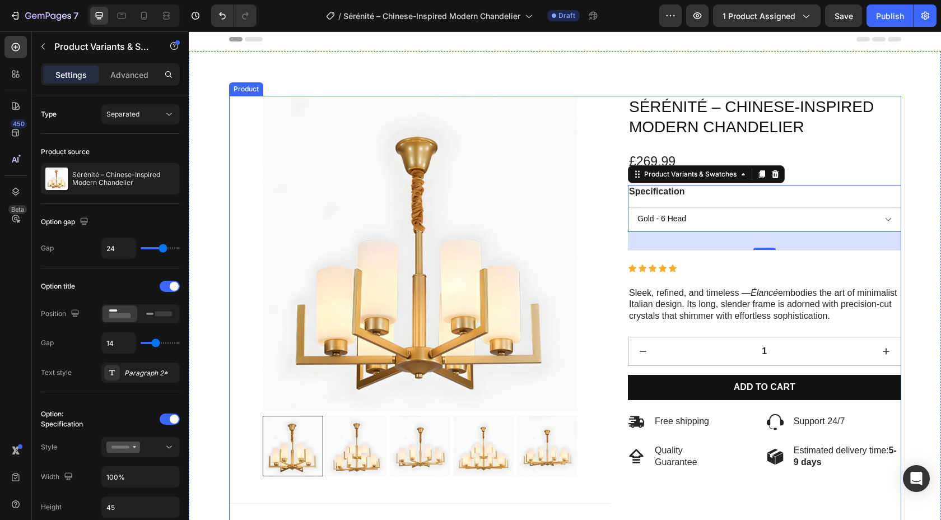
scroll to position [0, 0]
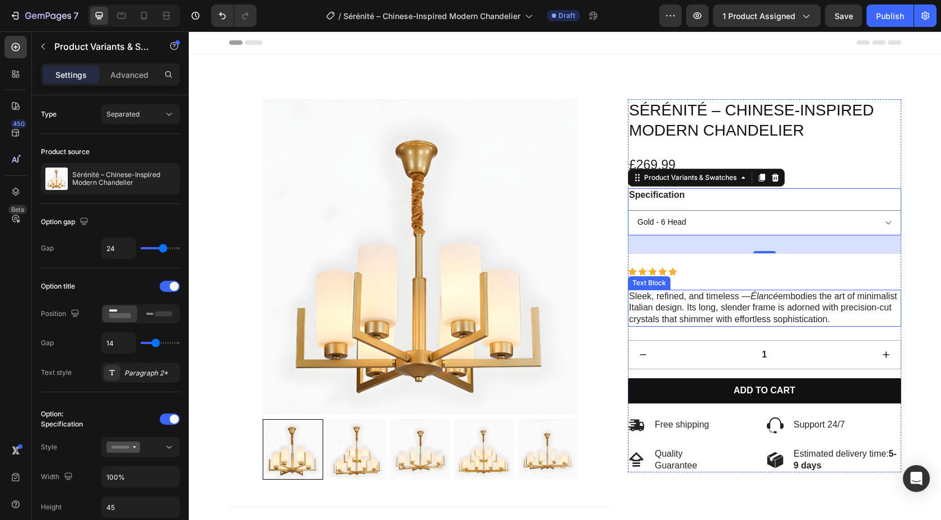
click at [643, 295] on p "Sleek, refined, and timeless — Élancé embodies the art of minimalist Italian de…" at bounding box center [764, 308] width 271 height 35
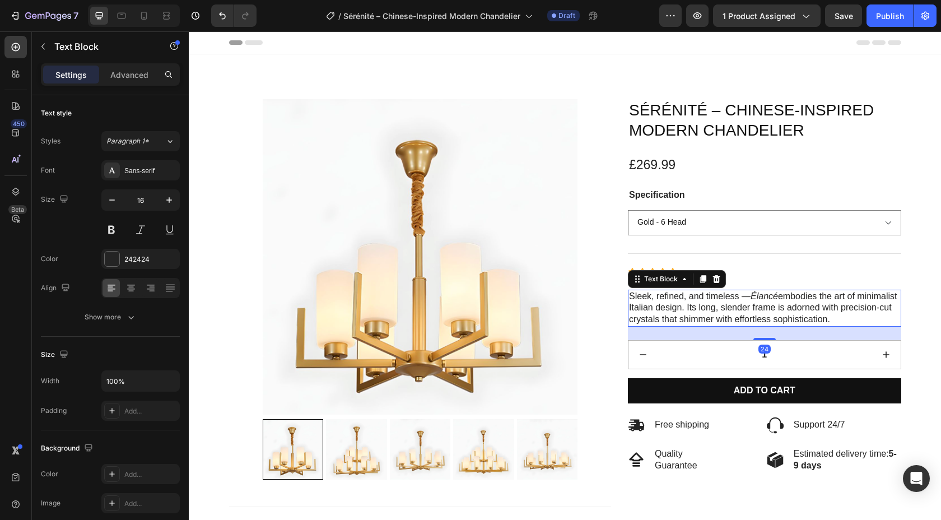
click at [632, 294] on p "Sleek, refined, and timeless — Élancé embodies the art of minimalist Italian de…" at bounding box center [764, 308] width 271 height 35
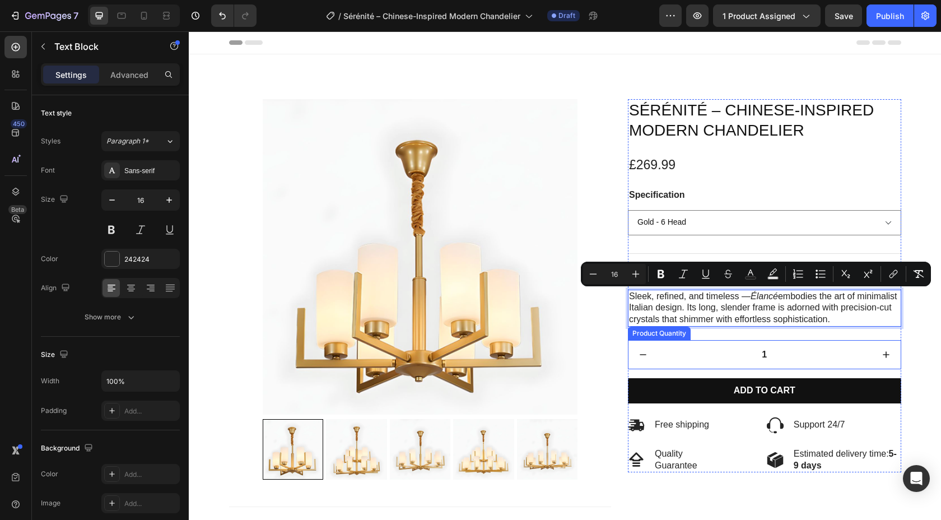
drag, startPoint x: 630, startPoint y: 294, endPoint x: 837, endPoint y: 354, distance: 215.3
click at [837, 354] on div "Icon Icon Icon Icon Icon Icon List (1 total reviews) Text Block Row Sérénité – …" at bounding box center [764, 285] width 273 height 373
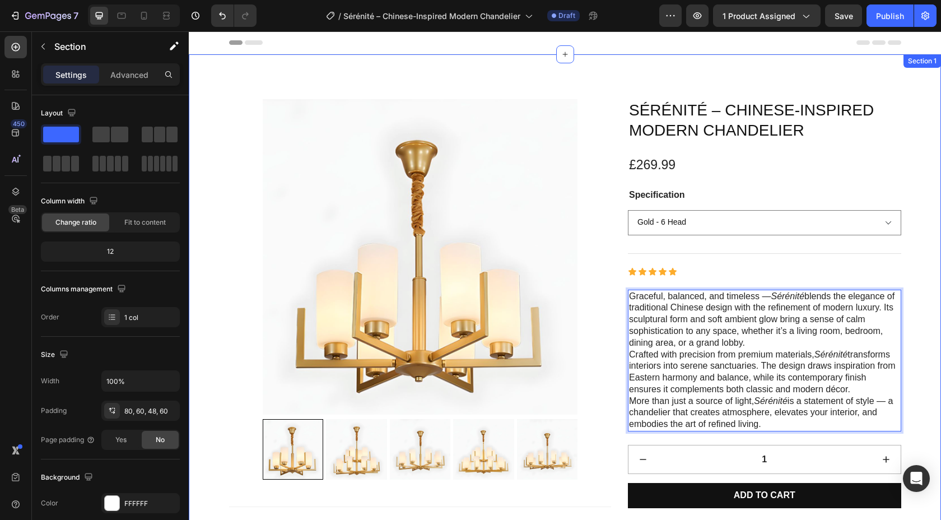
click at [919, 276] on div "Product Images Specifications Free Shipping 100% Guarantee Secure Ordering Care…" at bounding box center [565, 409] width 753 height 710
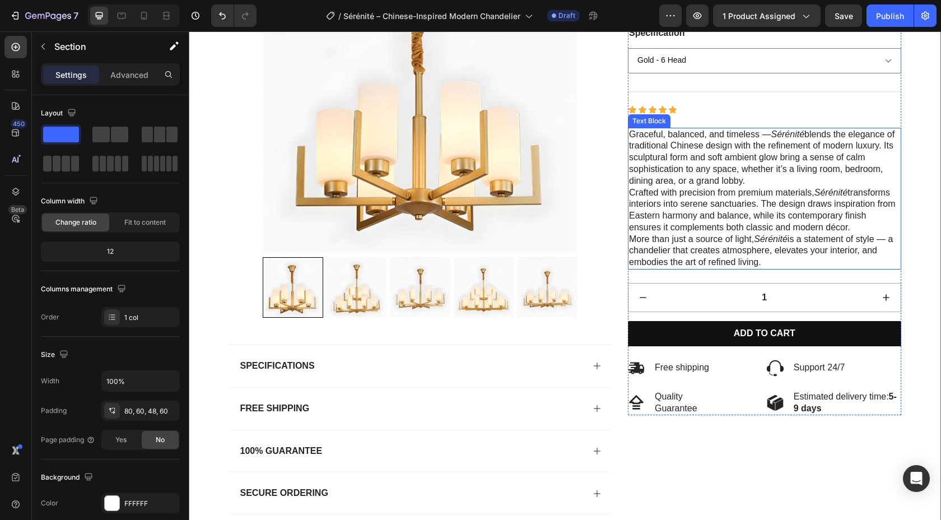
scroll to position [175, 0]
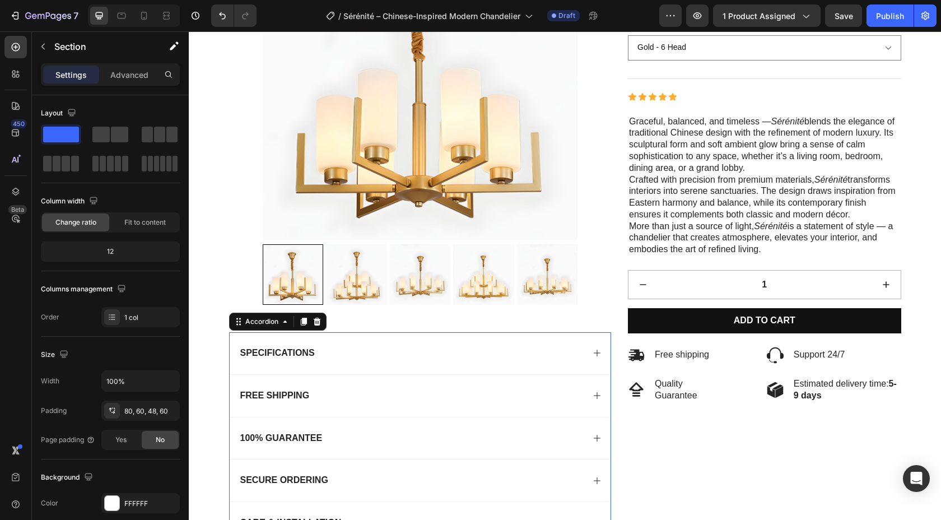
click at [533, 347] on div "Specifications" at bounding box center [412, 353] width 346 height 15
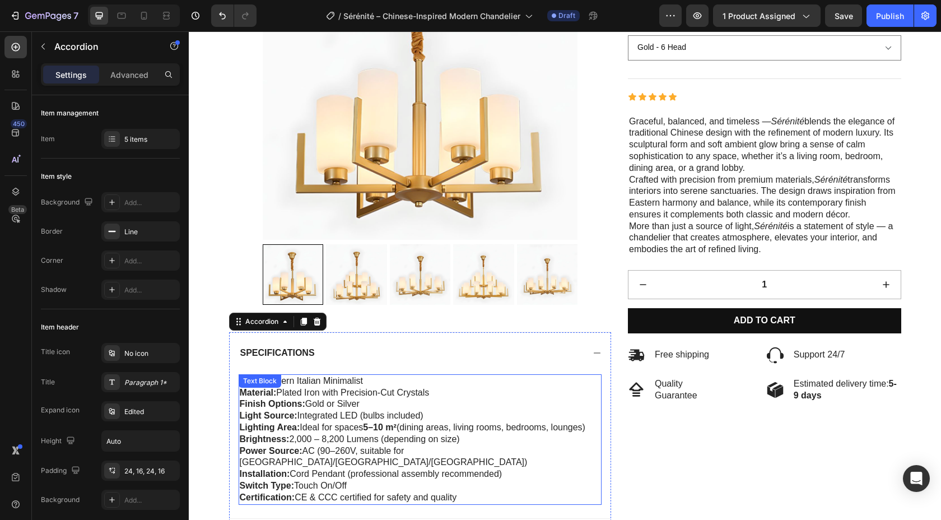
click at [470, 480] on p "Switch Type: Touch On/Off" at bounding box center [420, 486] width 361 height 12
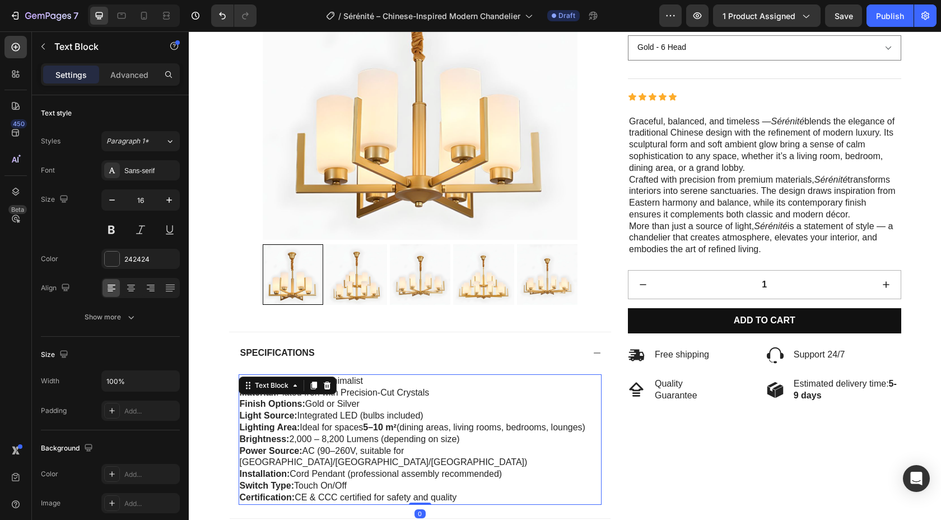
click at [474, 492] on p "Certification: CE & CCC certified for safety and quality" at bounding box center [420, 498] width 361 height 12
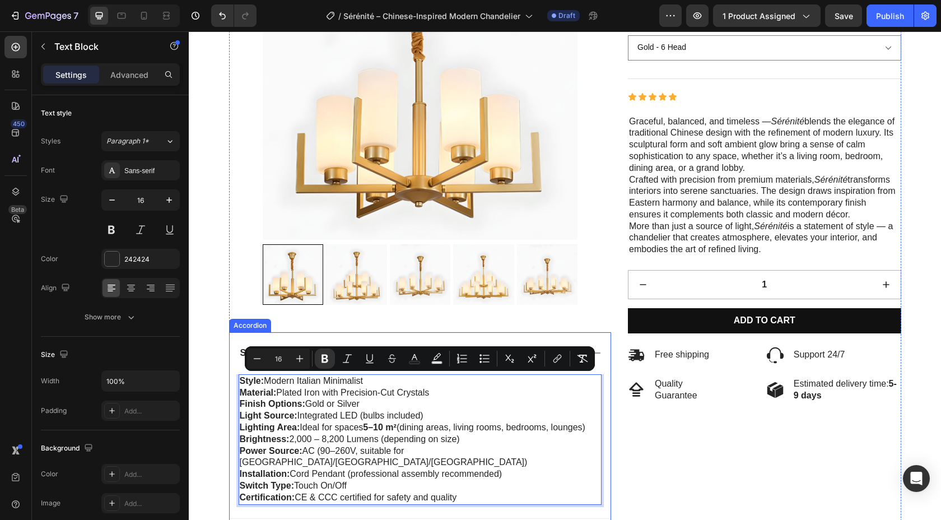
drag, startPoint x: 471, startPoint y: 485, endPoint x: 236, endPoint y: 383, distance: 255.5
click at [236, 383] on div "Style: Modern Italian Minimalist Material: Plated Iron with Precision-Cut Cryst…" at bounding box center [421, 446] width 382 height 144
copy div "Style: Modern Italian Minimalist Material: Plated Iron with Precision-Cut Cryst…"
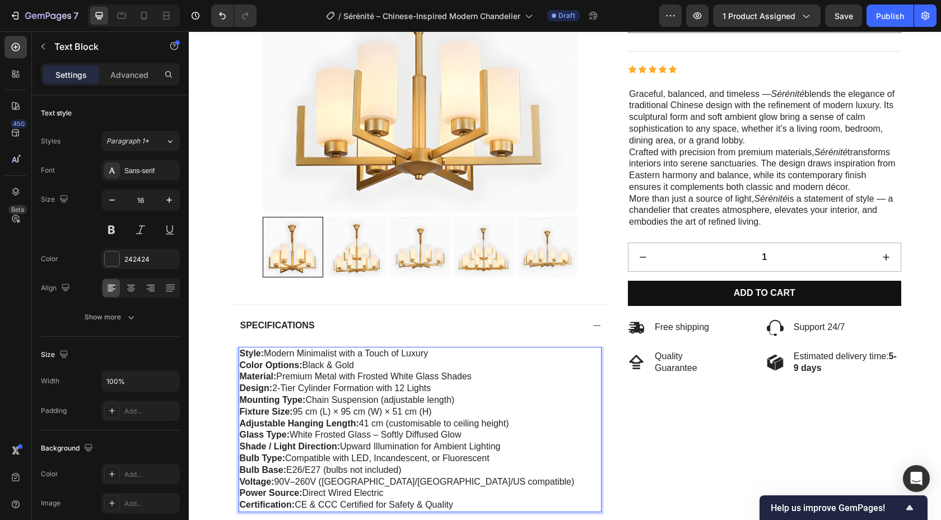
scroll to position [203, 0]
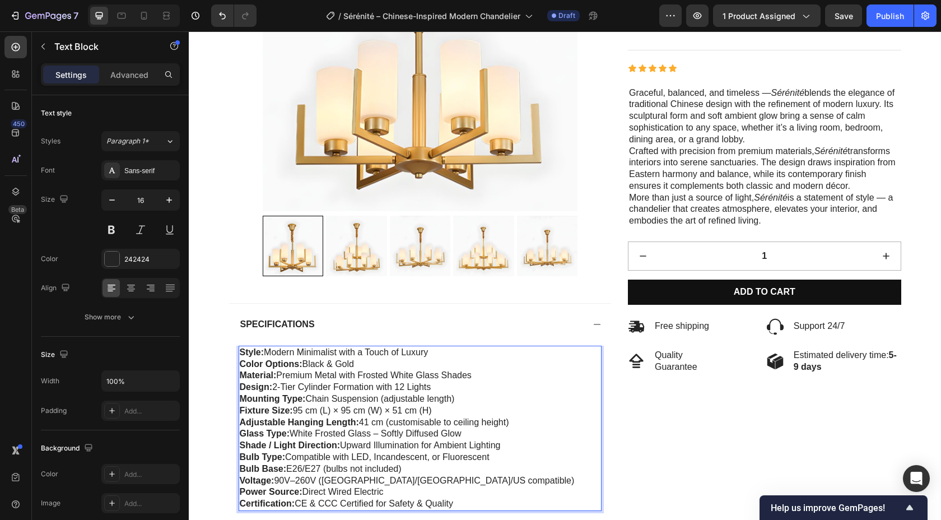
click at [357, 384] on p "Style: Modern Minimalist with a Touch of Luxury Color Options: Black & Gold Mat…" at bounding box center [420, 428] width 361 height 163
drag, startPoint x: 434, startPoint y: 386, endPoint x: 365, endPoint y: 396, distance: 69.7
click at [365, 396] on p "Style: Modern Minimalist with a Touch of Luxury Color Options: Black & Gold Mat…" at bounding box center [420, 428] width 361 height 163
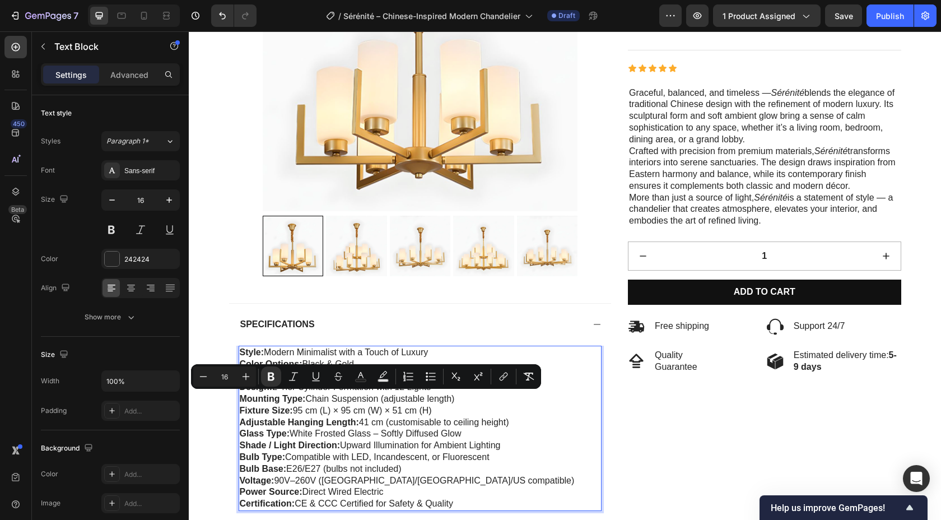
click at [441, 405] on p "Style: Modern Minimalist with a Touch of Luxury Color Options: Black & Gold Mat…" at bounding box center [420, 428] width 361 height 163
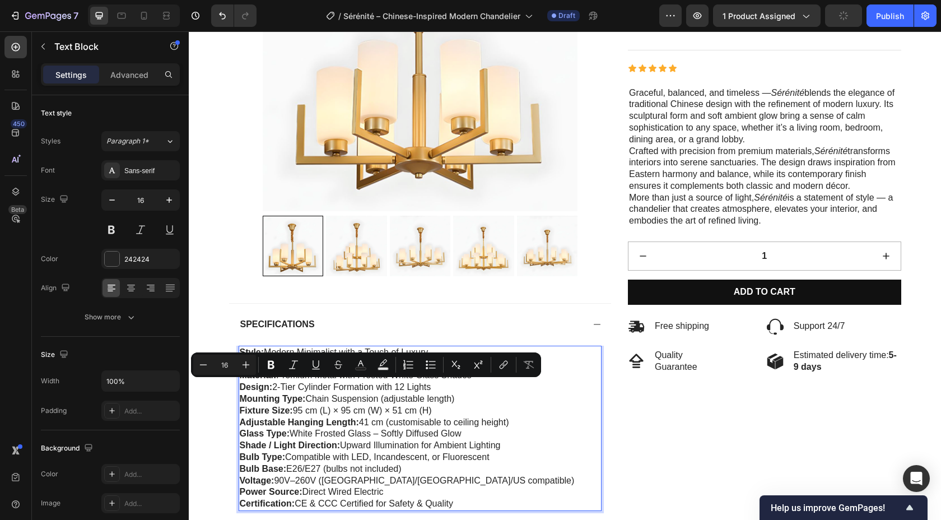
drag, startPoint x: 435, startPoint y: 385, endPoint x: 276, endPoint y: 384, distance: 159.1
click at [276, 384] on p "Style: Modern Minimalist with a Touch of Luxury Color Options: Black & Gold Mat…" at bounding box center [420, 428] width 361 height 163
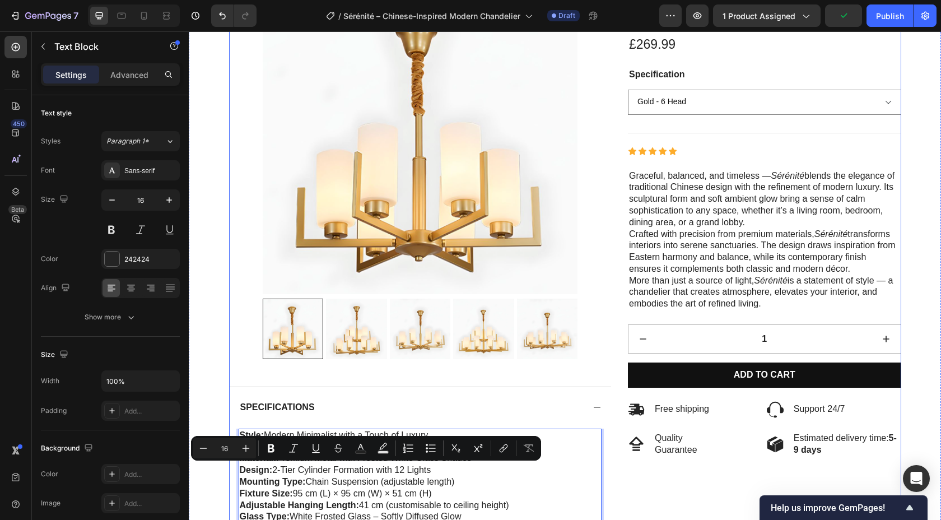
scroll to position [120, 0]
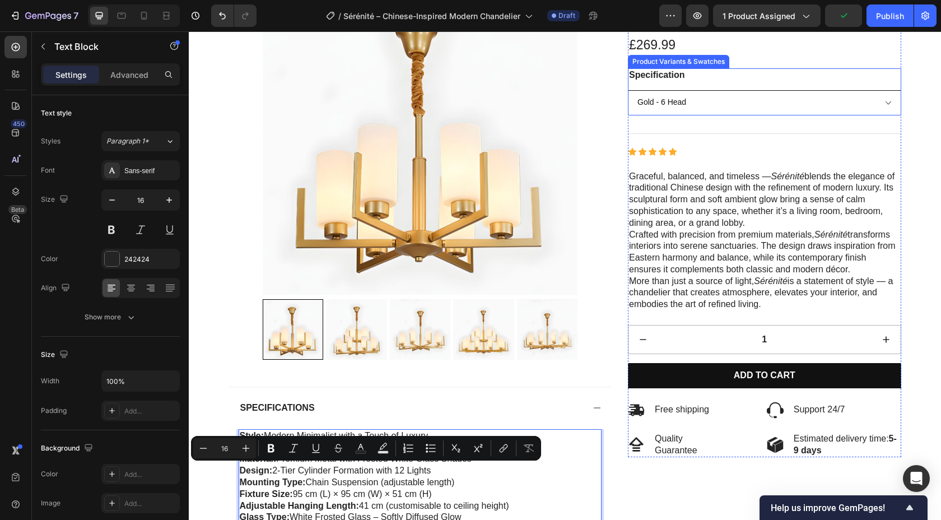
click at [737, 101] on select "Gold - 6 Head Black - 6 Head Gold - 8 Head Black - 8 Head Gold - 10 Head Black …" at bounding box center [764, 102] width 273 height 25
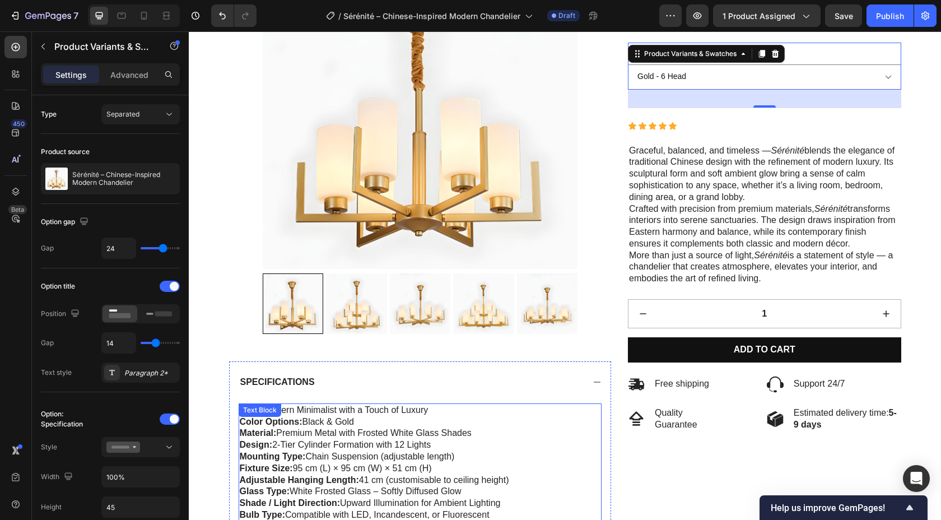
scroll to position [159, 0]
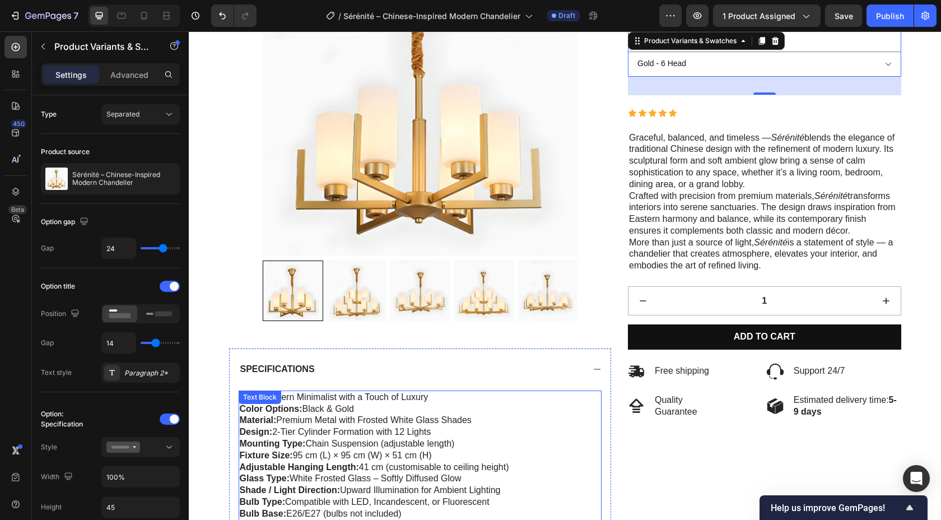
click at [432, 434] on p "Style: Modern Minimalist with a Touch of Luxury Color Options: Black & Gold Mat…" at bounding box center [420, 473] width 361 height 163
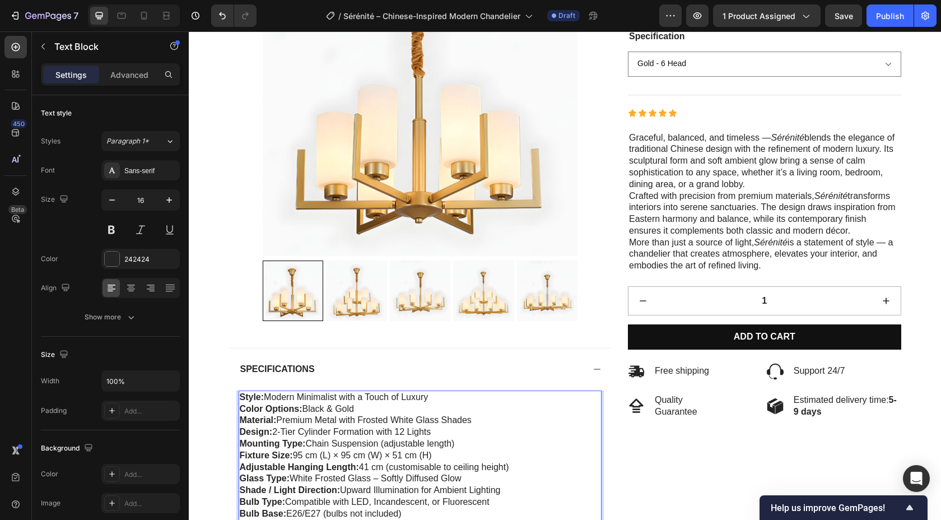
click at [431, 431] on p "Style: Modern Minimalist with a Touch of Luxury Color Options: Black & Gold Mat…" at bounding box center [420, 473] width 361 height 163
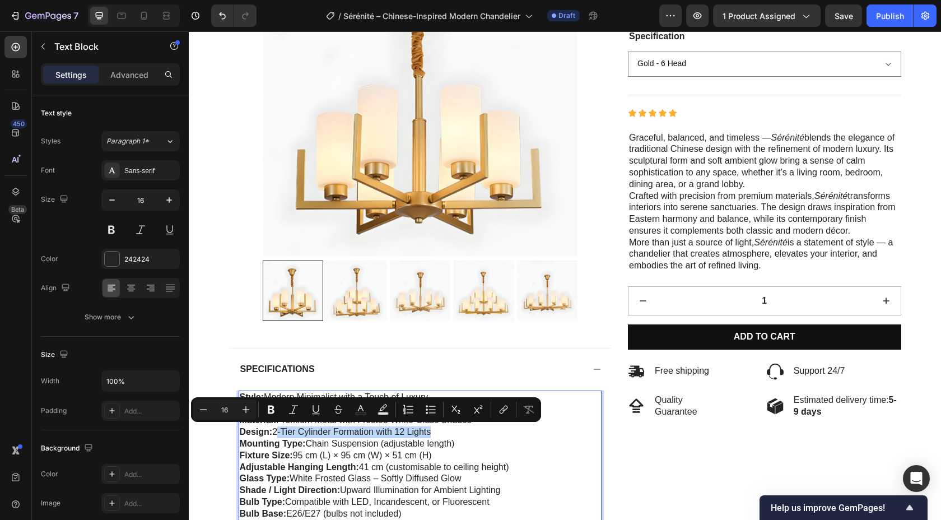
drag, startPoint x: 431, startPoint y: 431, endPoint x: 276, endPoint y: 431, distance: 154.6
click at [276, 431] on p "Style: Modern Minimalist with a Touch of Luxury Color Options: Black & Gold Mat…" at bounding box center [420, 473] width 361 height 163
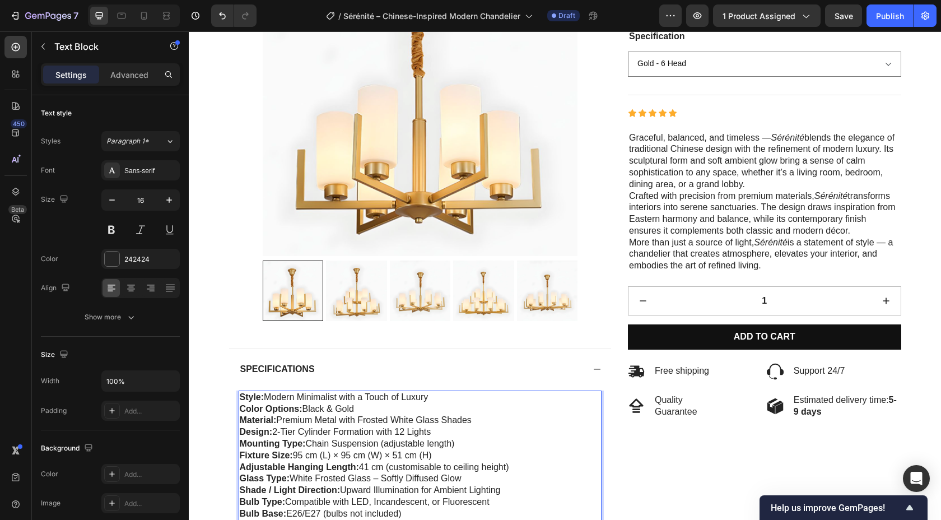
click at [504, 461] on p "Style: Modern Minimalist with a Touch of Luxury Color Options: Black & Gold Mat…" at bounding box center [420, 473] width 361 height 163
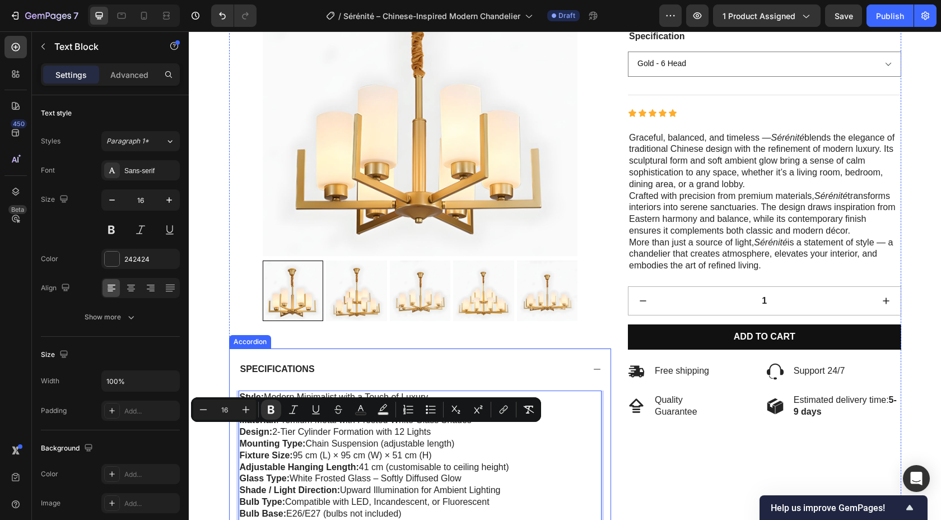
drag, startPoint x: 440, startPoint y: 429, endPoint x: 237, endPoint y: 428, distance: 202.8
click at [237, 428] on div "Style: Modern Minimalist with a Touch of Luxury Color Options: Black & Gold Mat…" at bounding box center [421, 480] width 382 height 179
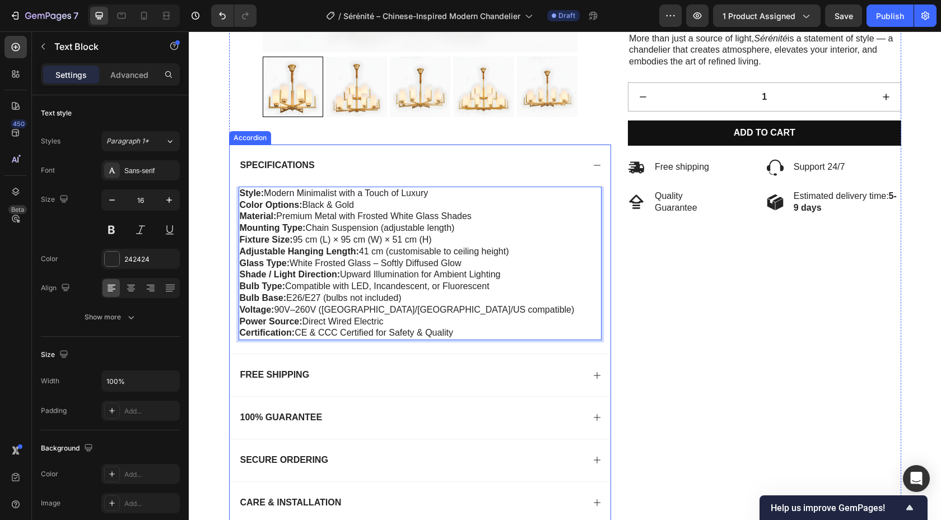
scroll to position [370, 0]
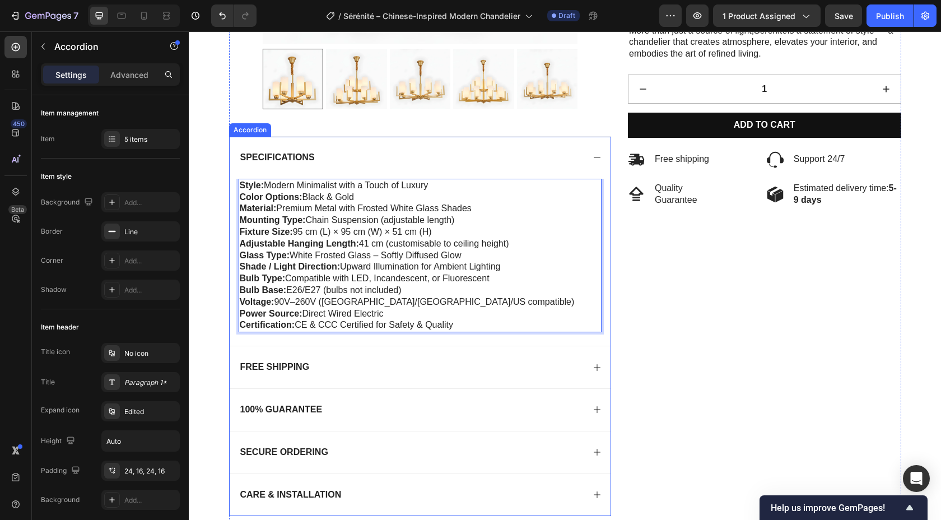
click at [589, 164] on div "Specifications" at bounding box center [421, 158] width 382 height 42
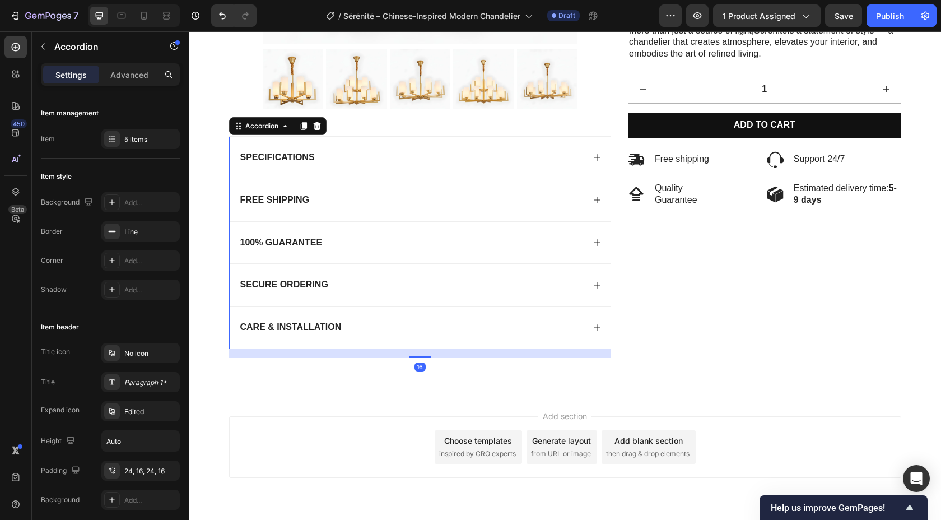
click at [531, 335] on div "Care & Installation" at bounding box center [412, 327] width 346 height 15
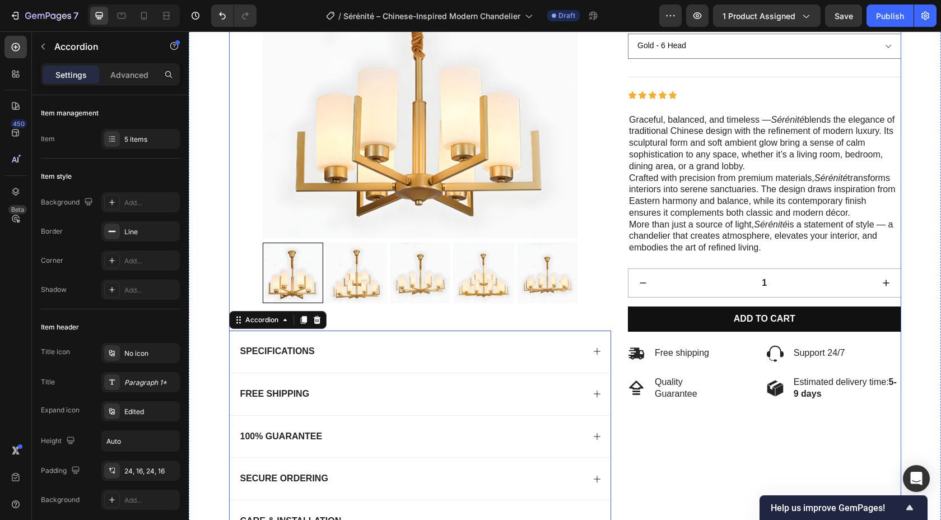
scroll to position [174, 0]
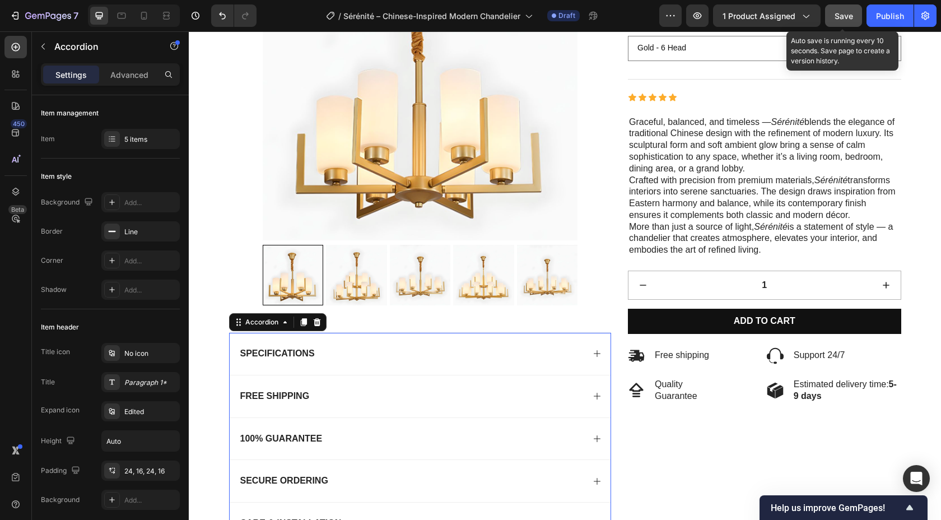
click at [853, 21] on button "Save" at bounding box center [843, 15] width 37 height 22
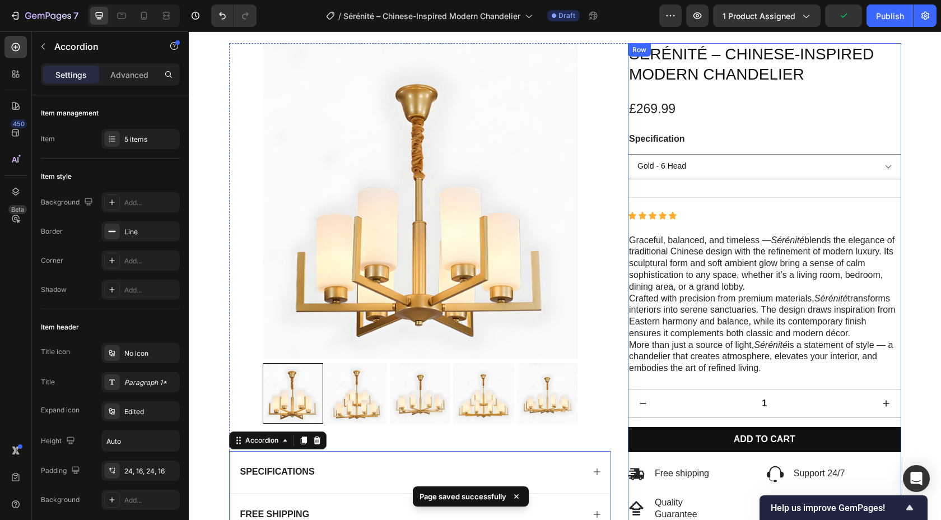
scroll to position [0, 0]
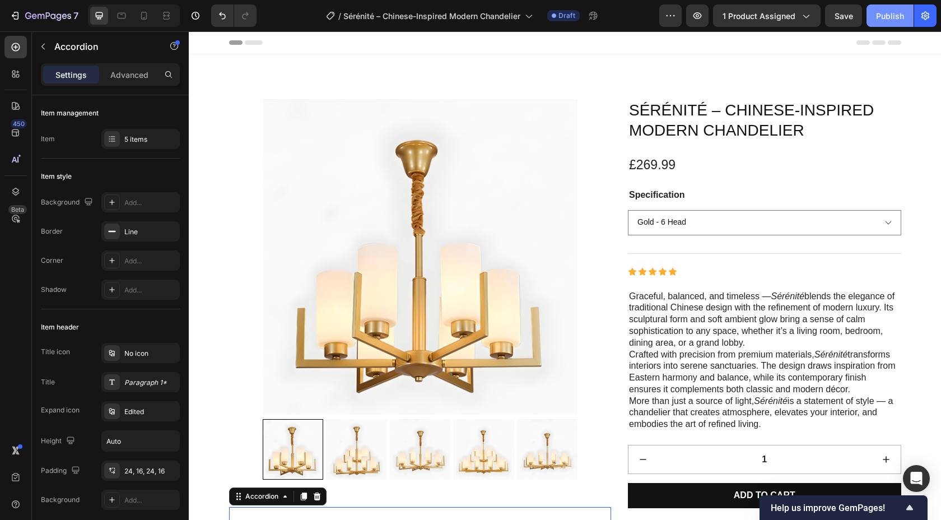
click at [897, 15] on div "Publish" at bounding box center [890, 16] width 28 height 12
click at [149, 17] on icon at bounding box center [143, 15] width 11 height 11
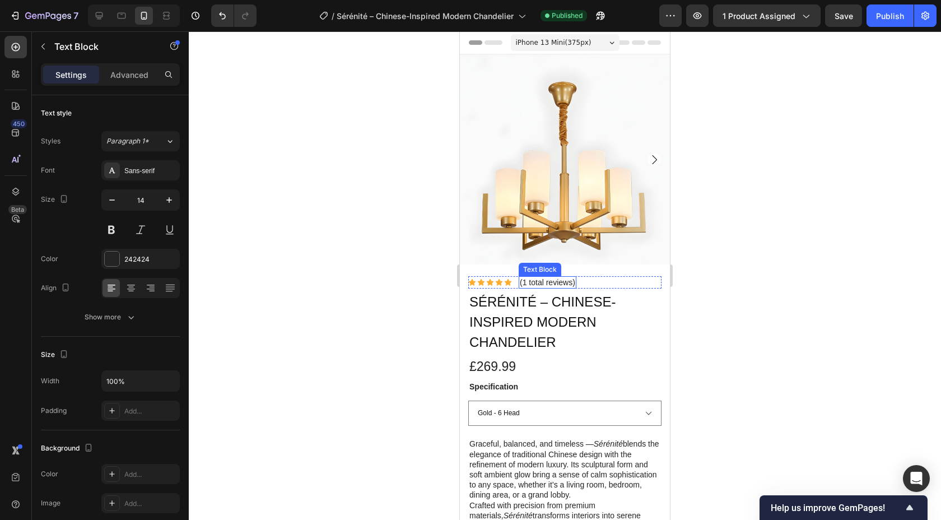
click at [542, 284] on p "(1 total reviews)" at bounding box center [547, 282] width 55 height 10
click at [608, 267] on icon at bounding box center [607, 265] width 9 height 9
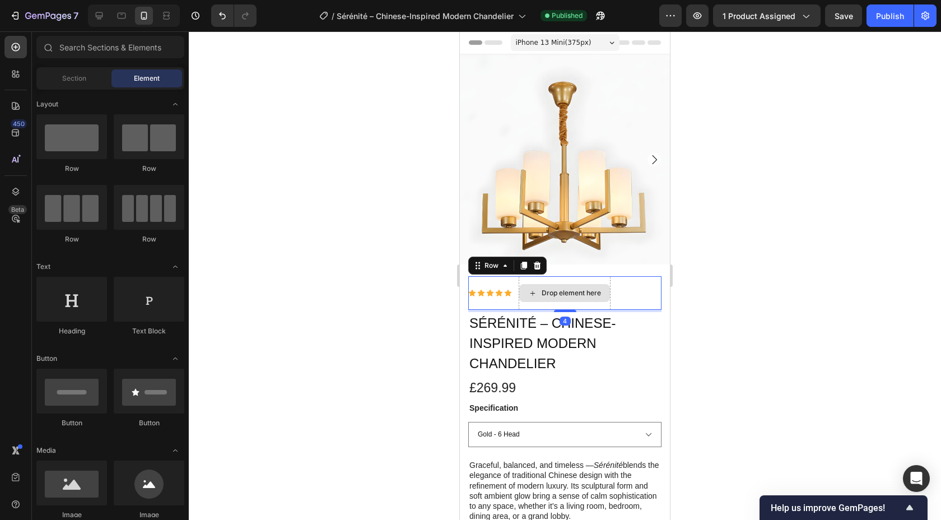
click at [594, 279] on div "Drop element here" at bounding box center [565, 293] width 92 height 34
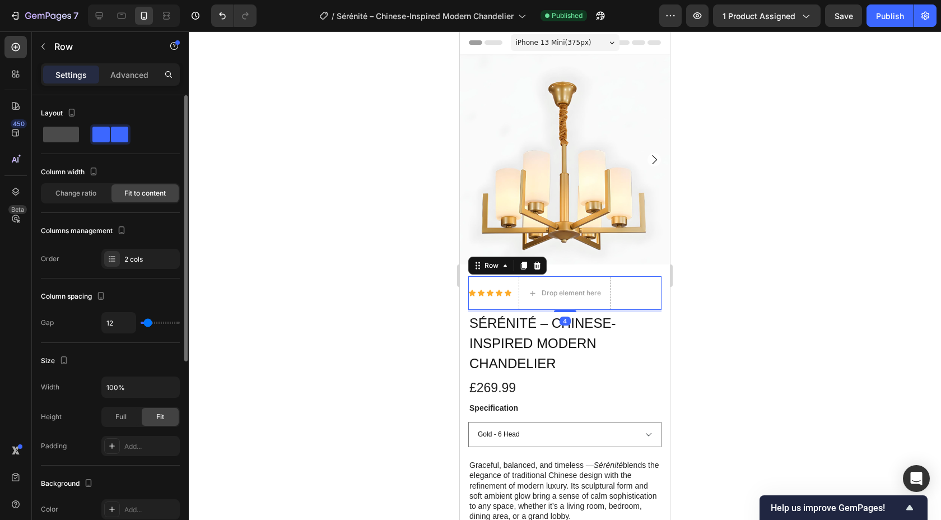
click at [64, 130] on span at bounding box center [61, 135] width 36 height 16
type input "0"
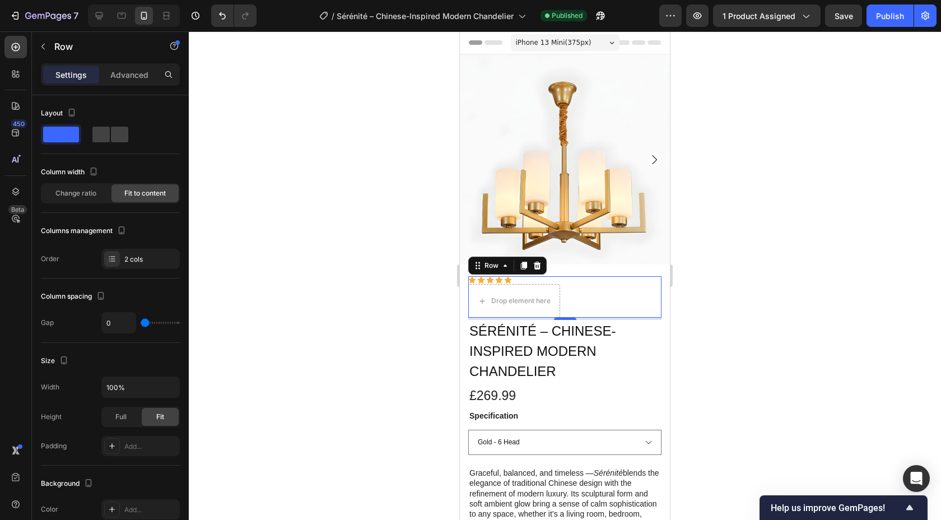
click at [579, 300] on div "Icon Icon Icon Icon Icon Icon List Drop element here Row 4" at bounding box center [564, 296] width 193 height 41
click at [553, 289] on div "Drop element here" at bounding box center [514, 301] width 92 height 34
click at [552, 284] on div "Icon Icon Icon Icon Icon" at bounding box center [514, 280] width 92 height 8
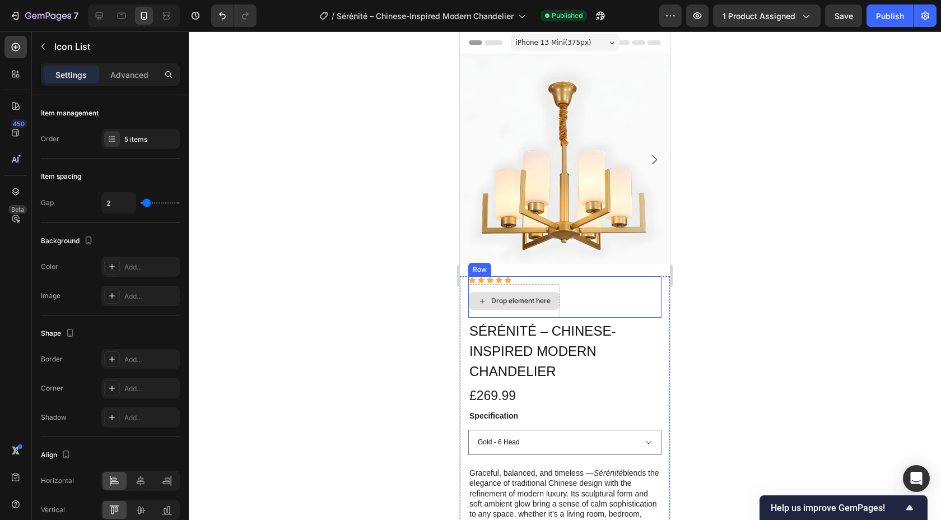
click at [553, 292] on div "Drop element here" at bounding box center [514, 301] width 91 height 18
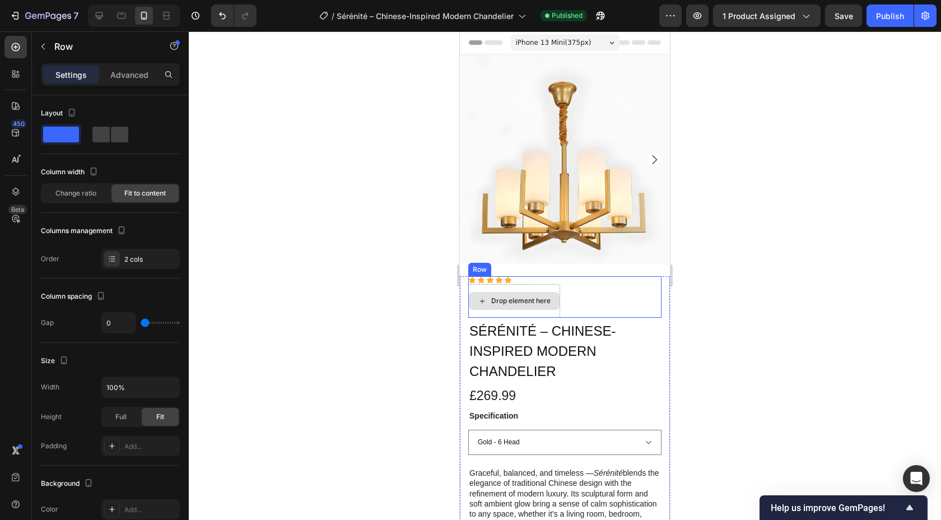
click at [557, 310] on div "Drop element here" at bounding box center [514, 301] width 92 height 34
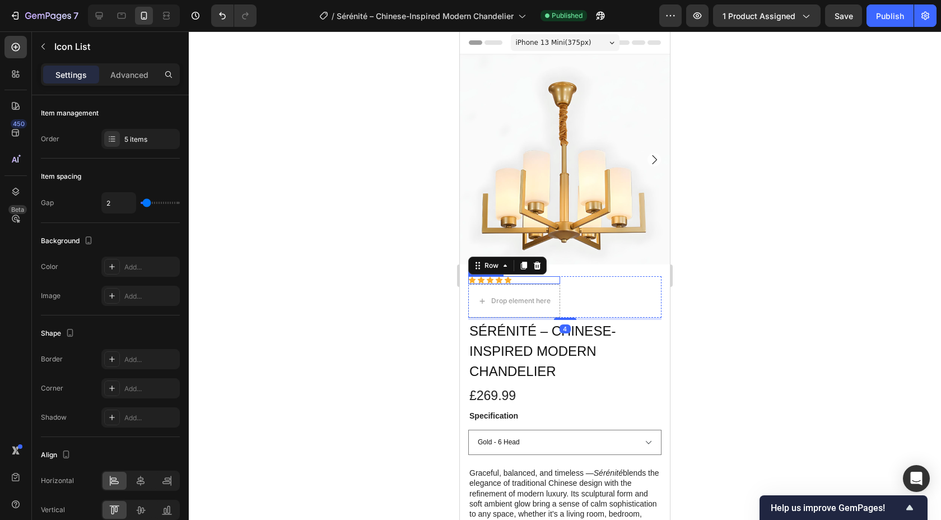
click at [544, 279] on div "Icon Icon Icon Icon Icon" at bounding box center [514, 280] width 92 height 8
click at [557, 311] on div "Drop element here" at bounding box center [514, 301] width 92 height 34
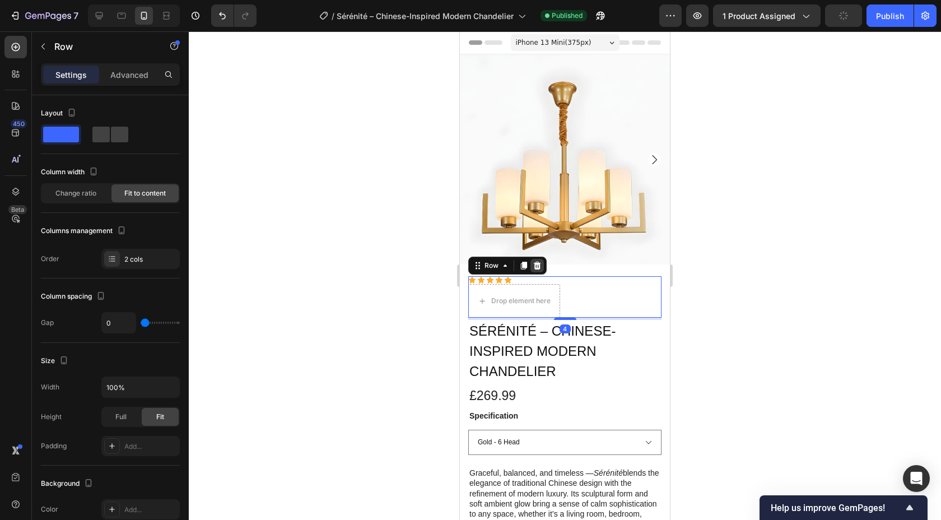
click at [537, 262] on icon at bounding box center [537, 266] width 7 height 8
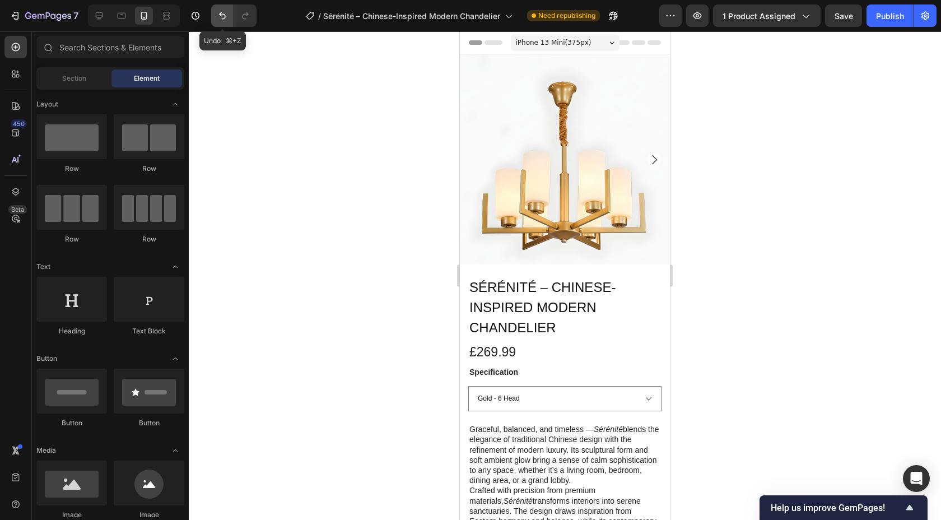
click at [227, 11] on icon "Undo/Redo" at bounding box center [222, 15] width 11 height 11
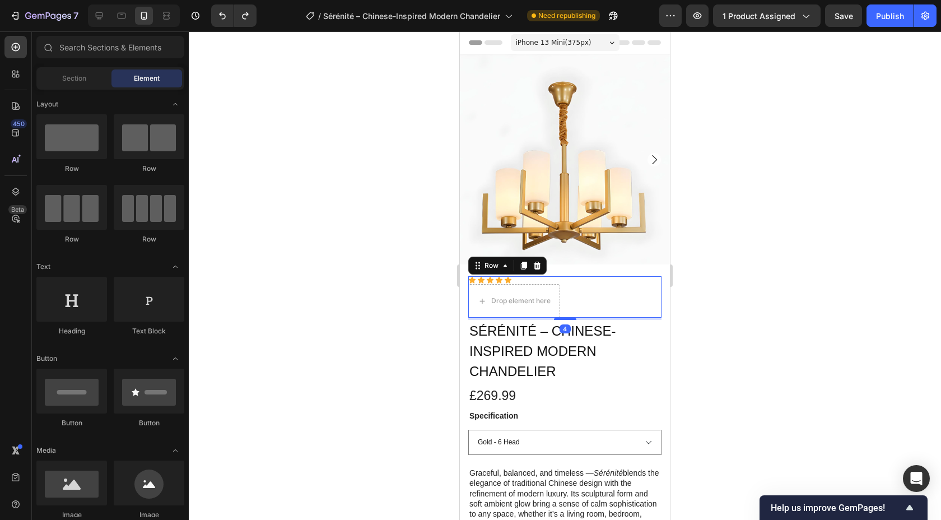
click at [605, 294] on div "Icon Icon Icon Icon Icon Icon List Drop element here Row 4" at bounding box center [564, 296] width 193 height 41
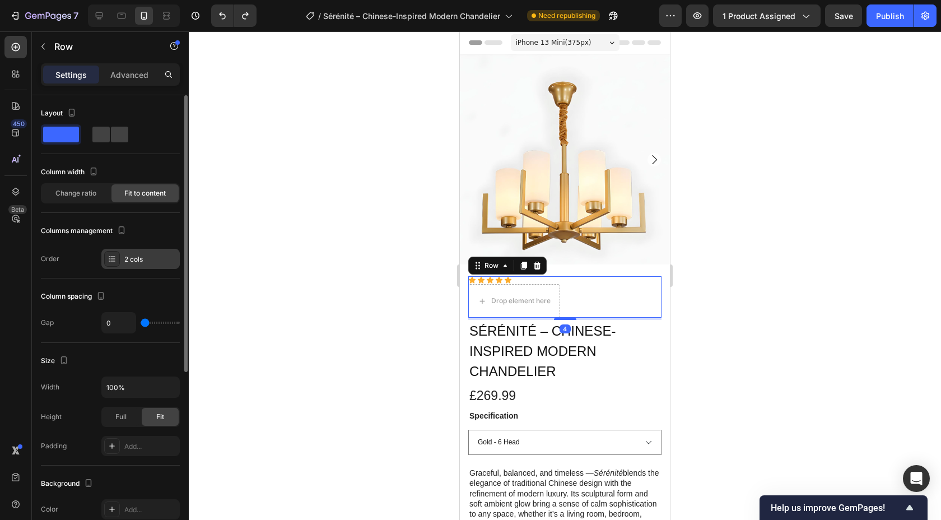
click at [114, 261] on icon at bounding box center [112, 261] width 4 height 1
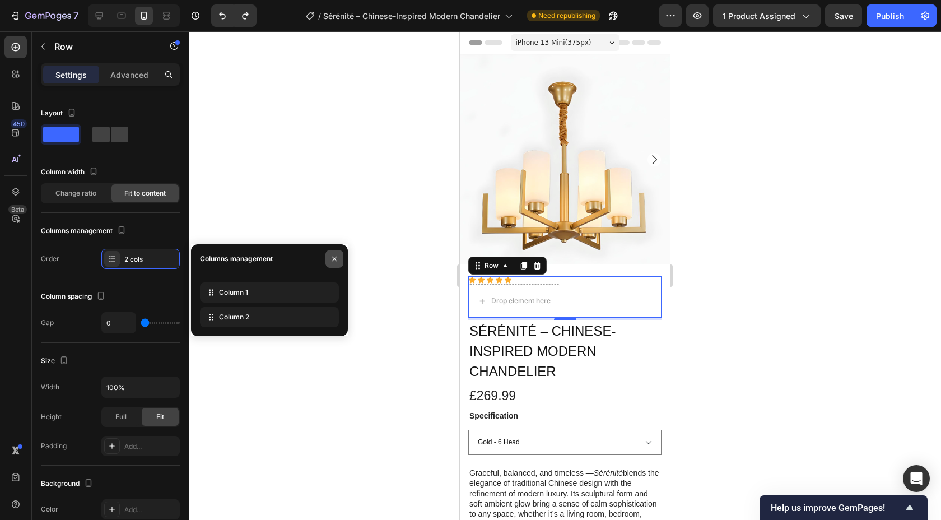
click at [340, 258] on button "button" at bounding box center [335, 259] width 18 height 18
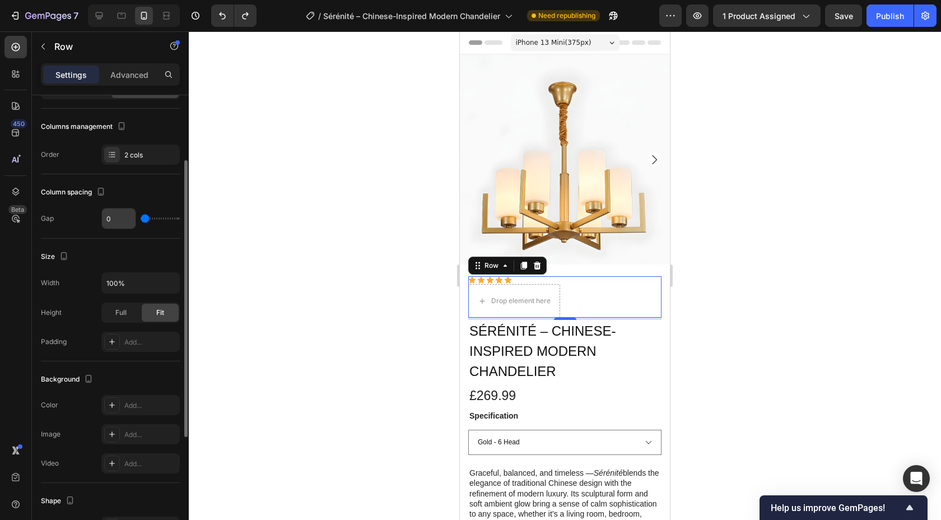
scroll to position [108, 0]
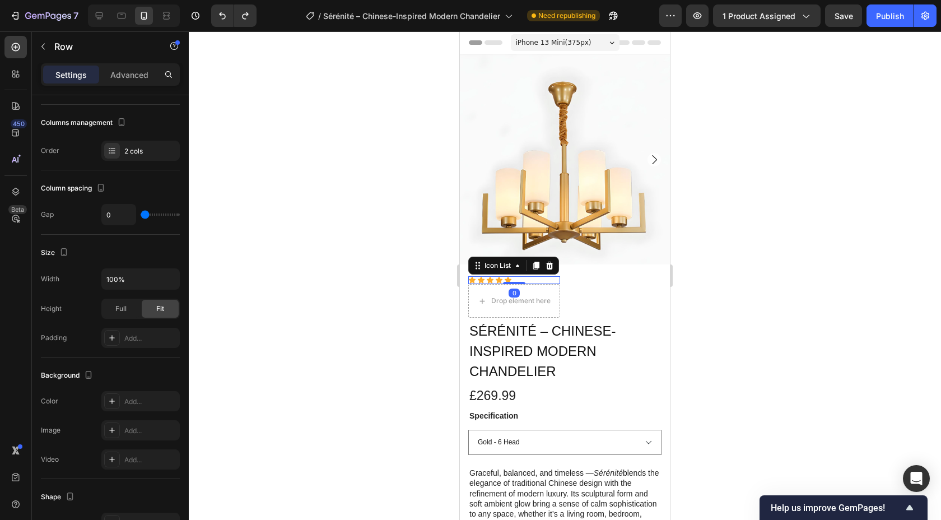
click at [554, 280] on div "Icon Icon Icon Icon Icon" at bounding box center [514, 280] width 92 height 8
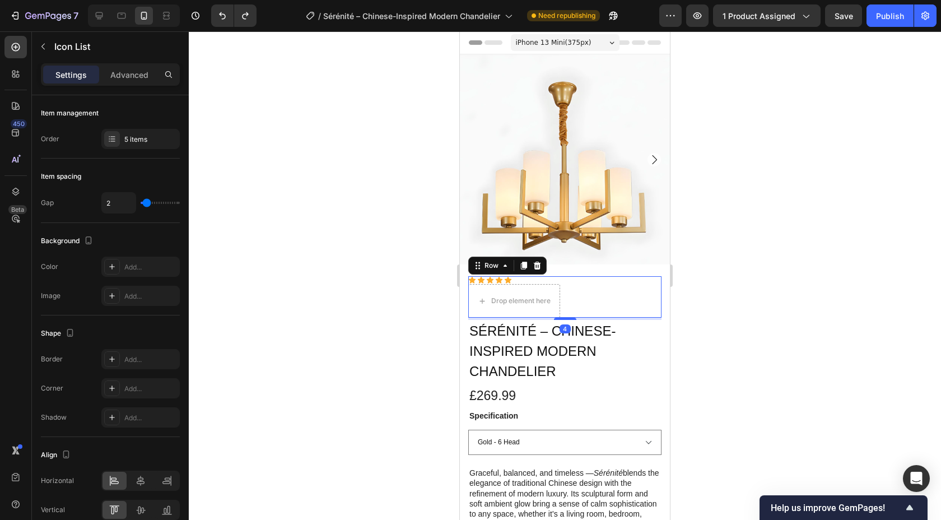
click at [583, 293] on div "Icon Icon Icon Icon Icon Icon List Drop element here Row 4" at bounding box center [564, 296] width 193 height 41
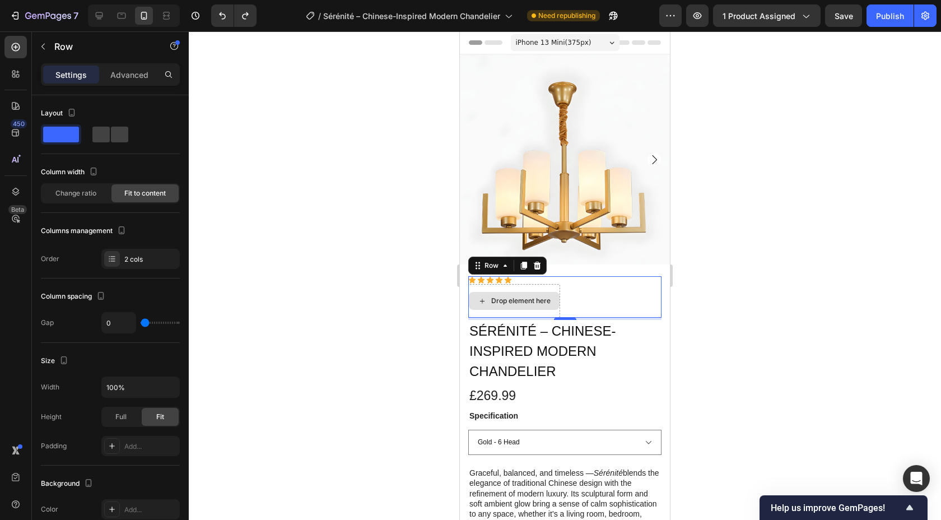
click at [554, 290] on div "Drop element here" at bounding box center [514, 301] width 92 height 34
click at [554, 285] on div "Drop element here" at bounding box center [514, 301] width 92 height 34
click at [474, 287] on div "Drop element here" at bounding box center [514, 301] width 92 height 34
click at [536, 264] on icon at bounding box center [537, 265] width 9 height 9
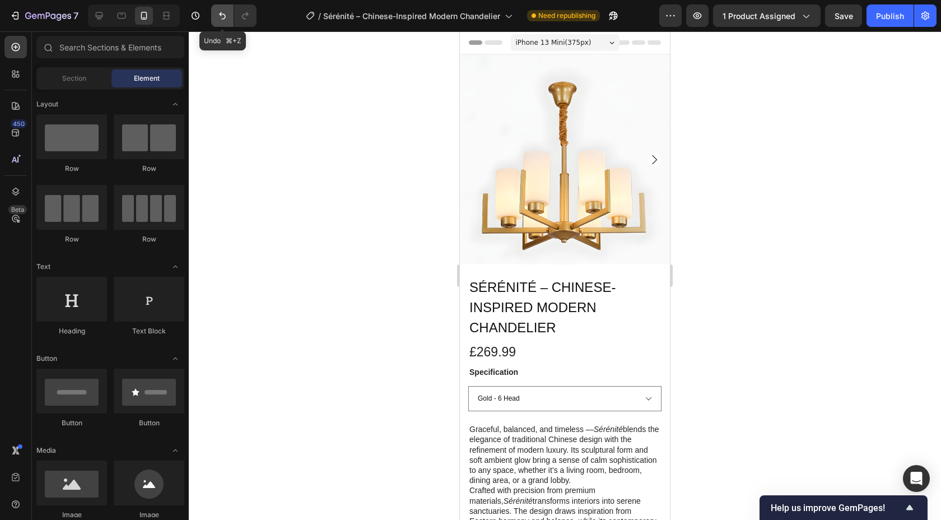
click at [223, 15] on icon "Undo/Redo" at bounding box center [222, 15] width 11 height 11
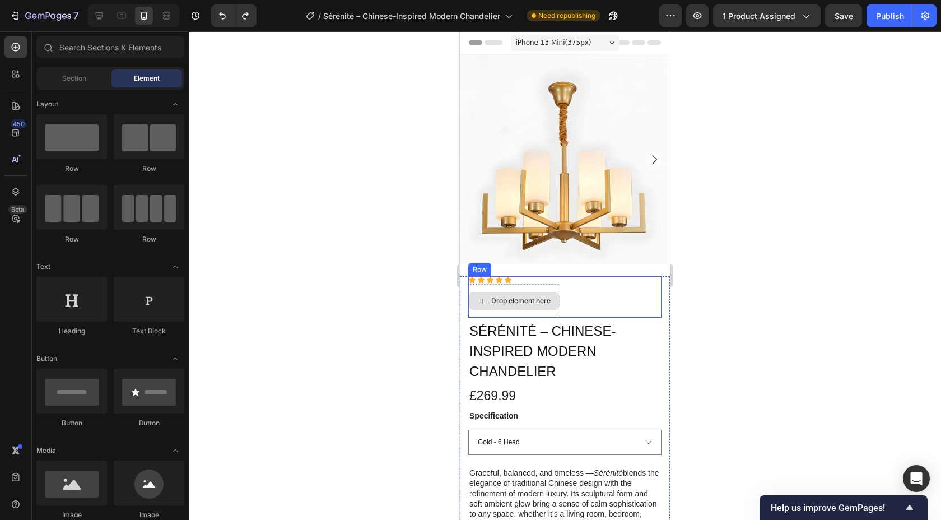
click at [533, 299] on div "Drop element here" at bounding box center [520, 300] width 59 height 9
click at [558, 284] on div "Icon Icon Icon Icon Icon" at bounding box center [514, 280] width 92 height 8
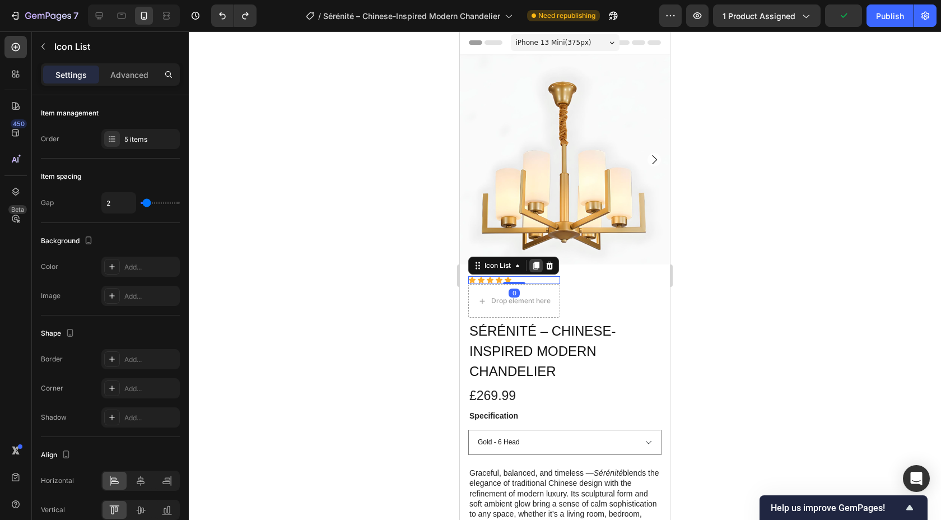
click at [537, 266] on icon at bounding box center [536, 266] width 6 height 8
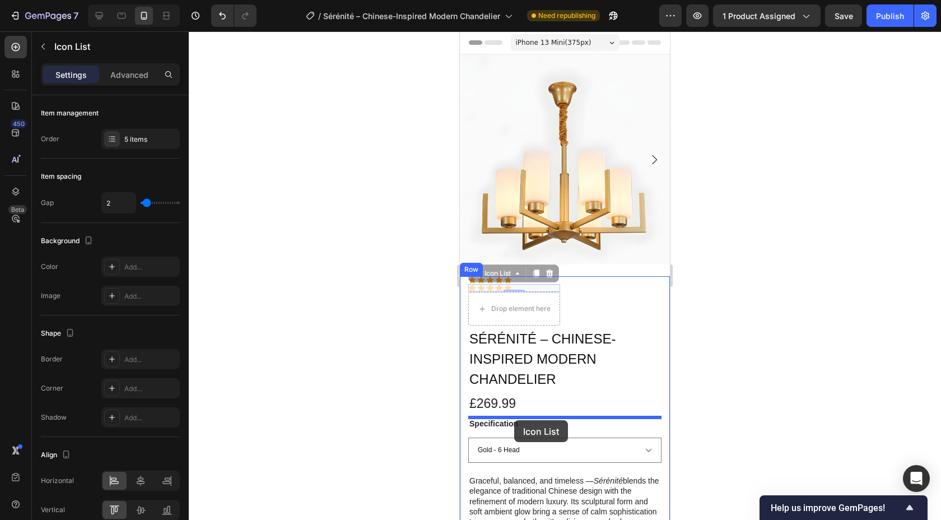
drag, startPoint x: 527, startPoint y: 286, endPoint x: 514, endPoint y: 420, distance: 133.9
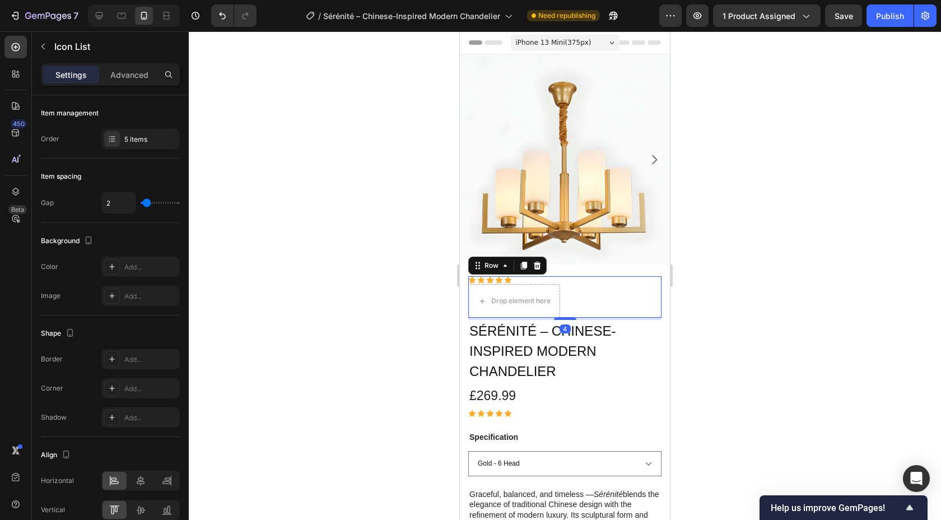
click at [581, 305] on div "Icon Icon Icon Icon Icon Icon List Drop element here Row 4" at bounding box center [564, 296] width 193 height 41
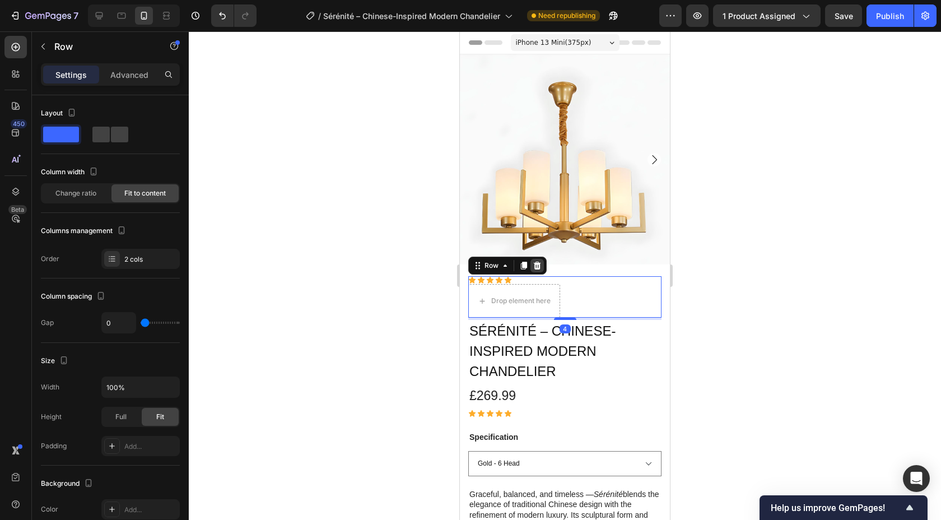
click at [535, 265] on icon at bounding box center [537, 266] width 7 height 8
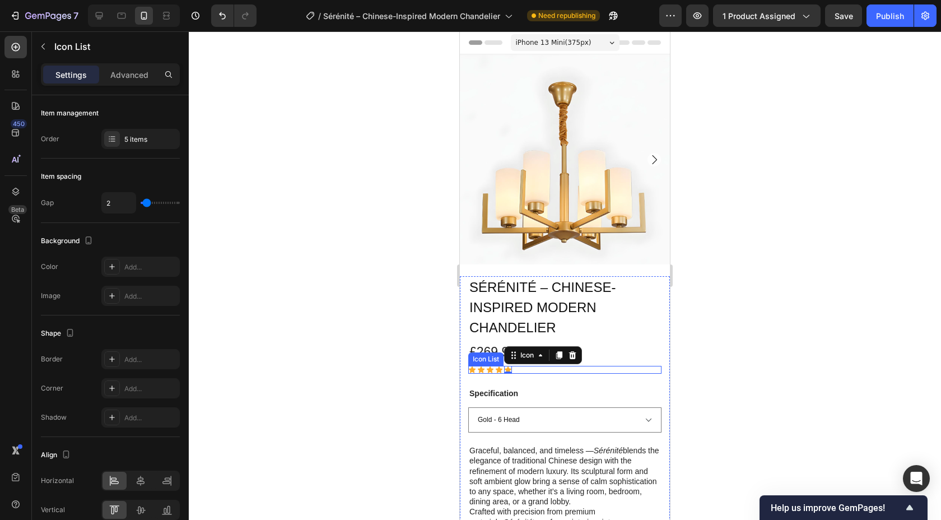
click at [518, 369] on div "Icon Icon Icon Icon Icon 0" at bounding box center [564, 370] width 193 height 8
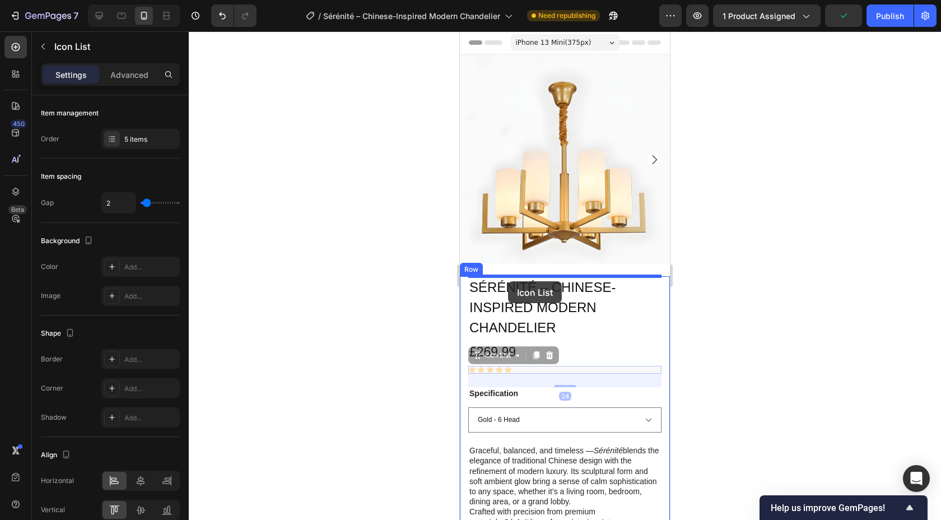
drag, startPoint x: 518, startPoint y: 369, endPoint x: 508, endPoint y: 282, distance: 88.0
click at [508, 281] on div "iPhone 13 Mini ( 375 px) iPhone 13 Mini iPhone 13 Pro iPhone 11 Pro Max iPhone …" at bounding box center [565, 502] width 210 height 942
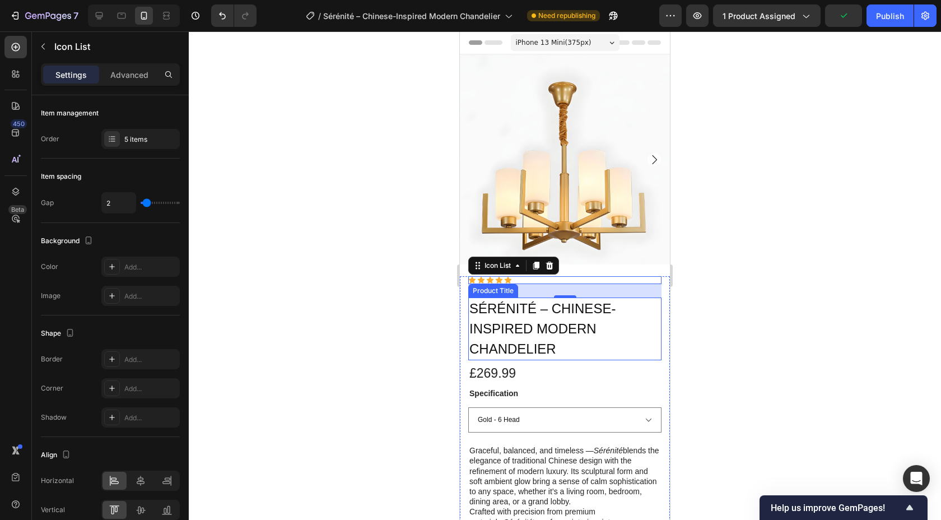
click at [723, 333] on div at bounding box center [565, 275] width 753 height 489
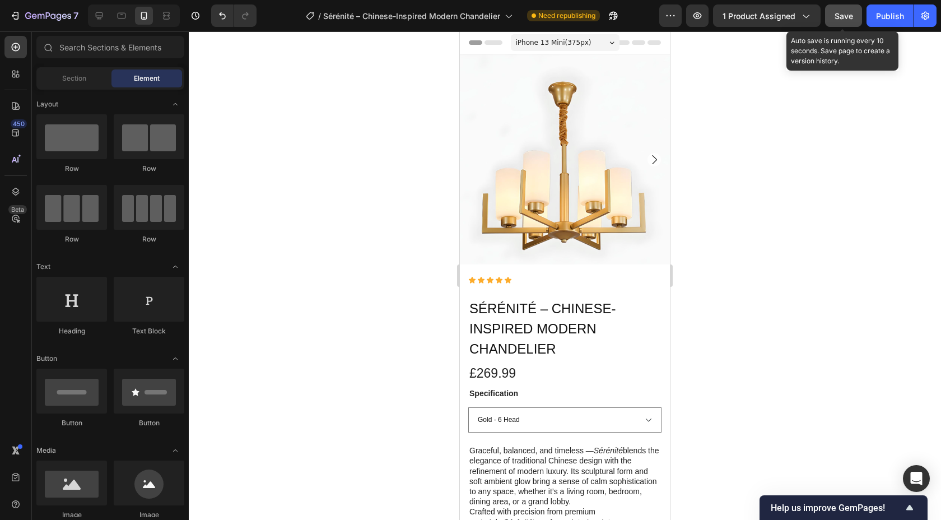
click at [851, 19] on span "Save" at bounding box center [844, 16] width 18 height 10
click at [873, 19] on button "Publish" at bounding box center [890, 15] width 47 height 22
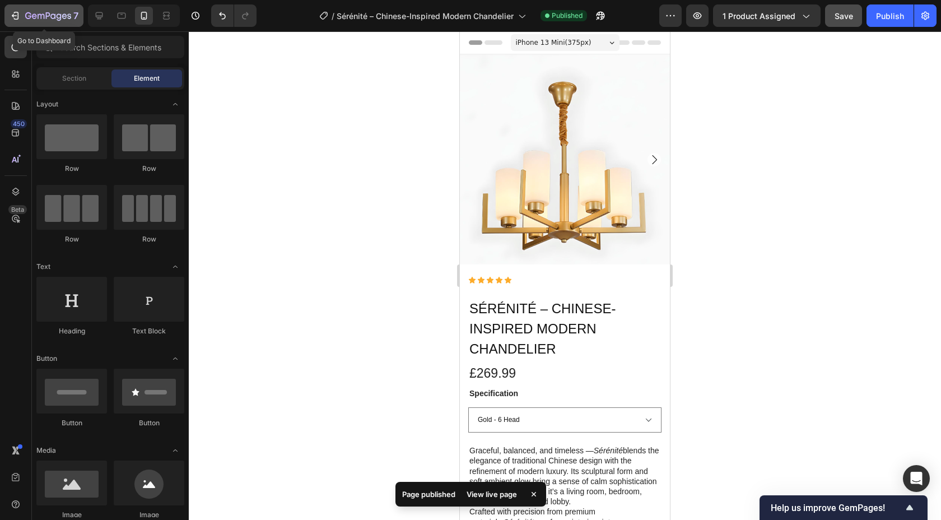
click at [17, 17] on icon "button" at bounding box center [15, 15] width 11 height 11
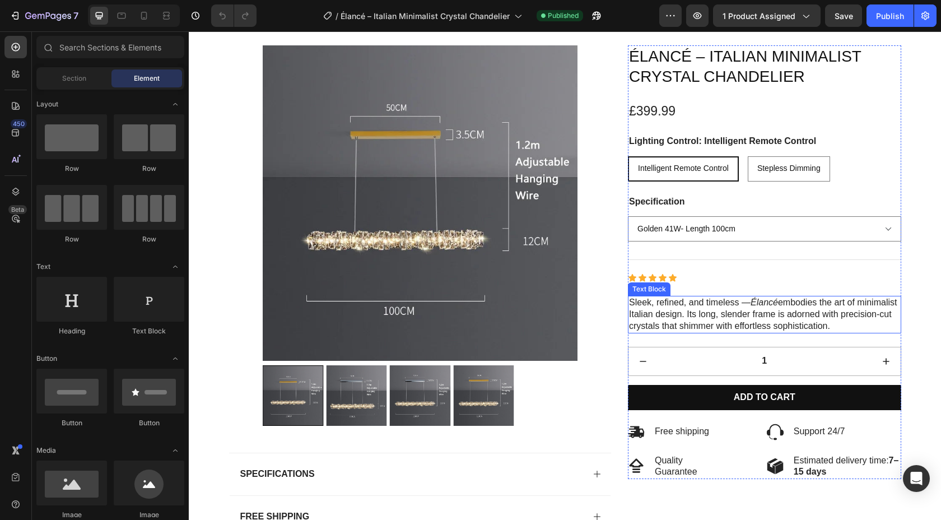
scroll to position [55, 0]
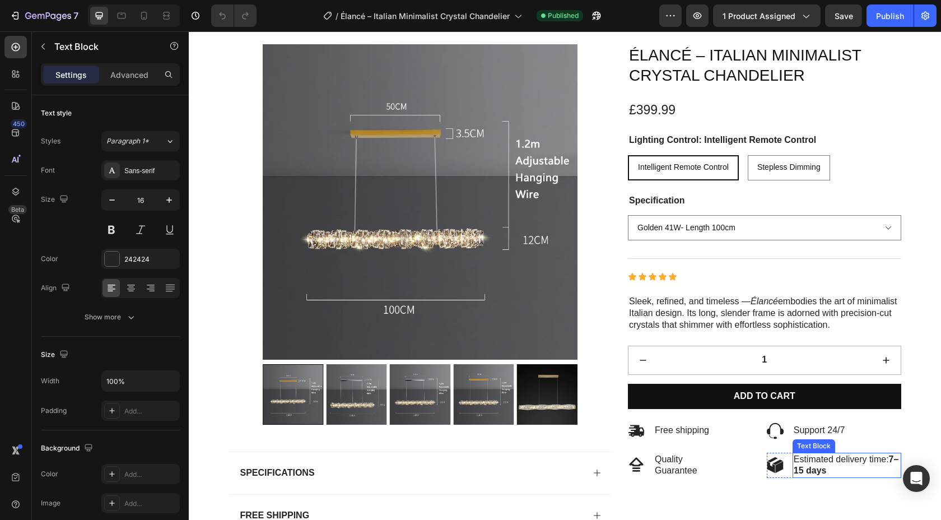
click at [800, 474] on strong "7–15 days" at bounding box center [846, 464] width 105 height 21
click at [814, 471] on strong "7–15 days" at bounding box center [846, 464] width 105 height 21
drag, startPoint x: 814, startPoint y: 471, endPoint x: 794, endPoint y: 471, distance: 20.2
click at [794, 471] on strong "7–15 days" at bounding box center [846, 464] width 105 height 21
click at [889, 458] on p "Estimated delivery time: 5-9 days" at bounding box center [847, 466] width 106 height 24
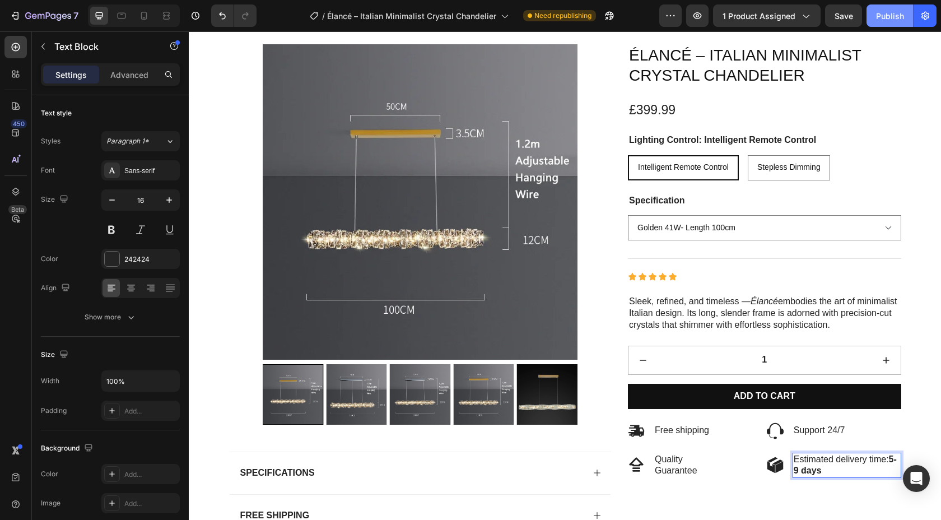
click at [884, 11] on div "Publish" at bounding box center [890, 16] width 28 height 12
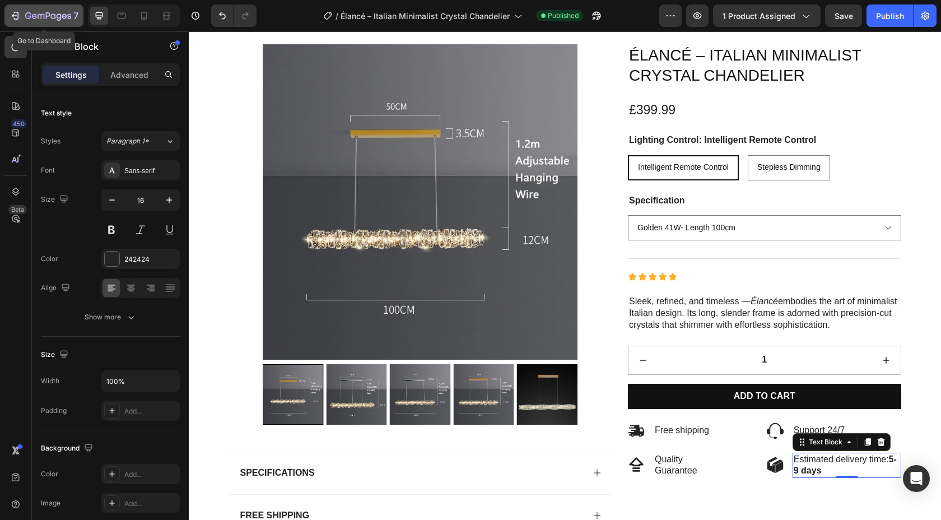
click at [18, 17] on icon "button" at bounding box center [15, 15] width 11 height 11
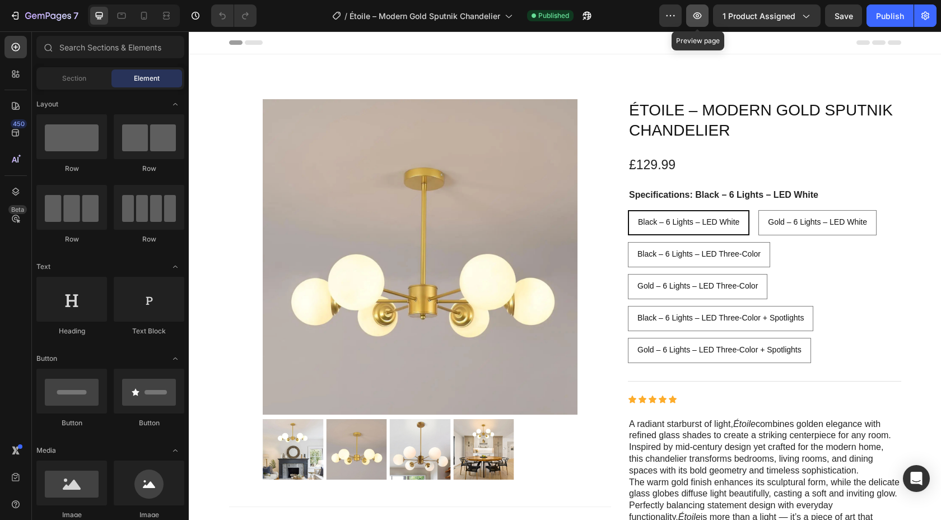
click at [701, 18] on icon "button" at bounding box center [697, 15] width 11 height 11
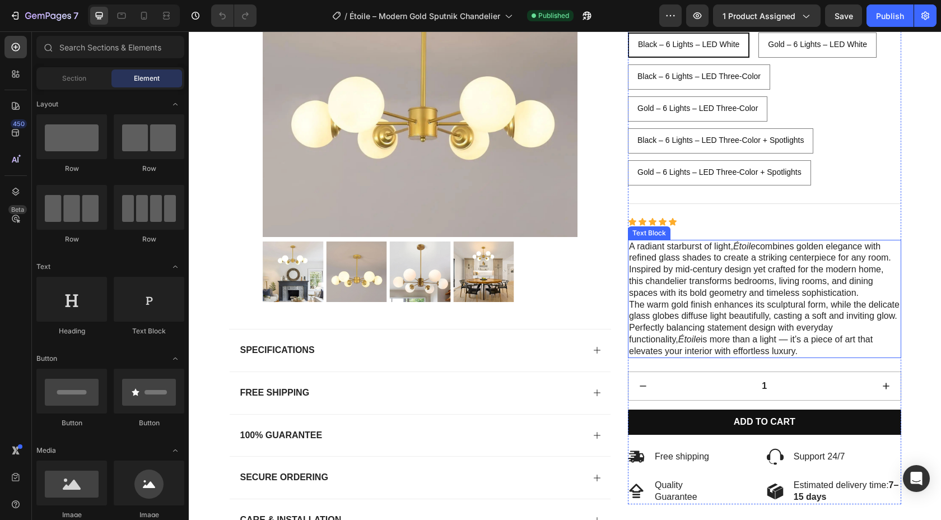
scroll to position [190, 0]
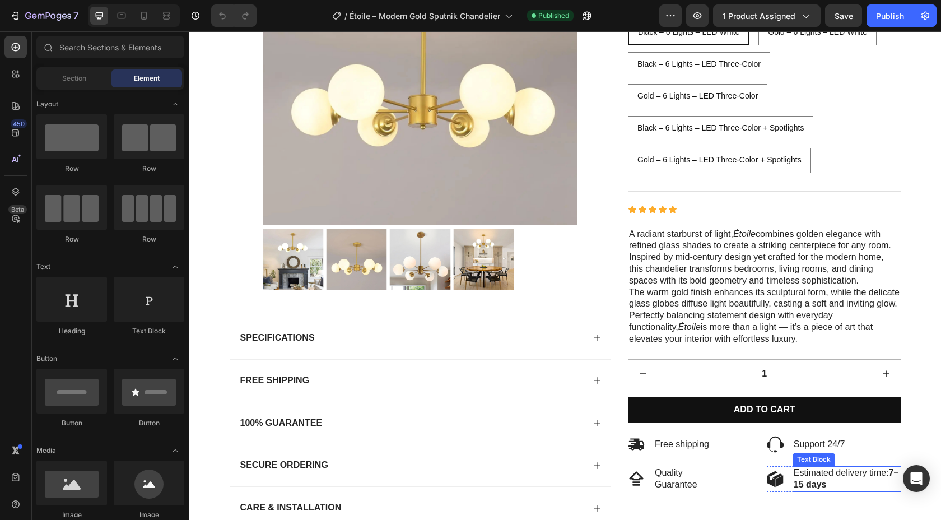
click at [803, 486] on strong "7–15 days" at bounding box center [846, 478] width 105 height 21
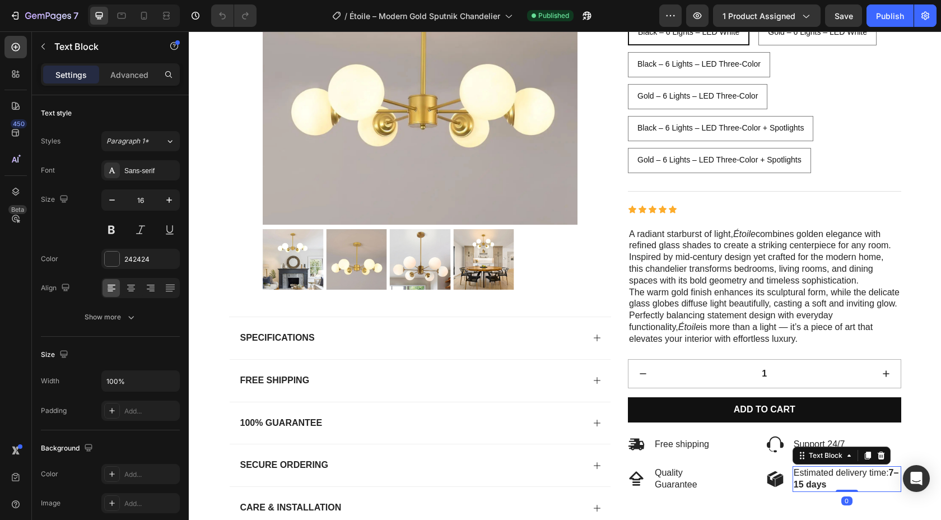
click at [812, 487] on strong "7–15 days" at bounding box center [846, 478] width 105 height 21
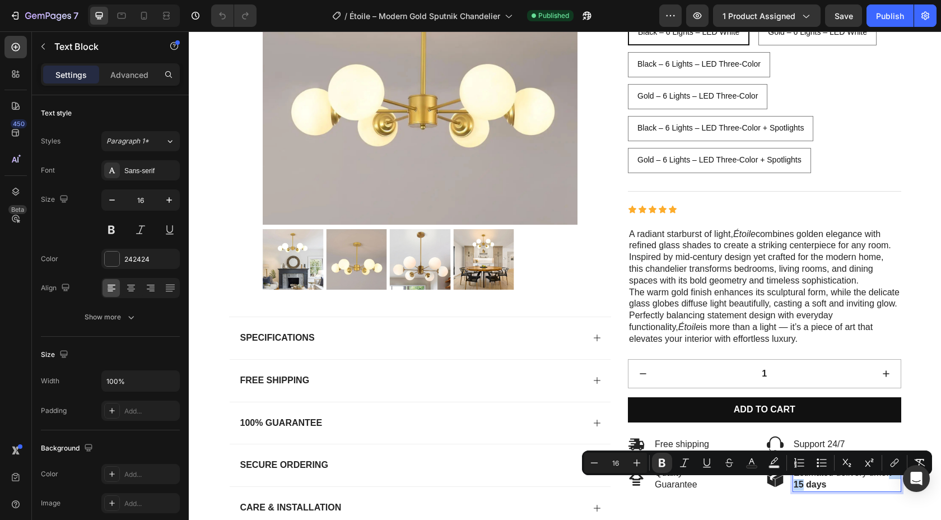
drag, startPoint x: 813, startPoint y: 487, endPoint x: 795, endPoint y: 487, distance: 17.9
click at [795, 487] on strong "7–15 days" at bounding box center [846, 478] width 105 height 21
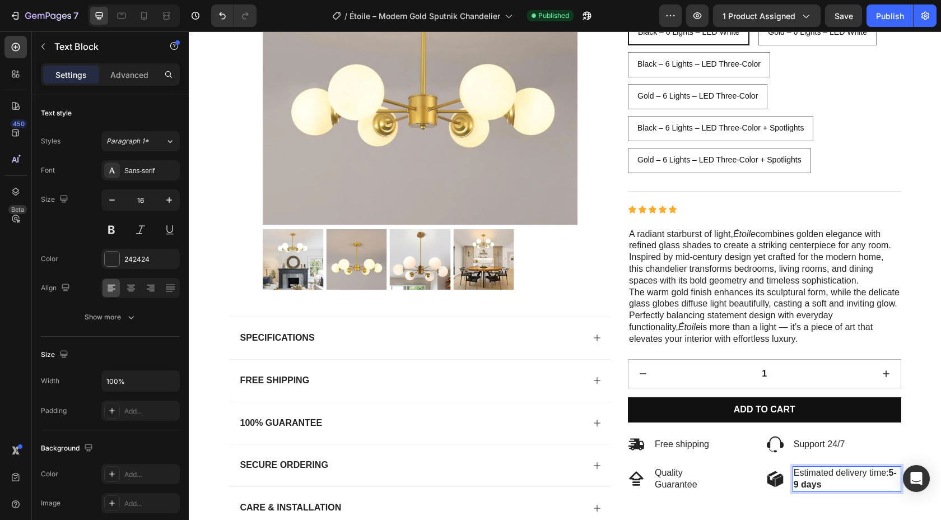
click at [892, 472] on strong "5-9 days" at bounding box center [845, 478] width 103 height 21
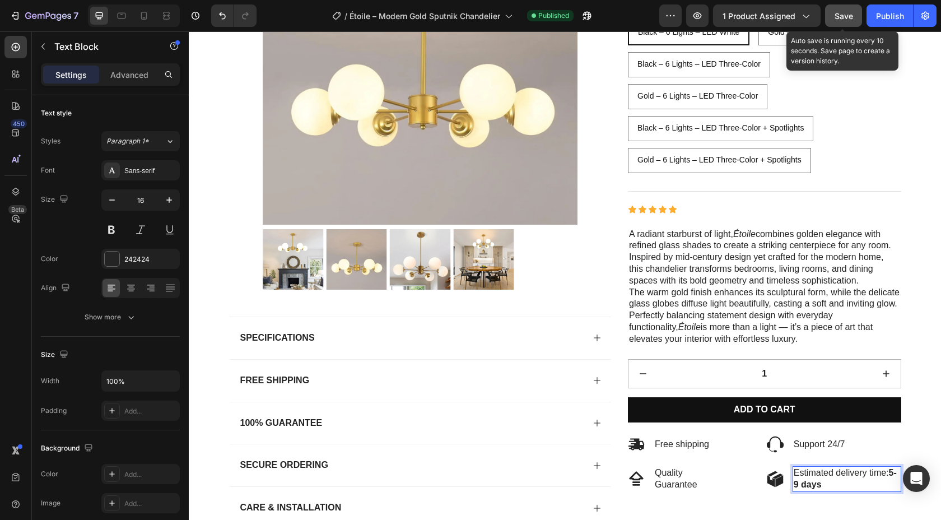
click at [840, 15] on span "Save" at bounding box center [844, 16] width 18 height 10
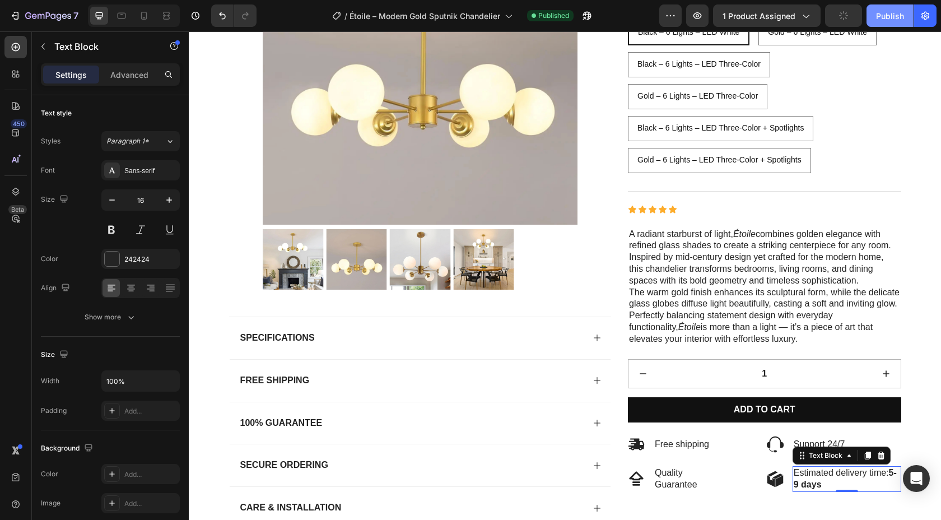
click at [896, 15] on div "Publish" at bounding box center [890, 16] width 28 height 12
click at [17, 11] on icon "button" at bounding box center [15, 15] width 11 height 11
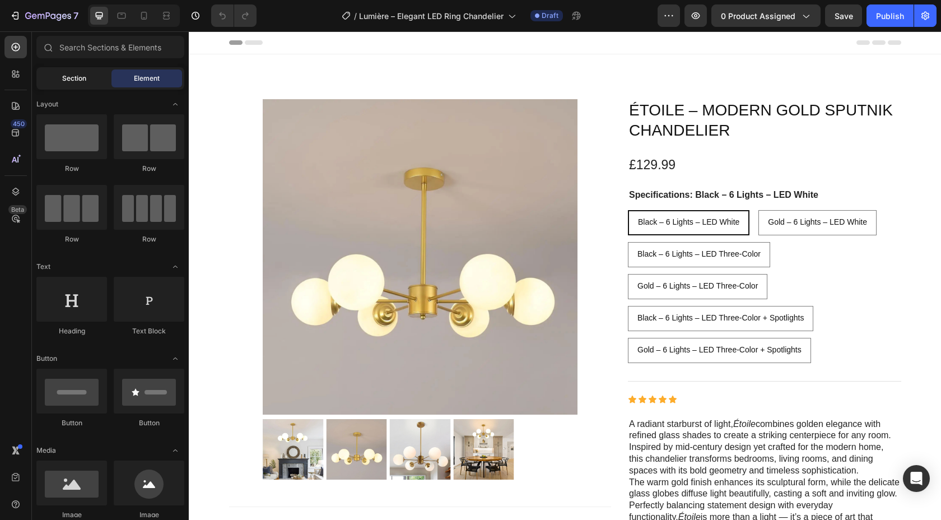
click at [95, 78] on div "Section" at bounding box center [74, 78] width 71 height 18
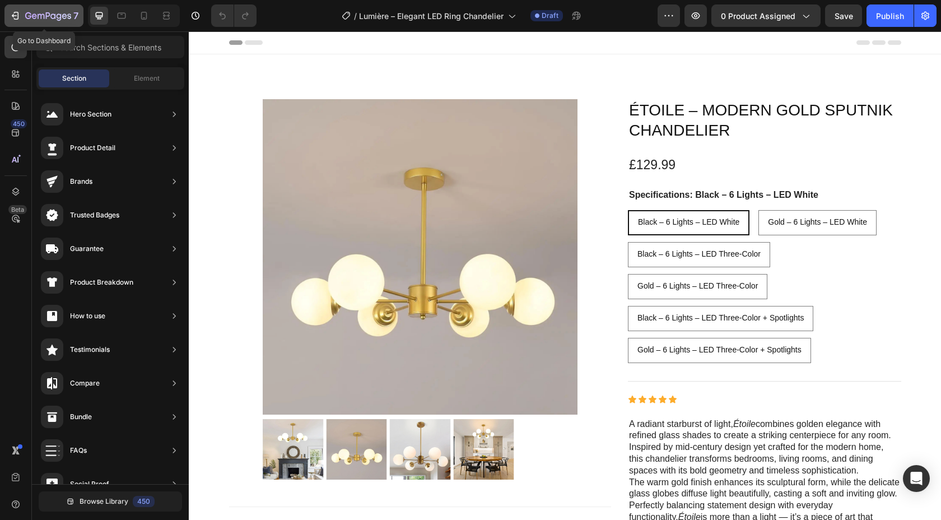
click at [6, 10] on button "7" at bounding box center [43, 15] width 79 height 22
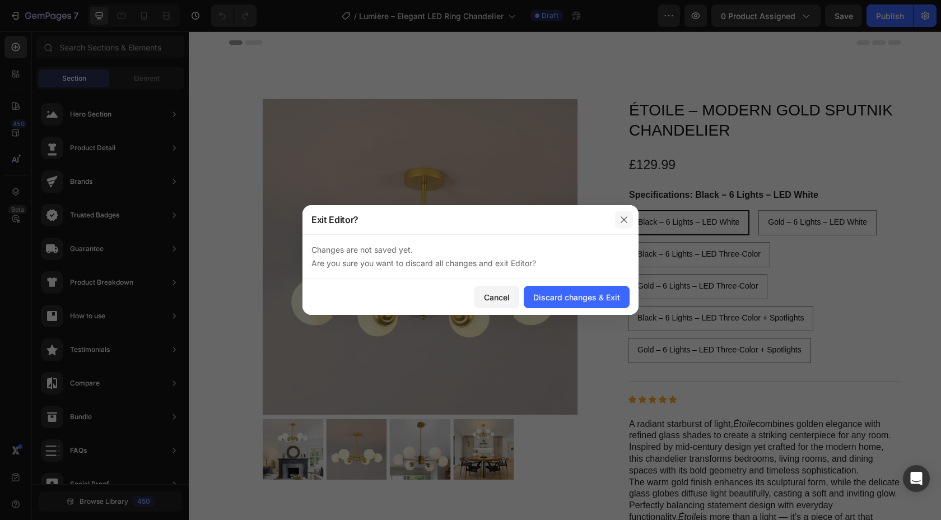
click at [620, 217] on icon "button" at bounding box center [624, 219] width 9 height 9
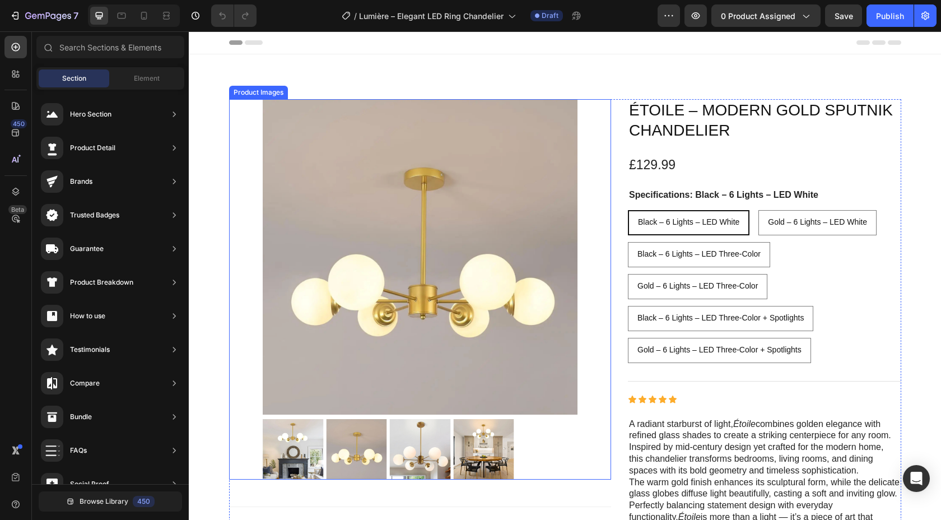
click at [408, 230] on img at bounding box center [420, 256] width 315 height 315
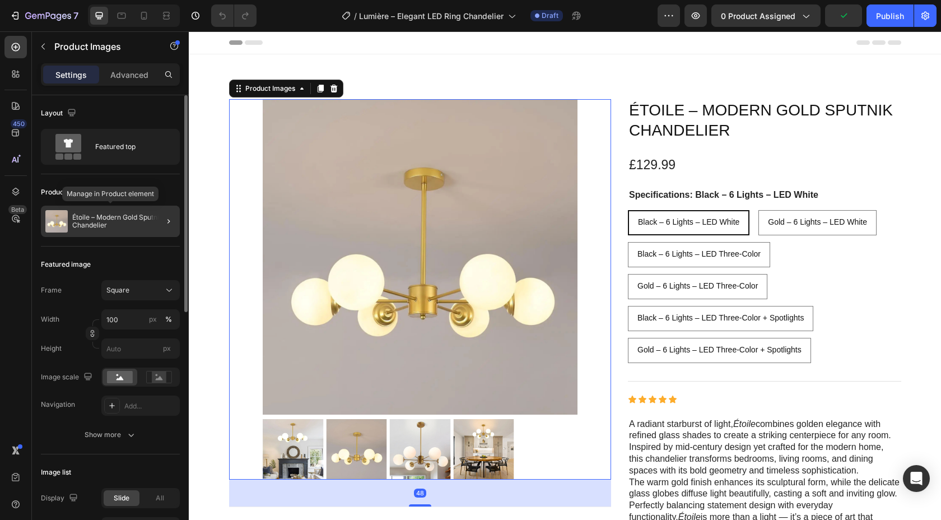
click at [91, 219] on p "Étoile – Modern Gold Sputnik Chandelier" at bounding box center [123, 221] width 103 height 16
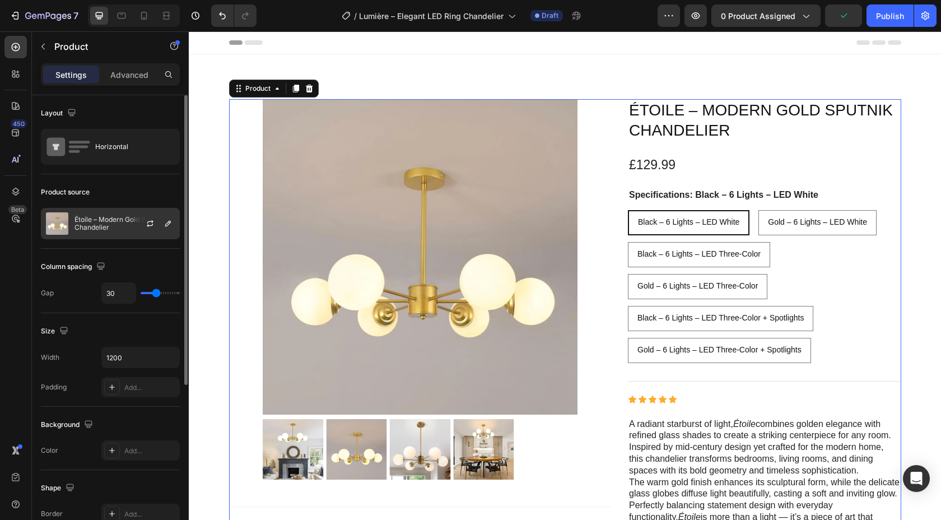
click at [110, 222] on p "Étoile – Modern Gold Sputnik Chandelier" at bounding box center [125, 224] width 100 height 16
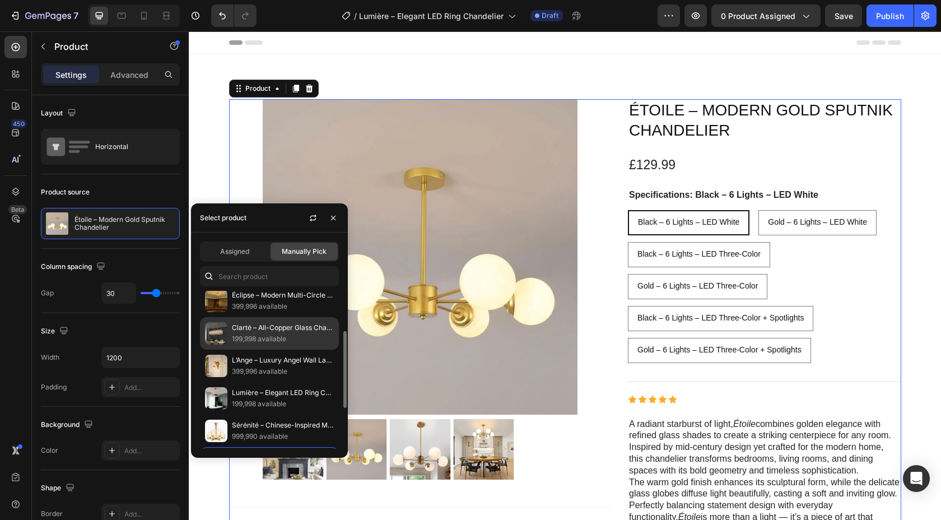
scroll to position [75, 0]
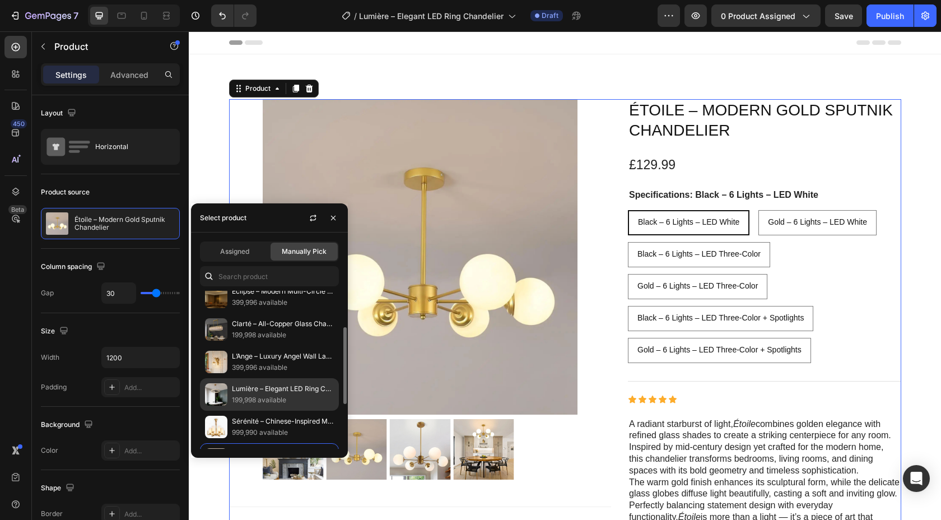
click at [286, 396] on p "199,998 available" at bounding box center [283, 399] width 102 height 11
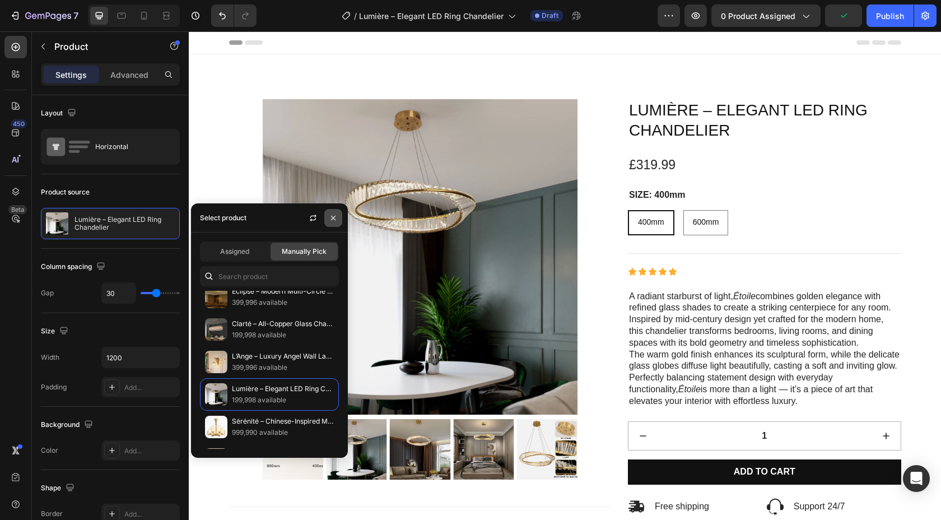
click at [335, 222] on icon "button" at bounding box center [333, 217] width 9 height 9
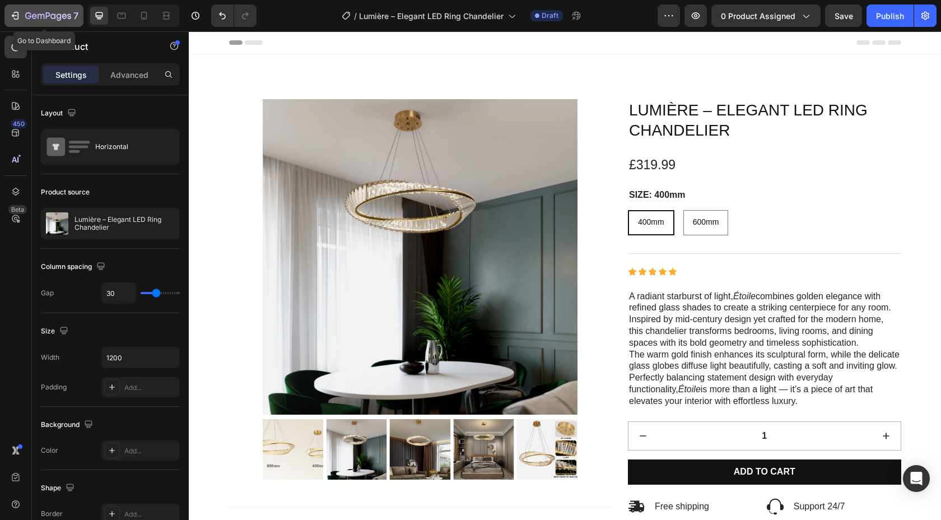
click at [15, 15] on icon "button" at bounding box center [14, 15] width 5 height 3
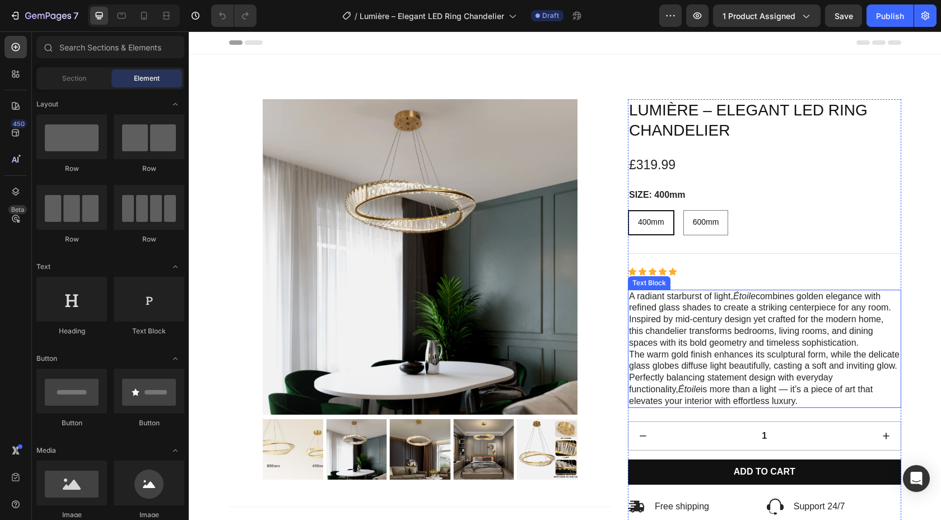
click at [696, 320] on p "A radiant starburst of light, Étoile combines golden elegance with refined glas…" at bounding box center [764, 320] width 271 height 58
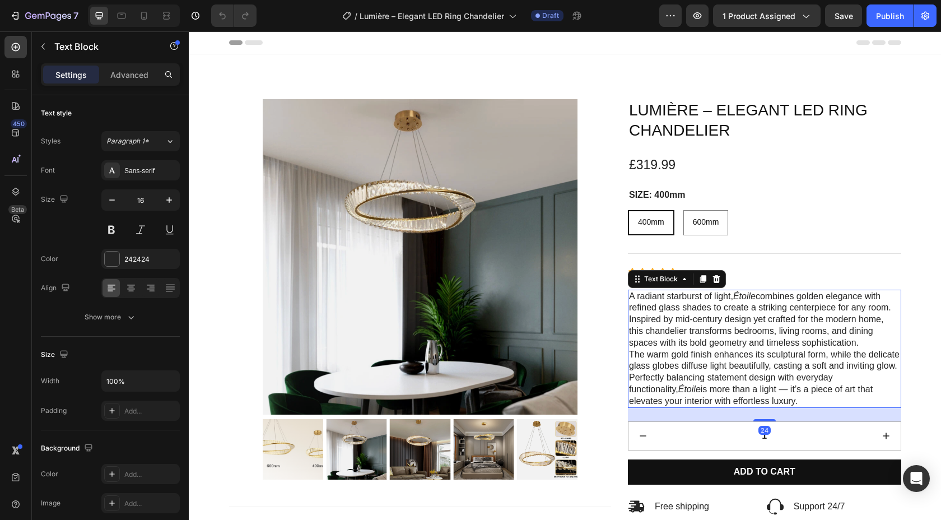
click at [754, 400] on p "The warm gold finish enhances its sculptural form, while the delicate glass glo…" at bounding box center [764, 378] width 271 height 58
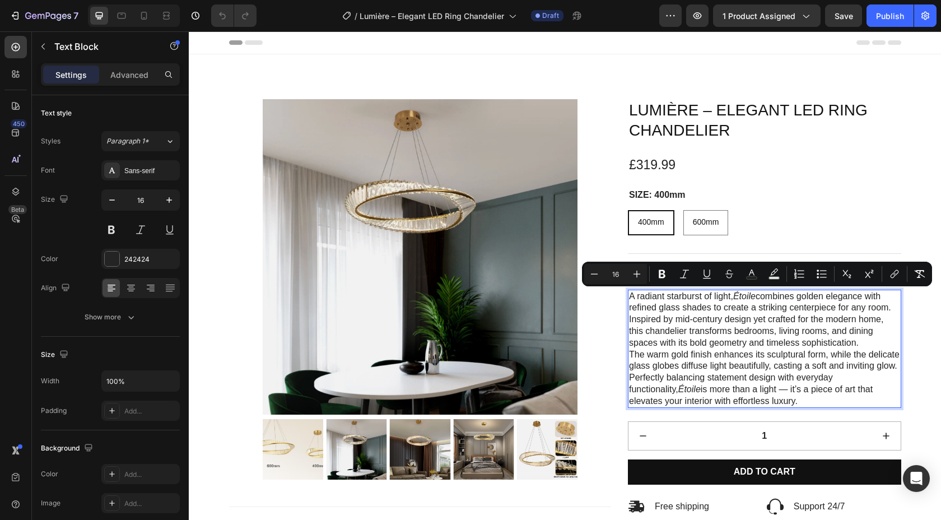
drag, startPoint x: 749, startPoint y: 403, endPoint x: 631, endPoint y: 298, distance: 158.7
click at [631, 298] on div "A radiant starburst of light, Étoile combines golden elegance with refined glas…" at bounding box center [764, 349] width 273 height 119
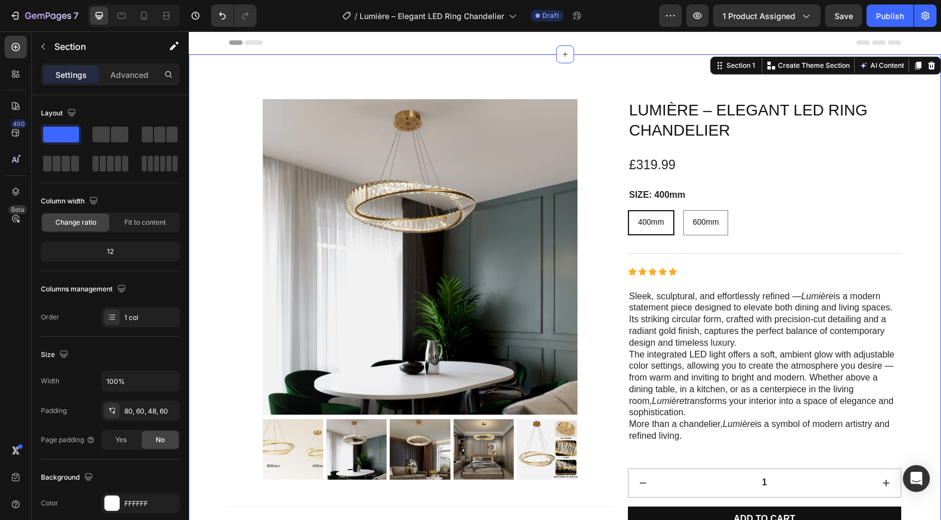
click at [914, 315] on div "Product Images Specifications Free Shipping 100% Guarantee Secure Ordering Care…" at bounding box center [565, 409] width 753 height 710
click at [844, 12] on span "Save" at bounding box center [844, 16] width 18 height 10
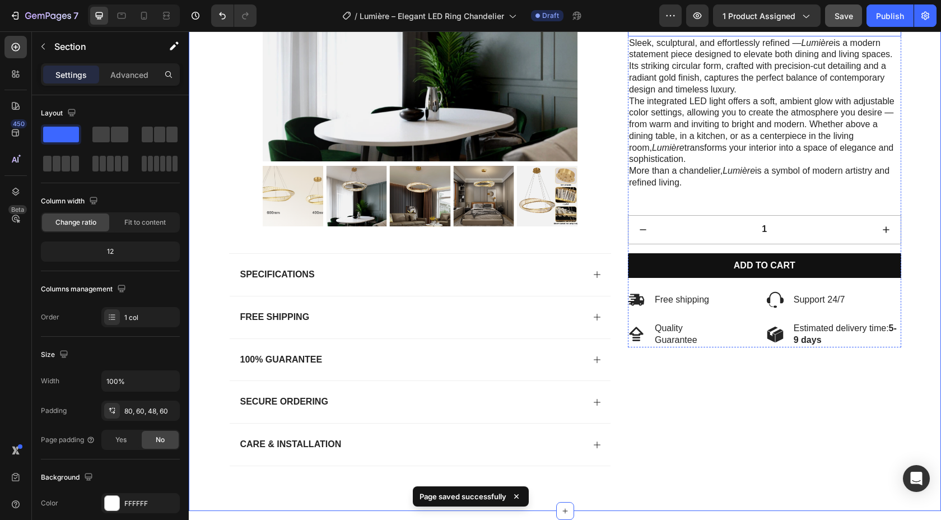
scroll to position [248, 0]
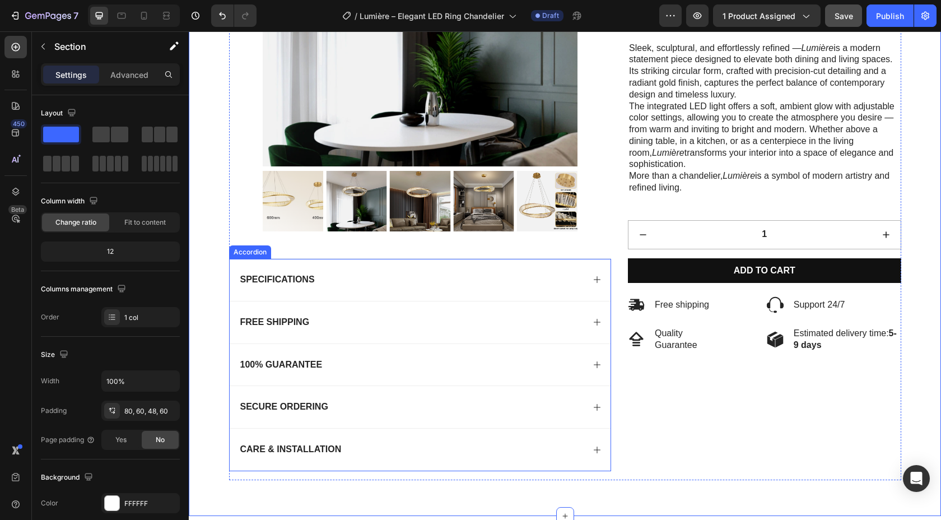
click at [465, 281] on div "Specifications" at bounding box center [412, 279] width 346 height 15
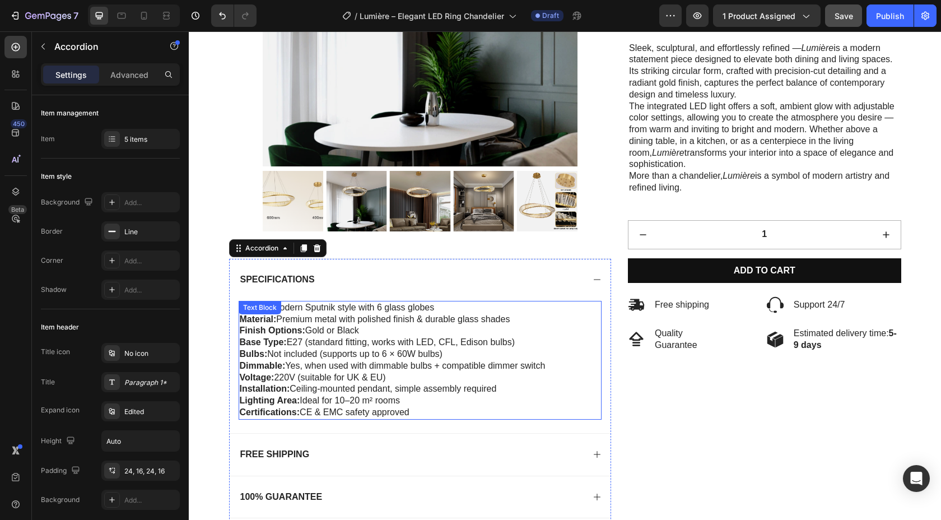
click at [431, 408] on p "Certifications: CE & EMC safety approved" at bounding box center [420, 413] width 361 height 12
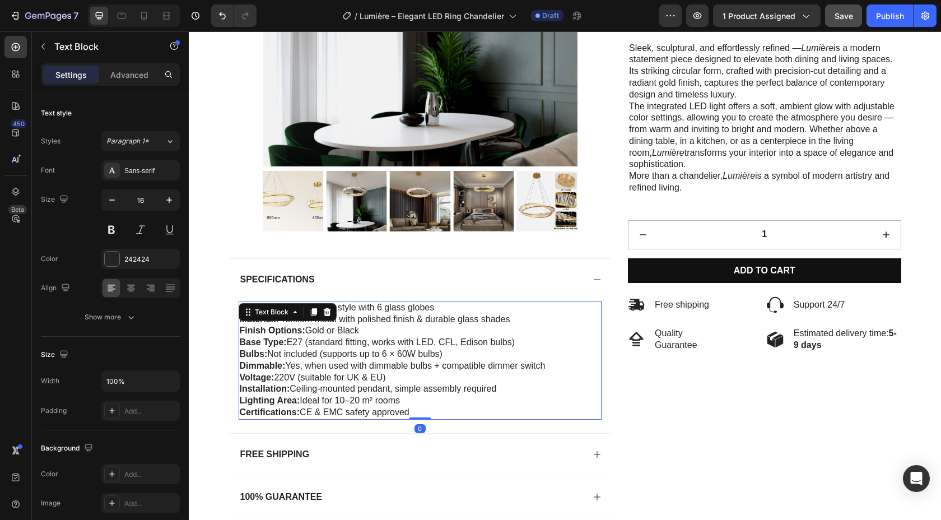
click at [423, 411] on p "Certifications: CE & EMC safety approved" at bounding box center [420, 413] width 361 height 12
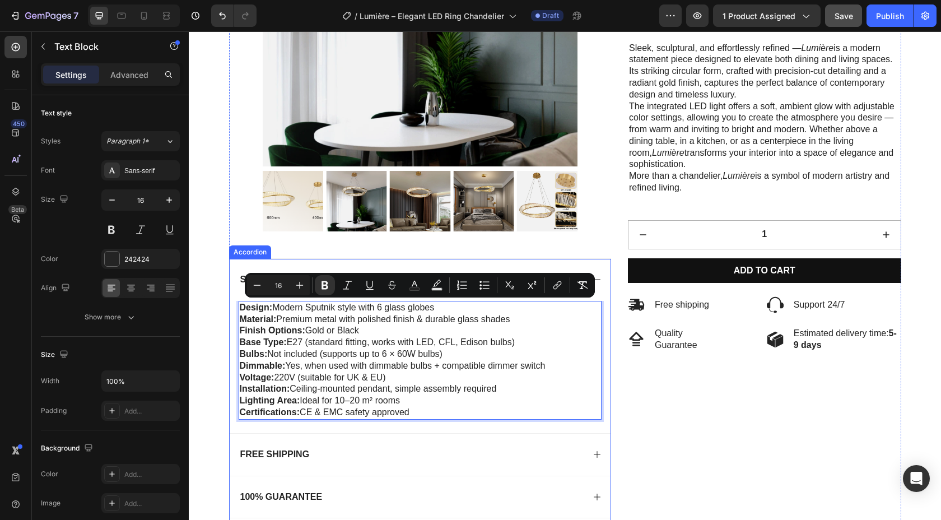
drag, startPoint x: 423, startPoint y: 411, endPoint x: 235, endPoint y: 310, distance: 212.8
click at [235, 310] on div "Design: Modern Sputnik style with 6 glass globes Material: Premium metal with p…" at bounding box center [421, 367] width 382 height 132
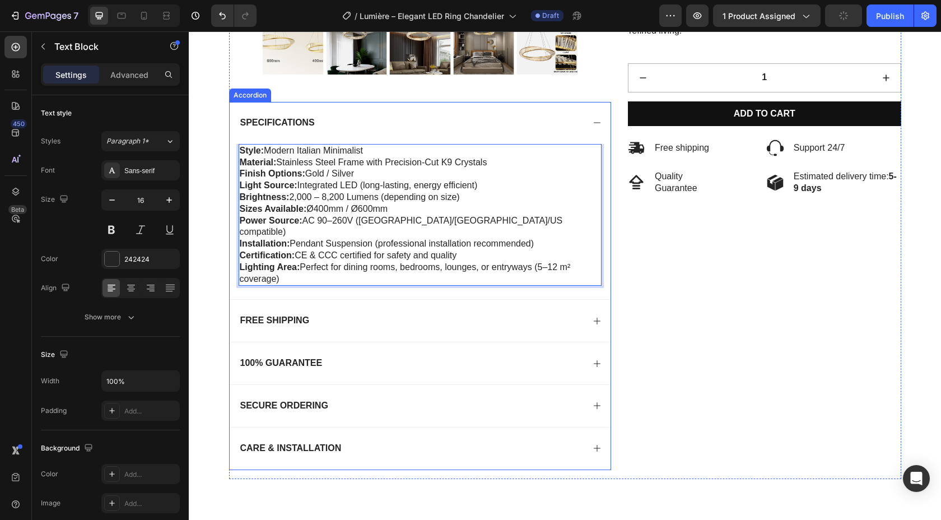
scroll to position [422, 0]
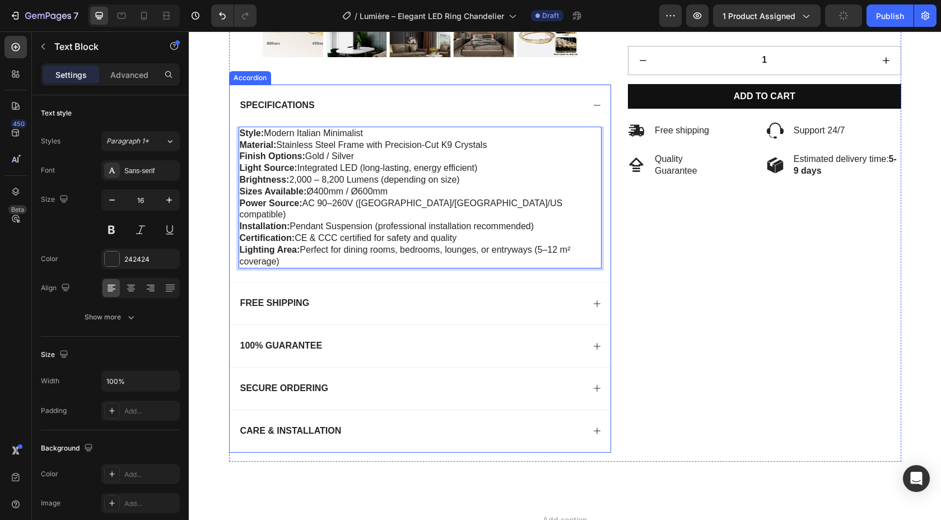
click at [533, 424] on div "Care & Installation" at bounding box center [412, 431] width 346 height 15
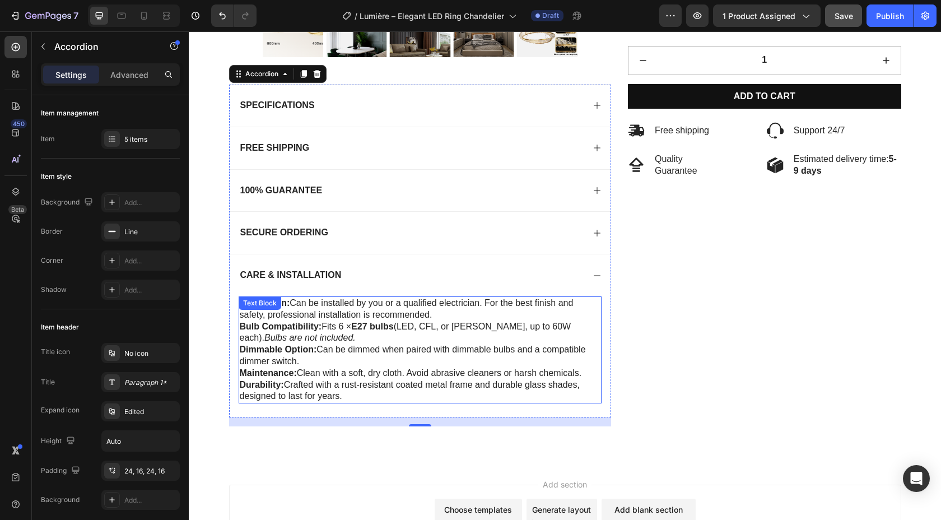
click at [513, 396] on p "Durability: Crafted with a rust-resistant coated metal frame and durable glass …" at bounding box center [420, 391] width 361 height 24
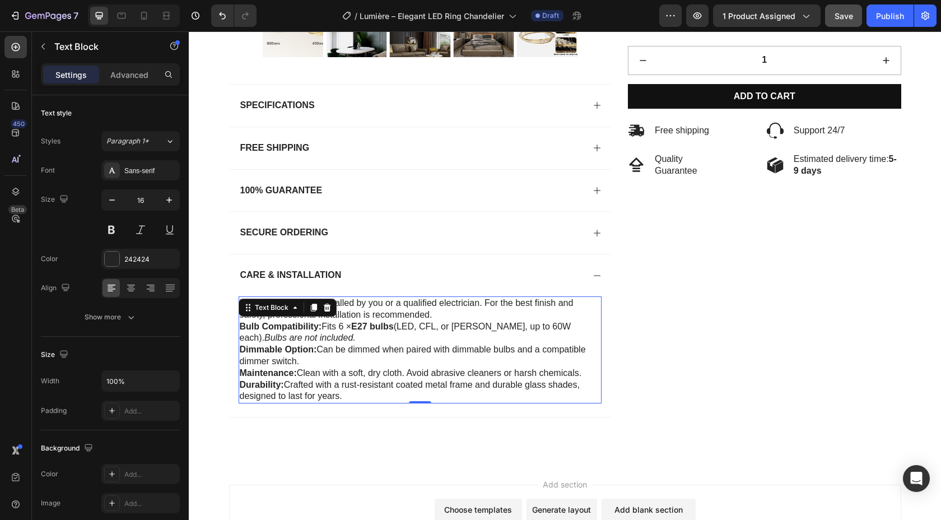
click at [369, 393] on p "Durability: Crafted with a rust-resistant coated metal frame and durable glass …" at bounding box center [420, 391] width 361 height 24
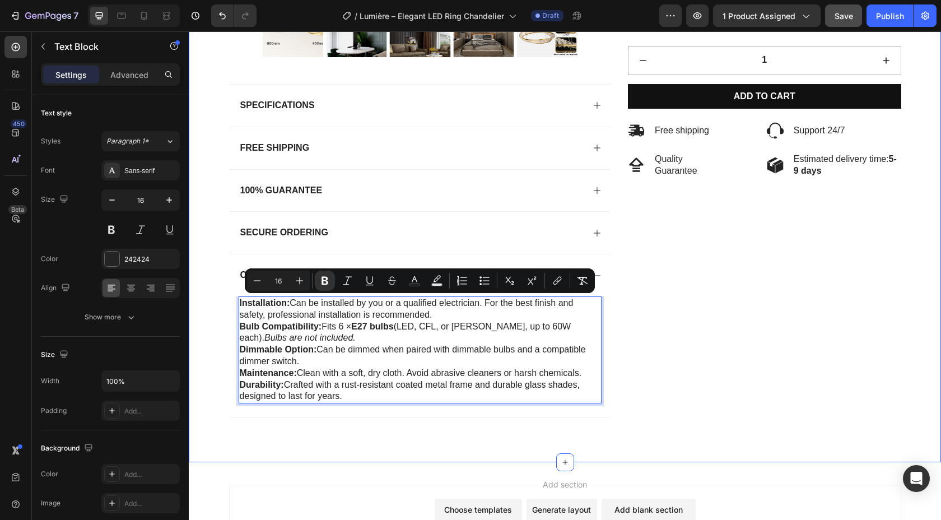
drag, startPoint x: 369, startPoint y: 393, endPoint x: 227, endPoint y: 307, distance: 165.7
click at [227, 307] on div "Product Images Specifications Free Shipping 100% Guarantee Secure Ordering Care…" at bounding box center [564, 56] width 685 height 759
copy div "Installation: Can be installed by you or a qualified electrician. For the best …"
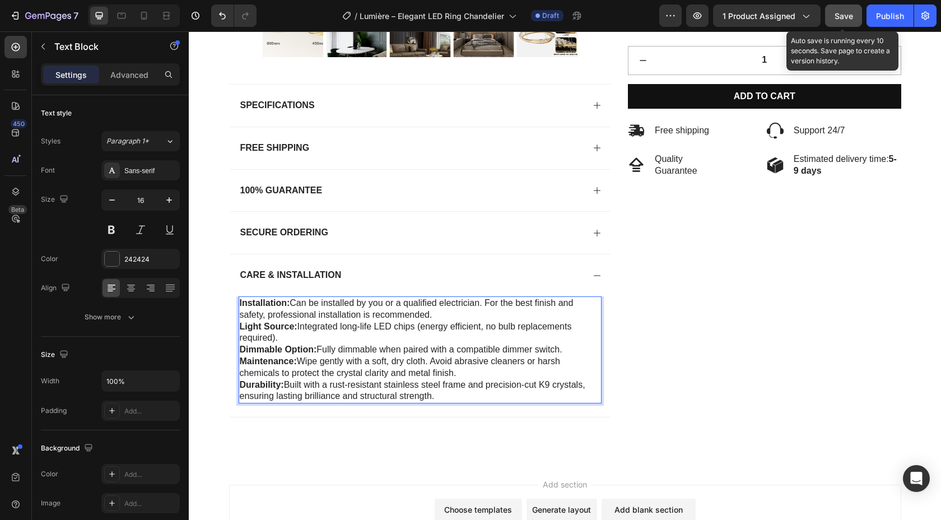
click at [840, 16] on span "Save" at bounding box center [844, 16] width 18 height 10
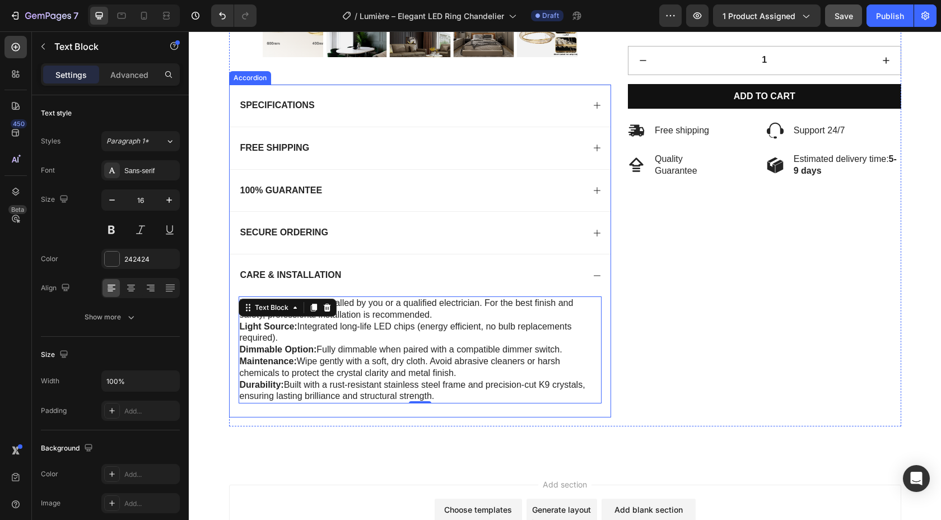
click at [593, 276] on icon at bounding box center [597, 275] width 9 height 9
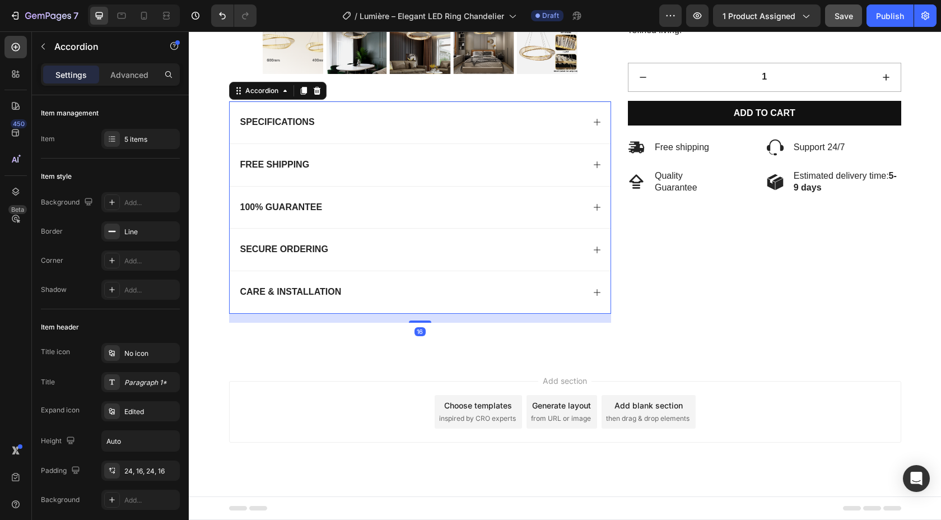
scroll to position [406, 0]
click at [848, 18] on span "Save" at bounding box center [844, 16] width 18 height 10
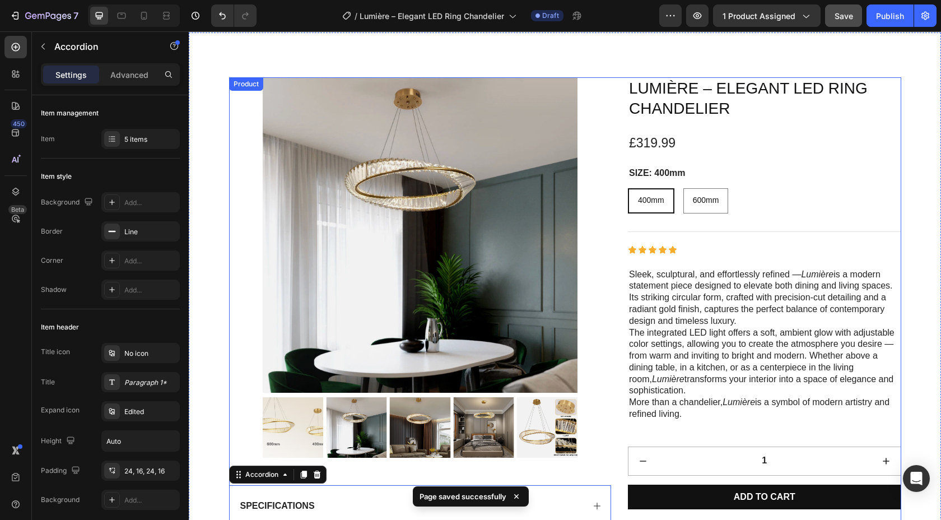
scroll to position [0, 0]
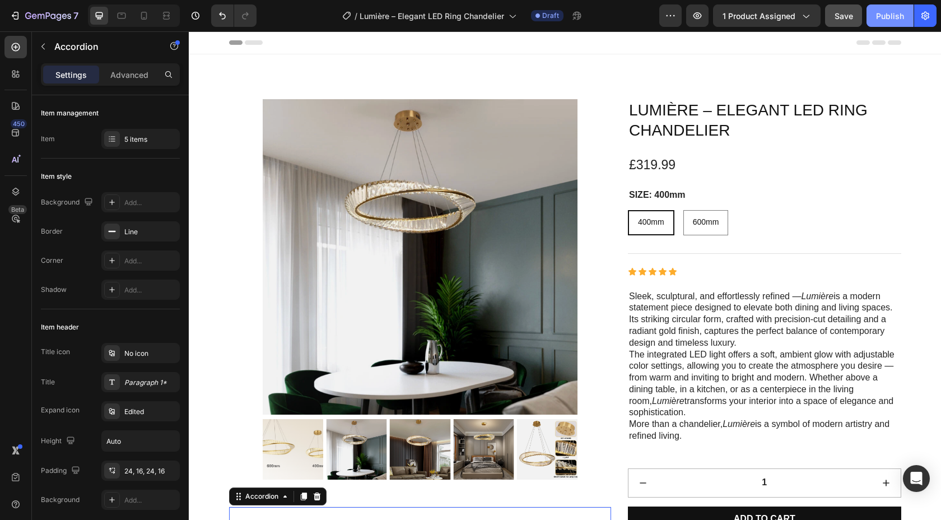
click at [883, 20] on div "Publish" at bounding box center [890, 16] width 28 height 12
click at [15, 15] on icon "button" at bounding box center [14, 15] width 5 height 3
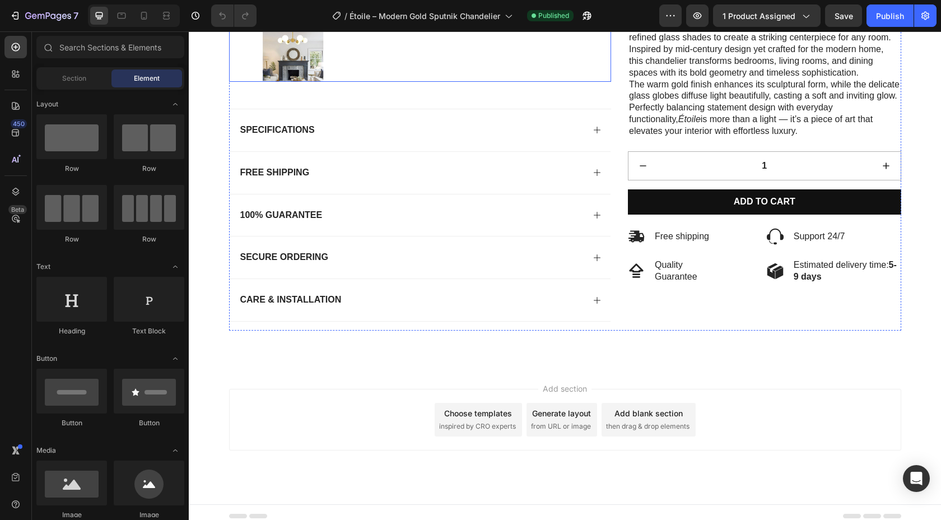
scroll to position [394, 0]
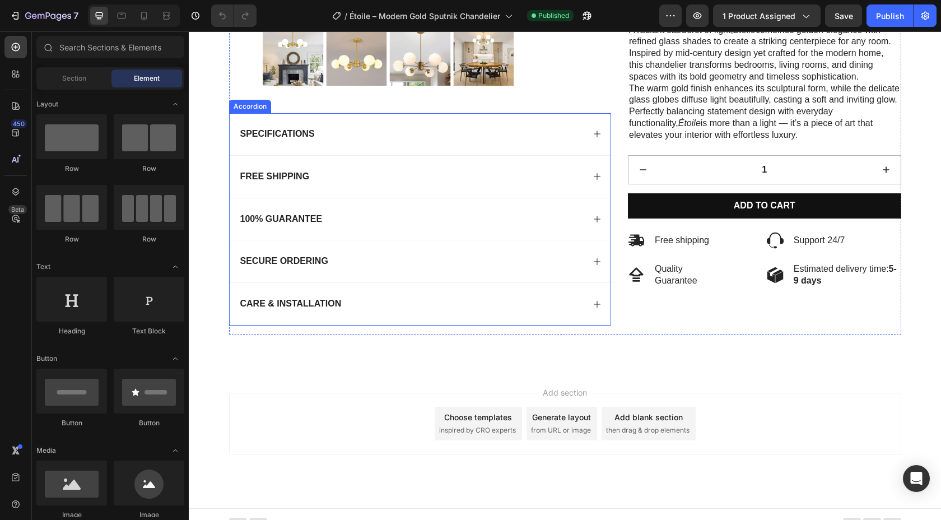
click at [487, 313] on div "Care & Installation" at bounding box center [421, 304] width 382 height 42
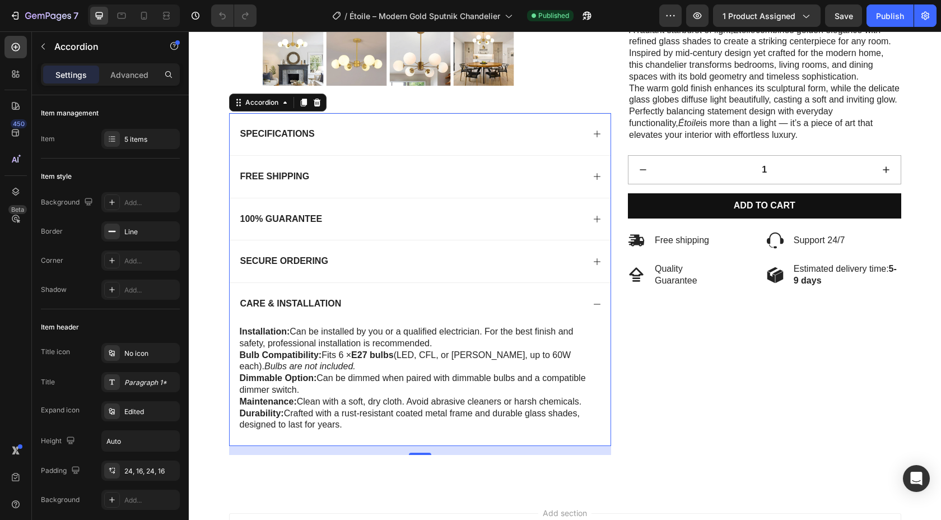
click at [487, 313] on div "Care & Installation" at bounding box center [421, 304] width 382 height 42
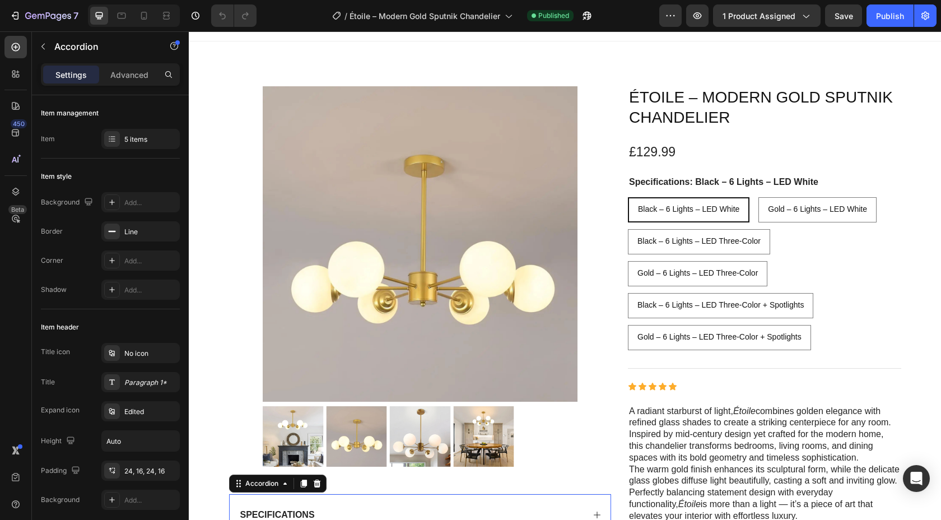
scroll to position [0, 0]
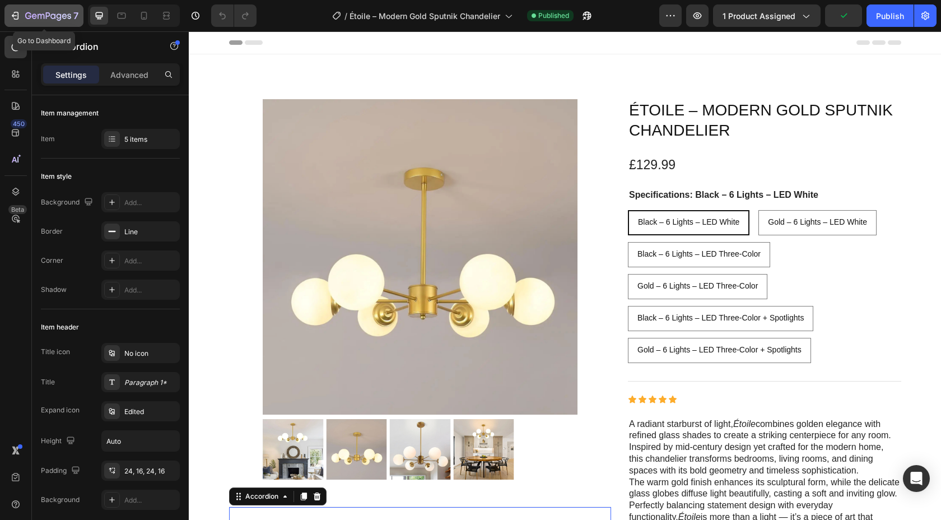
click at [9, 11] on button "7" at bounding box center [43, 15] width 79 height 22
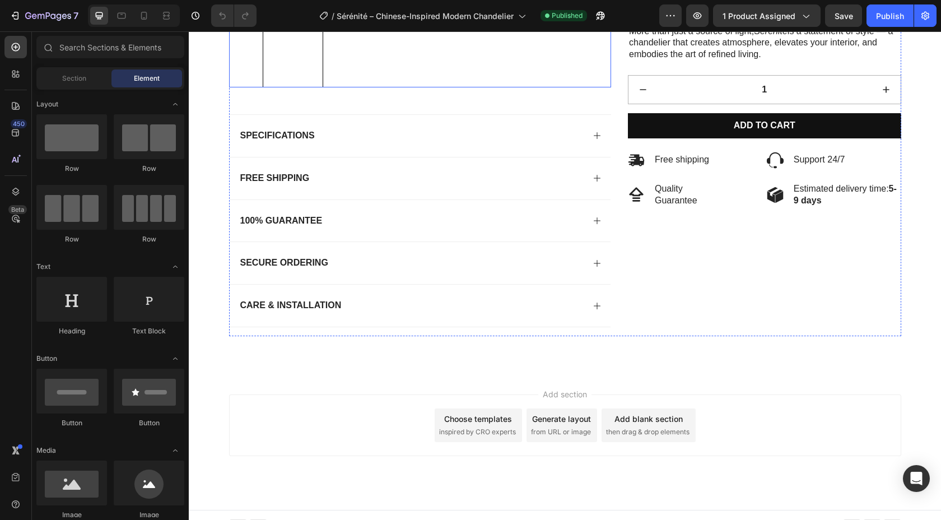
scroll to position [388, 0]
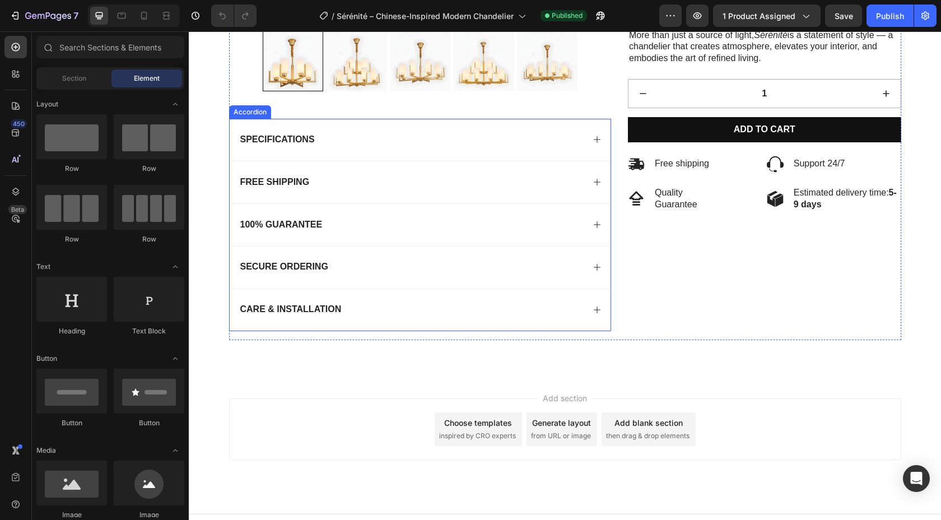
click at [419, 314] on div "Care & Installation" at bounding box center [412, 309] width 346 height 15
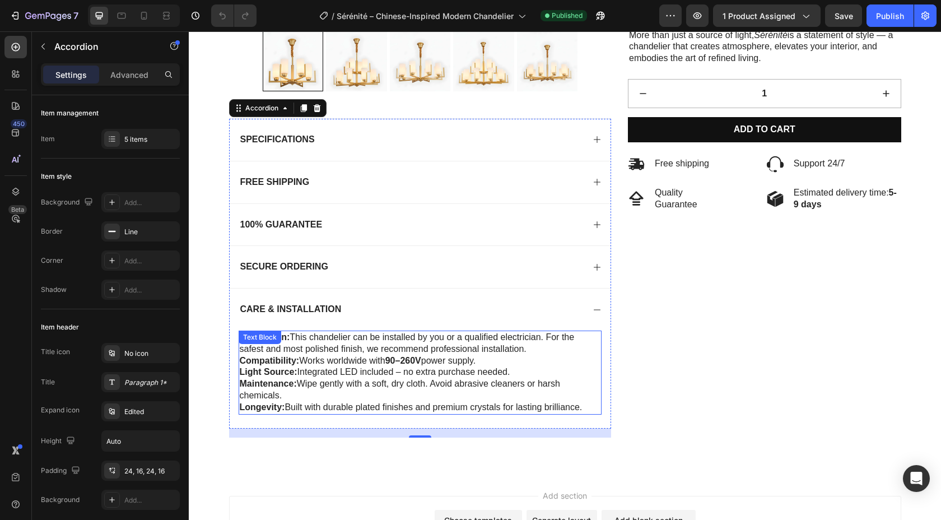
click at [370, 376] on p "Light Source: Integrated LED included – no extra purchase needed." at bounding box center [420, 372] width 361 height 12
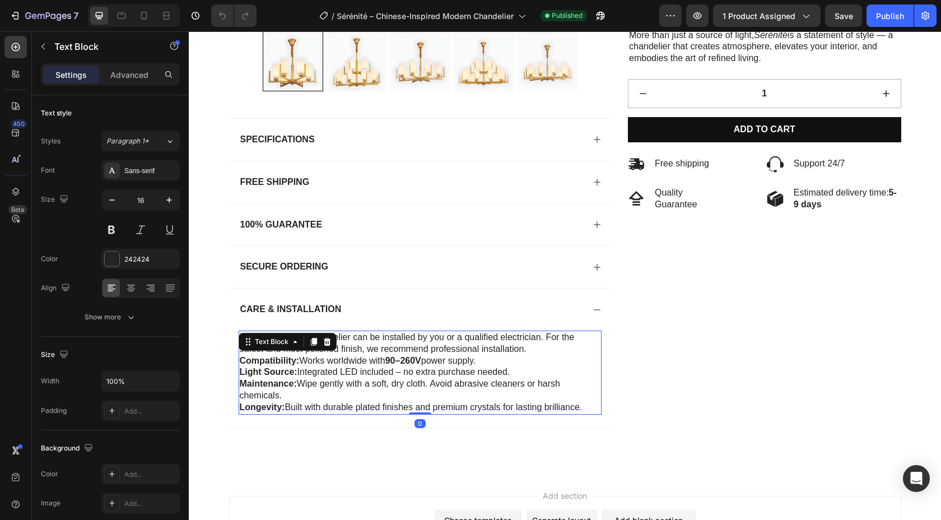
click at [586, 408] on p "Longevity: Built with durable plated finishes and premium crystals for lasting …" at bounding box center [420, 408] width 361 height 12
drag, startPoint x: 586, startPoint y: 408, endPoint x: 242, endPoint y: 332, distance: 352.5
click at [242, 332] on div "Installation: This chandelier can be installed by you or a qualified electricia…" at bounding box center [421, 373] width 364 height 84
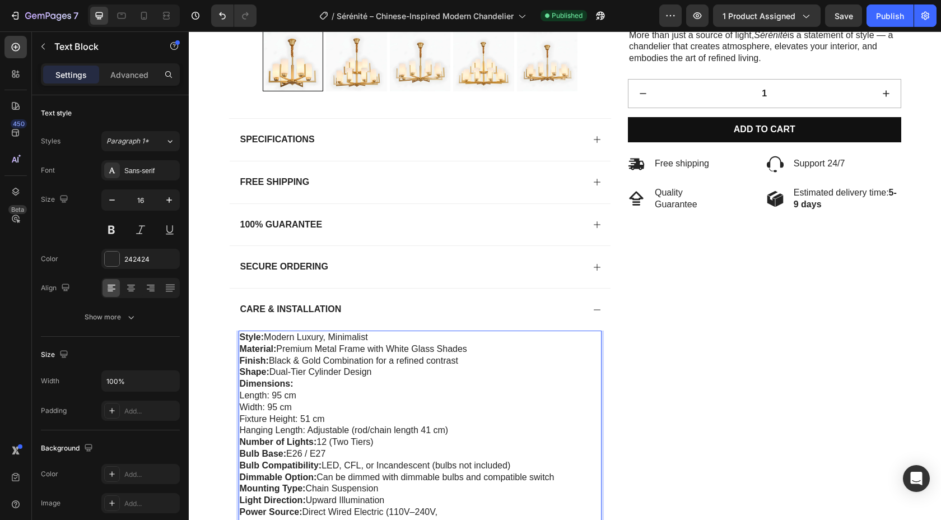
scroll to position [443, 0]
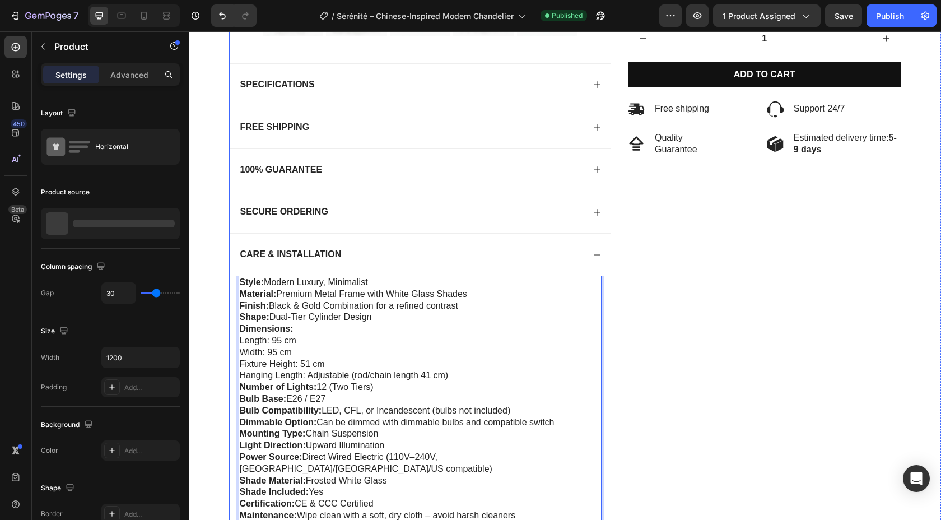
click at [740, 393] on div "Icon Icon Icon Icon Icon Icon List Sérénité – Chinese-Inspired Modern Chandelie…" at bounding box center [764, 101] width 273 height 890
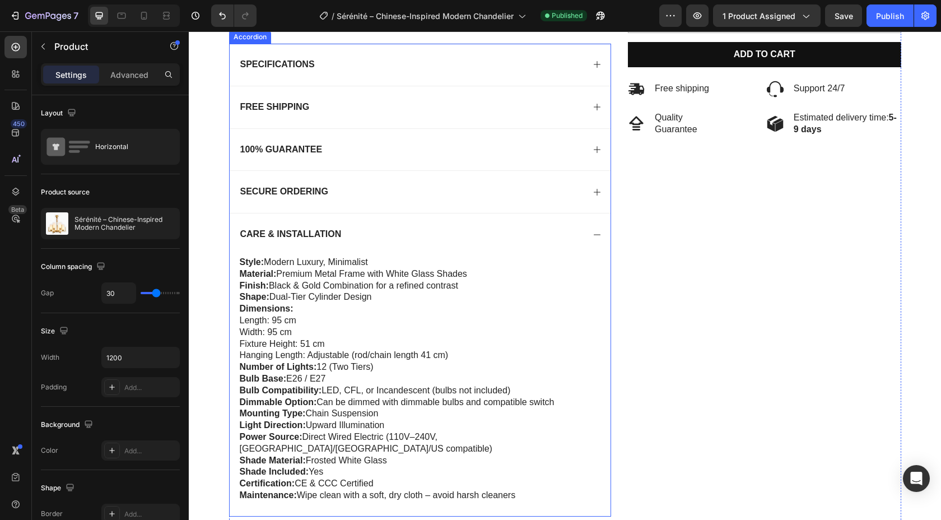
scroll to position [470, 0]
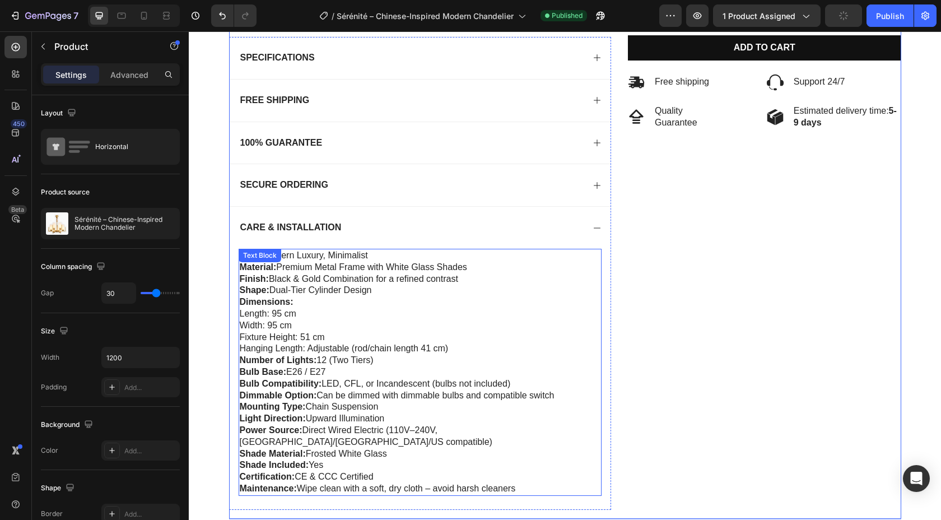
click at [371, 338] on p "Fixture Height: 51 cm" at bounding box center [420, 338] width 361 height 12
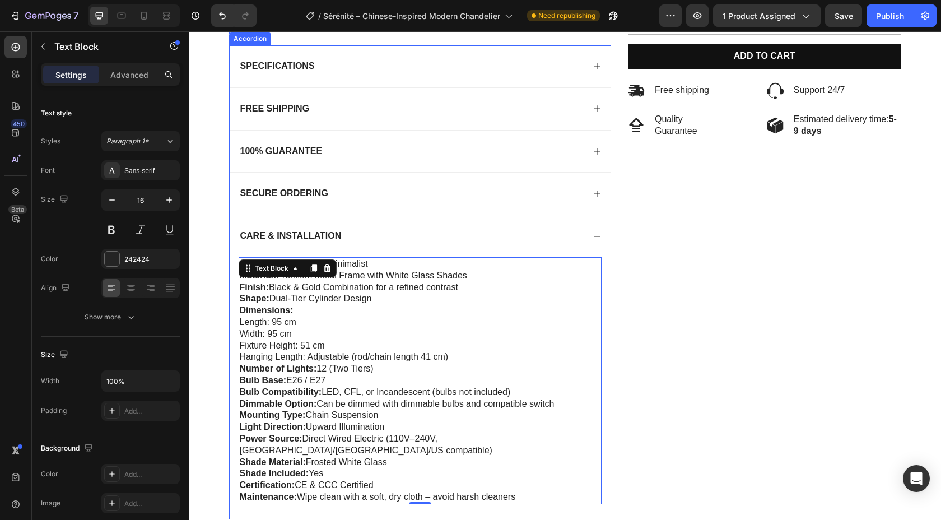
scroll to position [489, 0]
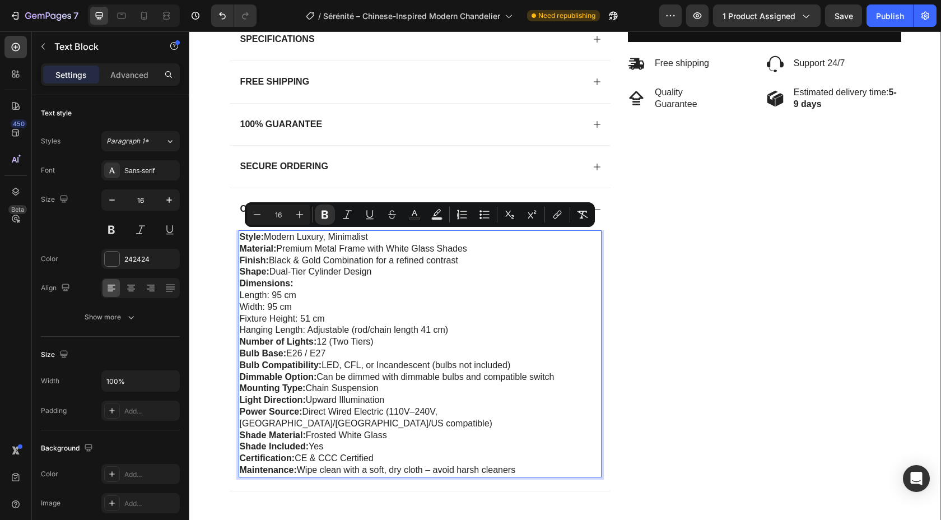
drag, startPoint x: 536, startPoint y: 455, endPoint x: 227, endPoint y: 219, distance: 389.3
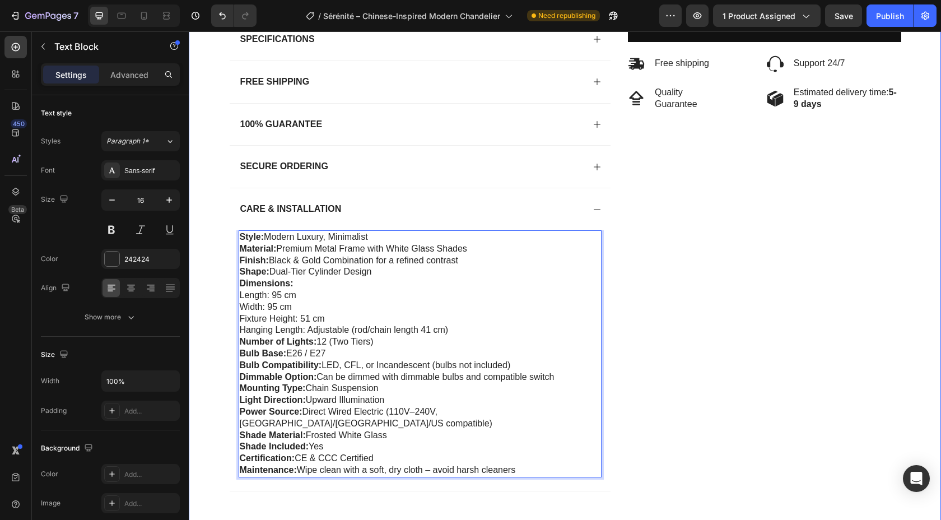
scroll to position [490, 0]
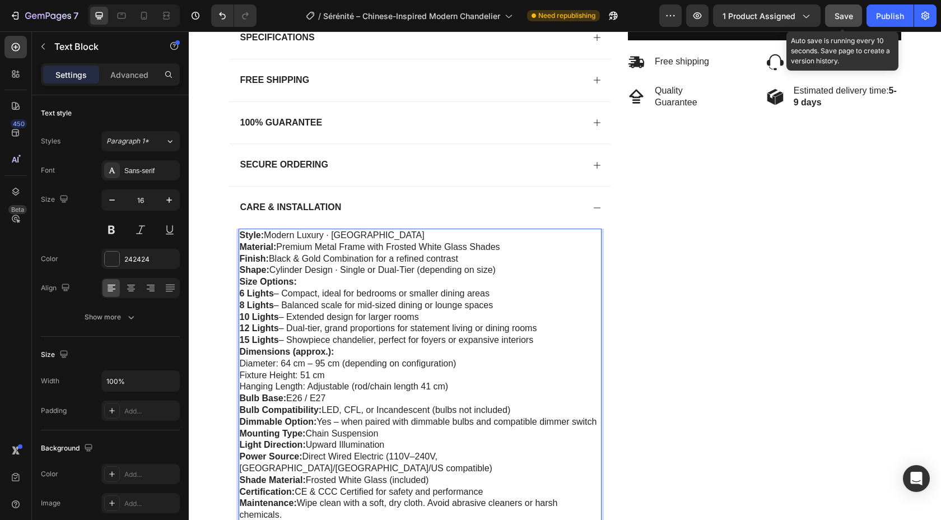
click at [838, 20] on span "Save" at bounding box center [844, 16] width 18 height 10
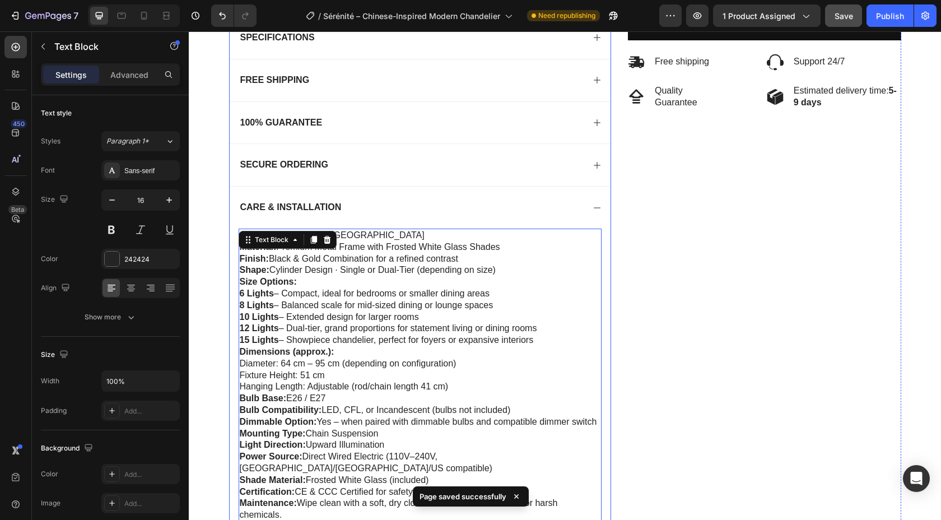
click at [547, 207] on div "Care & Installation" at bounding box center [412, 207] width 346 height 15
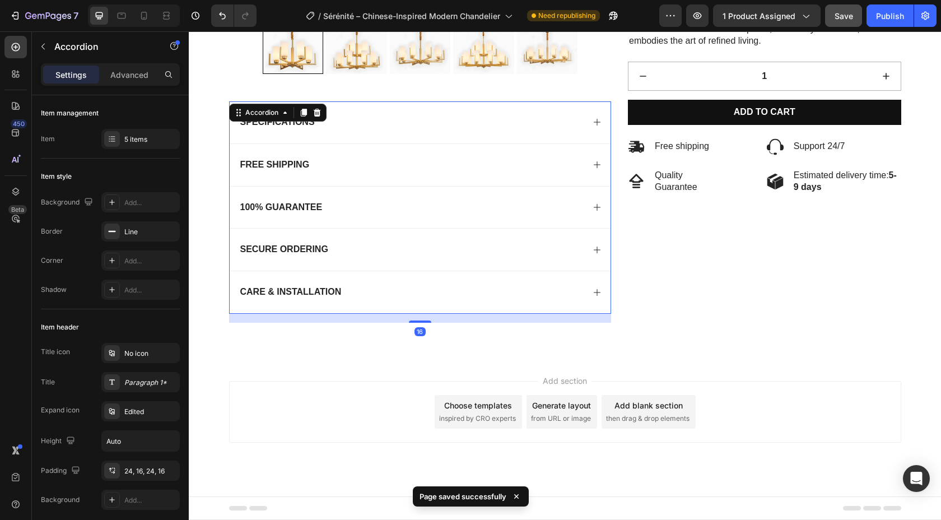
click at [505, 261] on div "Secure Ordering" at bounding box center [421, 250] width 382 height 42
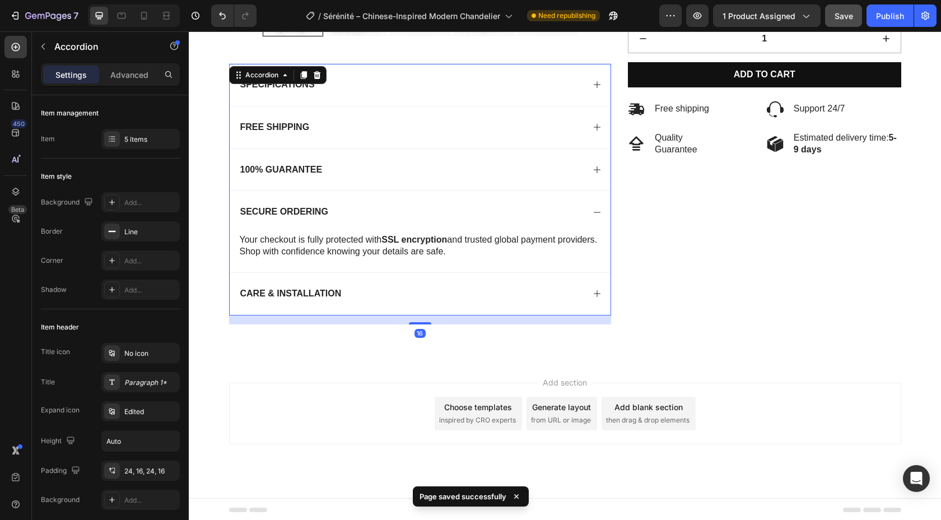
scroll to position [444, 0]
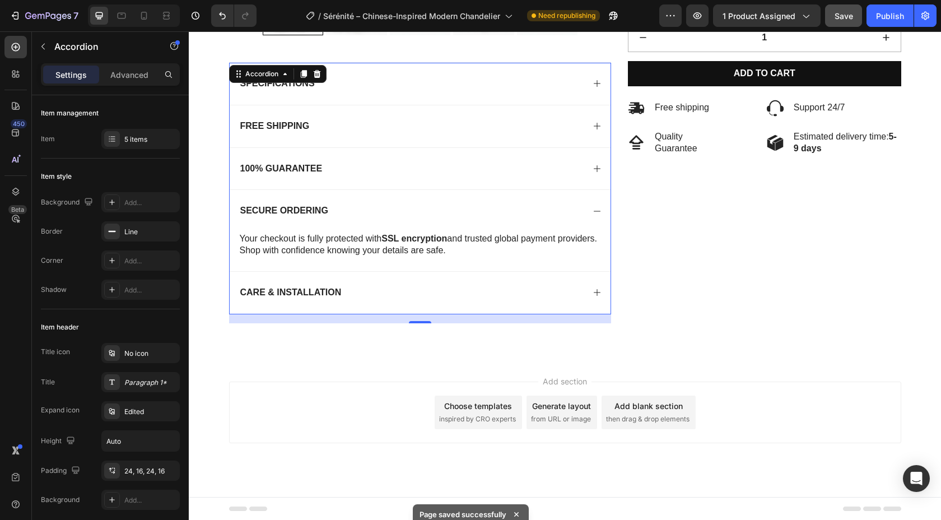
click at [523, 213] on div "Secure Ordering" at bounding box center [412, 210] width 346 height 15
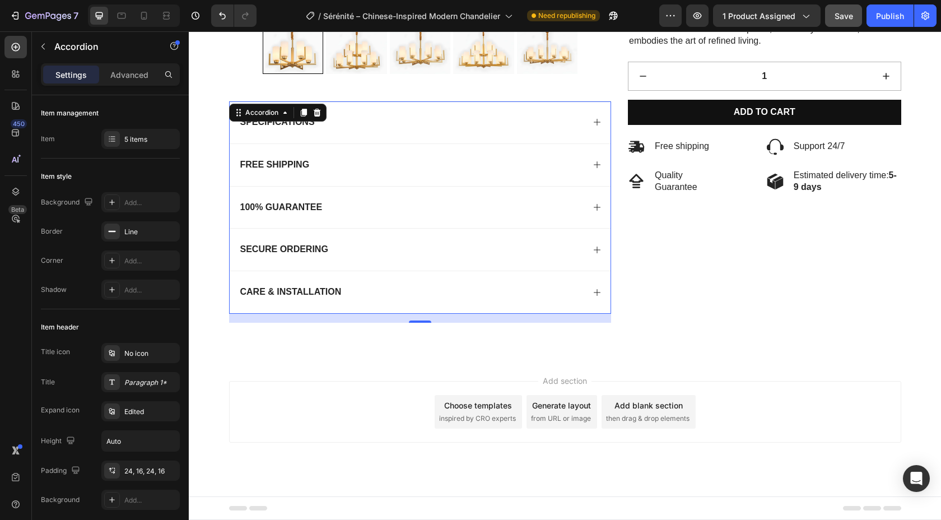
click at [509, 206] on div "100% Guarantee" at bounding box center [412, 207] width 346 height 15
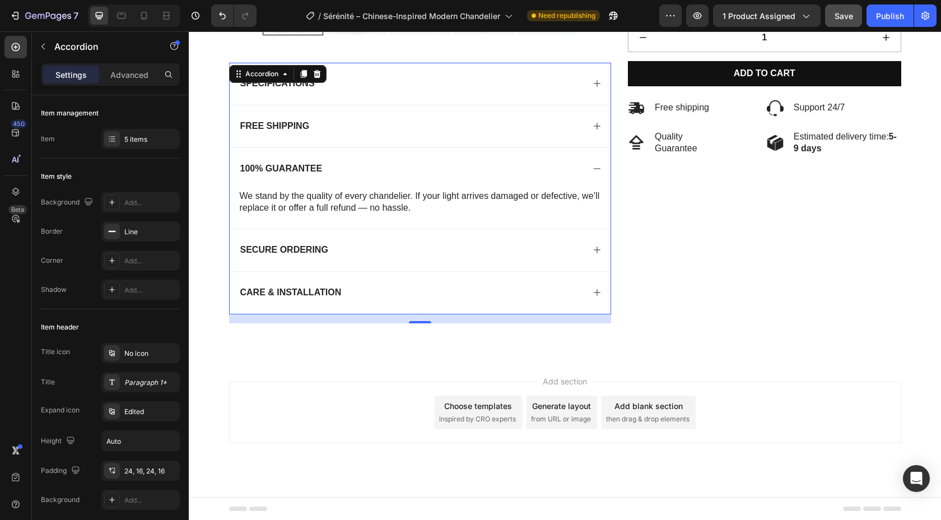
click at [517, 173] on div "100% Guarantee" at bounding box center [412, 168] width 346 height 15
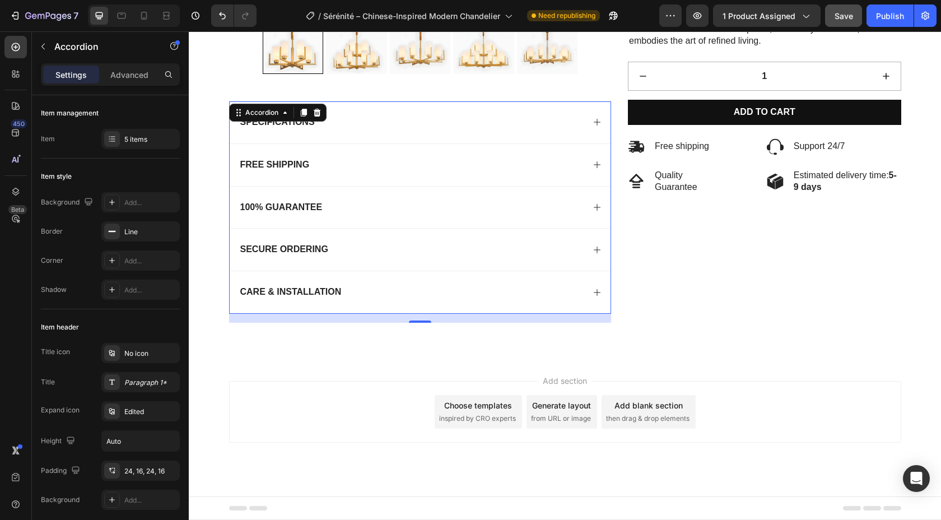
click at [507, 171] on div "Free Shipping" at bounding box center [412, 164] width 346 height 15
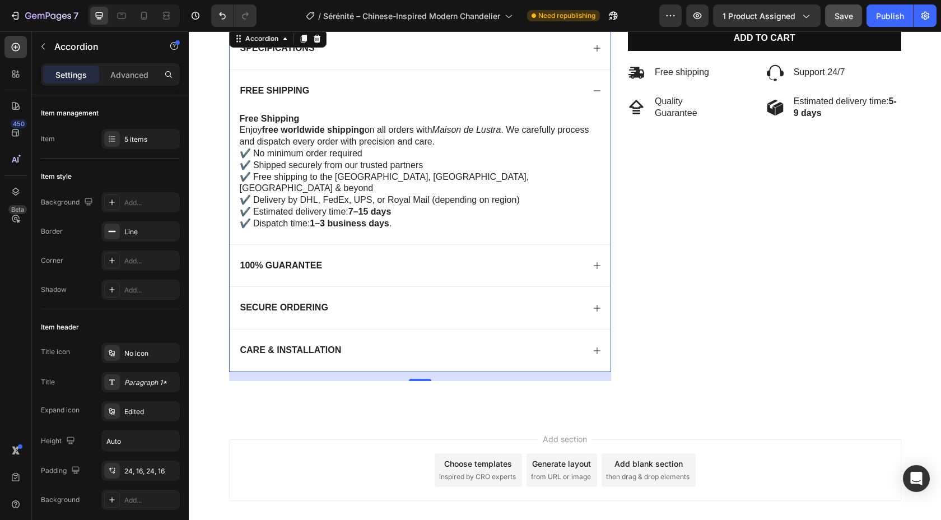
scroll to position [490, 0]
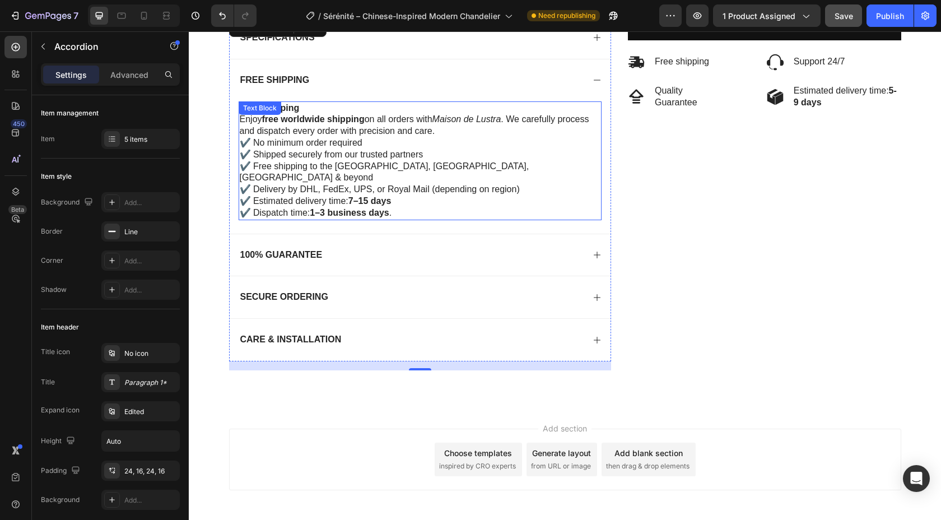
click at [367, 196] on strong "7–15 days" at bounding box center [370, 201] width 43 height 10
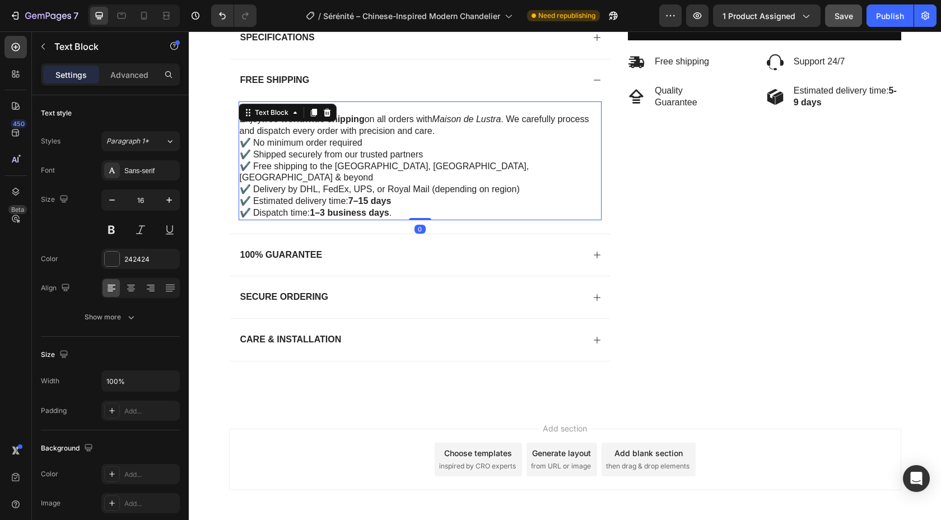
click at [368, 196] on strong "7–15 days" at bounding box center [370, 201] width 43 height 10
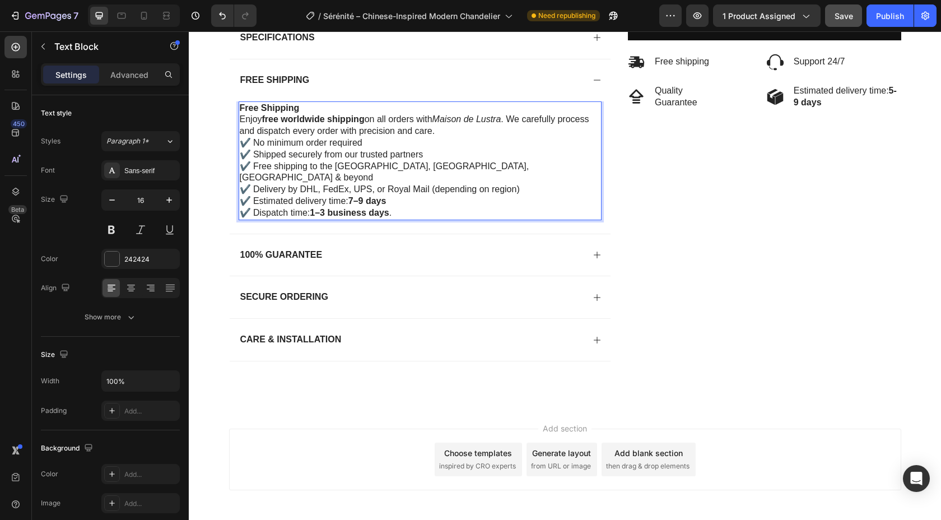
click at [355, 196] on strong "7–9 days" at bounding box center [368, 201] width 38 height 10
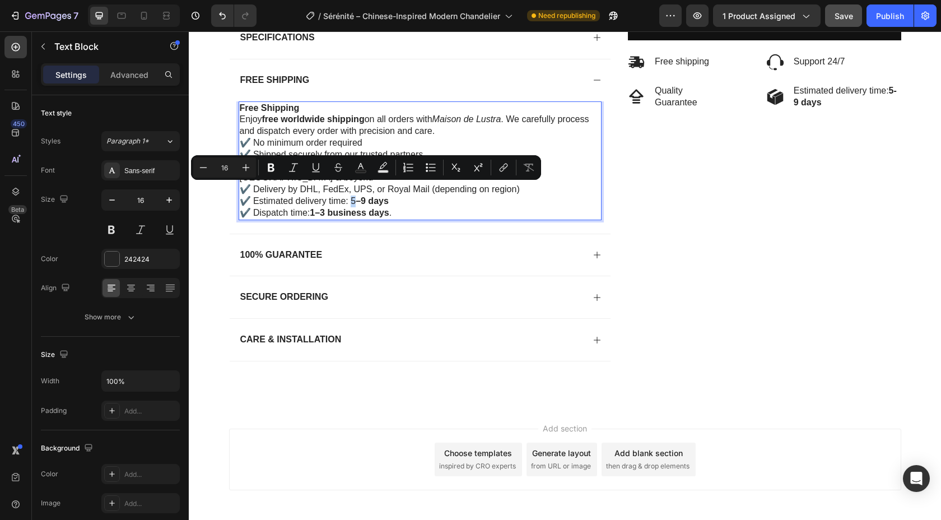
click at [352, 196] on p "✔️ Estimated delivery time: 5 –9 days" at bounding box center [420, 202] width 361 height 12
click at [275, 168] on icon "Editor contextual toolbar" at bounding box center [271, 167] width 11 height 11
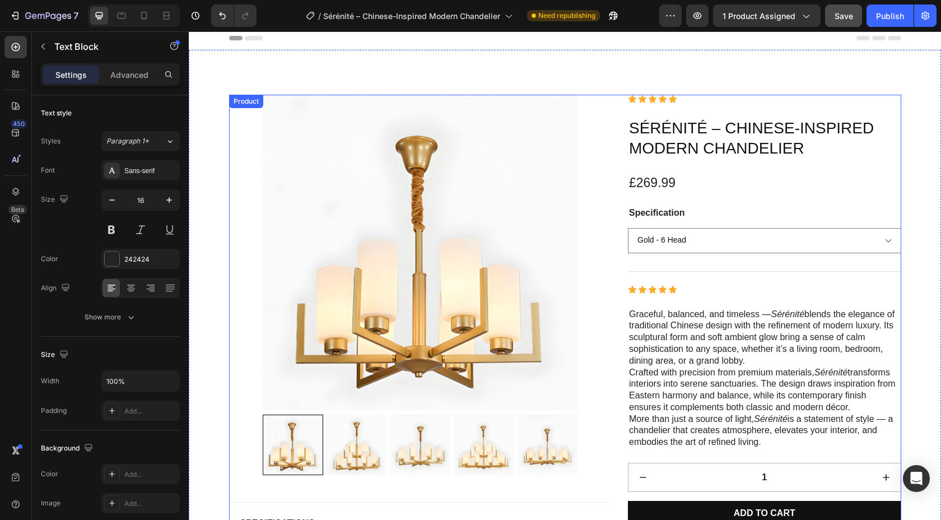
scroll to position [0, 0]
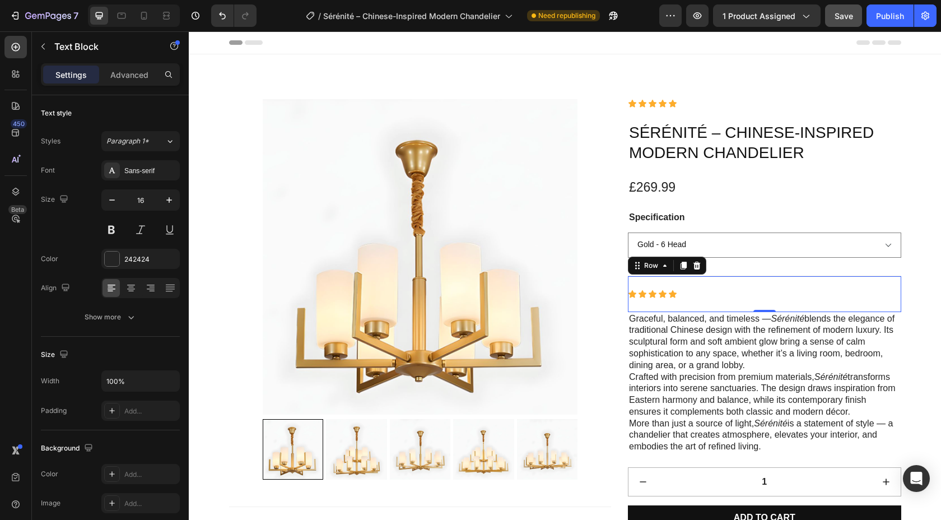
click at [705, 278] on div "Icon Icon Icon Icon Icon Icon List Row 0" at bounding box center [764, 294] width 273 height 36
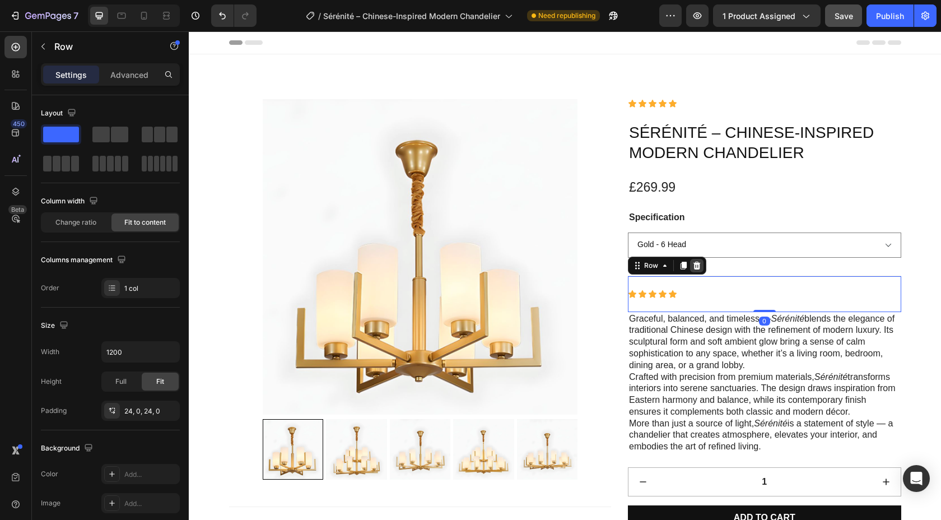
click at [699, 267] on icon at bounding box center [697, 265] width 7 height 8
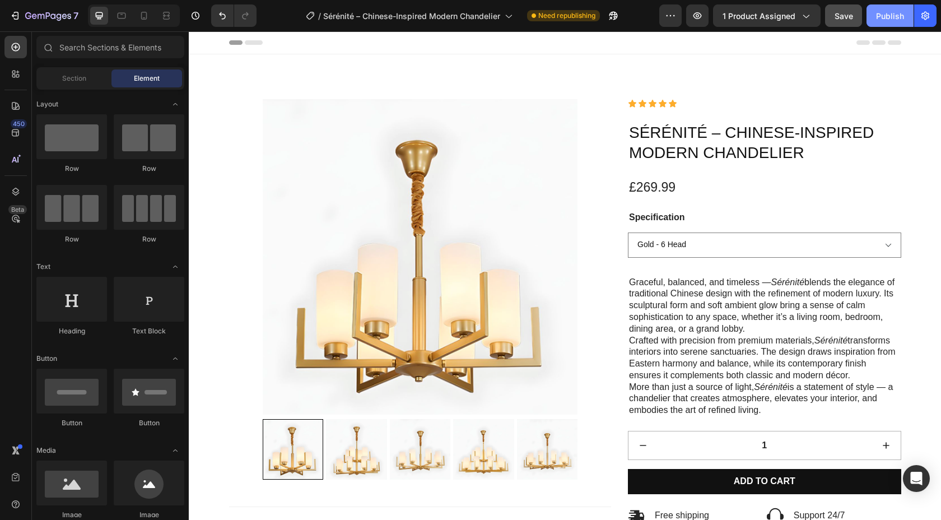
click at [884, 22] on button "Publish" at bounding box center [890, 15] width 47 height 22
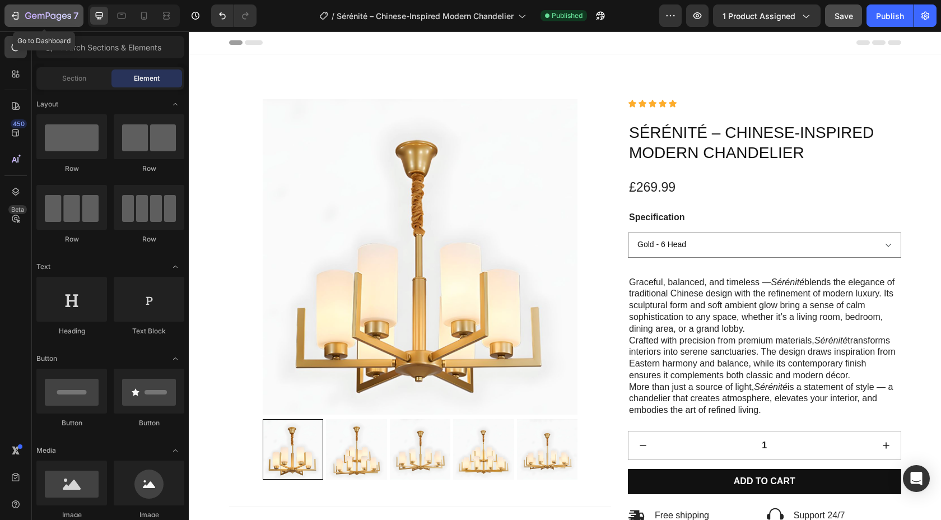
click at [15, 21] on div "7" at bounding box center [44, 15] width 69 height 13
click at [21, 17] on div "7" at bounding box center [44, 15] width 69 height 13
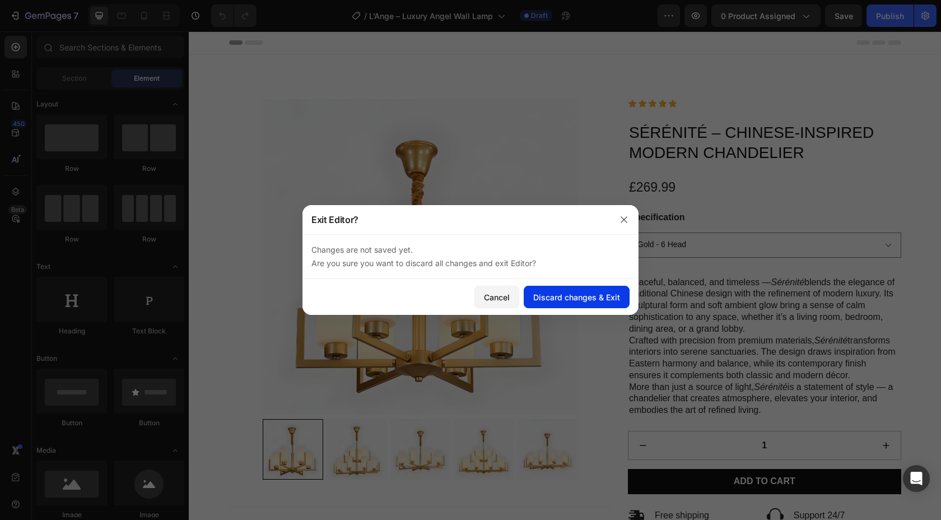
click at [560, 296] on div "Discard changes & Exit" at bounding box center [576, 297] width 87 height 12
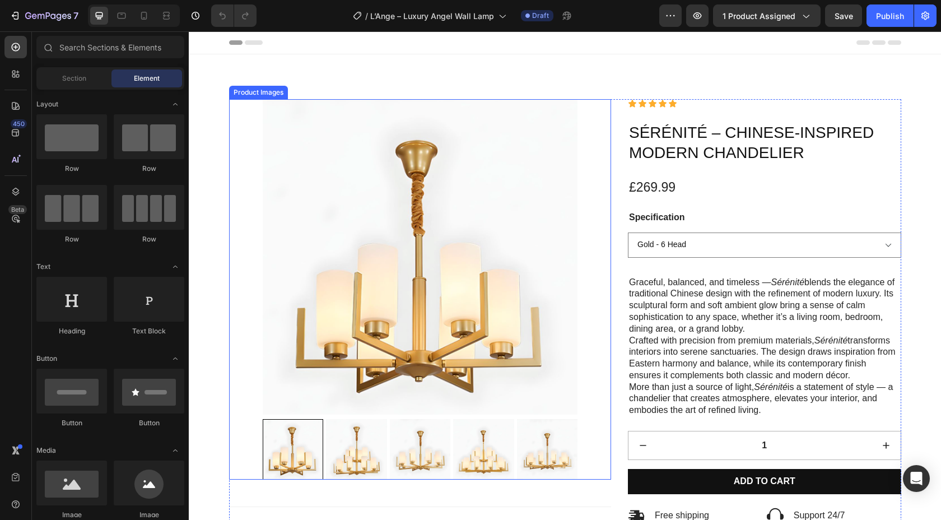
click at [385, 303] on img at bounding box center [420, 256] width 315 height 315
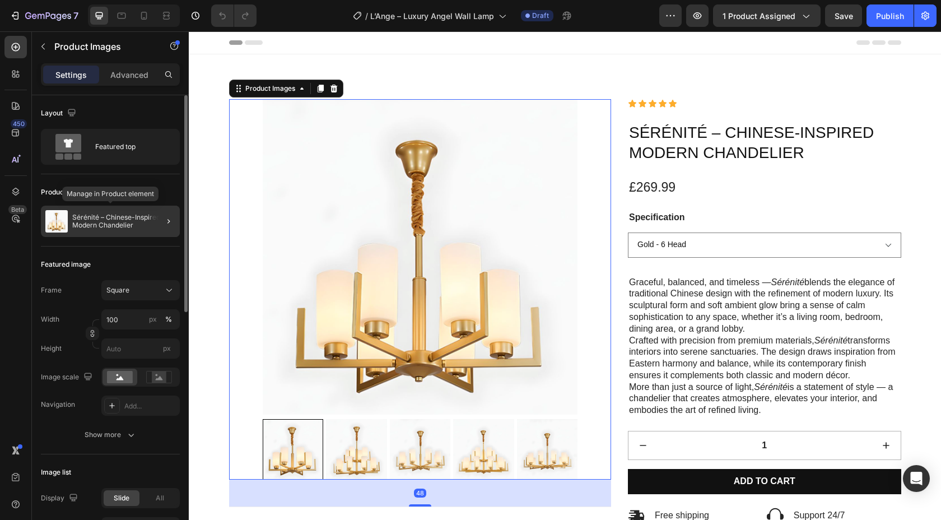
click at [123, 217] on p "Sérénité – Chinese-Inspired Modern Chandelier" at bounding box center [123, 221] width 103 height 16
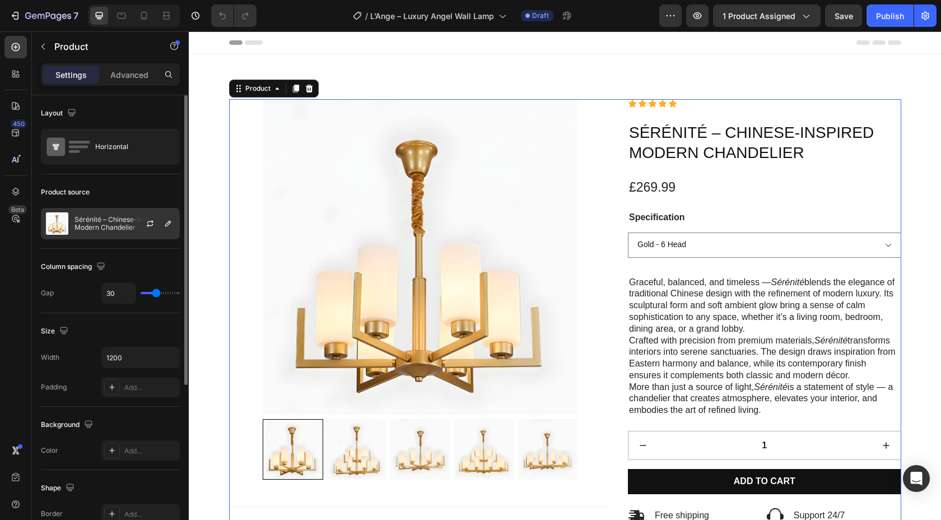
click at [118, 223] on p "Sérénité – Chinese-Inspired Modern Chandelier" at bounding box center [125, 224] width 100 height 16
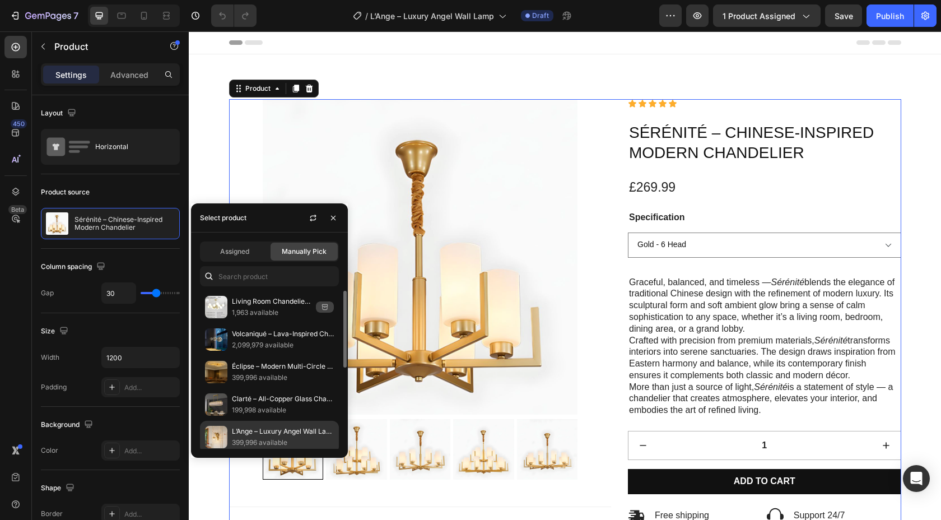
click at [285, 428] on p "L’Ange – Luxury Angel Wall Lamp" at bounding box center [283, 431] width 102 height 11
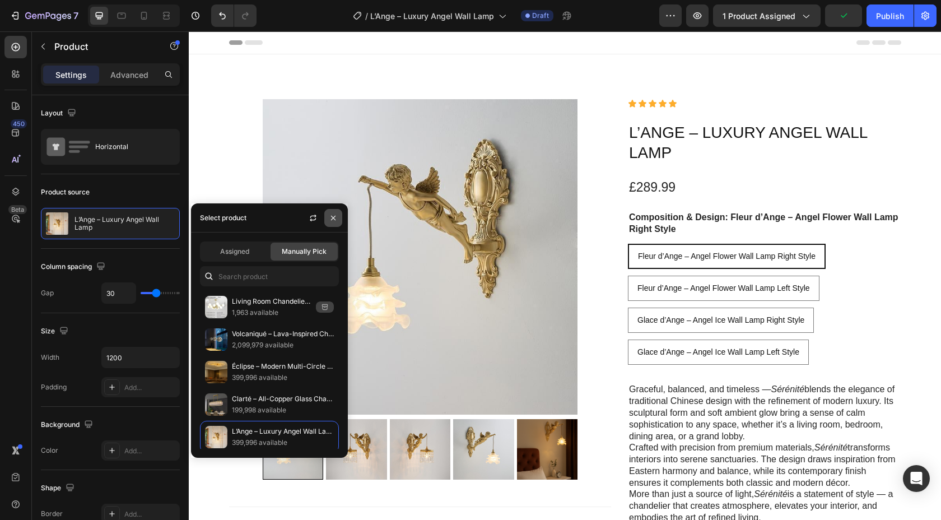
click at [336, 220] on icon "button" at bounding box center [333, 217] width 9 height 9
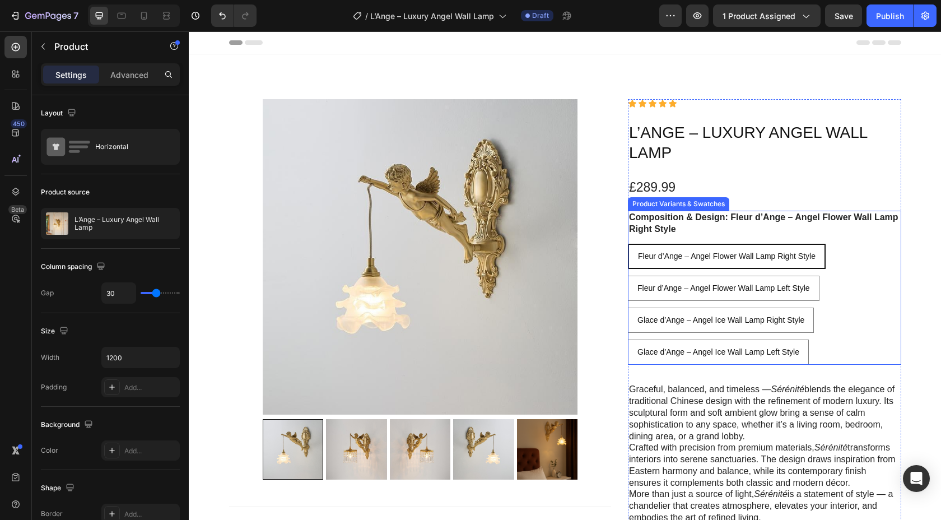
click at [842, 293] on div "Fleur d’Ange – Angel Flower Wall Lamp Right Style Fleur d’Ange – Angel Flower W…" at bounding box center [764, 304] width 273 height 121
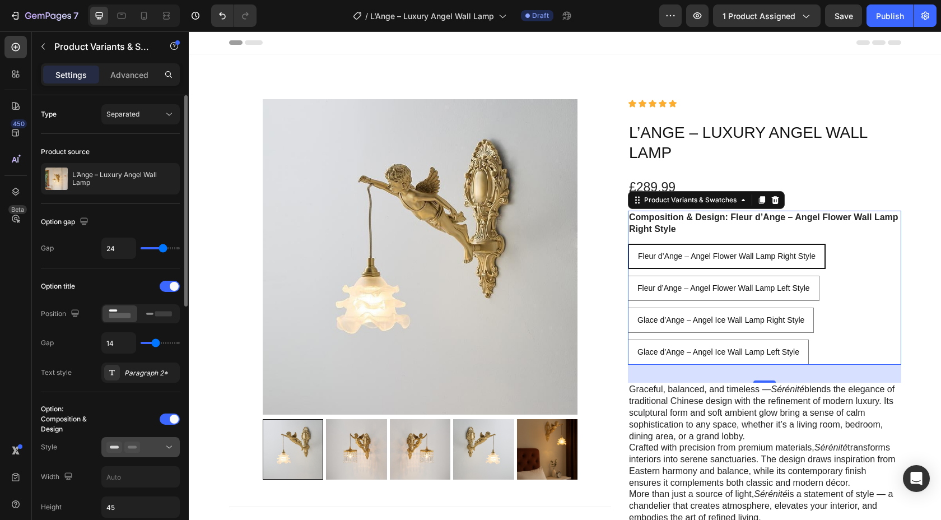
click at [150, 451] on div at bounding box center [140, 447] width 68 height 11
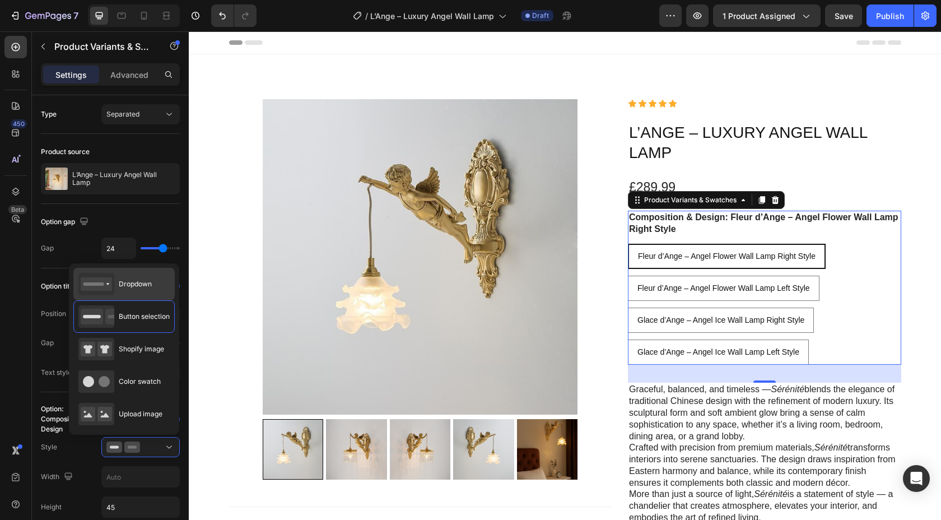
click at [122, 286] on span "Dropdown" at bounding box center [135, 284] width 33 height 10
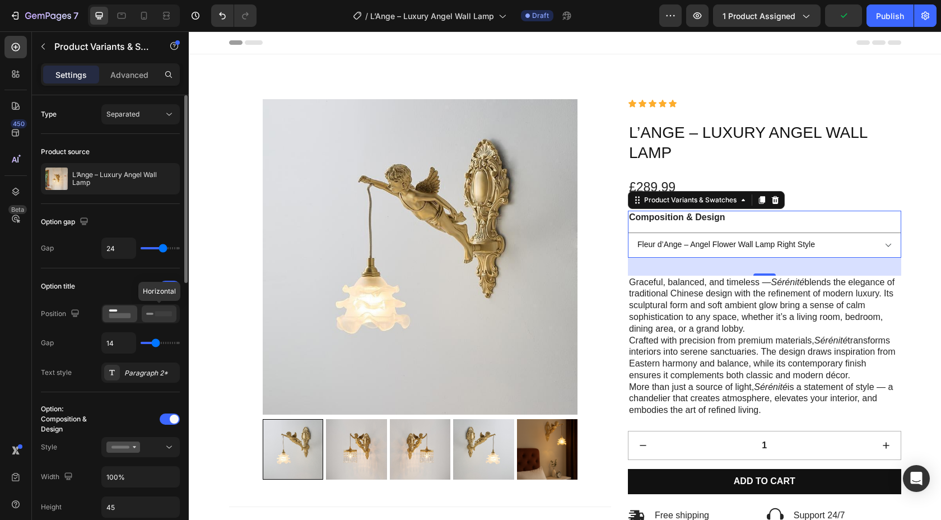
click at [152, 313] on icon at bounding box center [159, 314] width 26 height 12
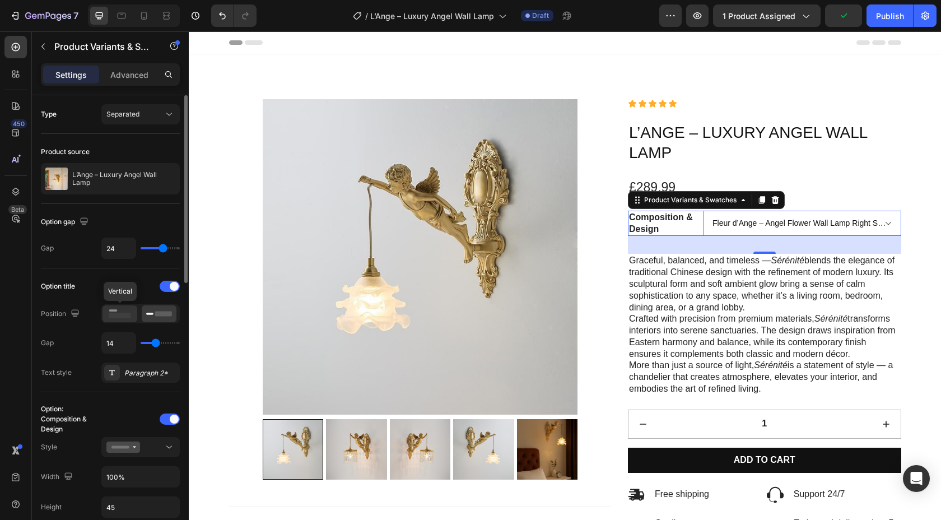
click at [124, 315] on rect at bounding box center [120, 315] width 22 height 5
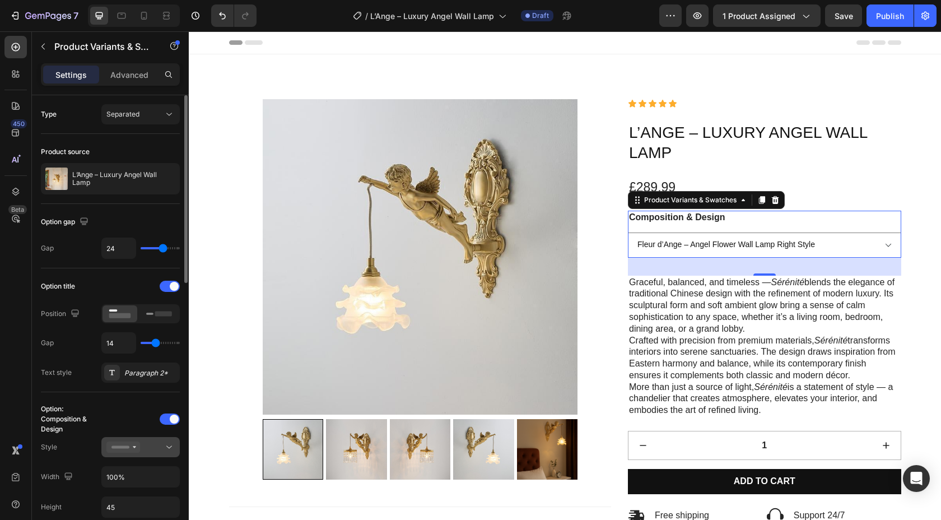
click at [135, 451] on icon at bounding box center [123, 447] width 34 height 11
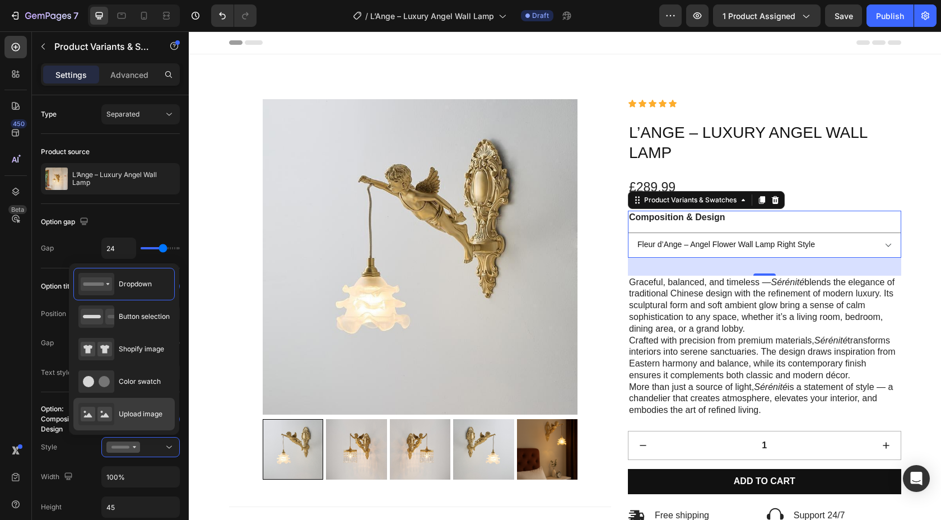
click at [137, 424] on div "Upload image" at bounding box center [120, 414] width 84 height 22
type input "64"
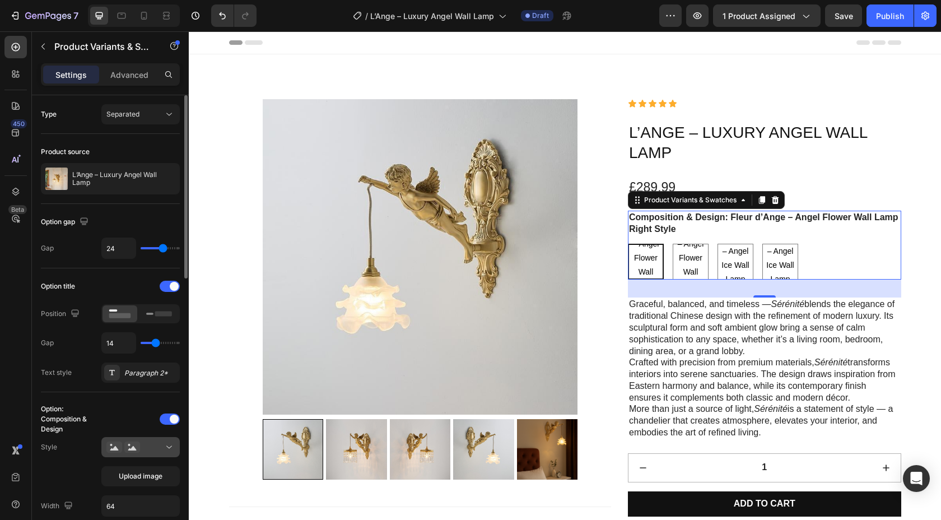
click at [145, 445] on div at bounding box center [140, 447] width 68 height 11
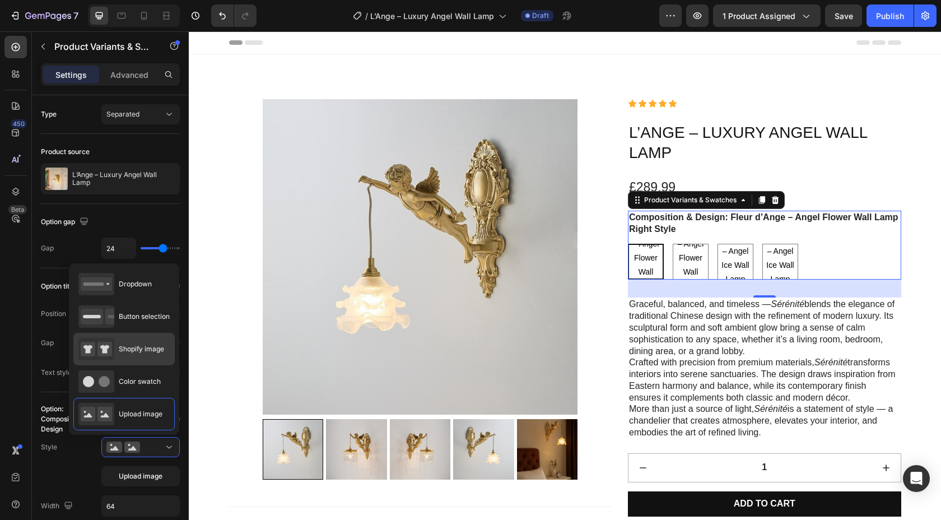
click at [120, 354] on div "Shopify image" at bounding box center [121, 349] width 86 height 22
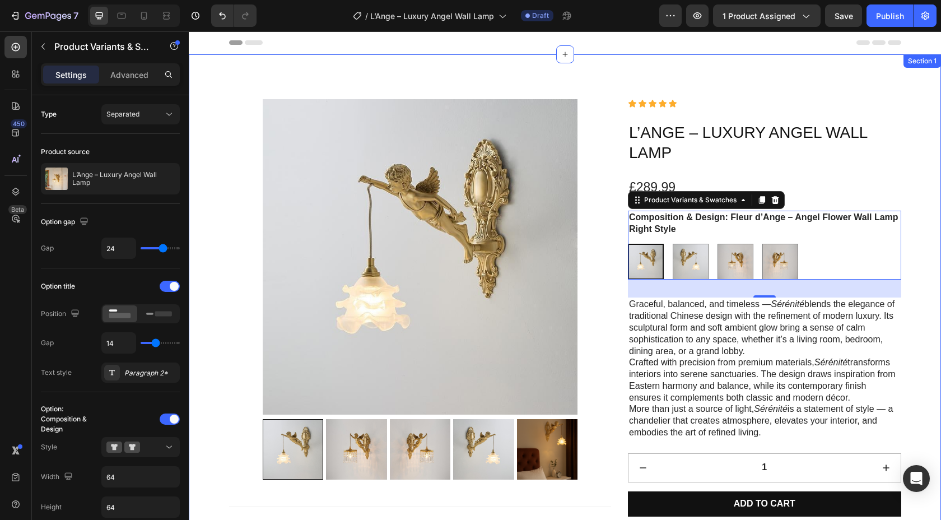
click at [600, 62] on div "Product Images Specifications Free Shipping 100% Guarantee Secure Ordering Care…" at bounding box center [565, 409] width 753 height 710
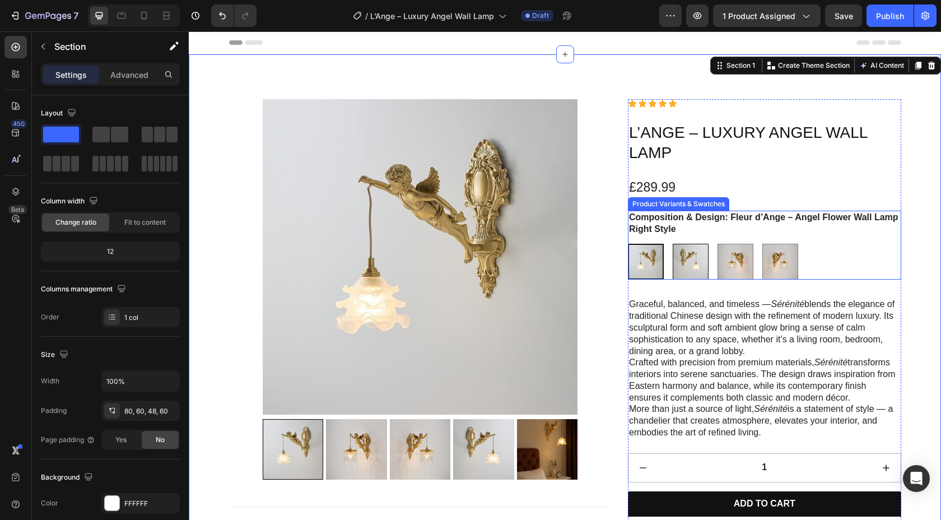
click at [693, 263] on img at bounding box center [691, 261] width 35 height 35
click at [673, 244] on input "Fleur d’Ange – Angel Flower Wall Lamp Left Style Fleur d’Ange – Angel Flower Wa…" at bounding box center [672, 243] width 1 height 1
radio input "true"
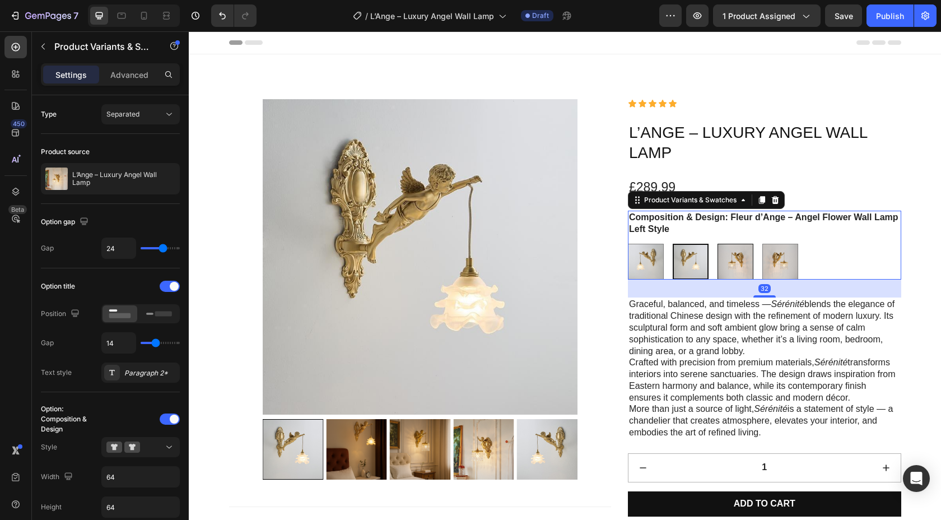
click at [747, 268] on img at bounding box center [735, 261] width 35 height 35
click at [718, 244] on input "Glace d’Ange – Angel Ice Wall Lamp Right Style Glace d’Ange – Angel Ice Wall La…" at bounding box center [717, 243] width 1 height 1
radio input "true"
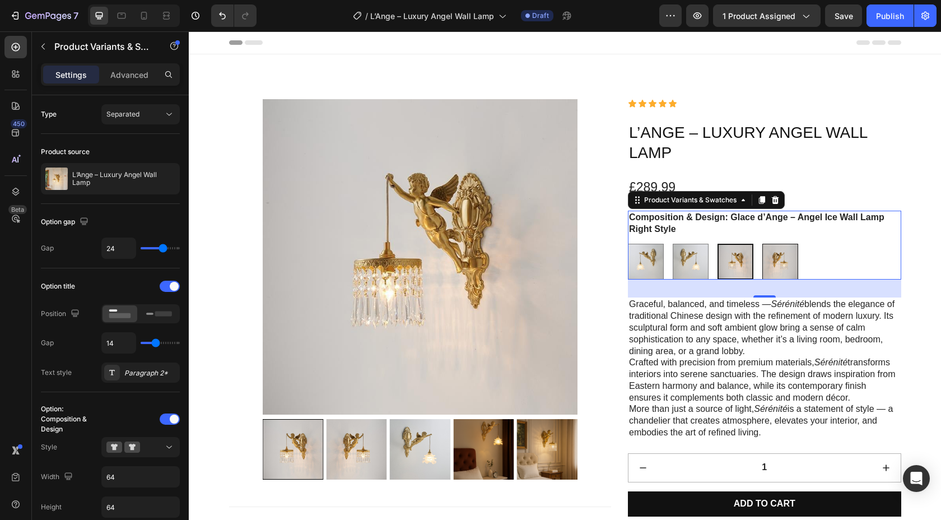
click at [779, 263] on img at bounding box center [780, 261] width 35 height 35
click at [763, 244] on input "Glace d’Ange – Angel Ice Wall Lamp Left Style Glace d’Ange – Angel Ice Wall Lam…" at bounding box center [762, 243] width 1 height 1
radio input "true"
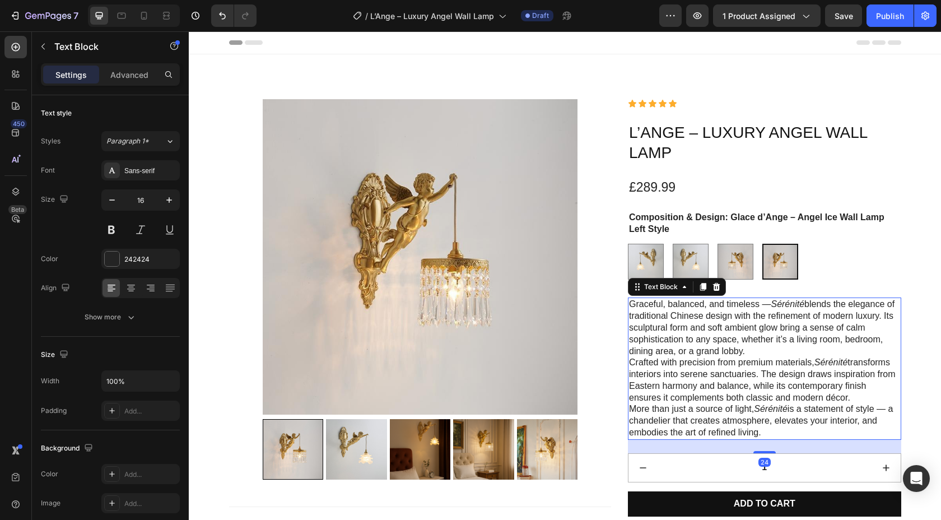
click at [669, 400] on p "Crafted with precision from premium materials, Sérénité transforms interiors in…" at bounding box center [764, 380] width 271 height 47
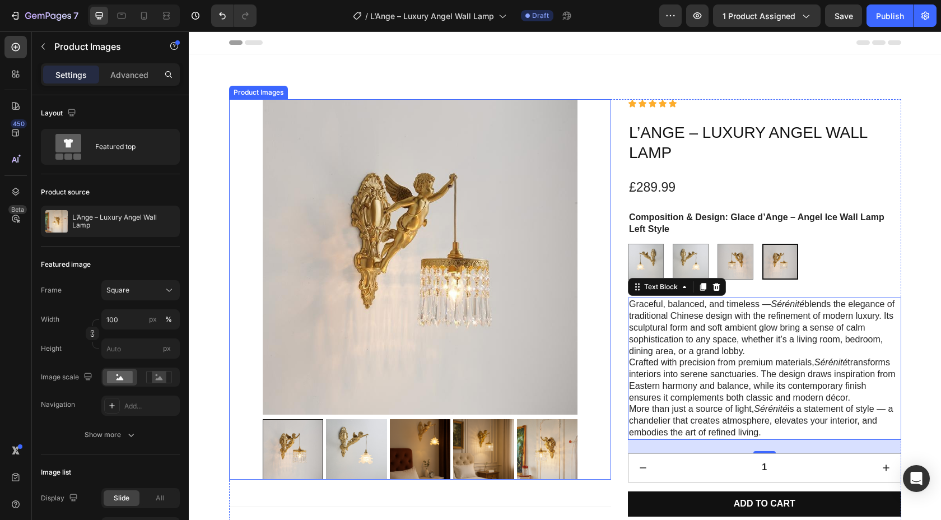
click at [443, 446] on img at bounding box center [420, 449] width 61 height 61
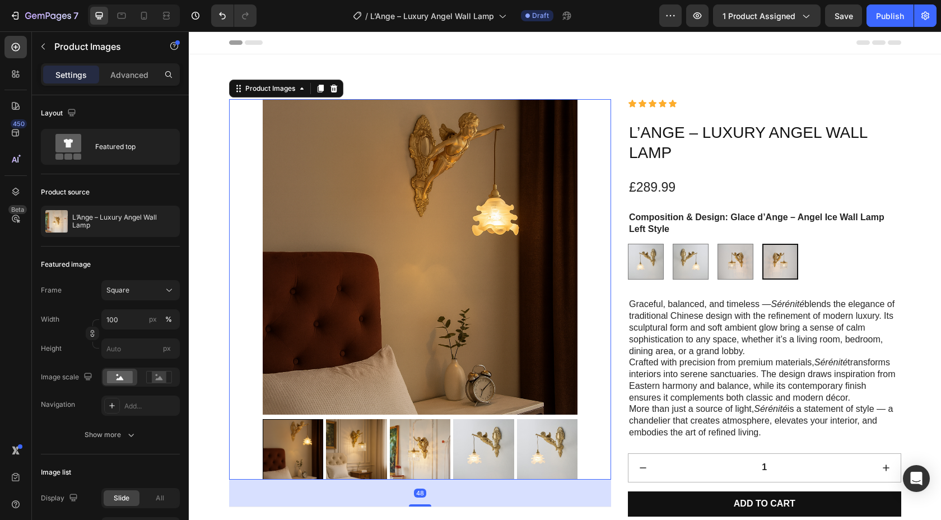
click at [434, 450] on img at bounding box center [419, 449] width 61 height 61
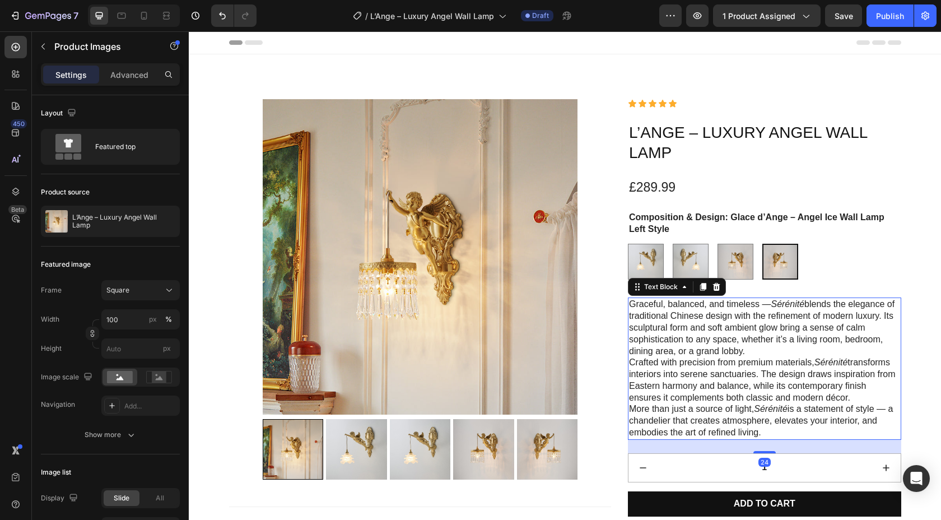
click at [772, 434] on p "More than just a source of light, Sérénité is a statement of style — a chandeli…" at bounding box center [764, 420] width 271 height 35
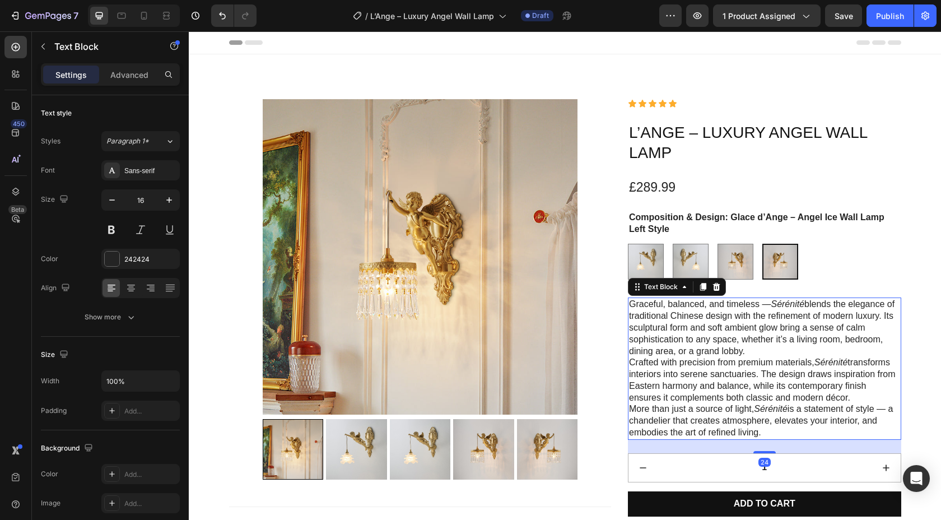
click at [769, 433] on p "More than just a source of light, Sérénité is a statement of style — a chandeli…" at bounding box center [764, 420] width 271 height 35
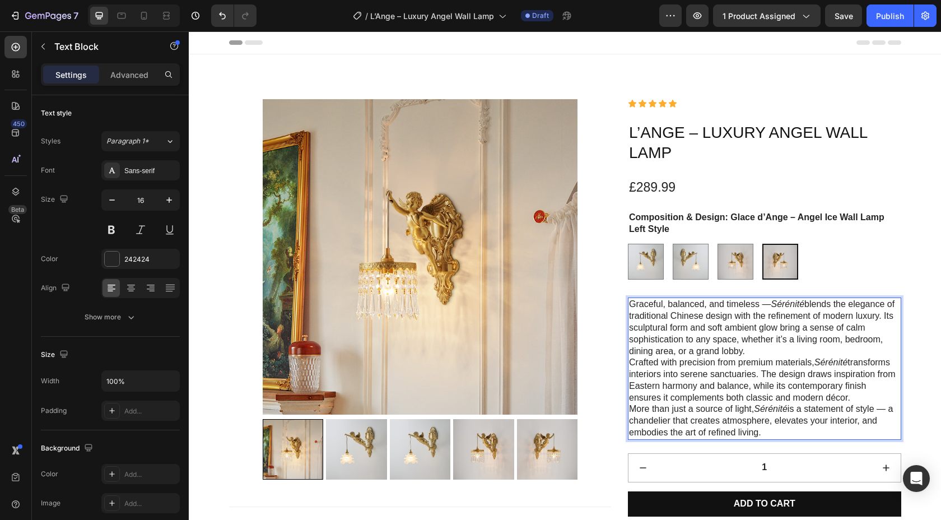
drag, startPoint x: 769, startPoint y: 433, endPoint x: 629, endPoint y: 304, distance: 189.9
click at [629, 304] on div "Graceful, balanced, and timeless — Sérénité blends the elegance of traditional …" at bounding box center [764, 369] width 273 height 142
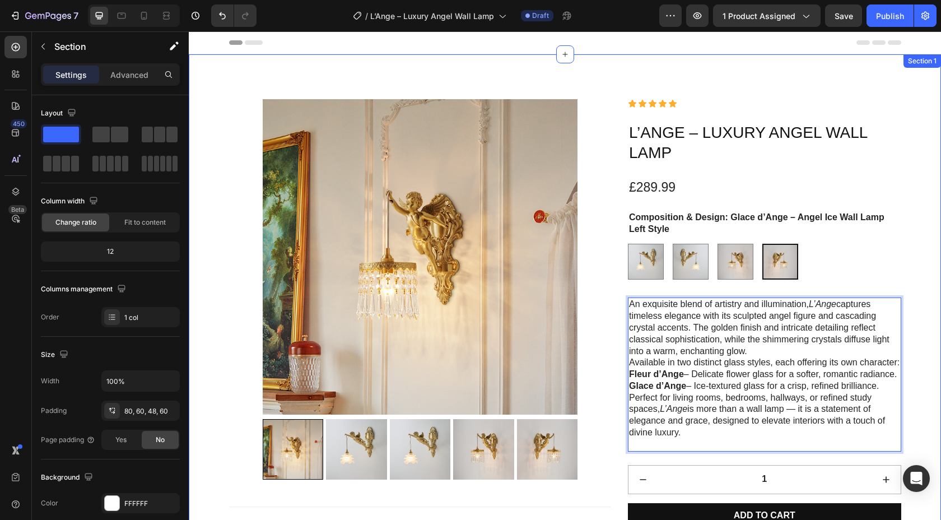
click at [902, 260] on div "Product Images Specifications Free Shipping 100% Guarantee Secure Ordering Care…" at bounding box center [564, 418] width 685 height 638
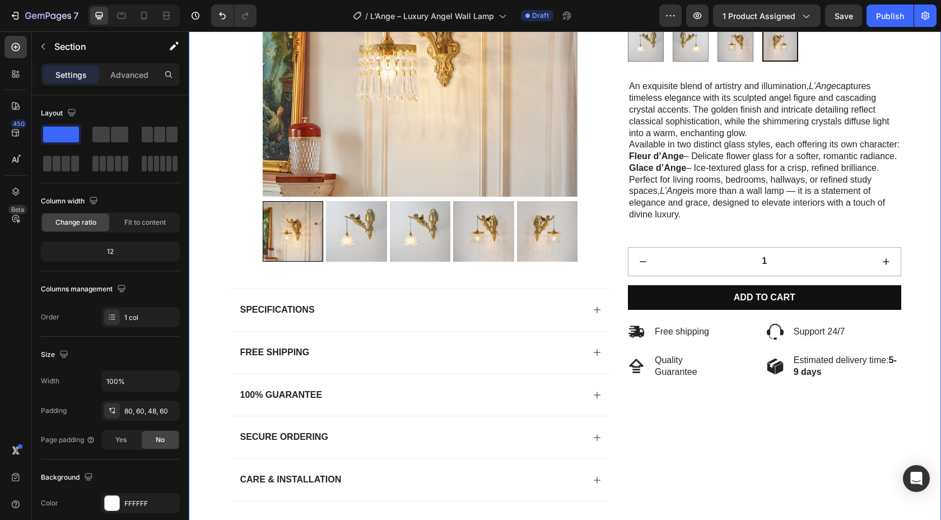
scroll to position [227, 0]
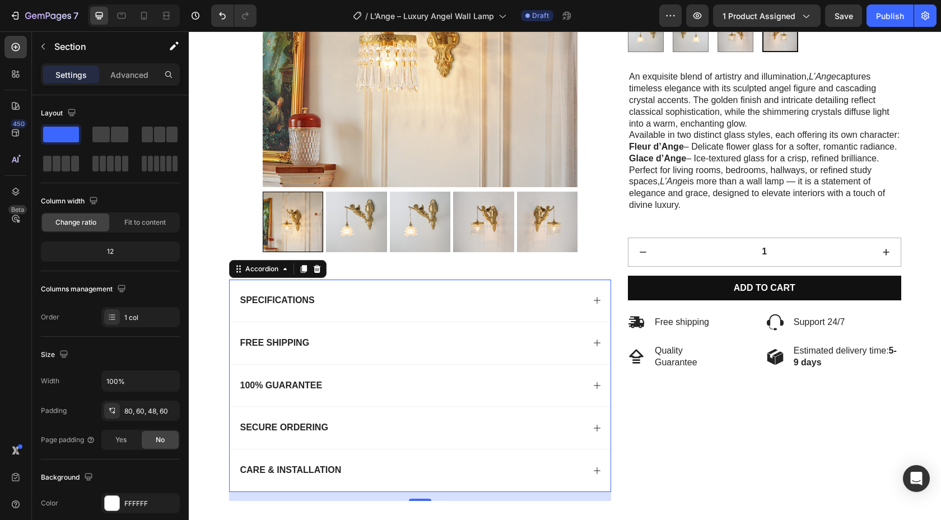
click at [481, 339] on div "Free Shipping" at bounding box center [412, 343] width 346 height 15
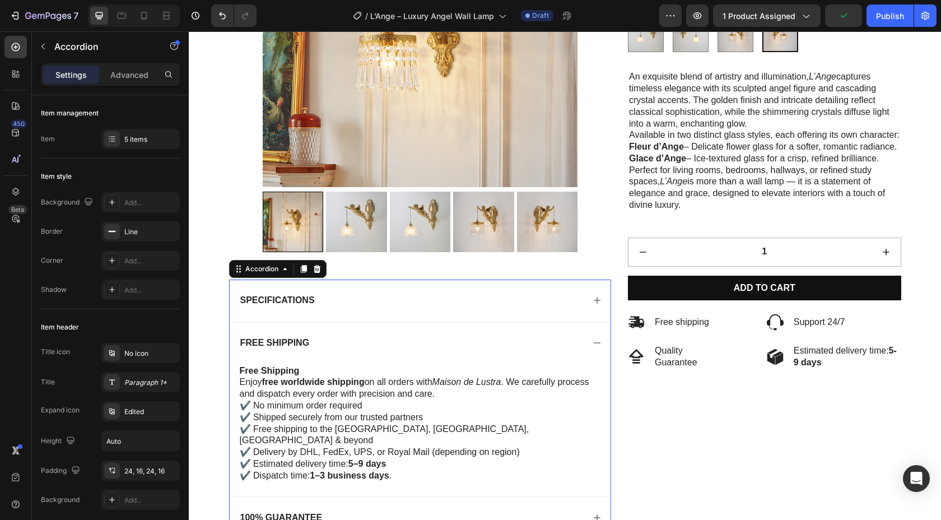
click at [481, 339] on div "Free Shipping" at bounding box center [412, 343] width 346 height 15
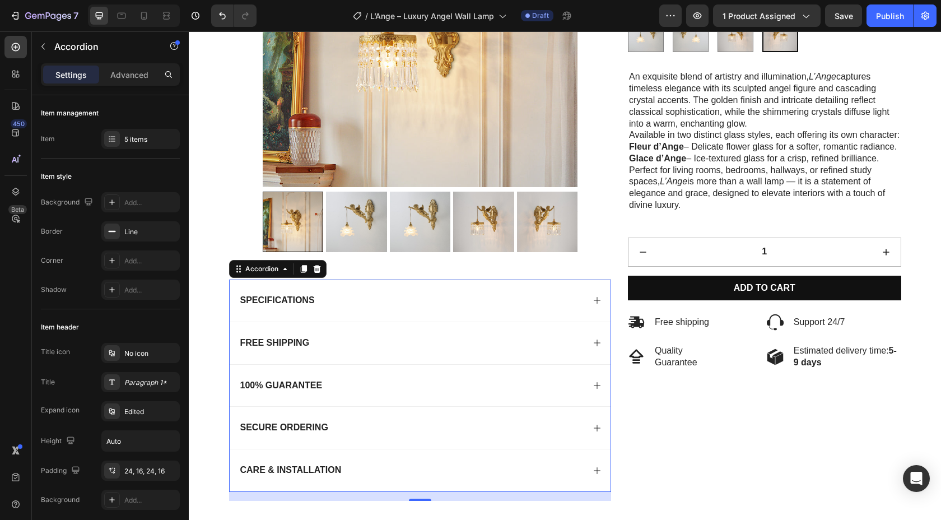
click at [458, 295] on div "Specifications" at bounding box center [412, 300] width 346 height 15
